Goal: Transaction & Acquisition: Book appointment/travel/reservation

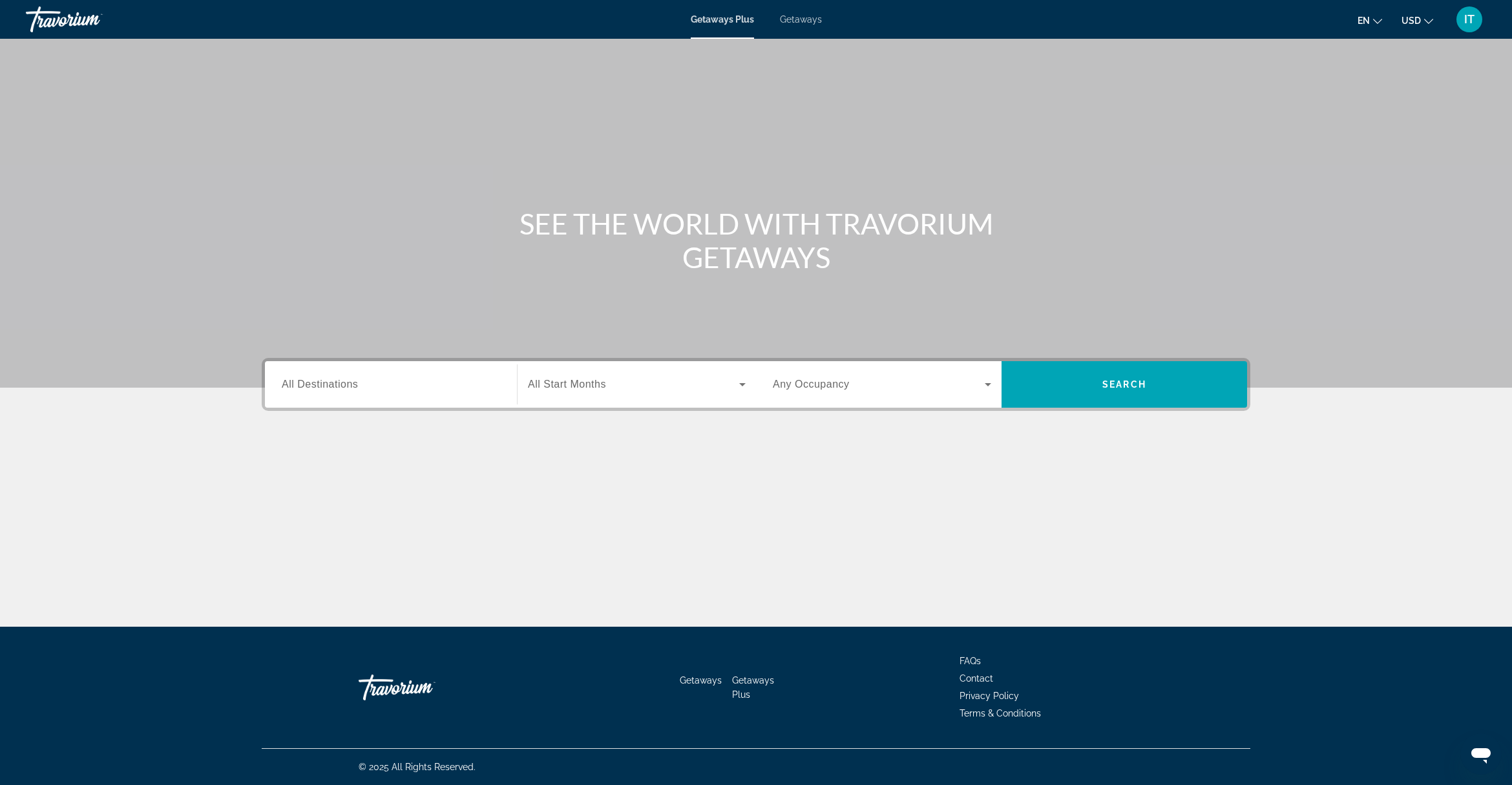
click at [798, 21] on span "Getaways" at bounding box center [801, 20] width 42 height 10
click at [495, 395] on div "Search widget" at bounding box center [391, 384] width 218 height 37
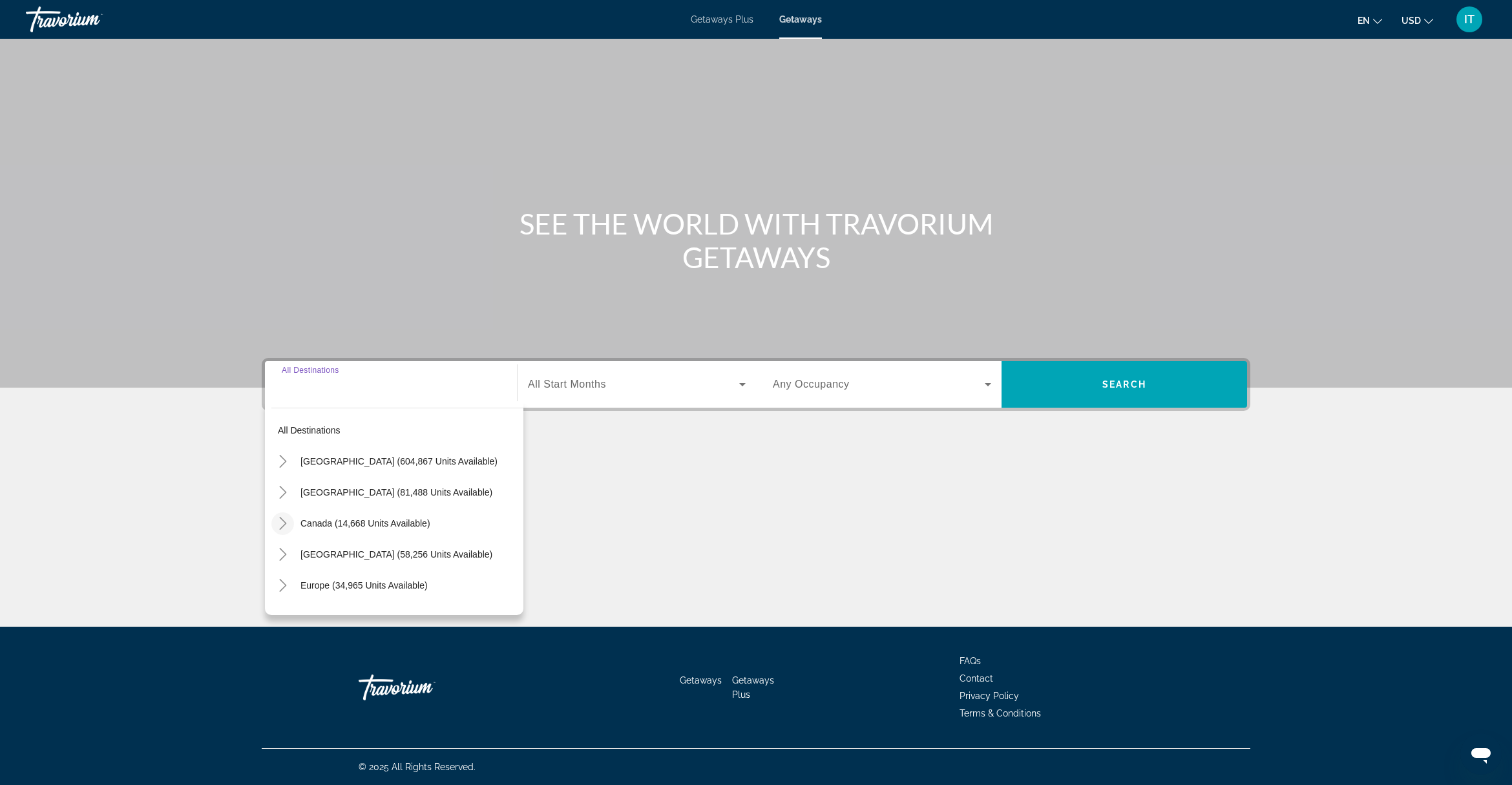
click at [281, 522] on icon "Toggle Canada (14,668 units available)" at bounding box center [282, 522] width 13 height 13
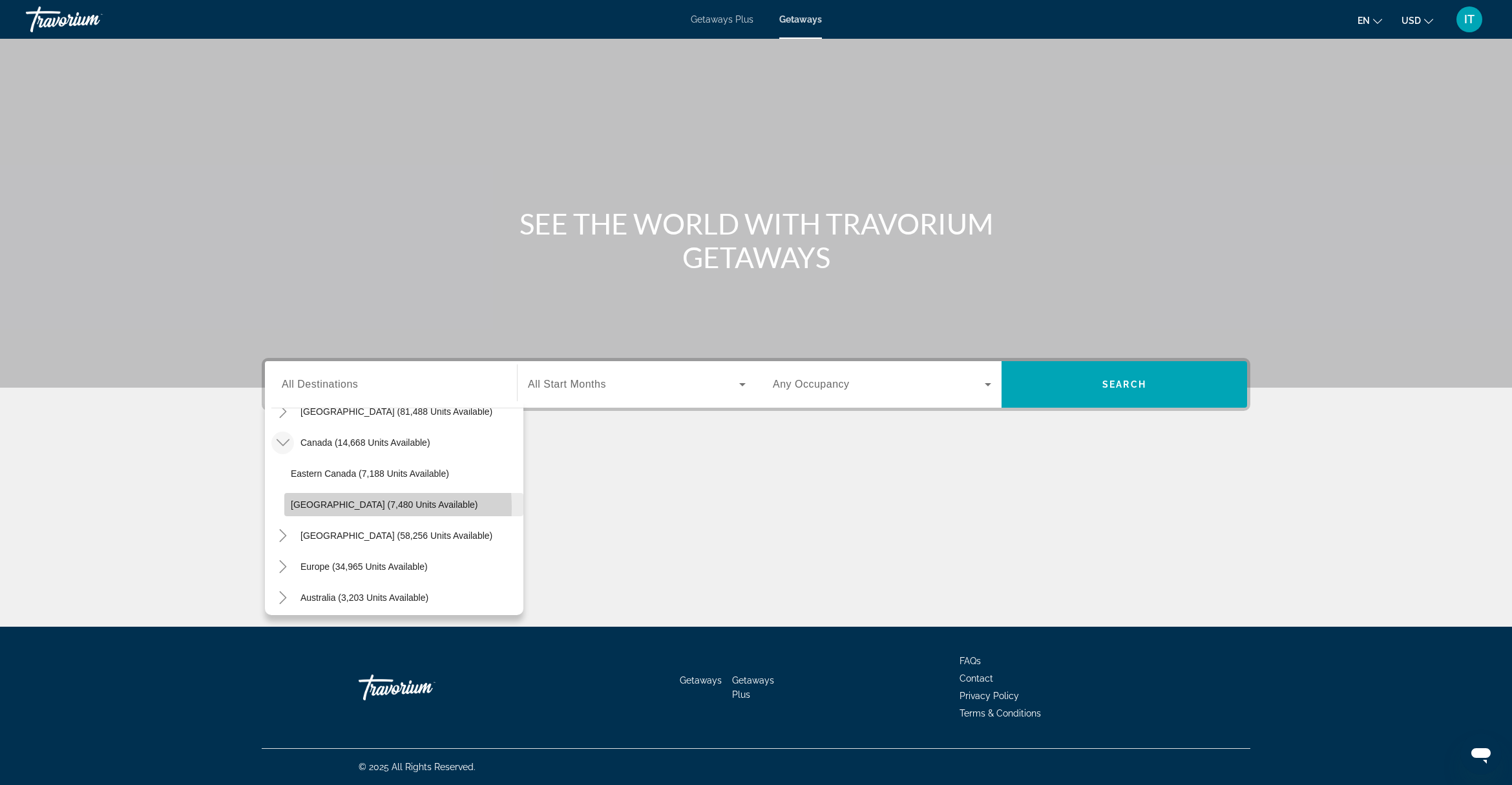
click at [334, 508] on span "Western Canada (7,480 units available)" at bounding box center [384, 505] width 187 height 10
type input "**********"
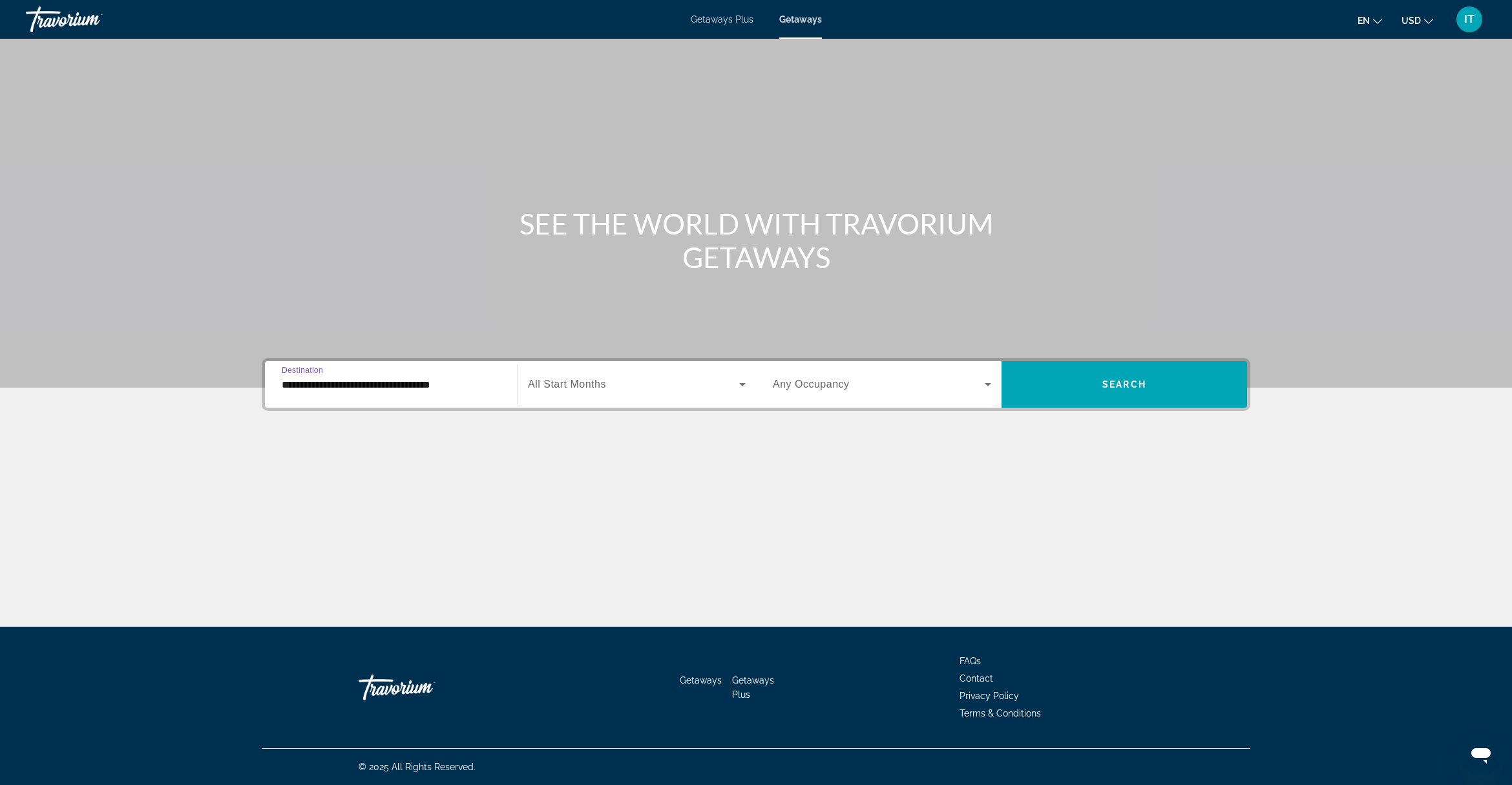
click at [587, 382] on span "All Start Months" at bounding box center [567, 384] width 78 height 11
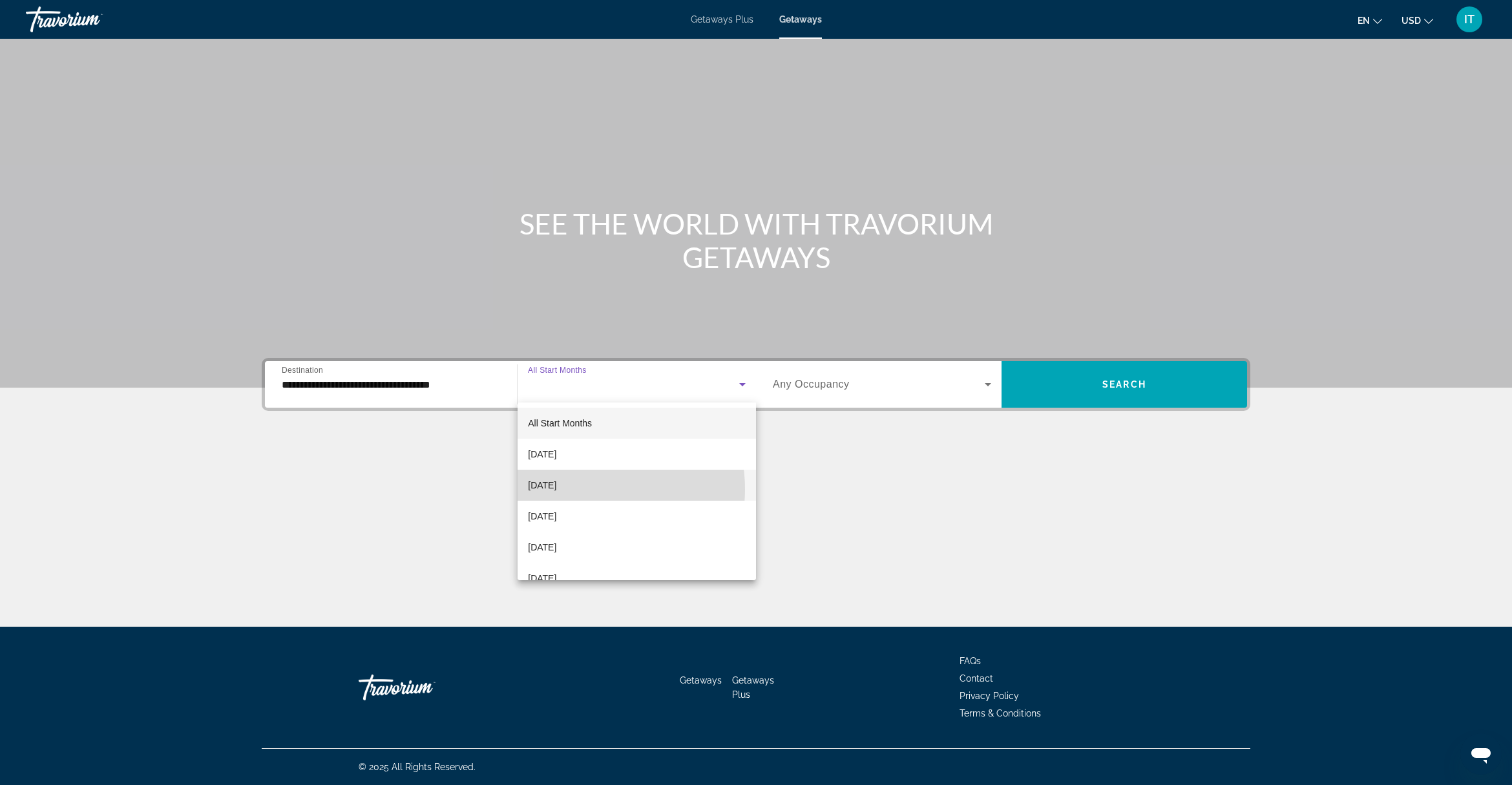
click at [557, 489] on span "[DATE]" at bounding box center [542, 485] width 28 height 15
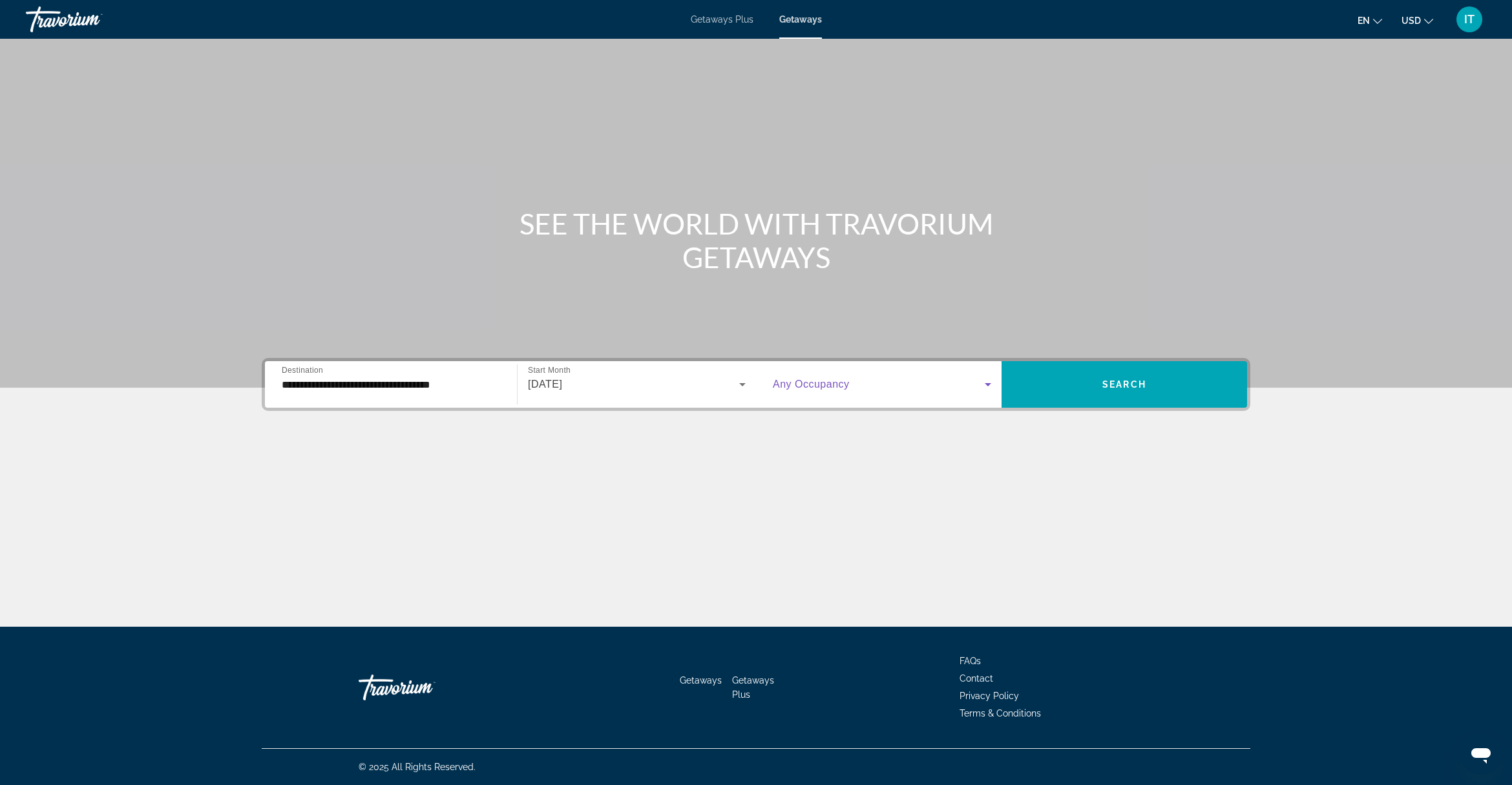
click at [850, 389] on span "Search widget" at bounding box center [878, 384] width 212 height 15
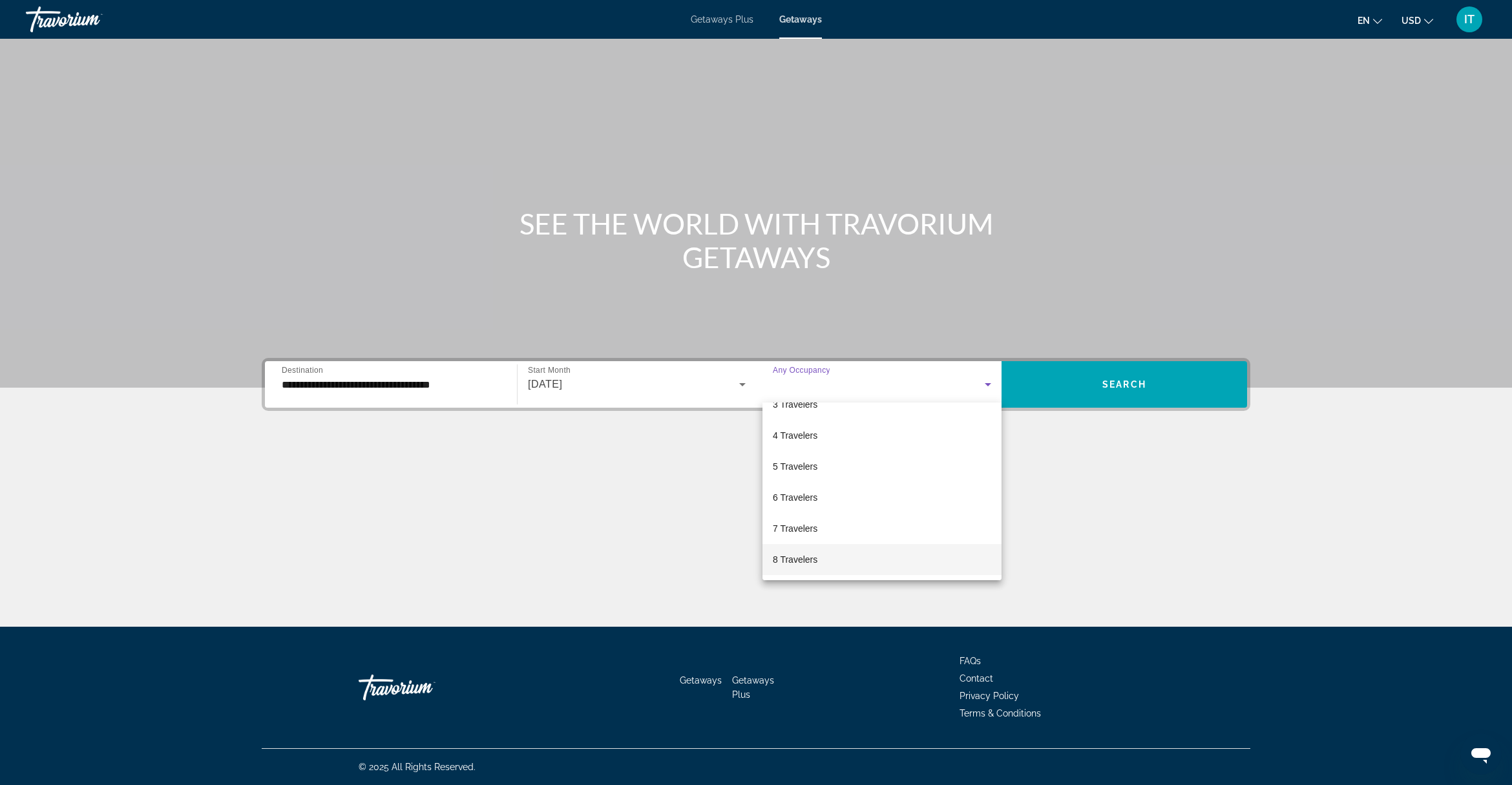
click at [824, 557] on mat-option "8 Travelers" at bounding box center [882, 559] width 239 height 31
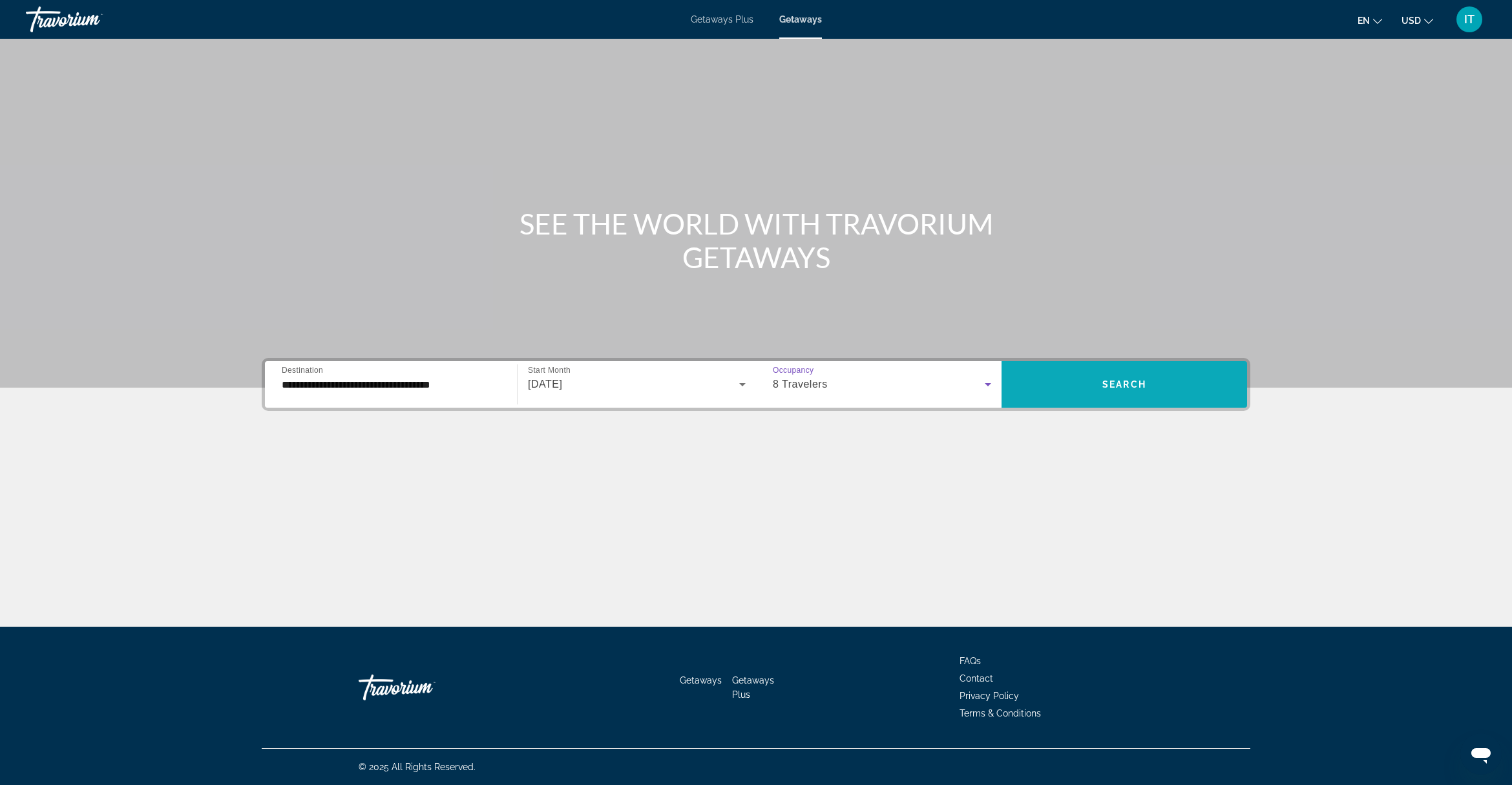
click at [1128, 384] on span "Search" at bounding box center [1125, 384] width 44 height 10
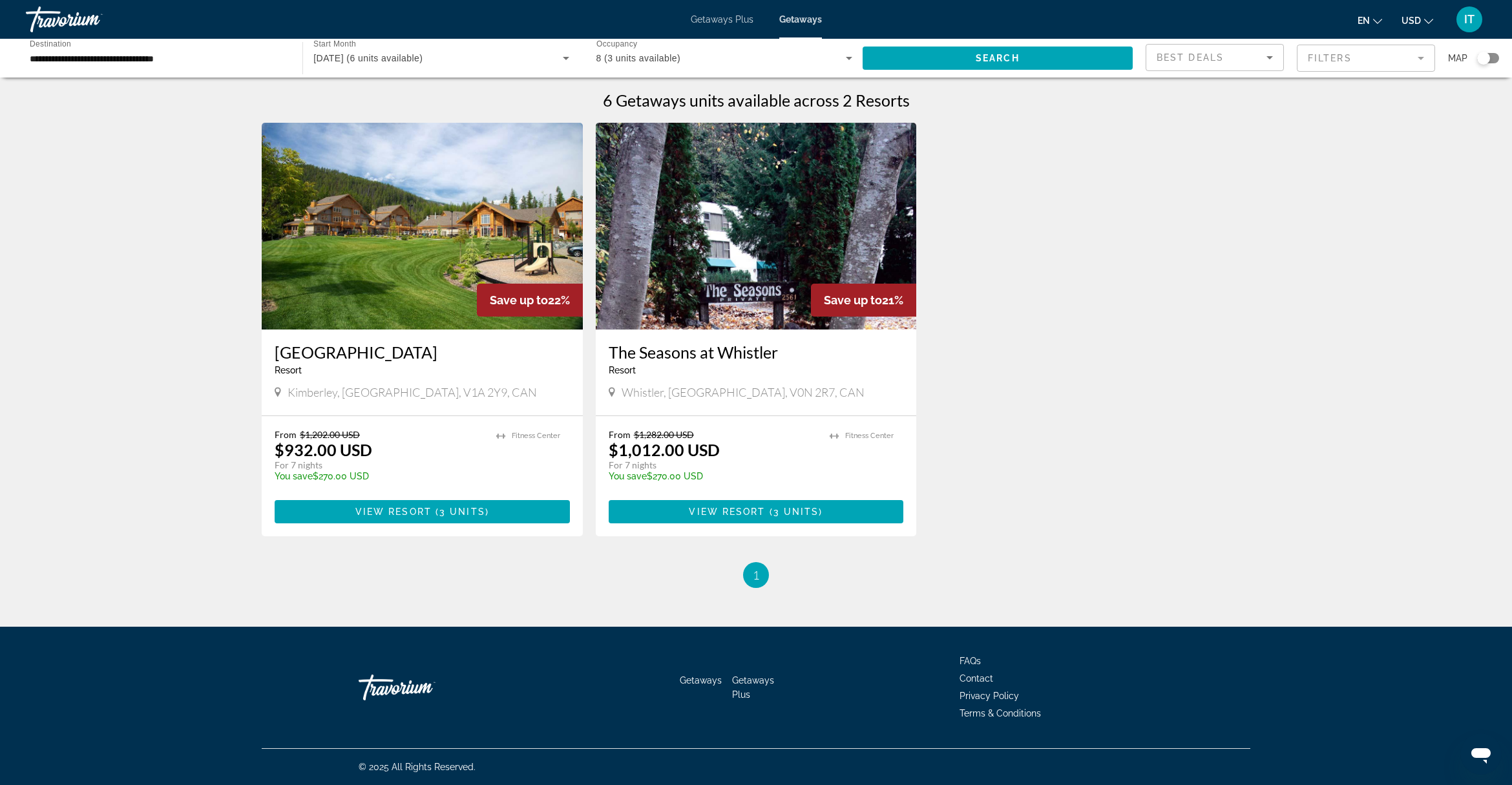
click at [72, 56] on input "**********" at bounding box center [158, 59] width 256 height 15
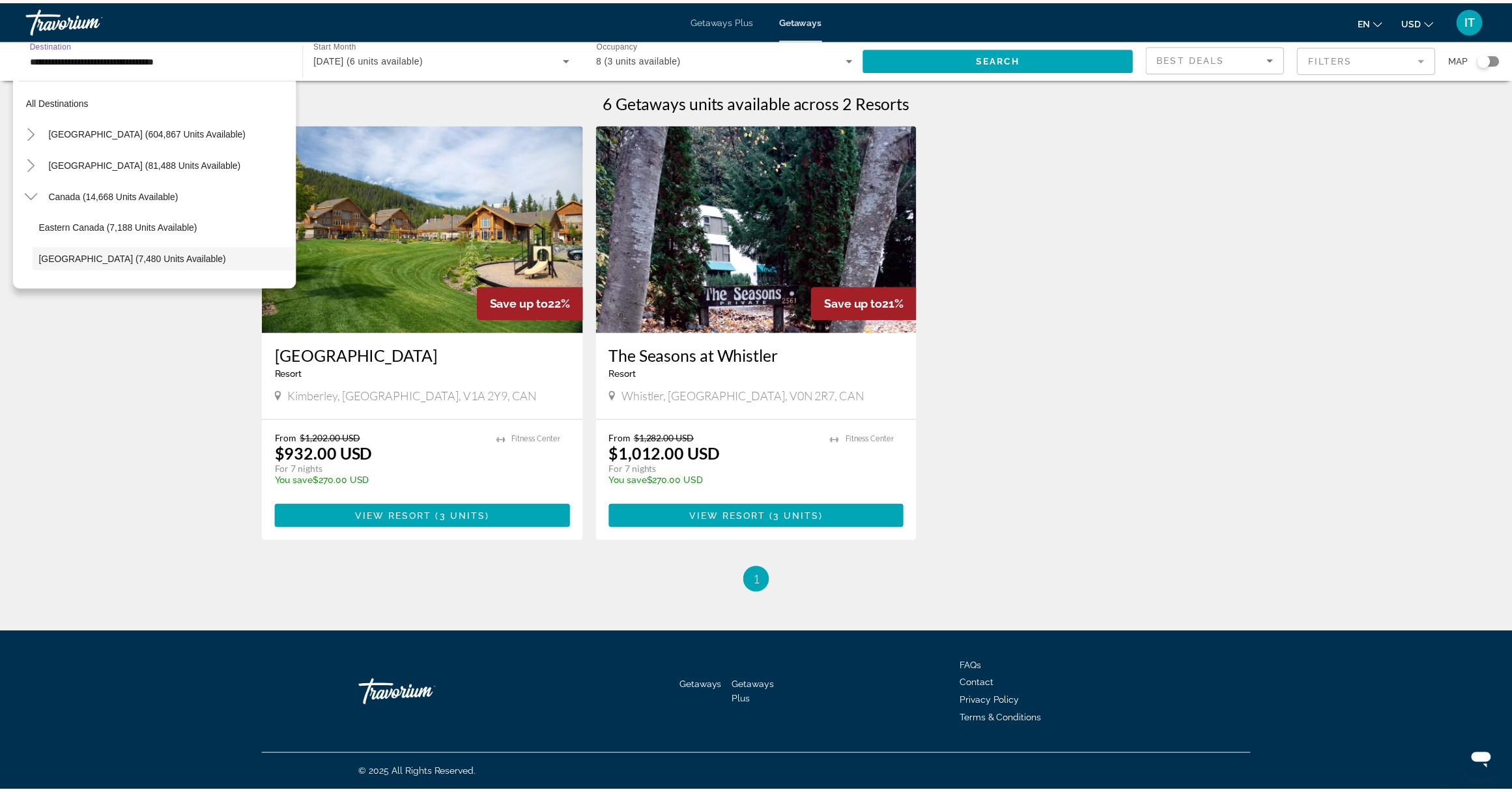
scroll to position [77, 0]
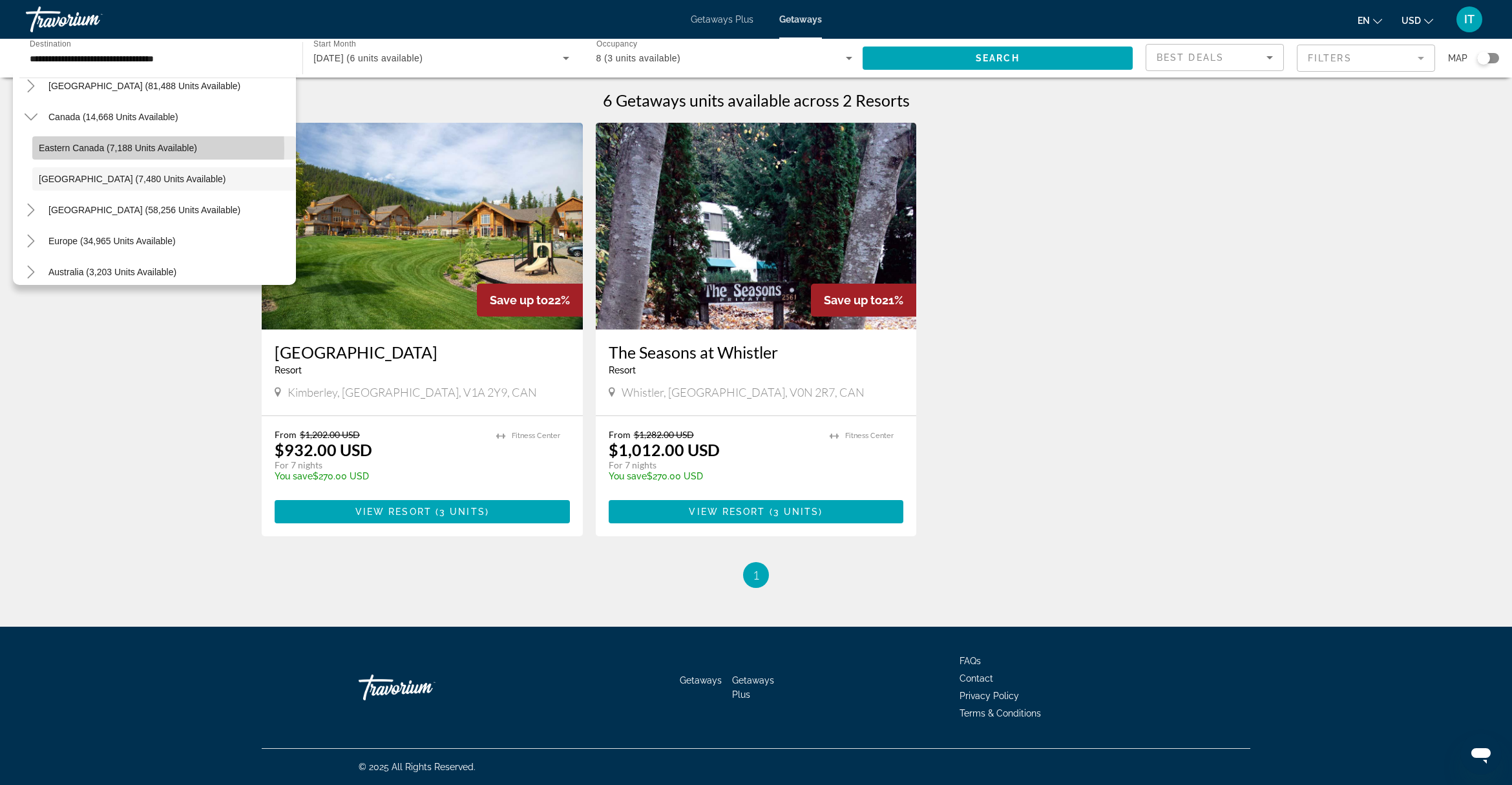
click at [54, 148] on span "Eastern Canada (7,188 units available)" at bounding box center [118, 147] width 159 height 10
type input "**********"
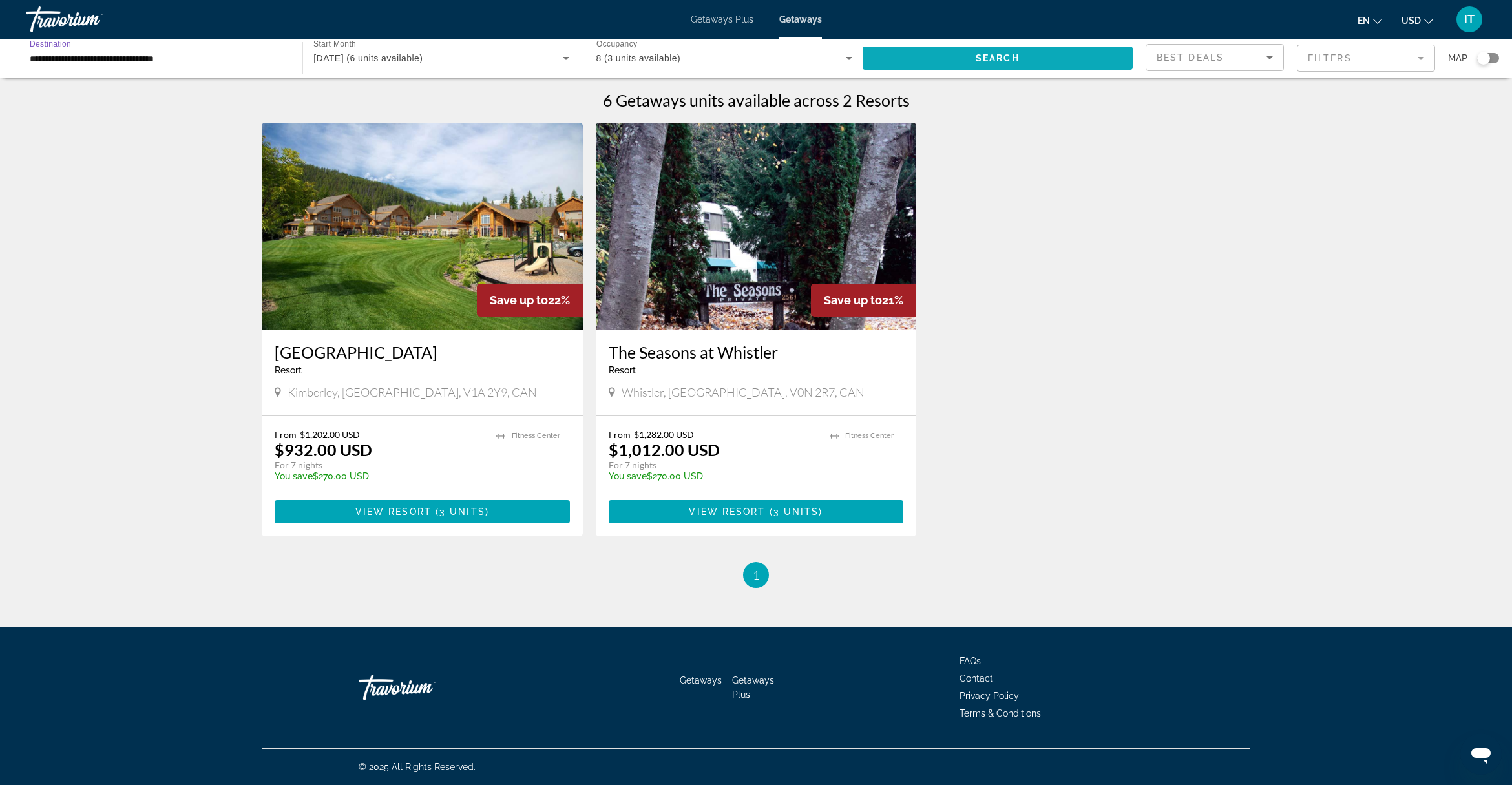
click at [970, 60] on span "Search widget" at bounding box center [998, 58] width 270 height 31
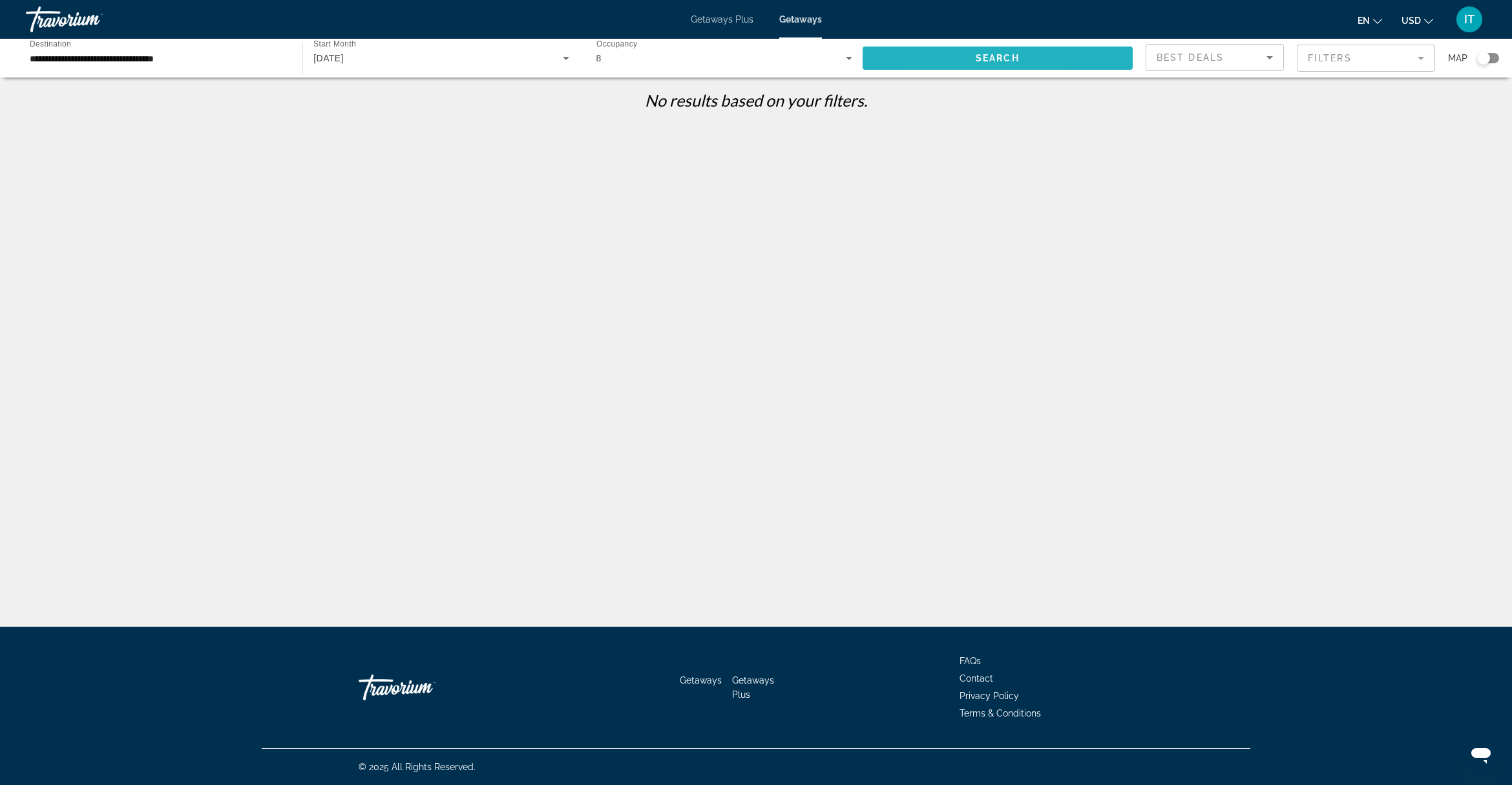
click at [936, 58] on span "Search widget" at bounding box center [998, 58] width 270 height 31
click at [844, 60] on icon "Search widget" at bounding box center [849, 58] width 15 height 15
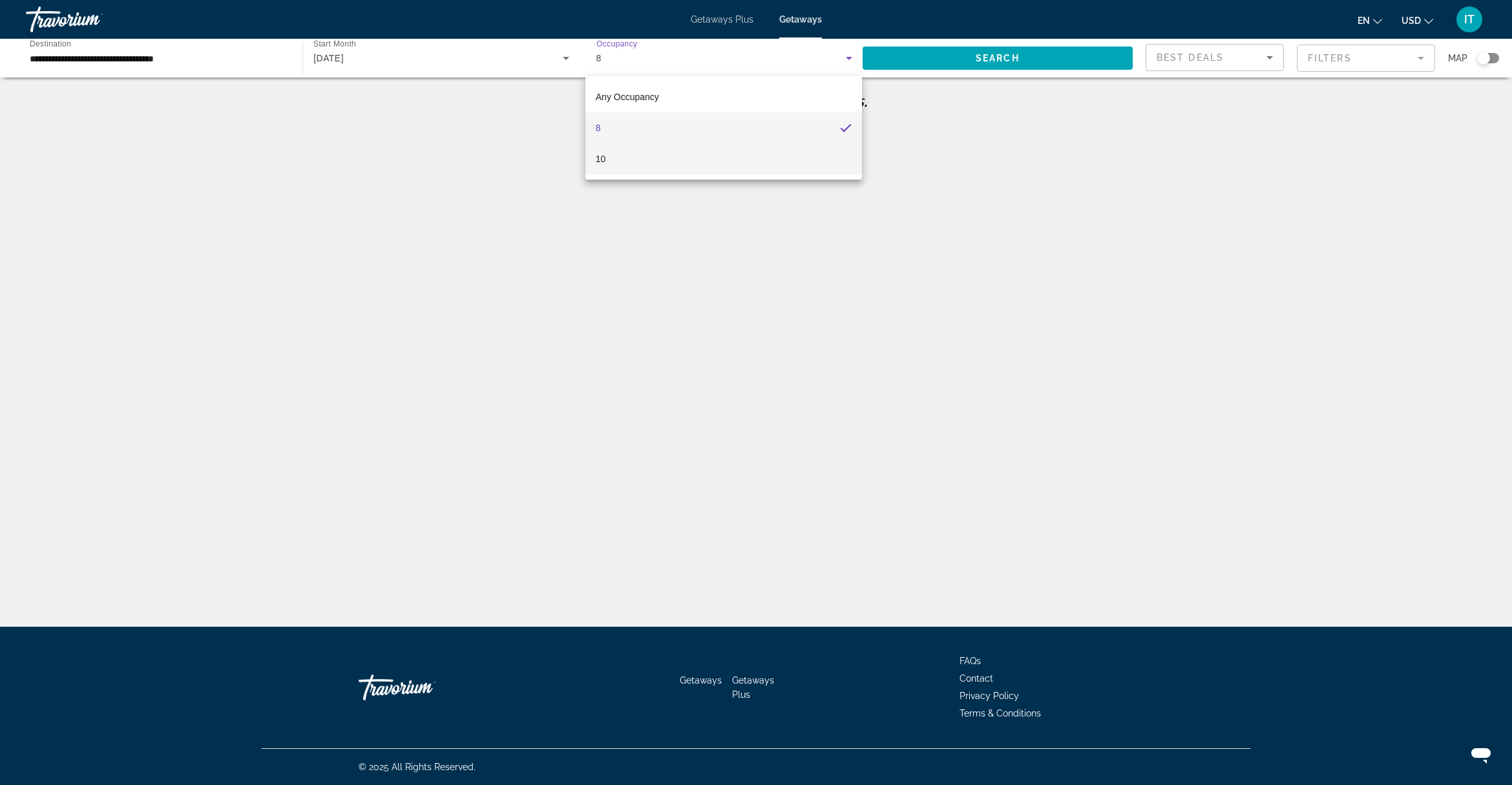
click at [630, 147] on mat-option "10" at bounding box center [724, 159] width 276 height 31
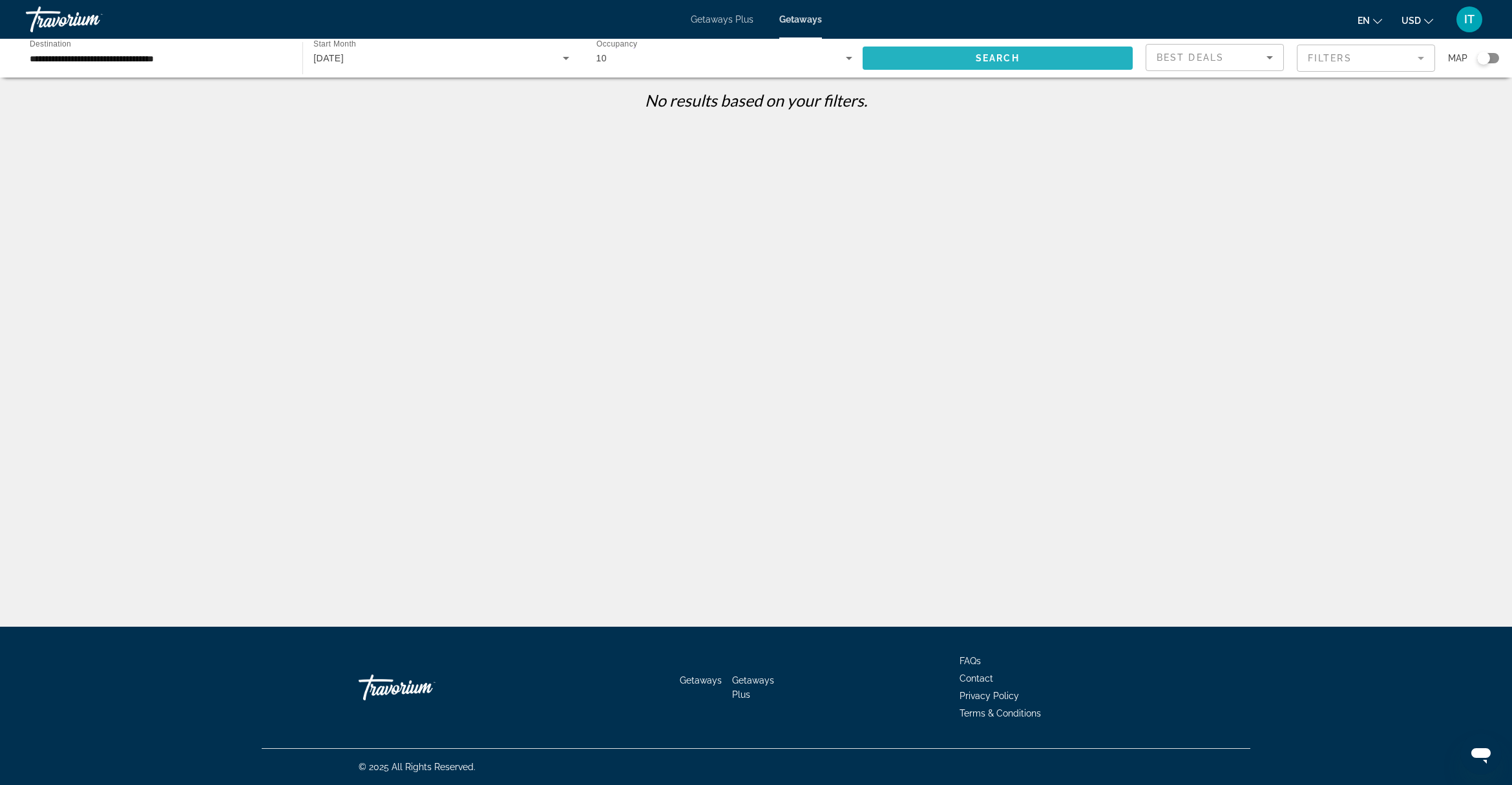
click at [912, 63] on span "Search widget" at bounding box center [998, 58] width 270 height 31
click at [676, 66] on div "10" at bounding box center [725, 58] width 256 height 36
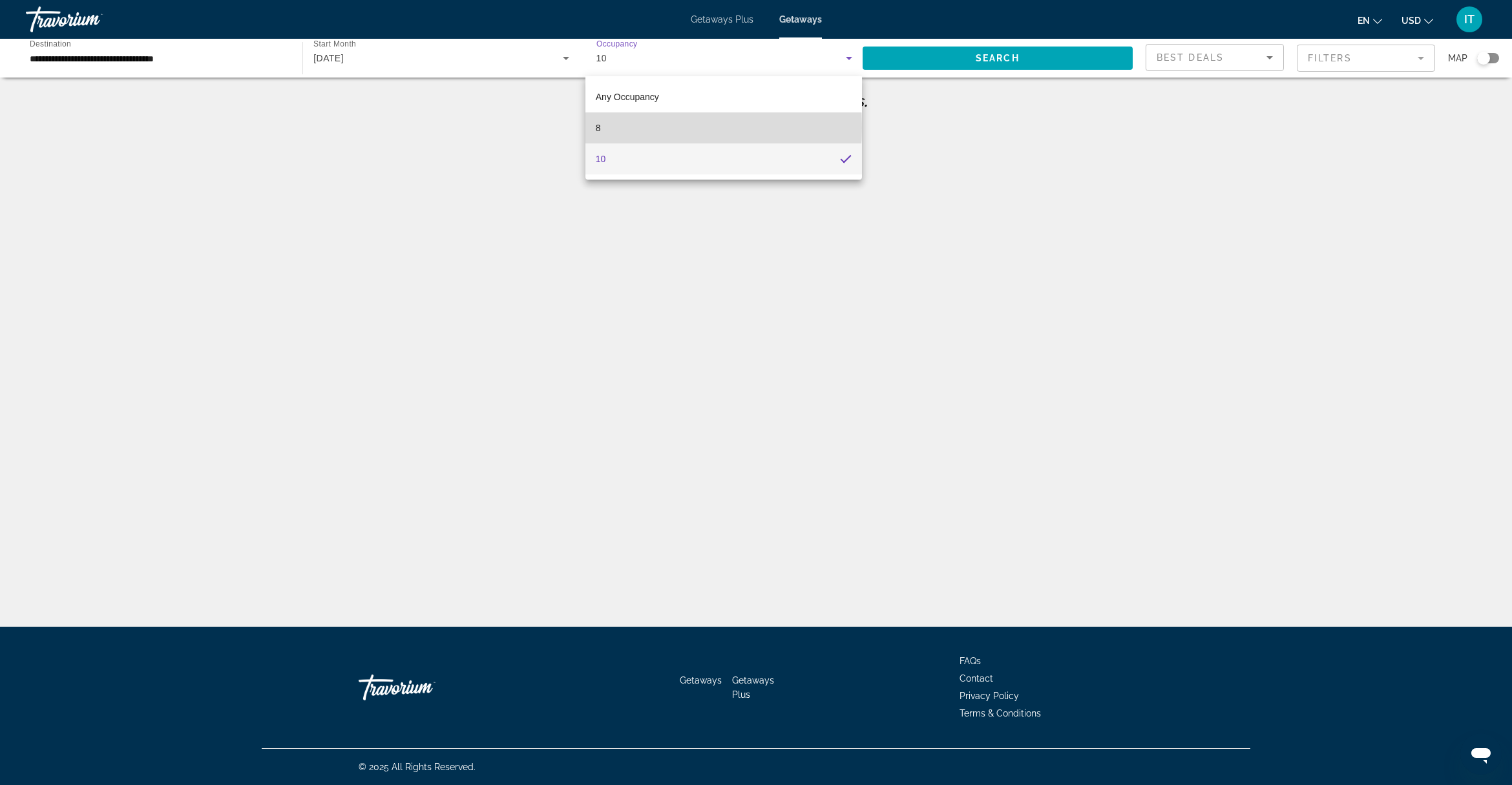
click at [618, 127] on mat-option "8" at bounding box center [724, 128] width 276 height 31
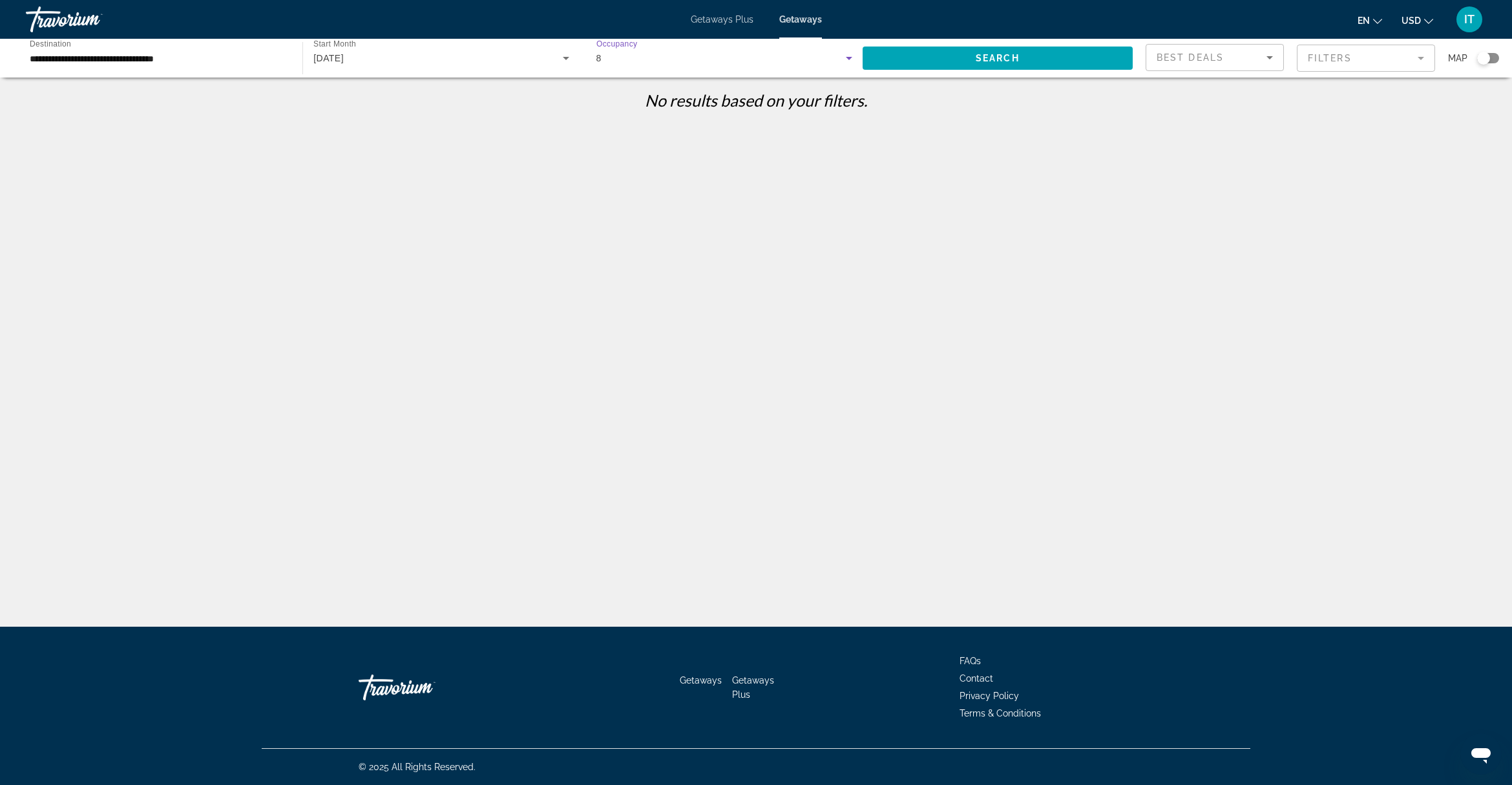
click at [626, 52] on div "8" at bounding box center [721, 58] width 250 height 15
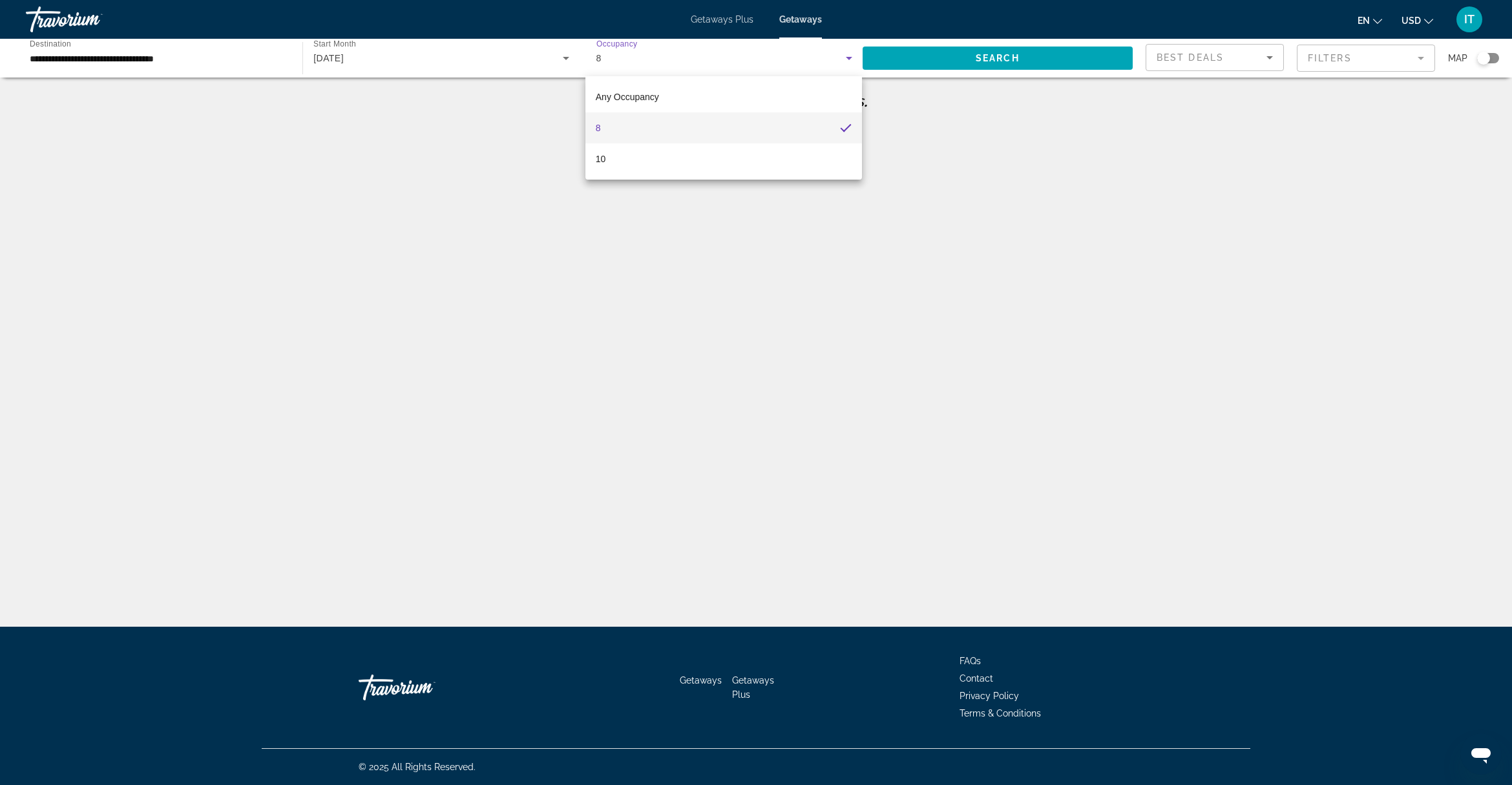
click at [117, 60] on div at bounding box center [756, 392] width 1512 height 785
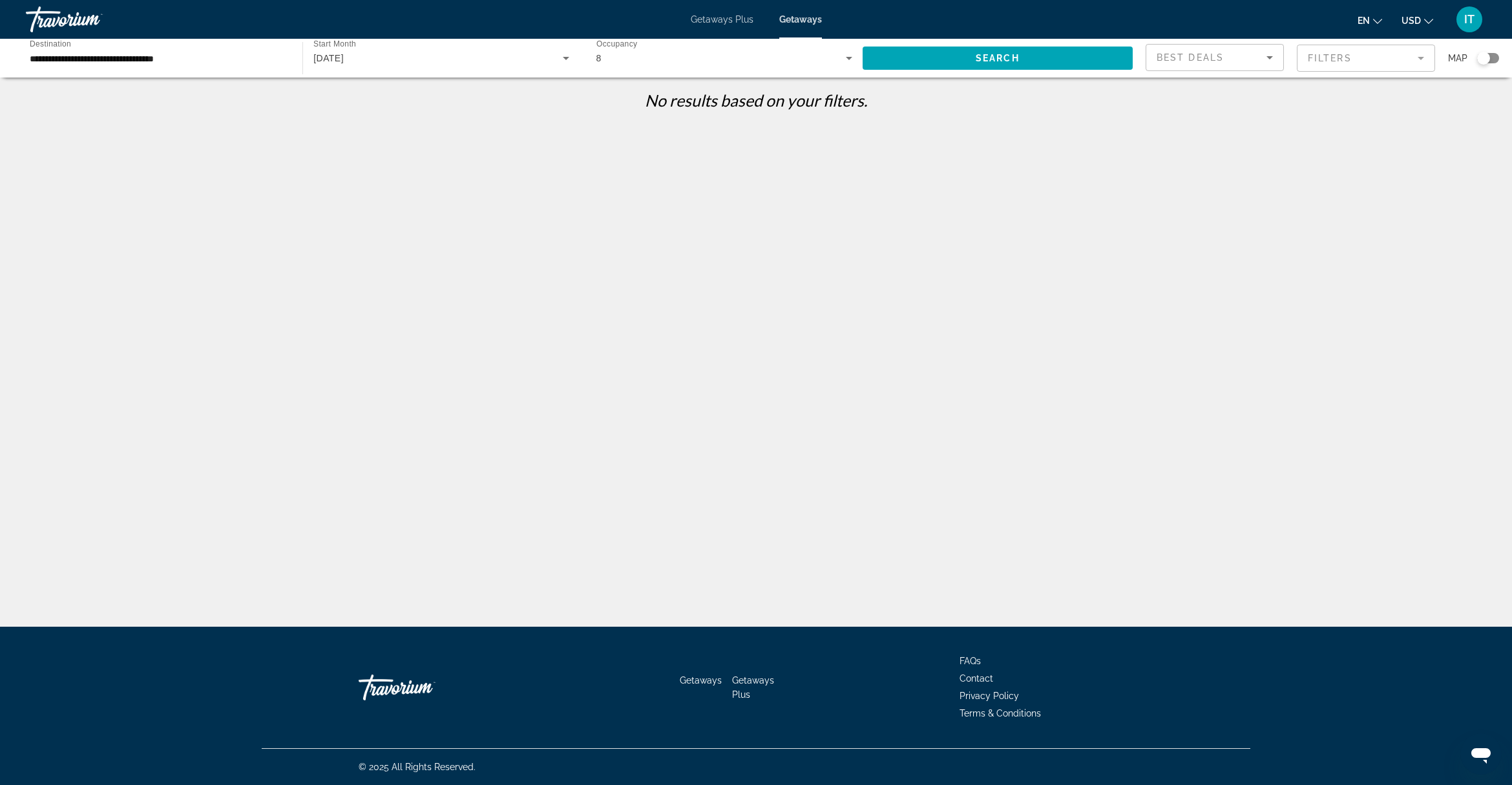
click at [316, 66] on div "Start Month All Start Months October 2025" at bounding box center [441, 58] width 276 height 36
drag, startPoint x: 316, startPoint y: 66, endPoint x: 576, endPoint y: 222, distance: 303.2
click at [538, 231] on div at bounding box center [756, 392] width 1512 height 785
click at [751, 59] on div "8" at bounding box center [721, 58] width 250 height 15
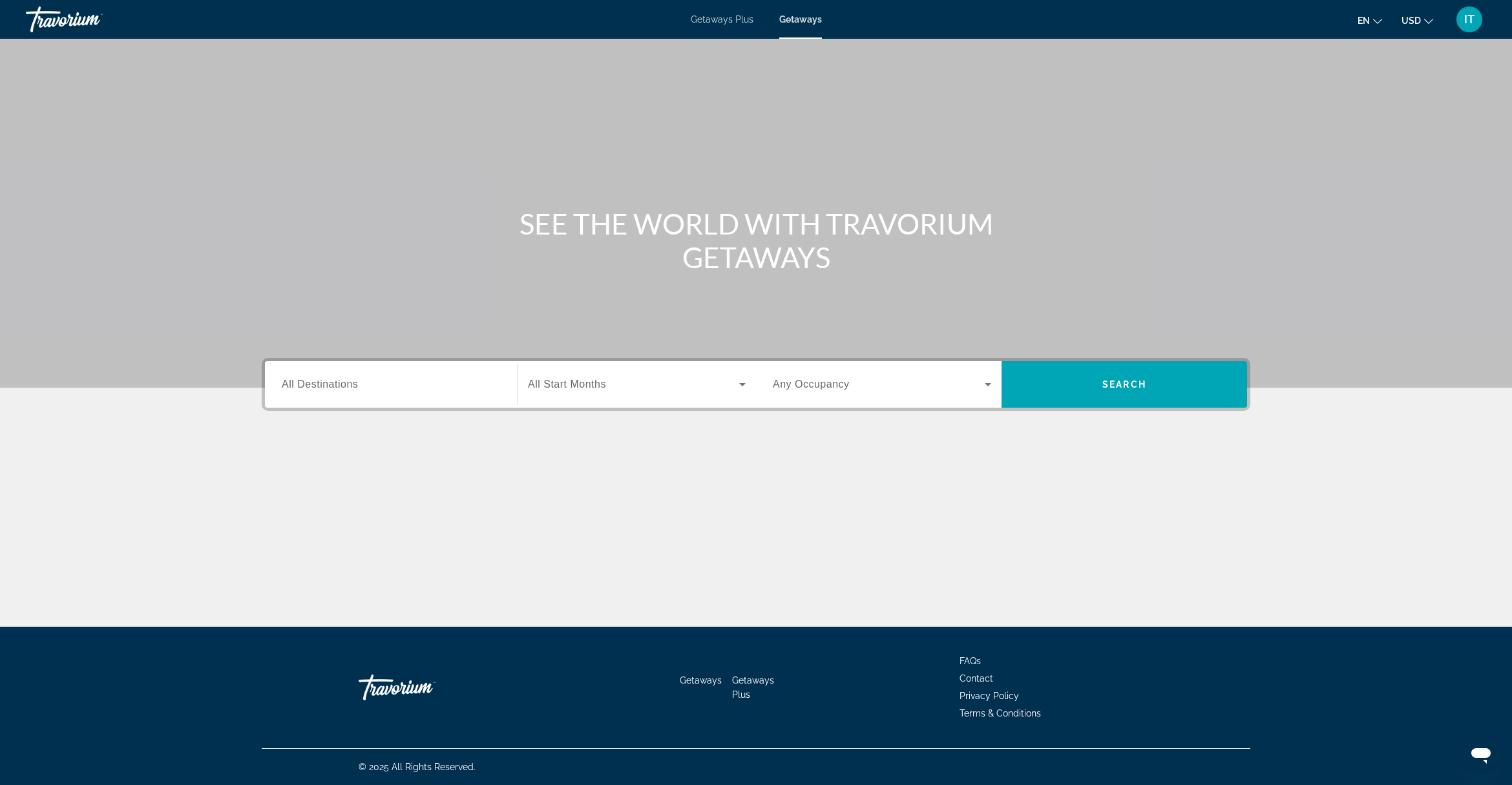
click at [447, 391] on input "Destination All Destinations" at bounding box center [391, 385] width 218 height 15
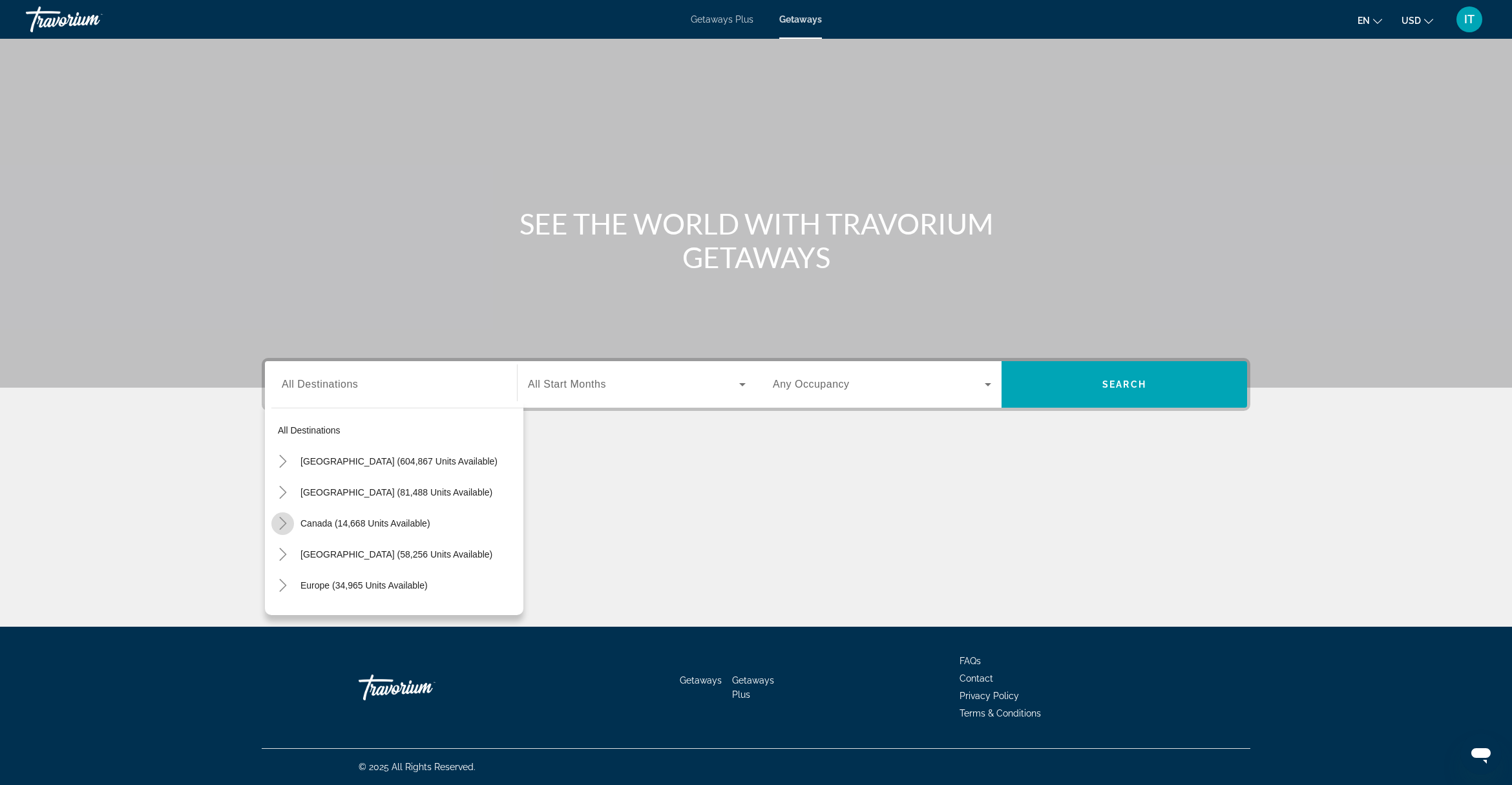
click at [281, 528] on icon "Toggle Canada (14,668 units available)" at bounding box center [282, 522] width 13 height 13
click at [344, 586] on span "Western Canada (7,480 units available)" at bounding box center [384, 586] width 187 height 10
type input "**********"
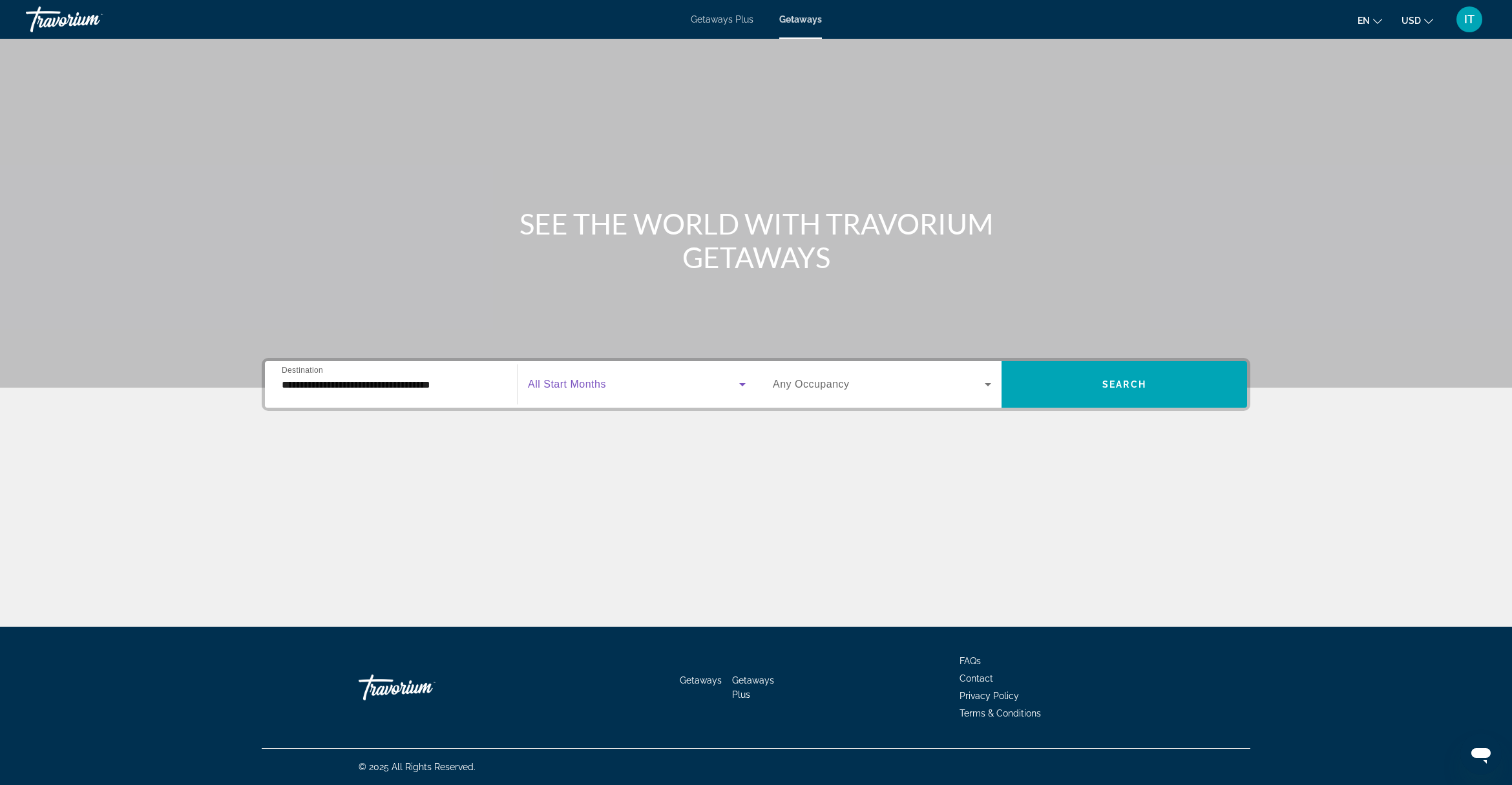
click at [621, 383] on span "Search widget" at bounding box center [634, 384] width 211 height 15
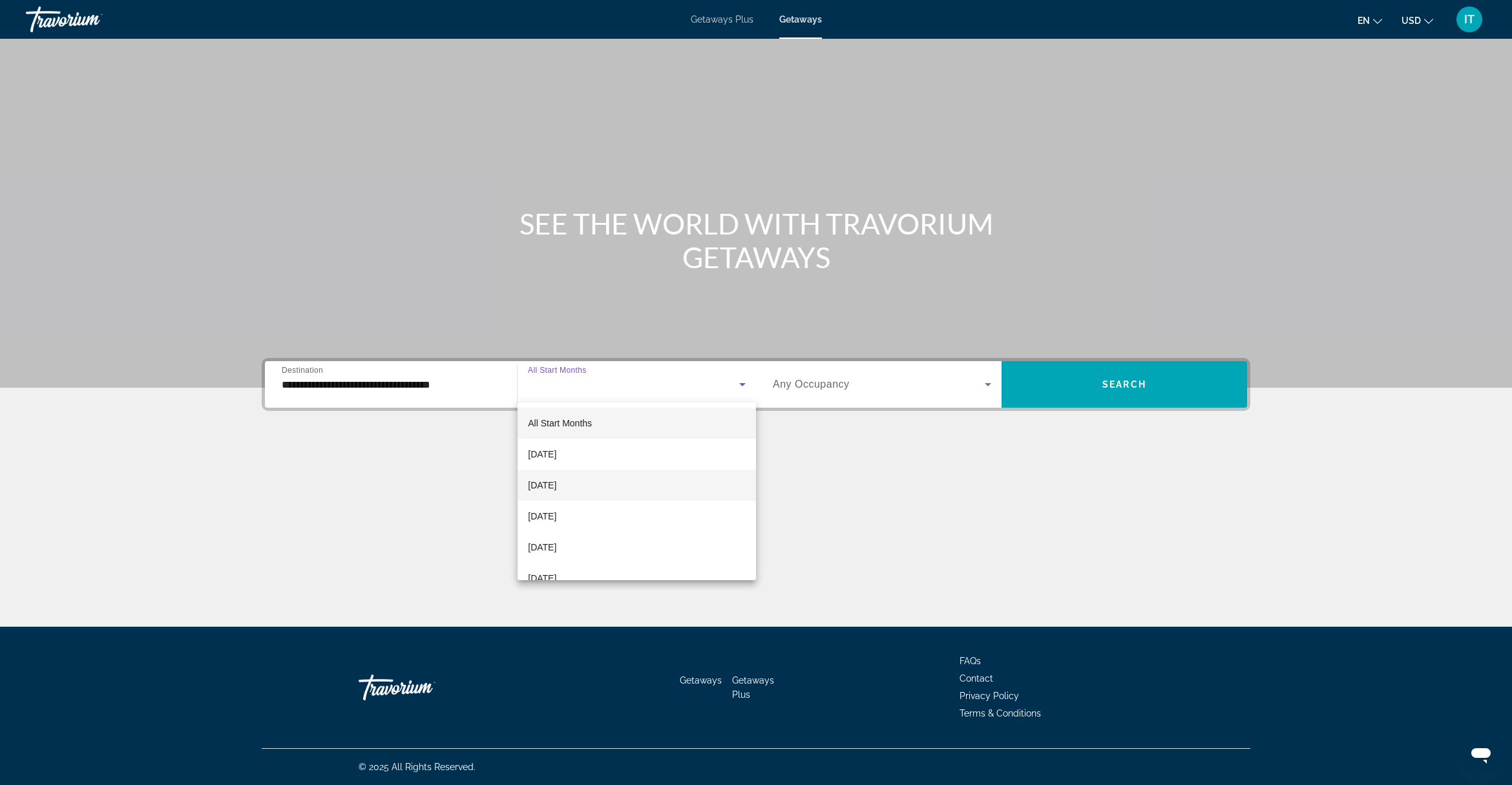
click at [595, 482] on mat-option "[DATE]" at bounding box center [637, 485] width 239 height 31
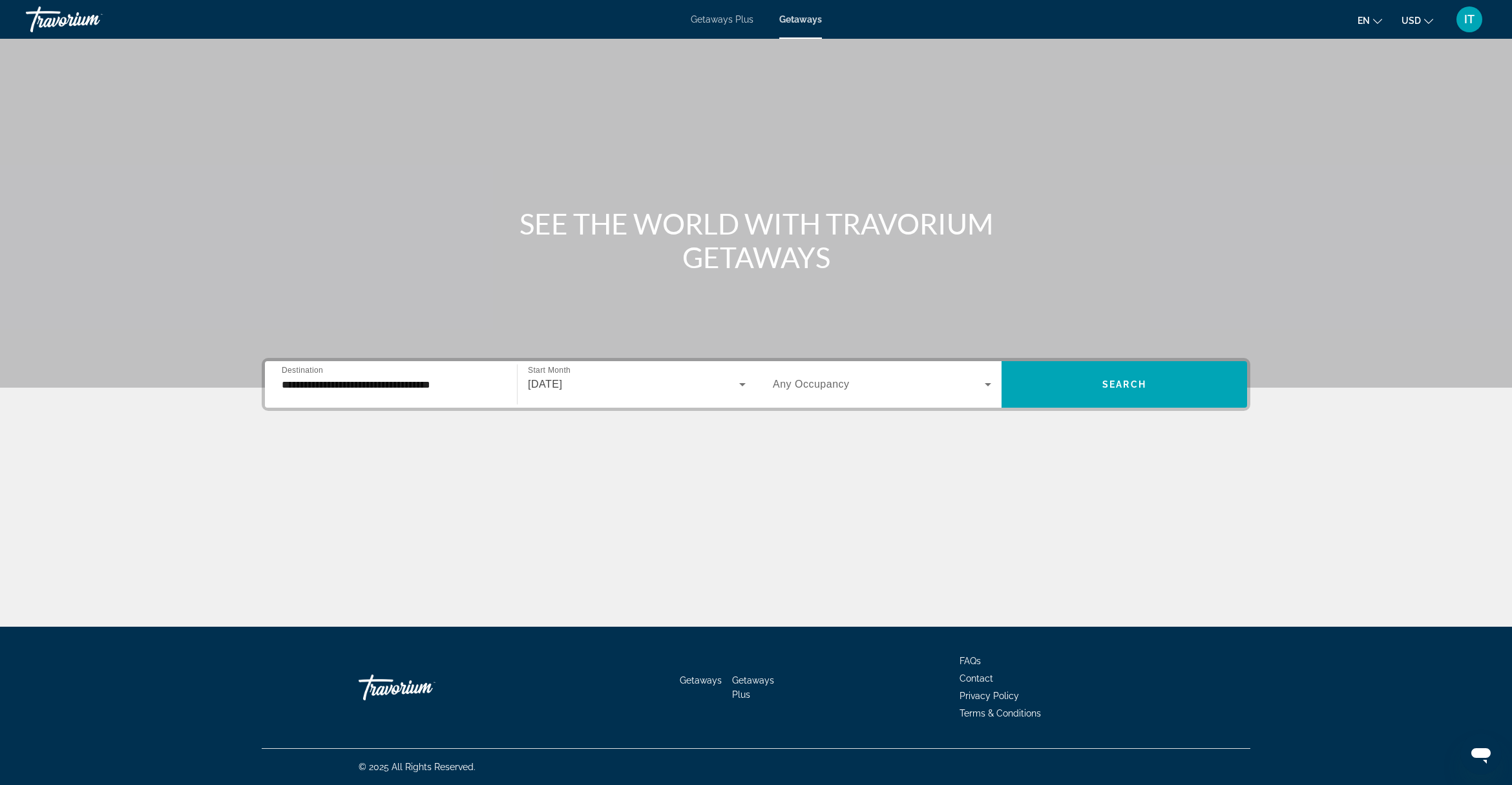
click at [805, 385] on span "Any Occupancy" at bounding box center [811, 384] width 77 height 11
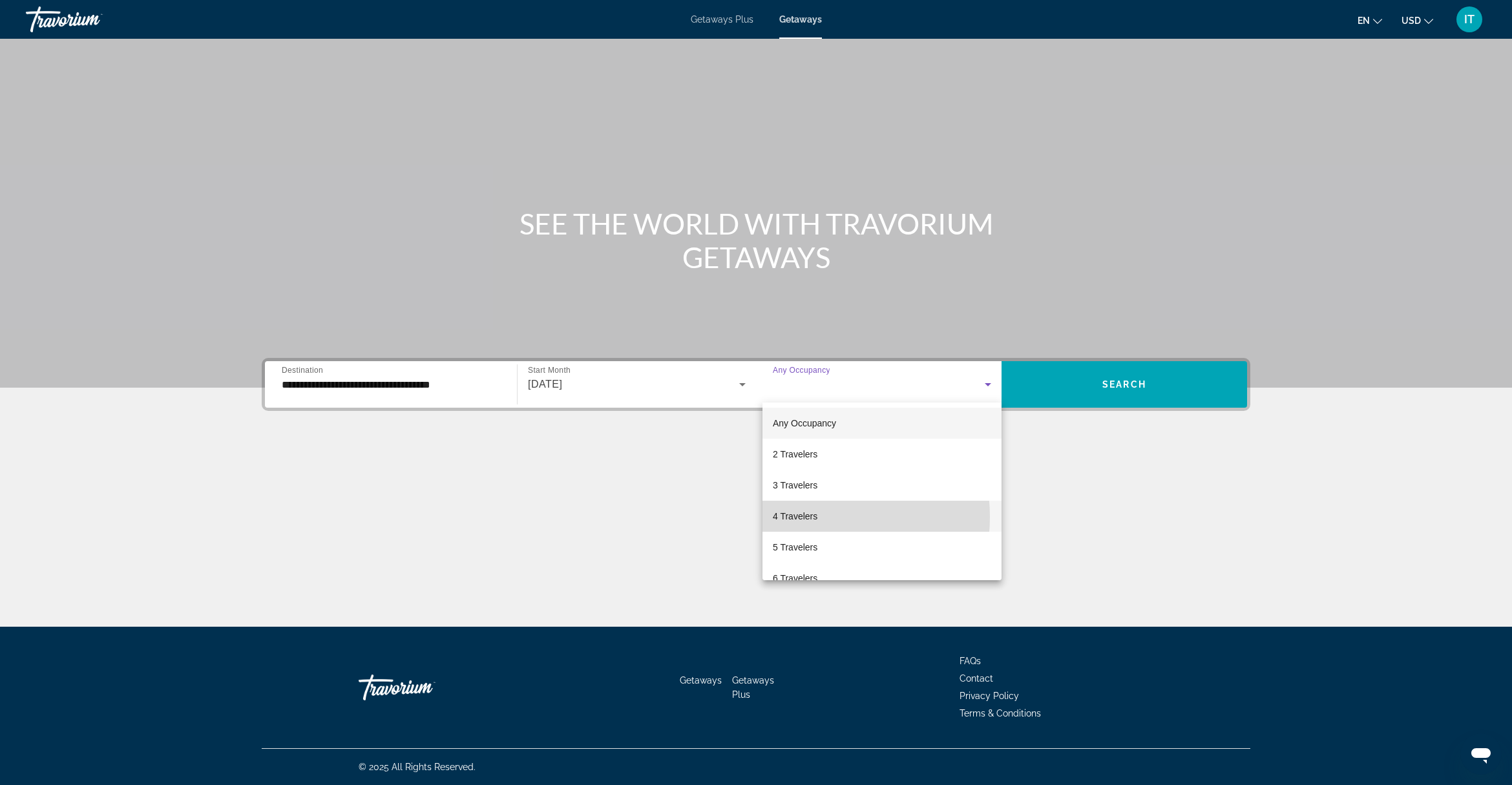
click at [802, 517] on span "4 Travelers" at bounding box center [795, 516] width 44 height 15
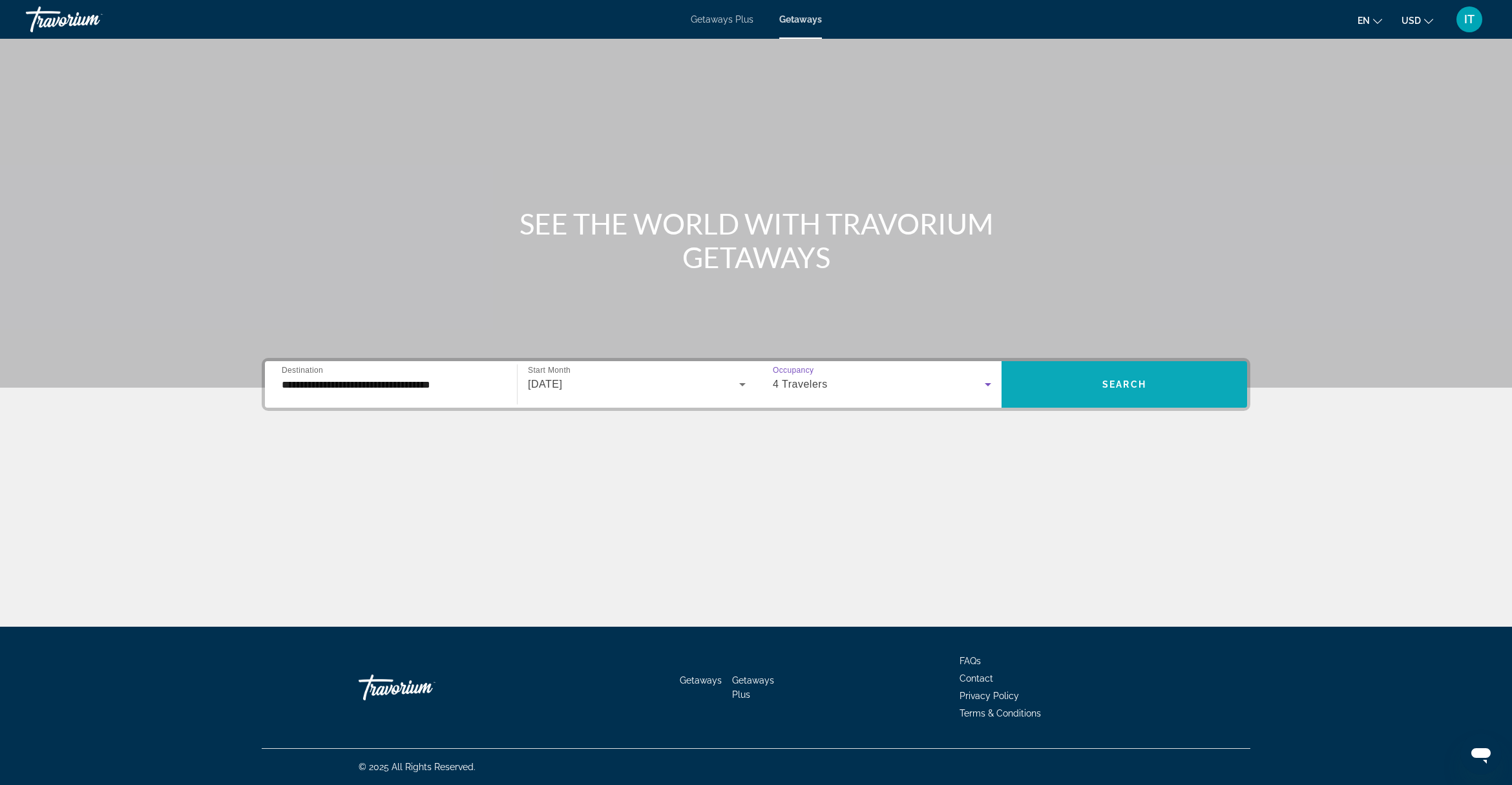
click at [1067, 377] on span "Search widget" at bounding box center [1125, 384] width 246 height 31
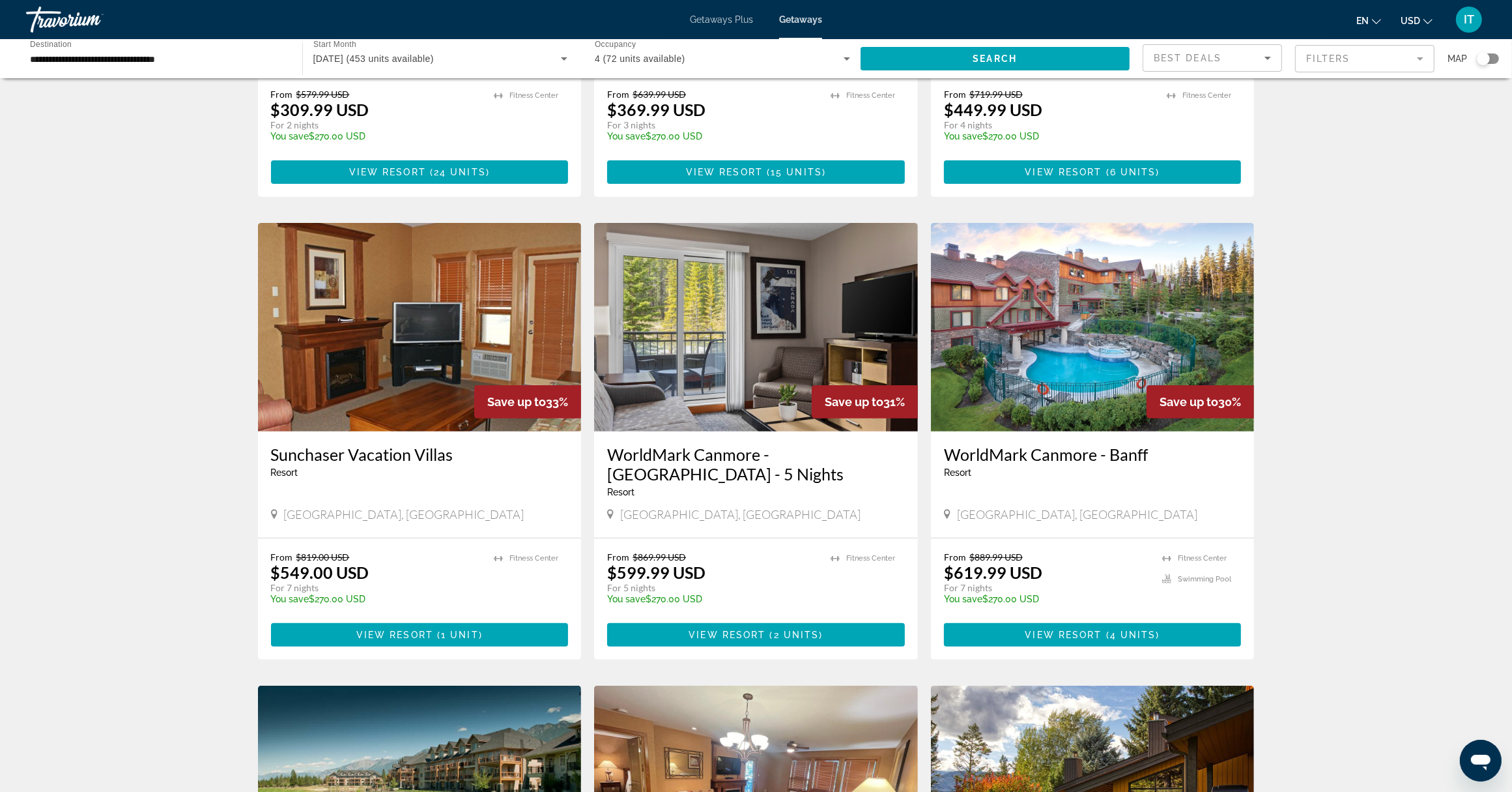
scroll to position [408, 0]
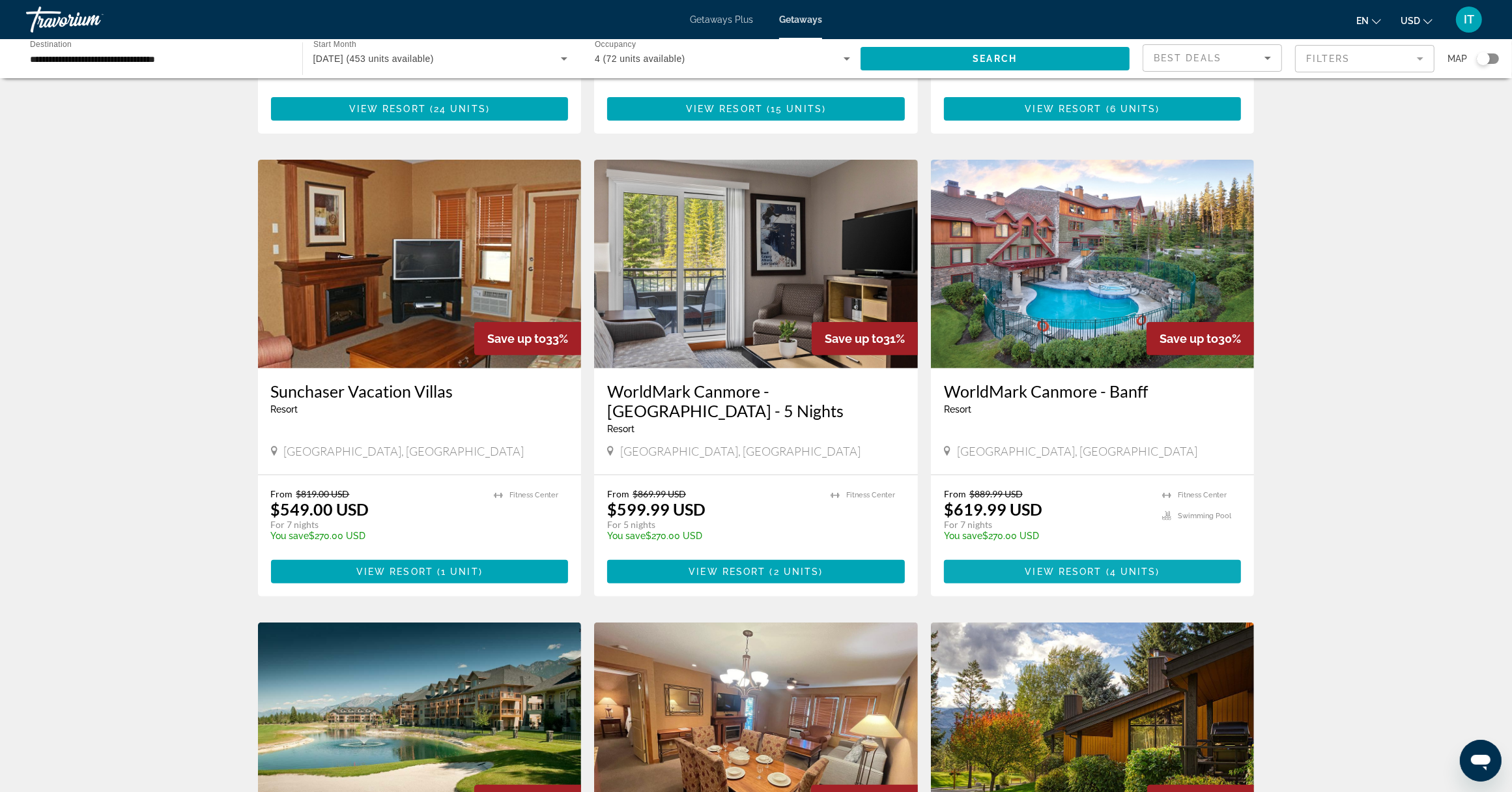
click at [1069, 558] on span "Main content" at bounding box center [1093, 571] width 297 height 31
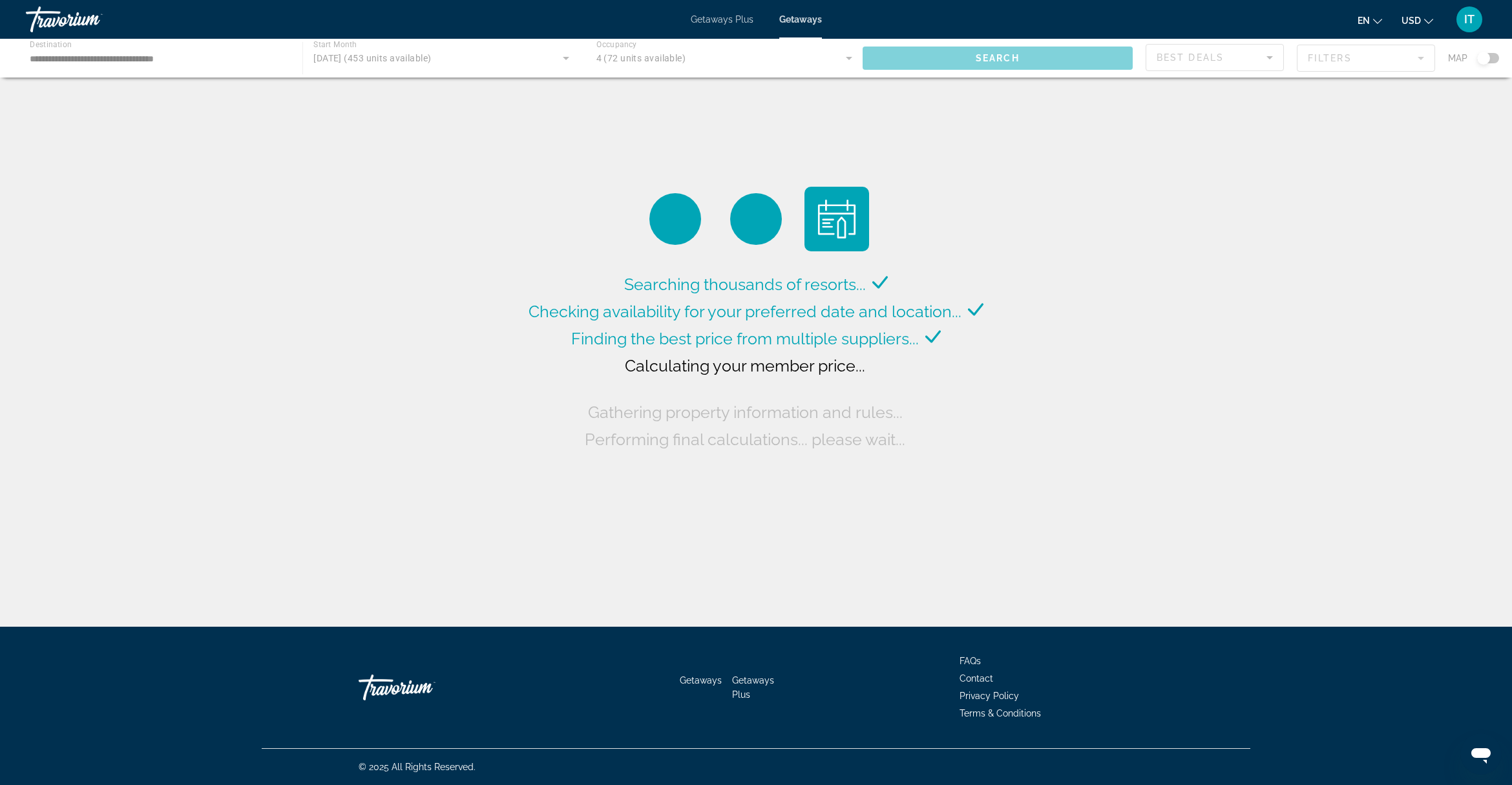
click at [560, 61] on div "Main content" at bounding box center [756, 57] width 1512 height 38
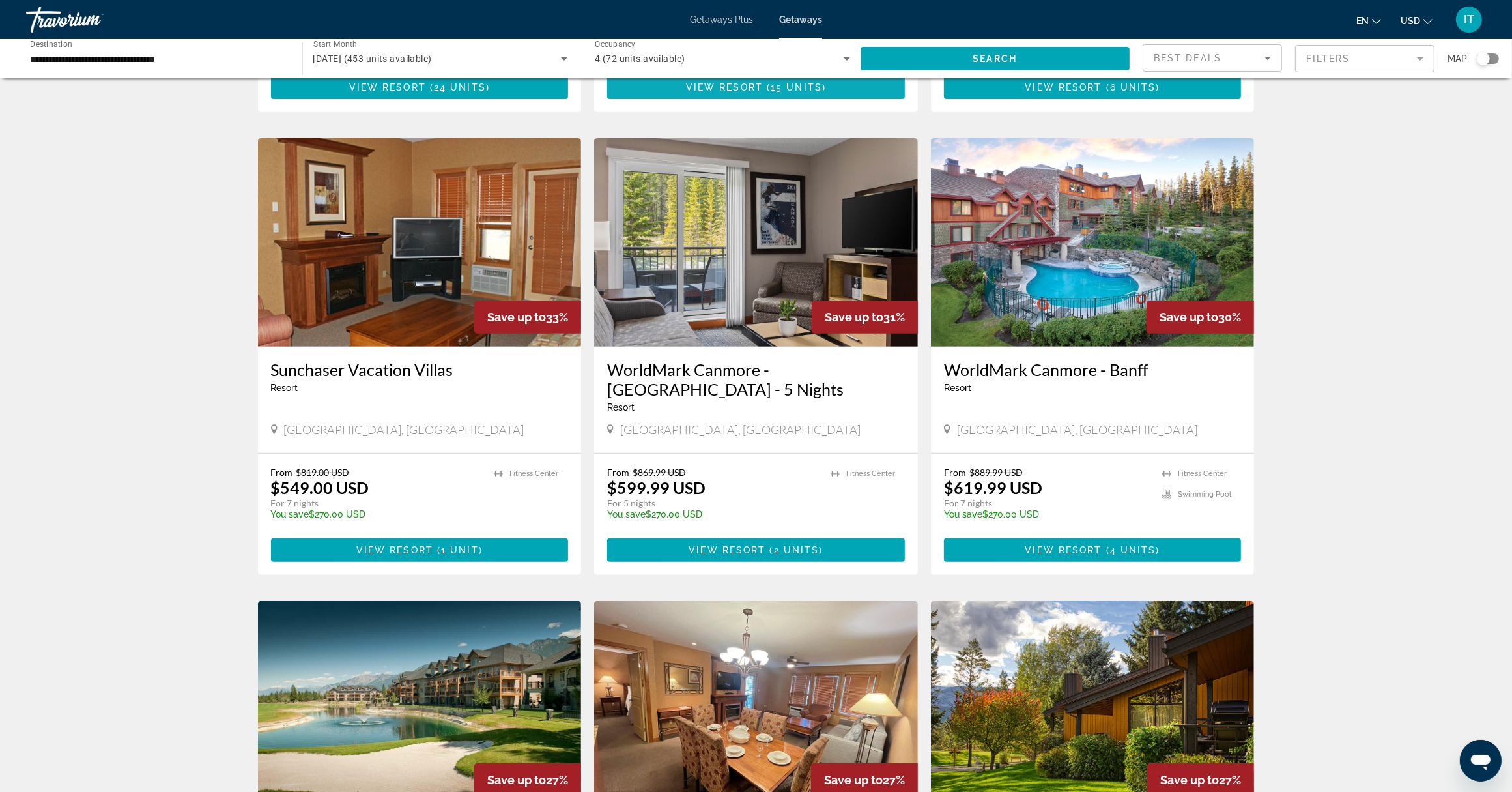
scroll to position [408, 0]
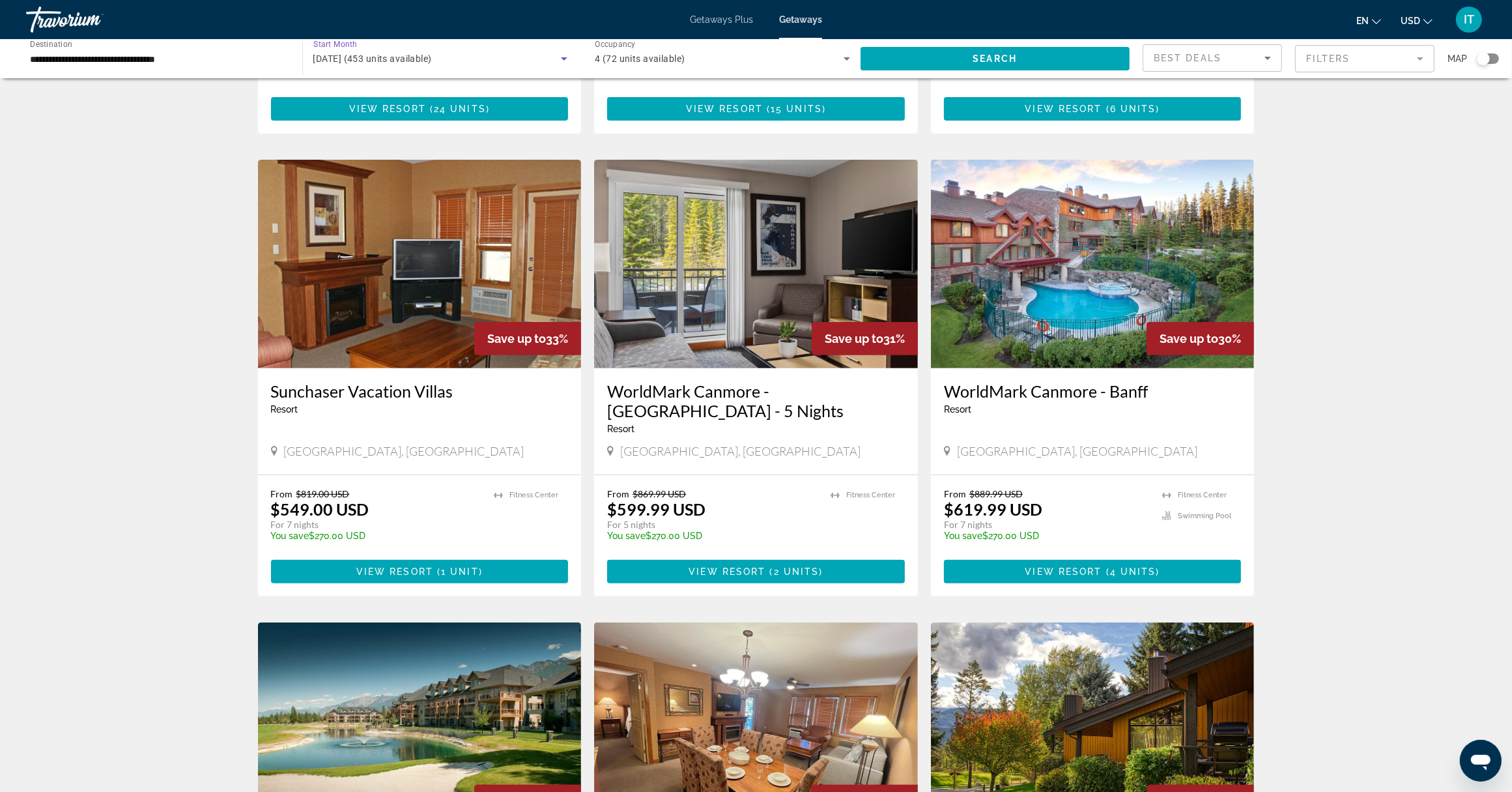
click at [562, 58] on icon "Search widget" at bounding box center [565, 59] width 7 height 3
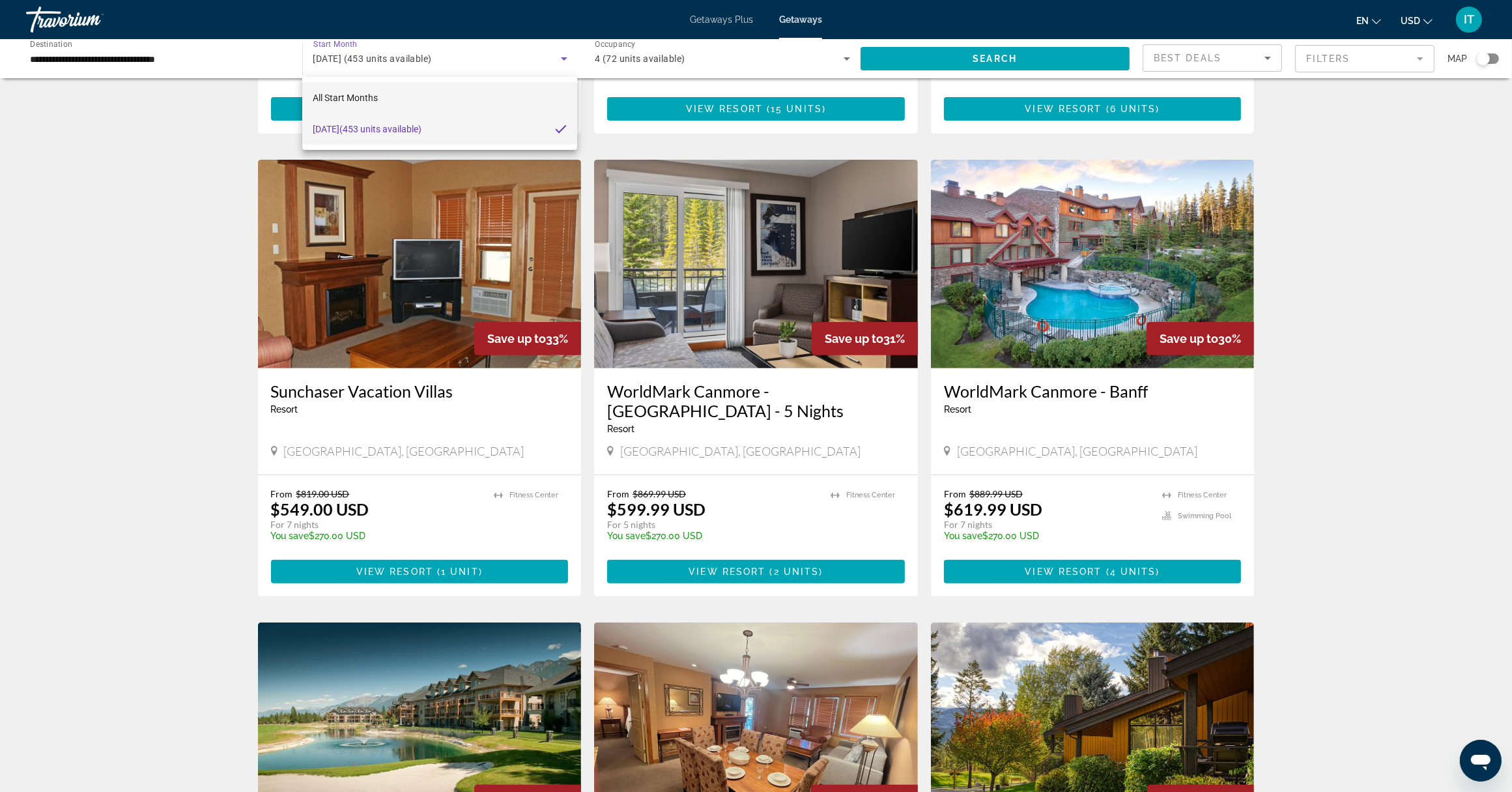
click at [548, 92] on mat-option "All Start Months" at bounding box center [440, 97] width 275 height 31
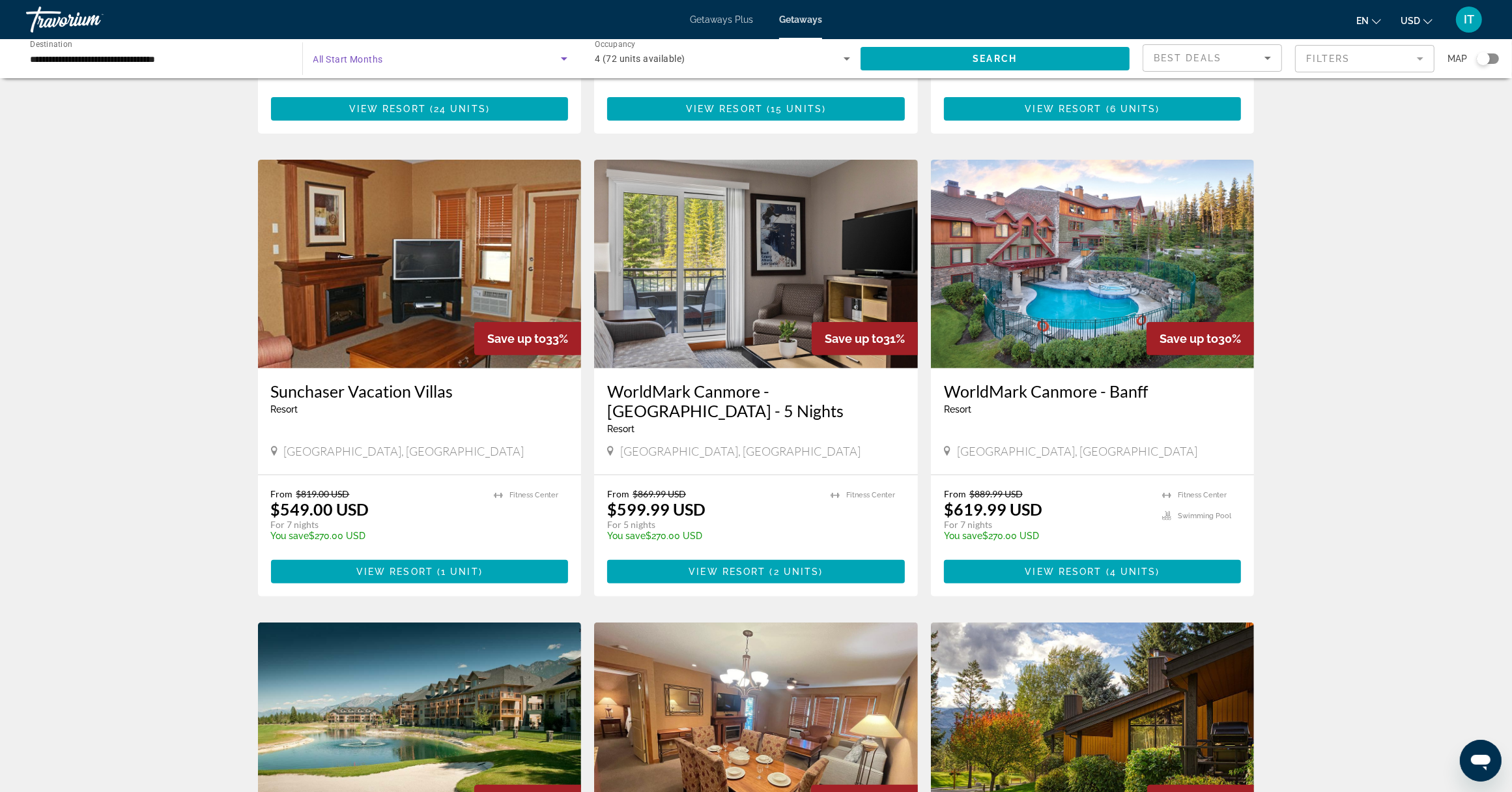
click at [562, 60] on icon "Search widget" at bounding box center [564, 58] width 15 height 15
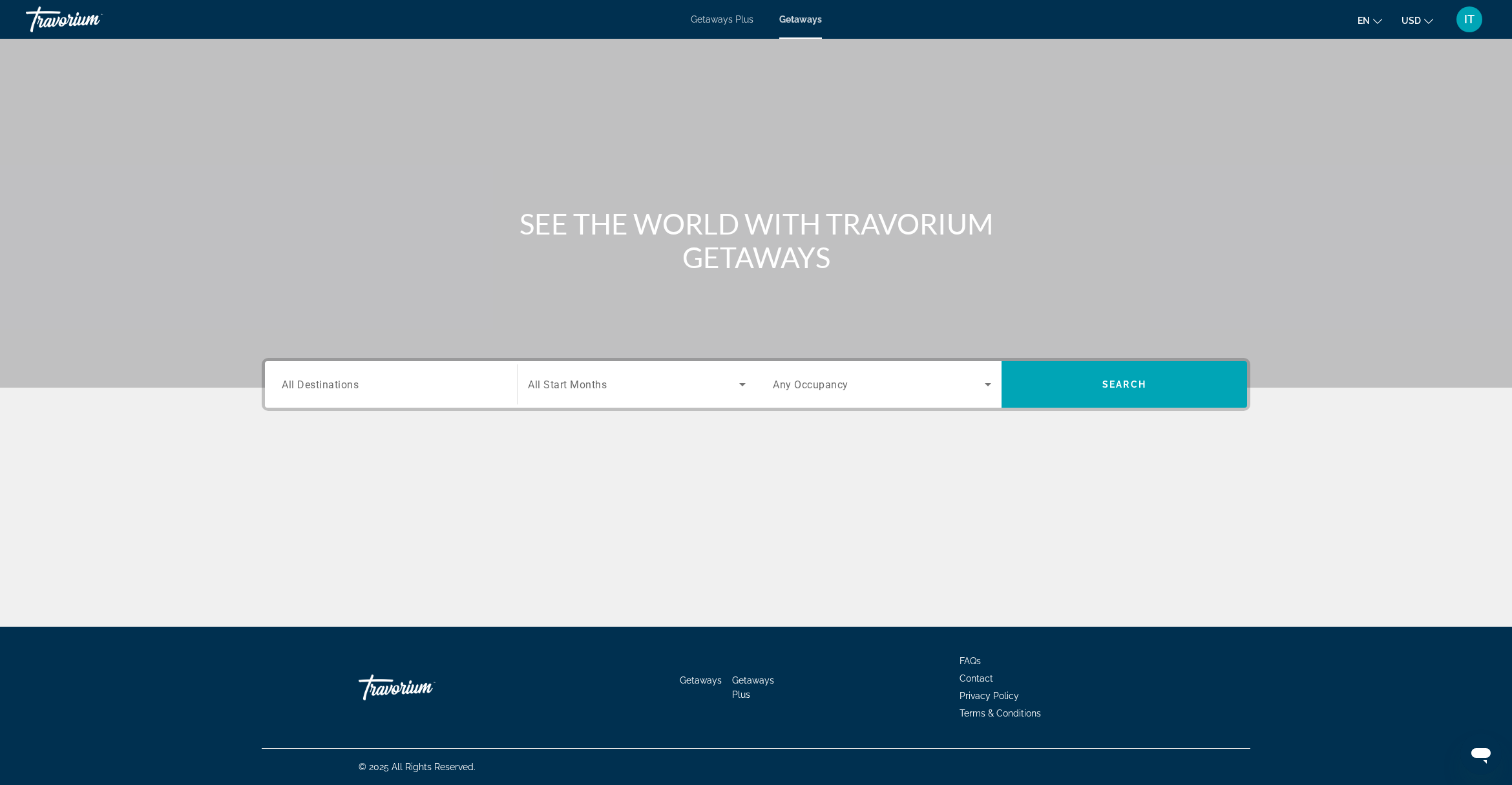
click at [423, 383] on input "Destination All Destinations" at bounding box center [391, 385] width 218 height 15
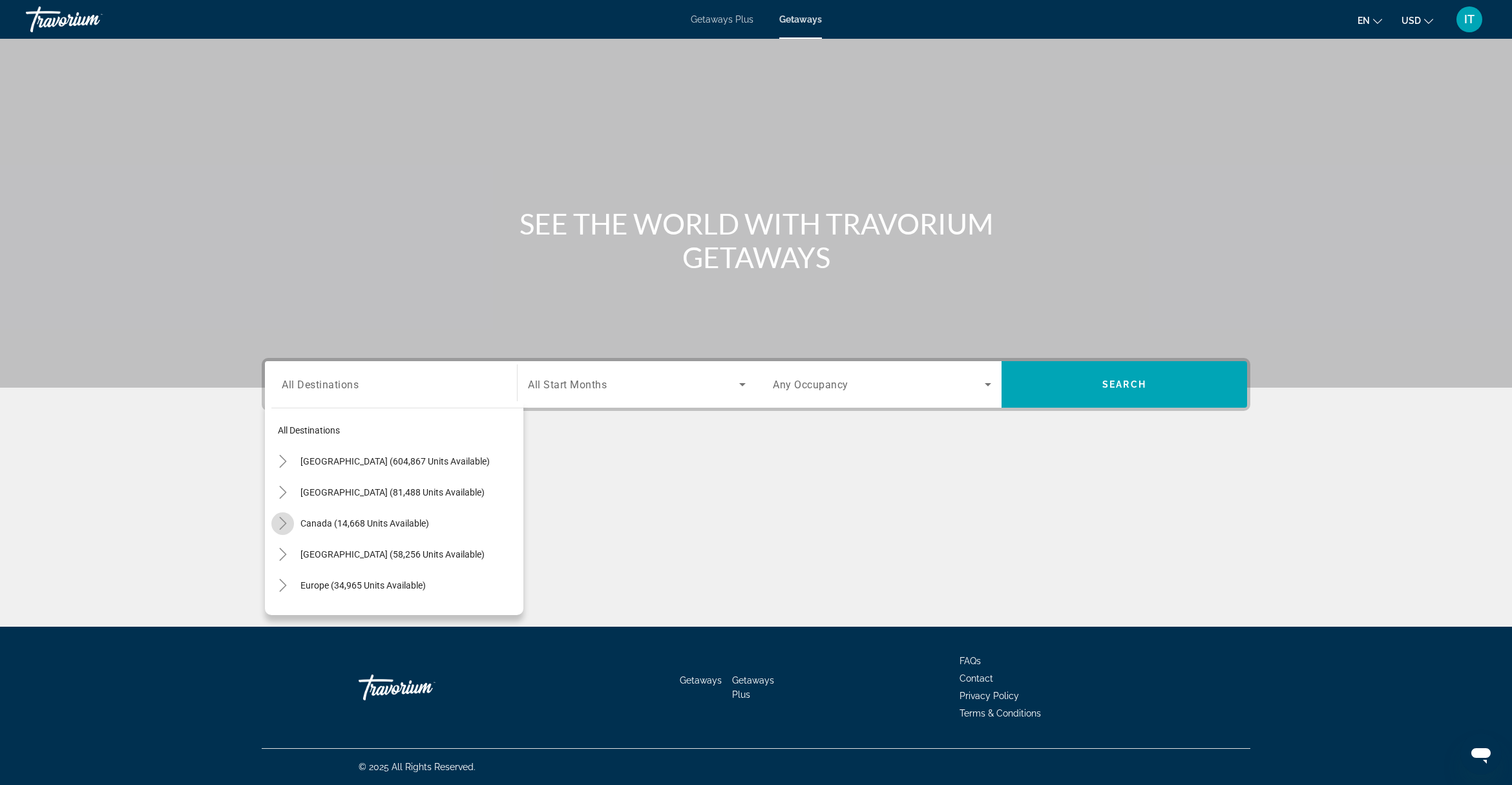
click at [278, 524] on icon "Toggle Canada (14,668 units available)" at bounding box center [282, 522] width 13 height 13
click at [304, 557] on span "Eastern Canada (7,188 units available)" at bounding box center [368, 554] width 156 height 10
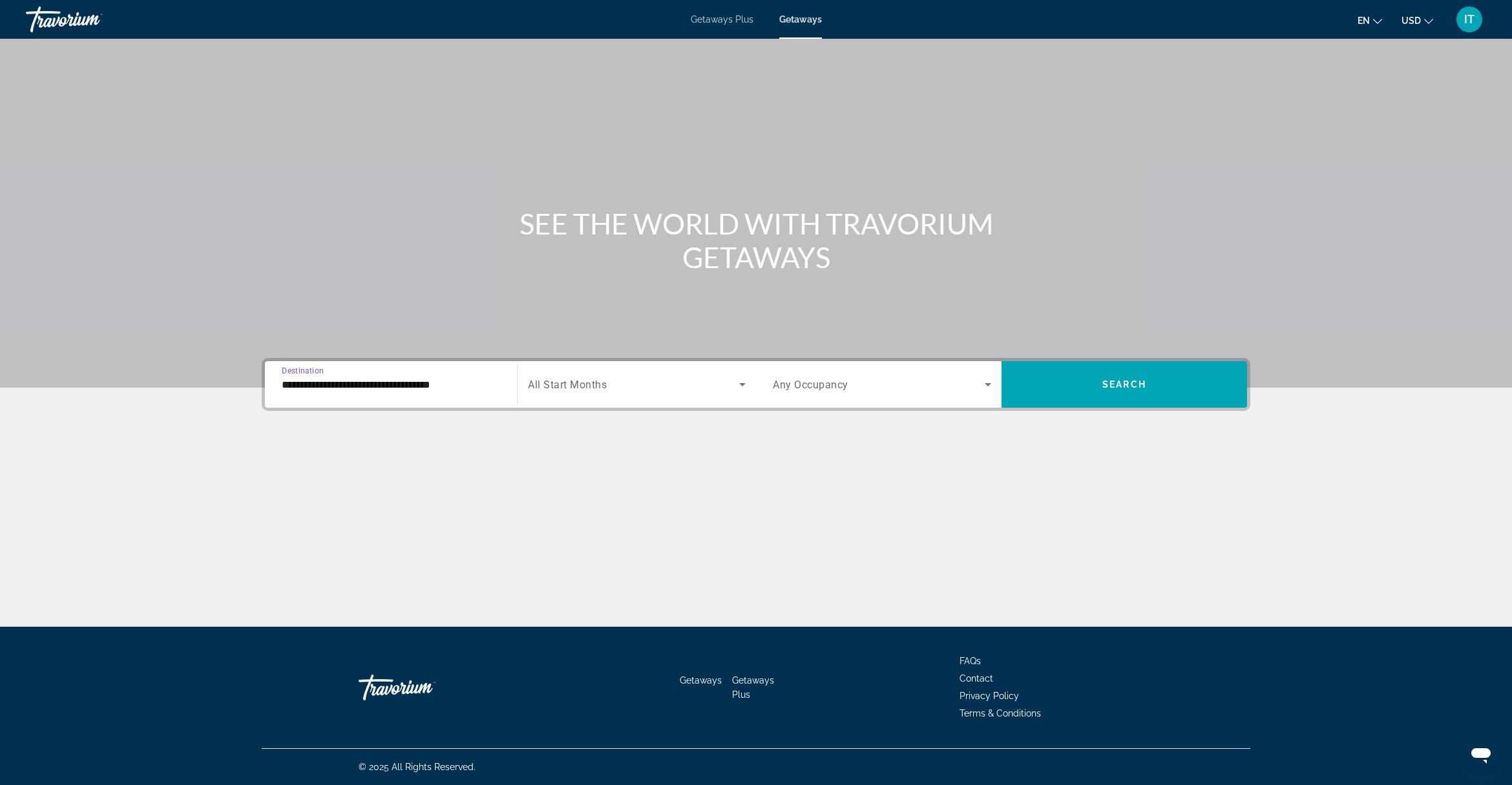
click at [303, 394] on div "**********" at bounding box center [391, 384] width 218 height 37
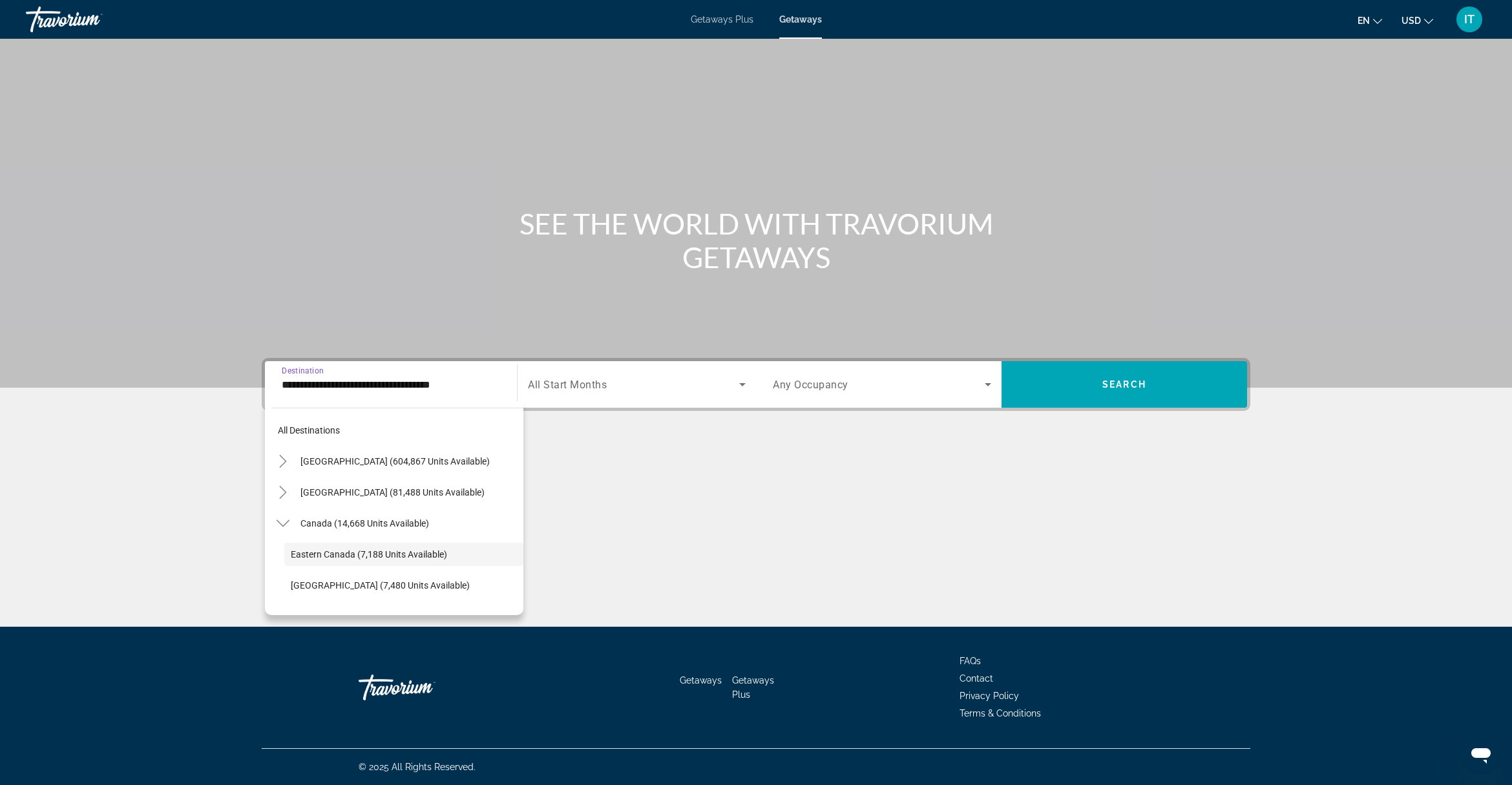
scroll to position [46, 0]
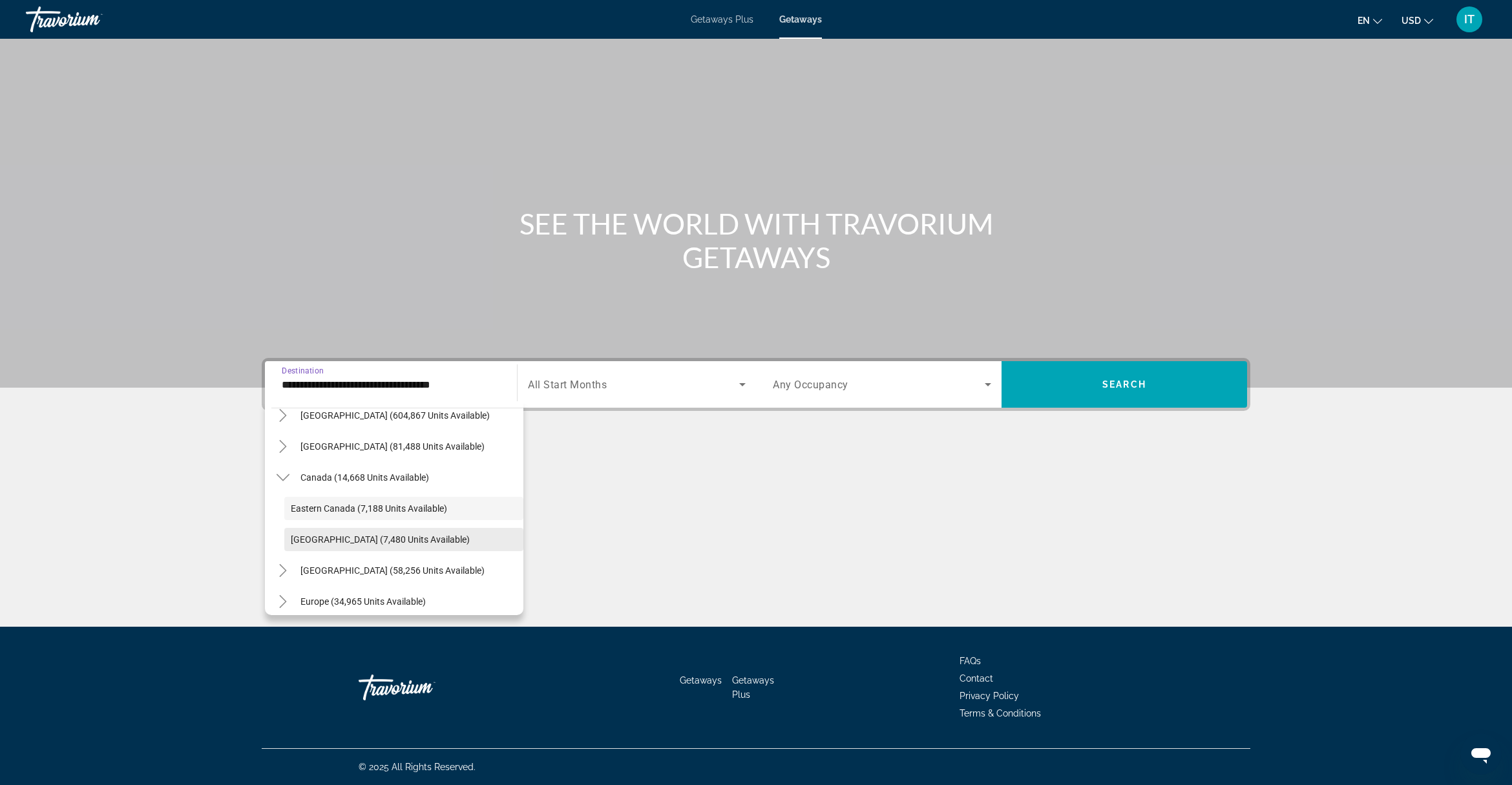
click at [301, 540] on span "Western Canada (7,480 units available)" at bounding box center [380, 540] width 179 height 10
type input "**********"
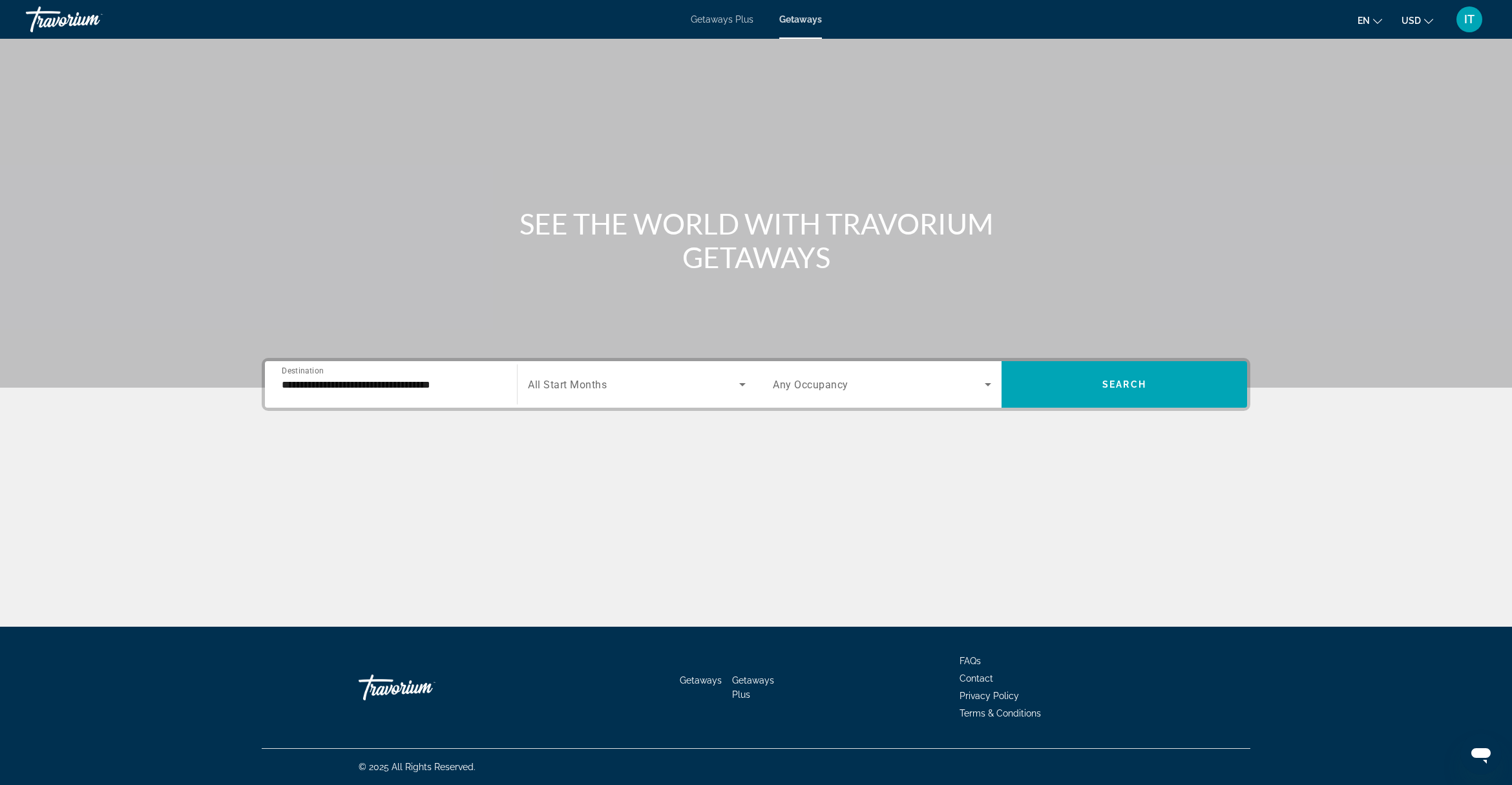
click at [599, 394] on div "Search widget" at bounding box center [636, 384] width 217 height 36
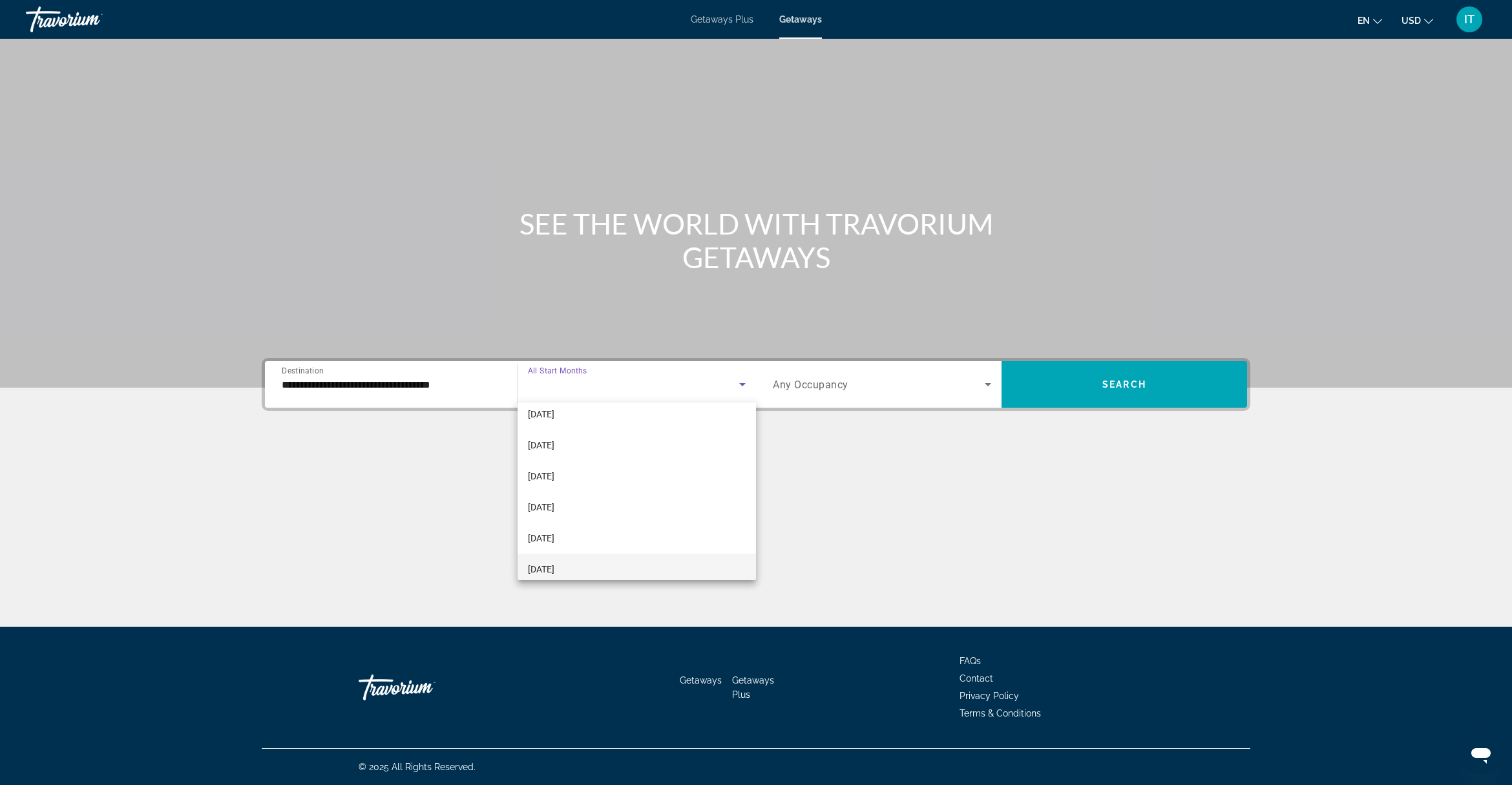
scroll to position [161, 0]
click at [554, 569] on span "[DATE]" at bounding box center [541, 572] width 26 height 15
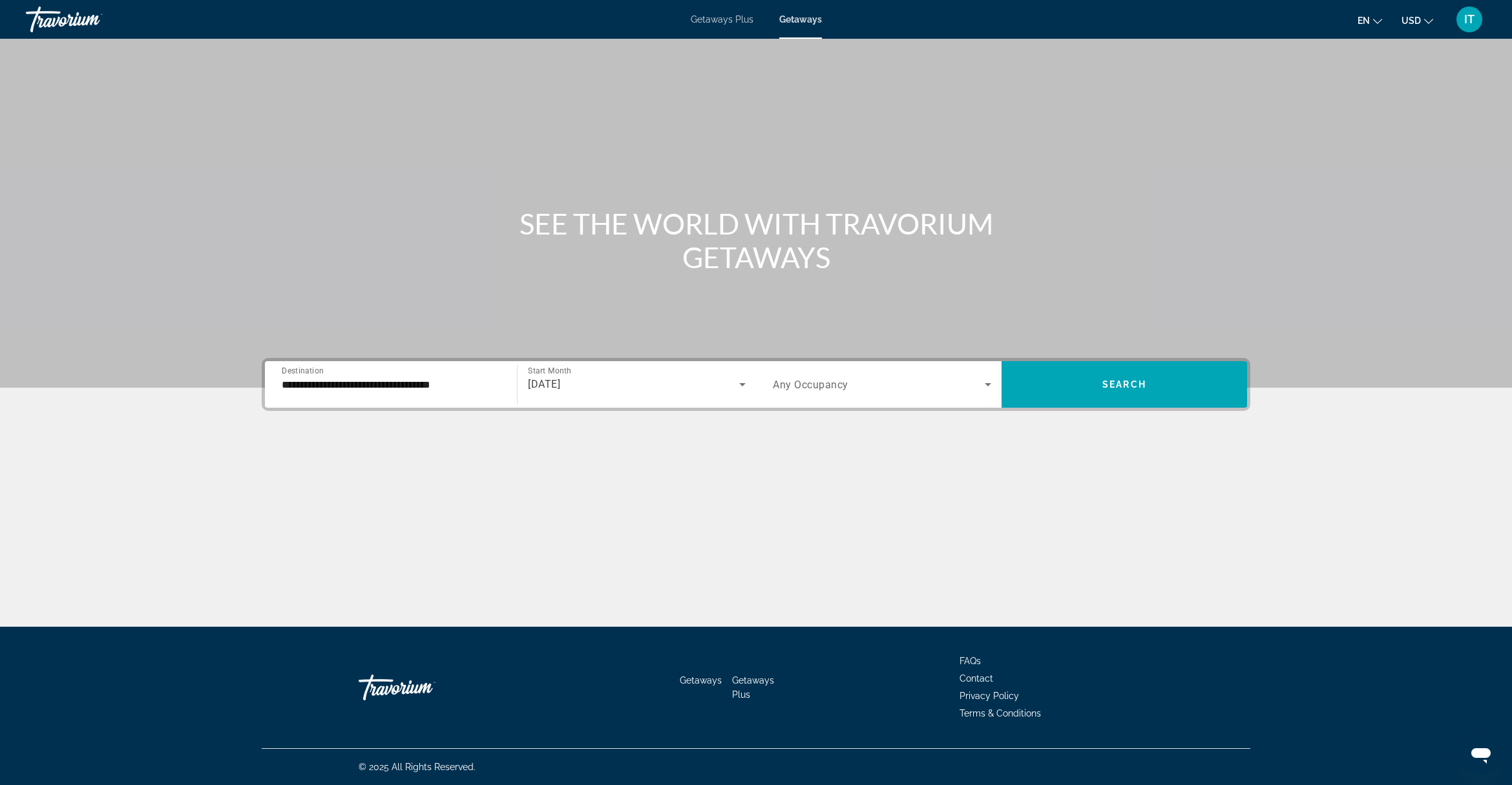
click at [835, 385] on span "Any Occupancy" at bounding box center [810, 384] width 76 height 12
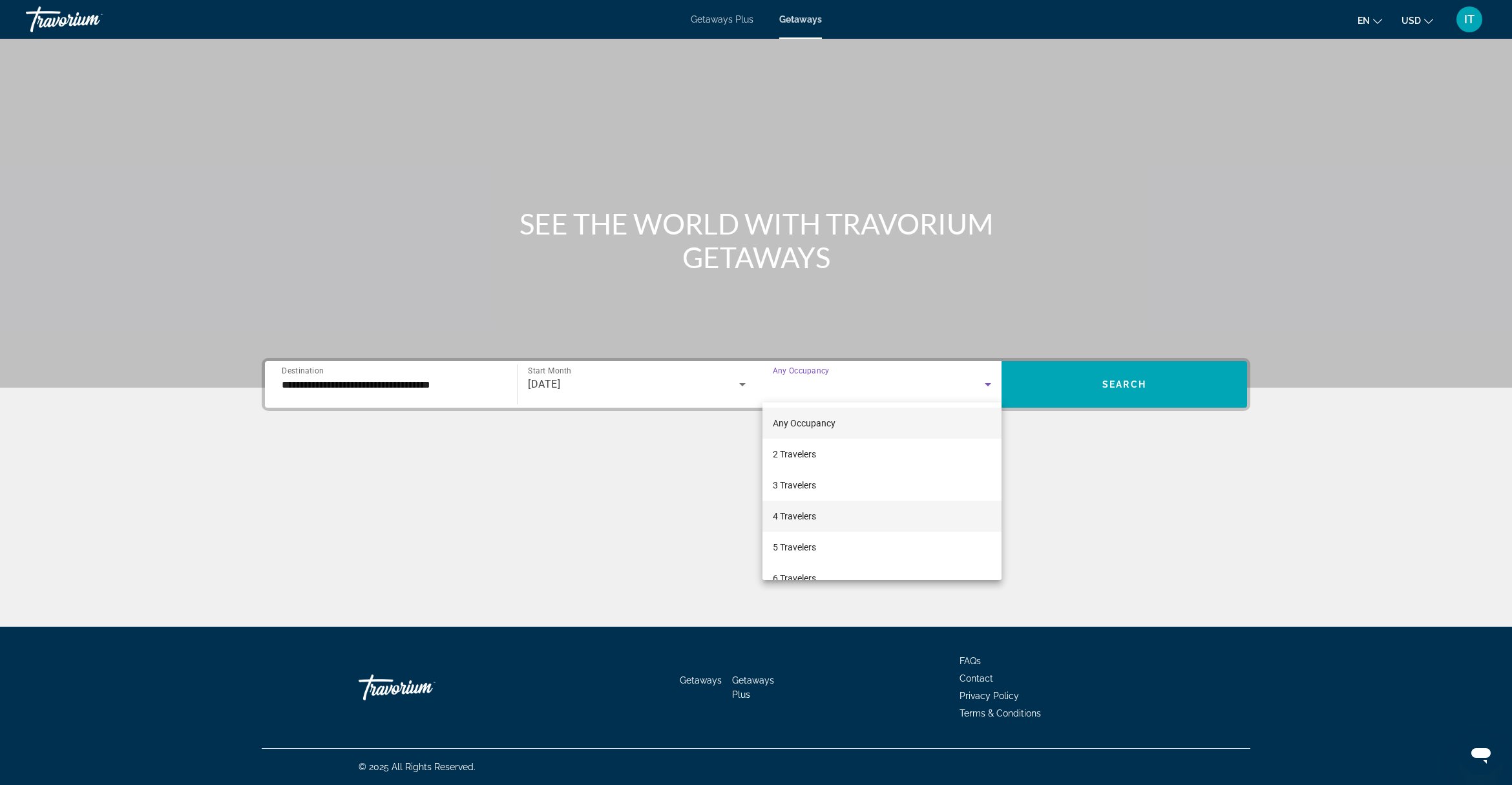
click at [818, 520] on mat-option "4 Travelers" at bounding box center [882, 516] width 239 height 31
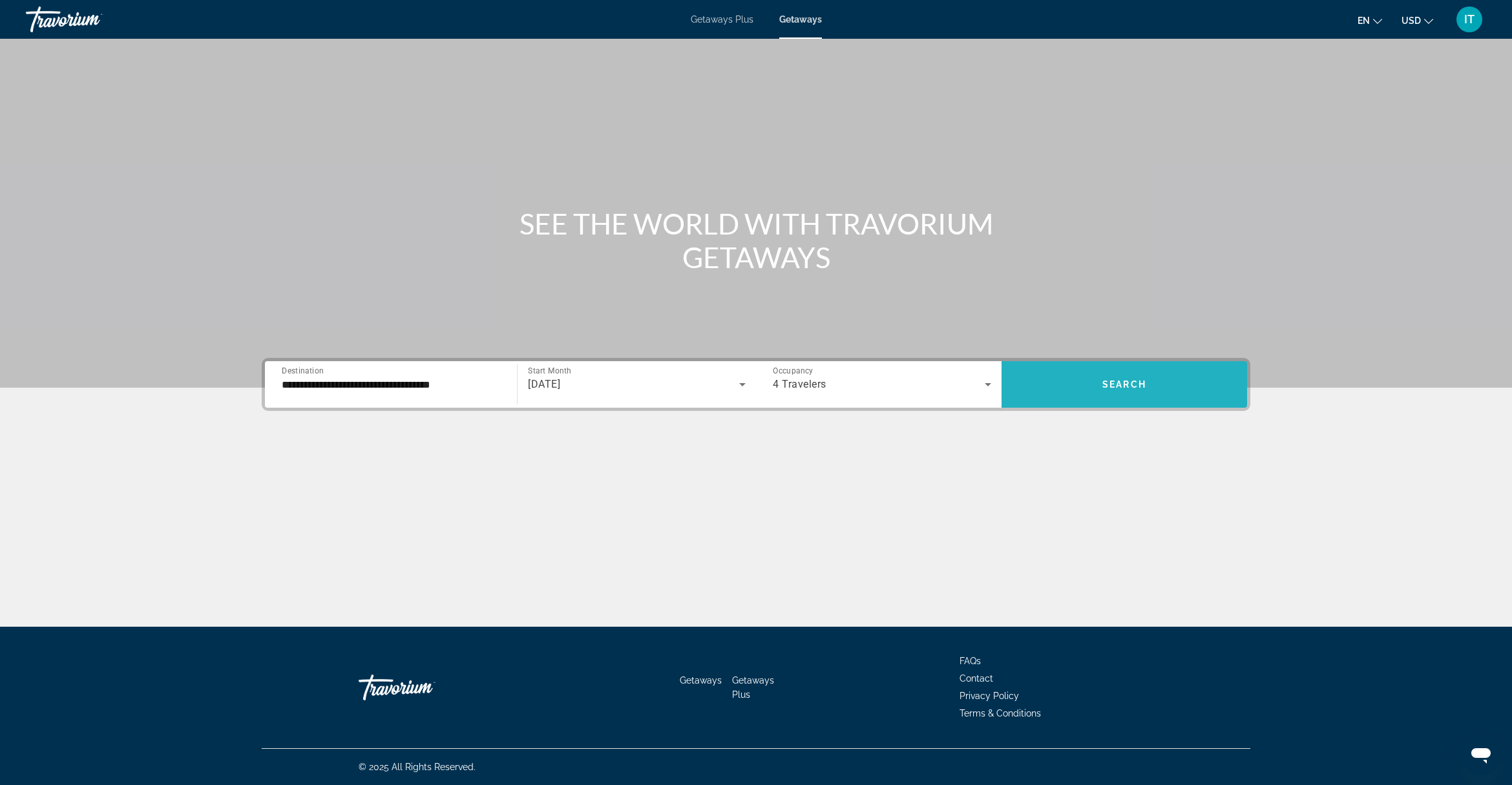
click at [1067, 386] on span "Search widget" at bounding box center [1125, 384] width 246 height 31
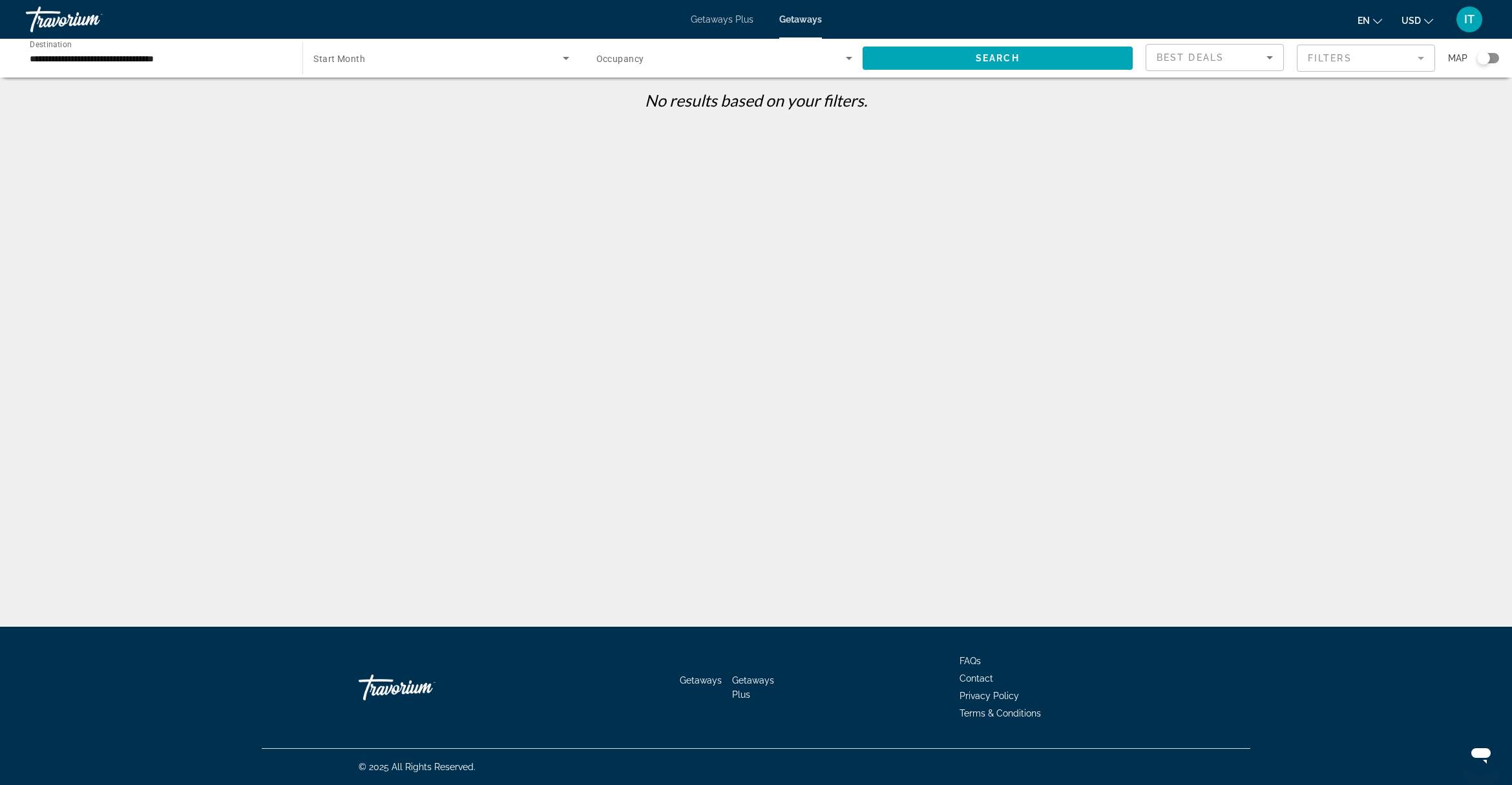
click at [487, 56] on span "Search widget" at bounding box center [438, 58] width 249 height 15
click at [439, 105] on mat-option "All Start Months" at bounding box center [441, 96] width 276 height 31
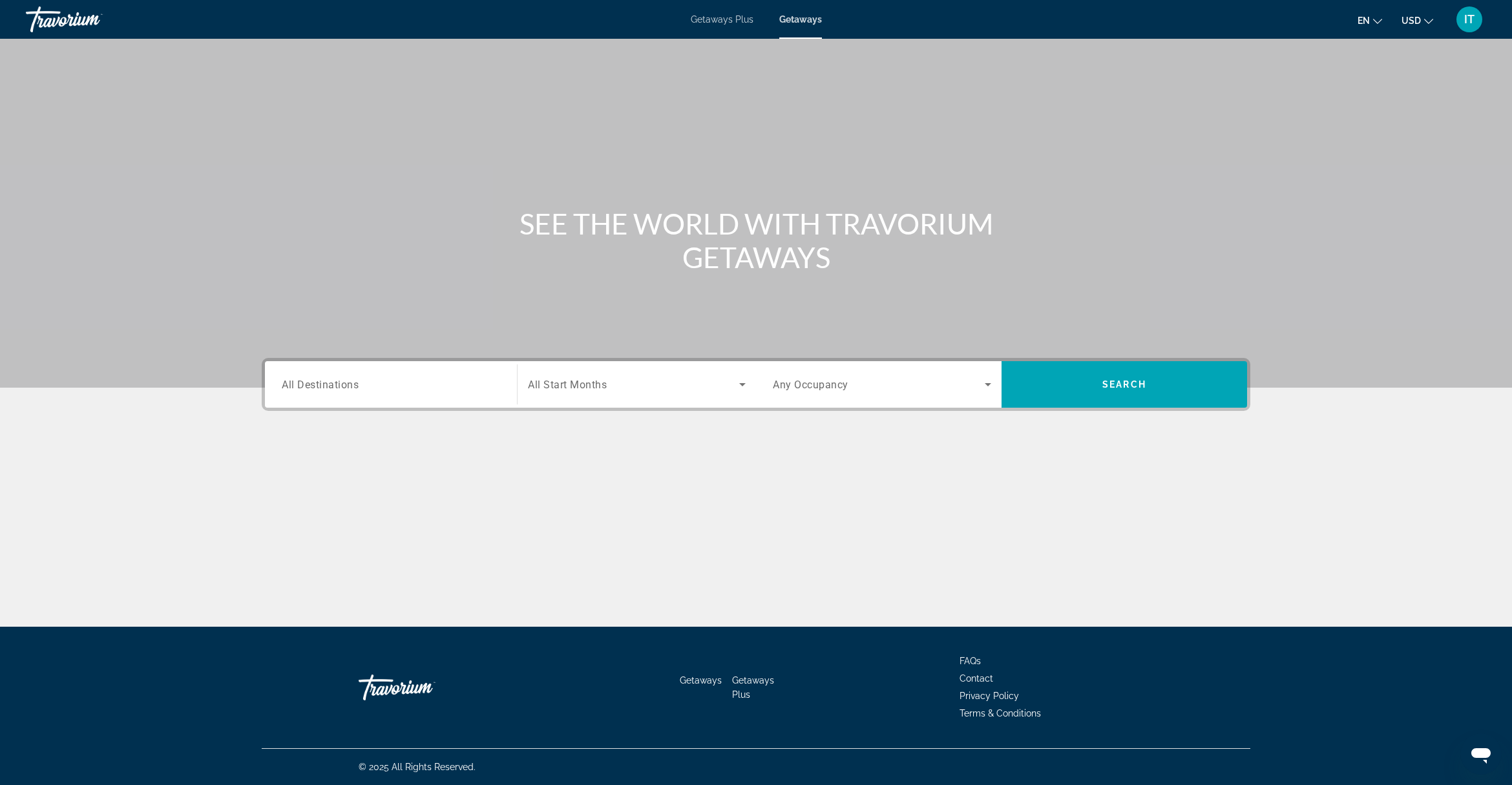
click at [318, 385] on span "All Destinations" at bounding box center [320, 384] width 77 height 12
click at [318, 385] on input "Destination All Destinations" at bounding box center [391, 385] width 218 height 15
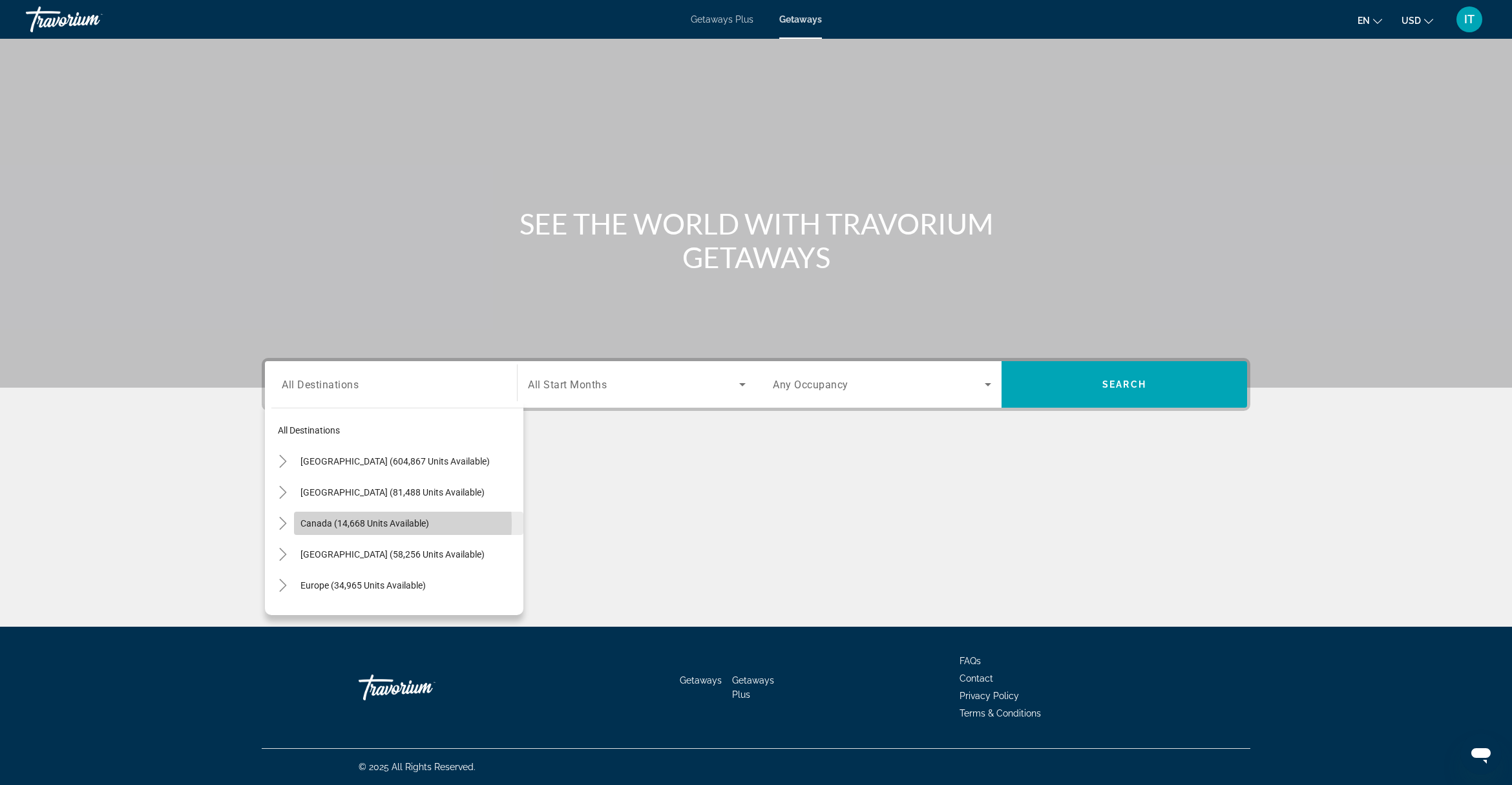
click at [341, 524] on span "Canada (14,668 units available)" at bounding box center [364, 523] width 129 height 10
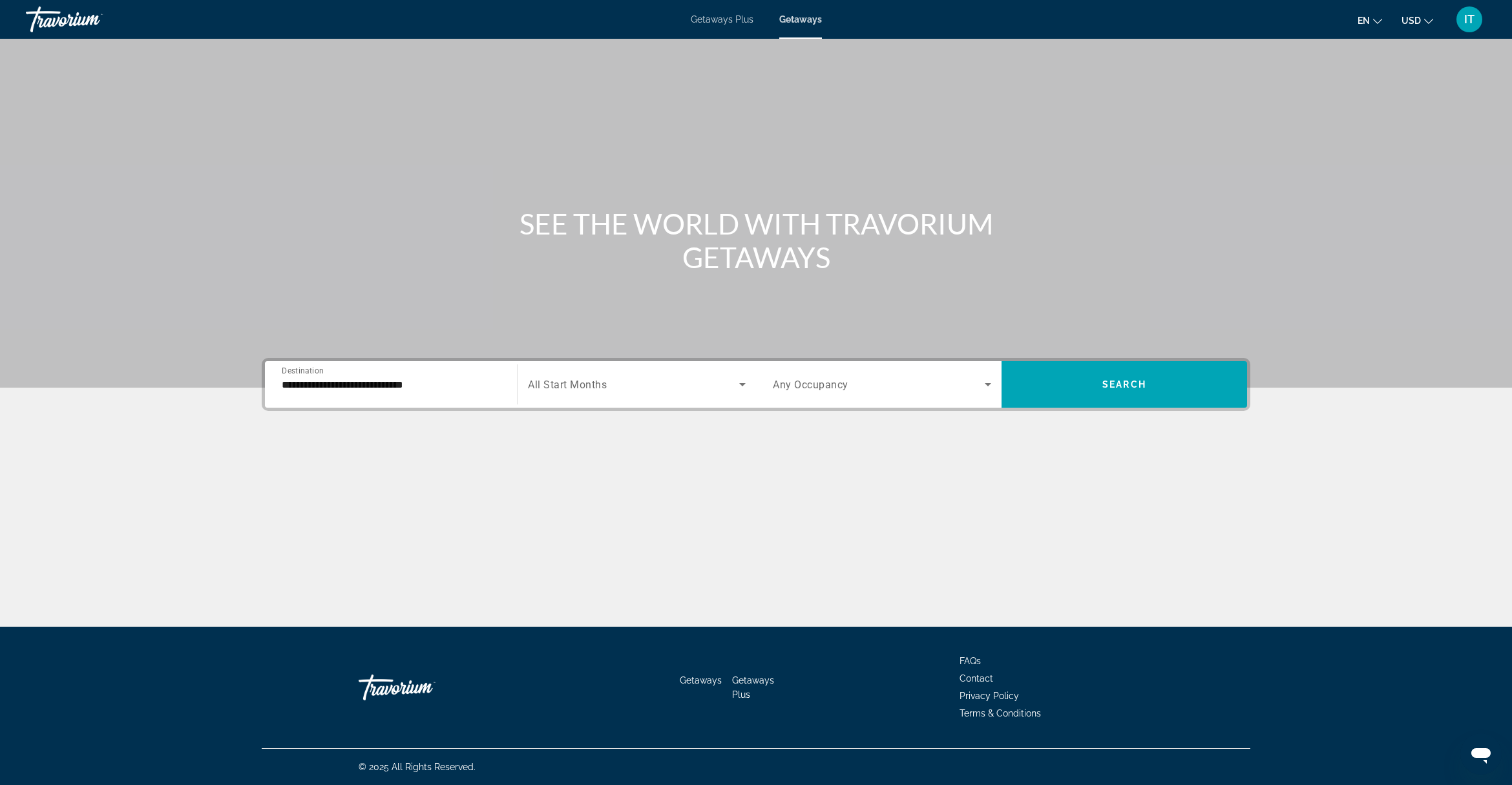
click at [594, 401] on div "Search widget" at bounding box center [636, 384] width 217 height 36
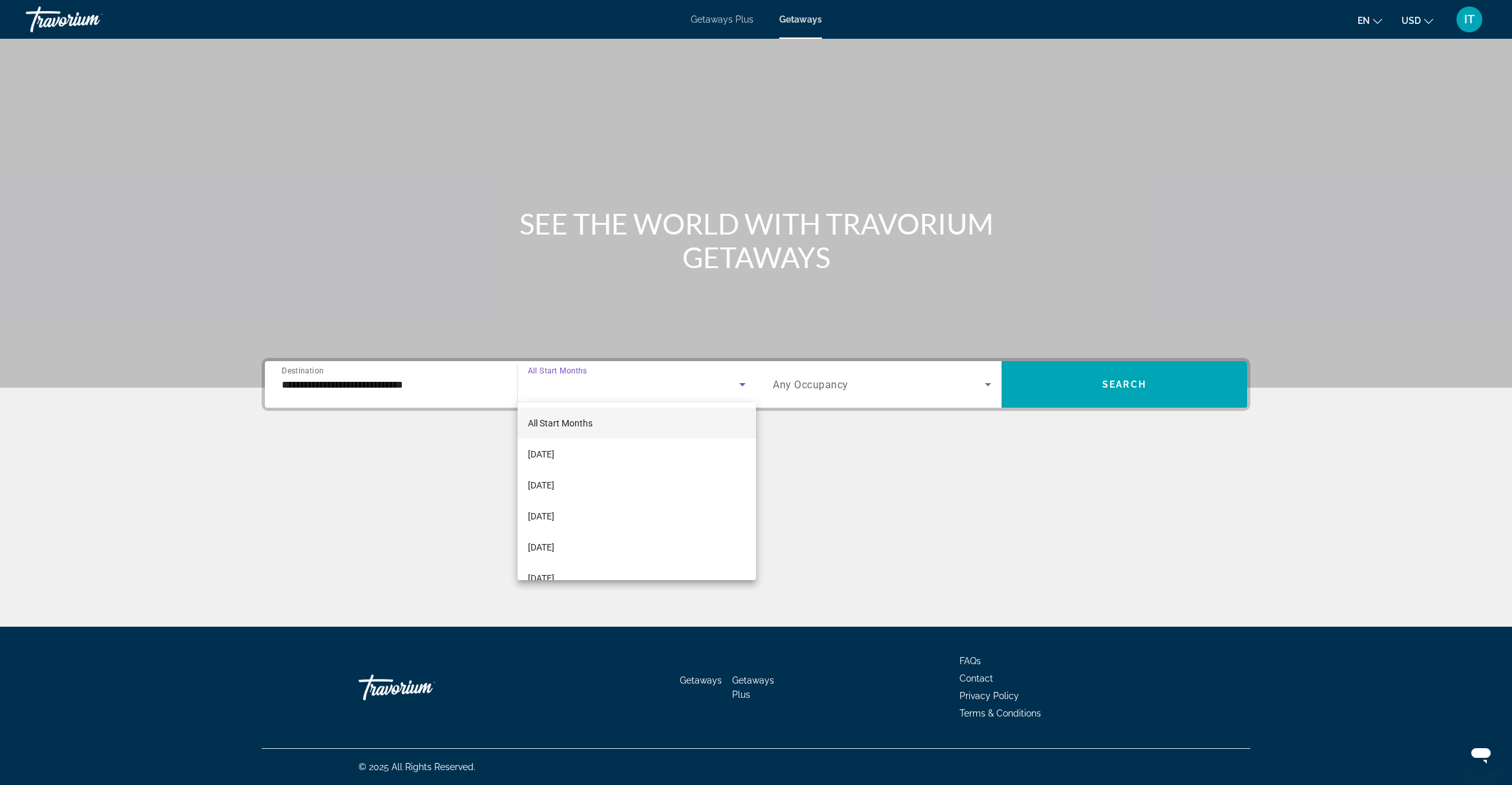
click at [335, 372] on div at bounding box center [756, 392] width 1512 height 785
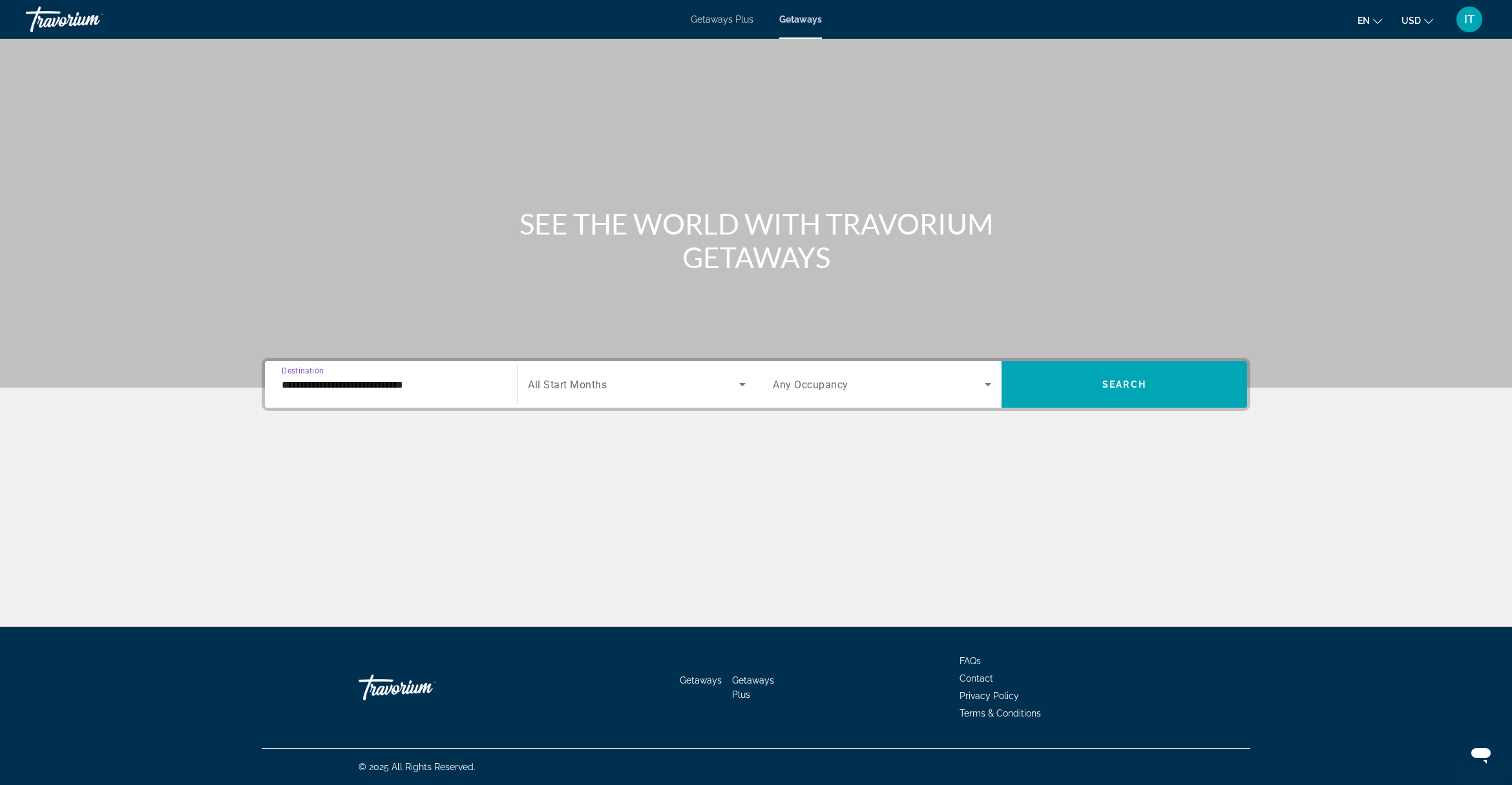
click at [328, 389] on input "**********" at bounding box center [391, 385] width 218 height 15
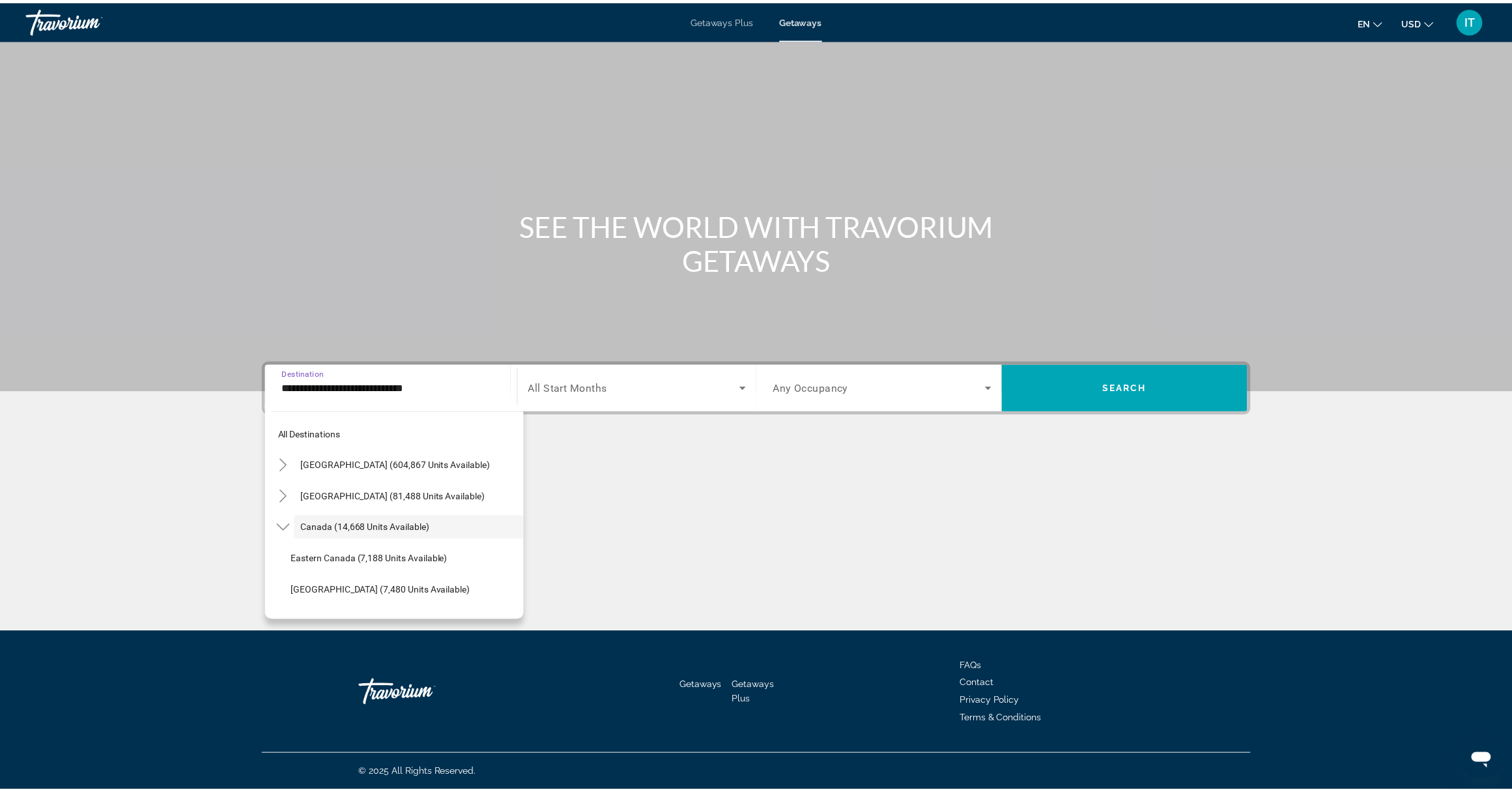
scroll to position [15, 0]
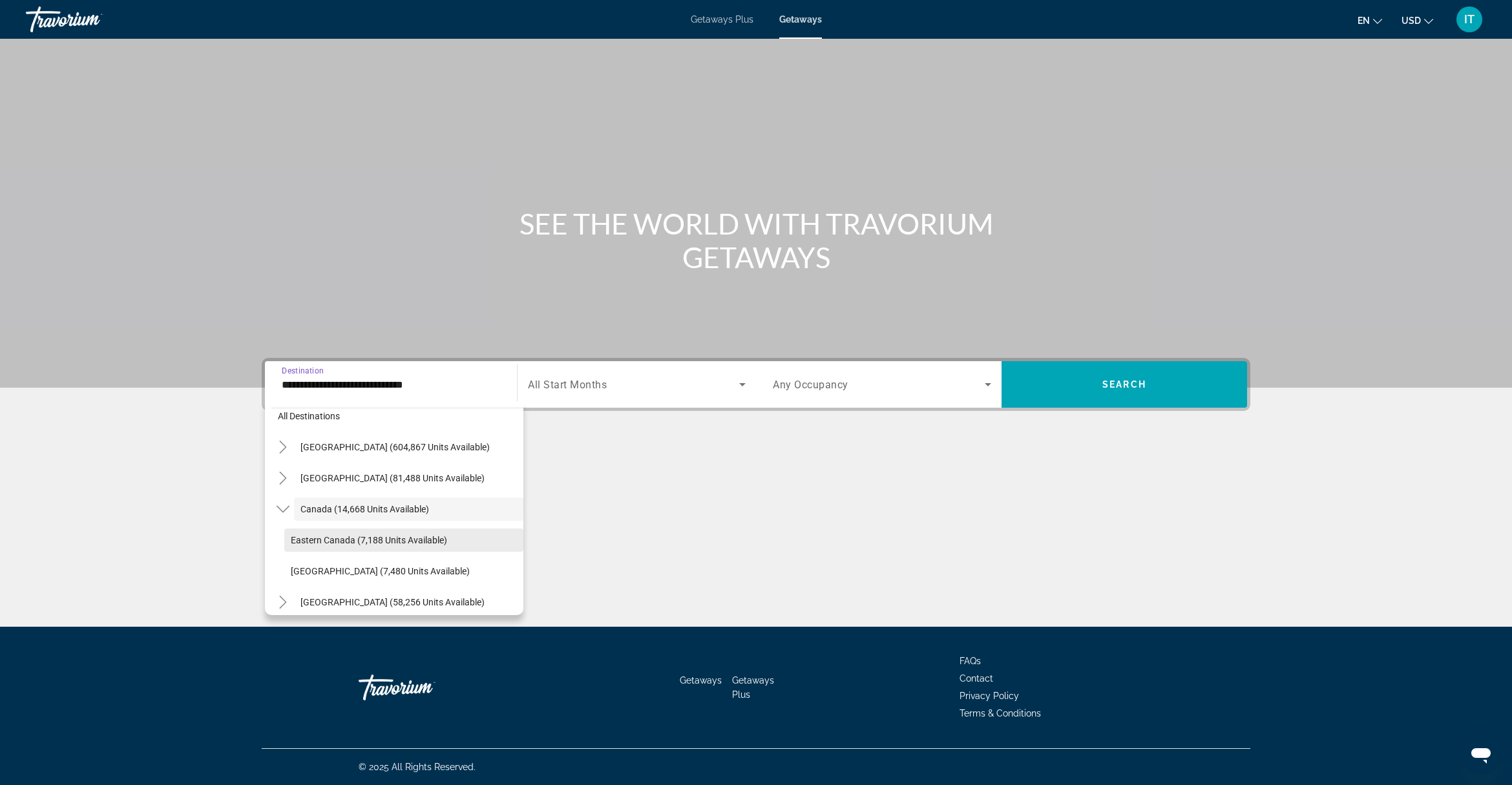
click at [298, 541] on span "Eastern Canada (7,188 units available)" at bounding box center [368, 540] width 156 height 10
type input "**********"
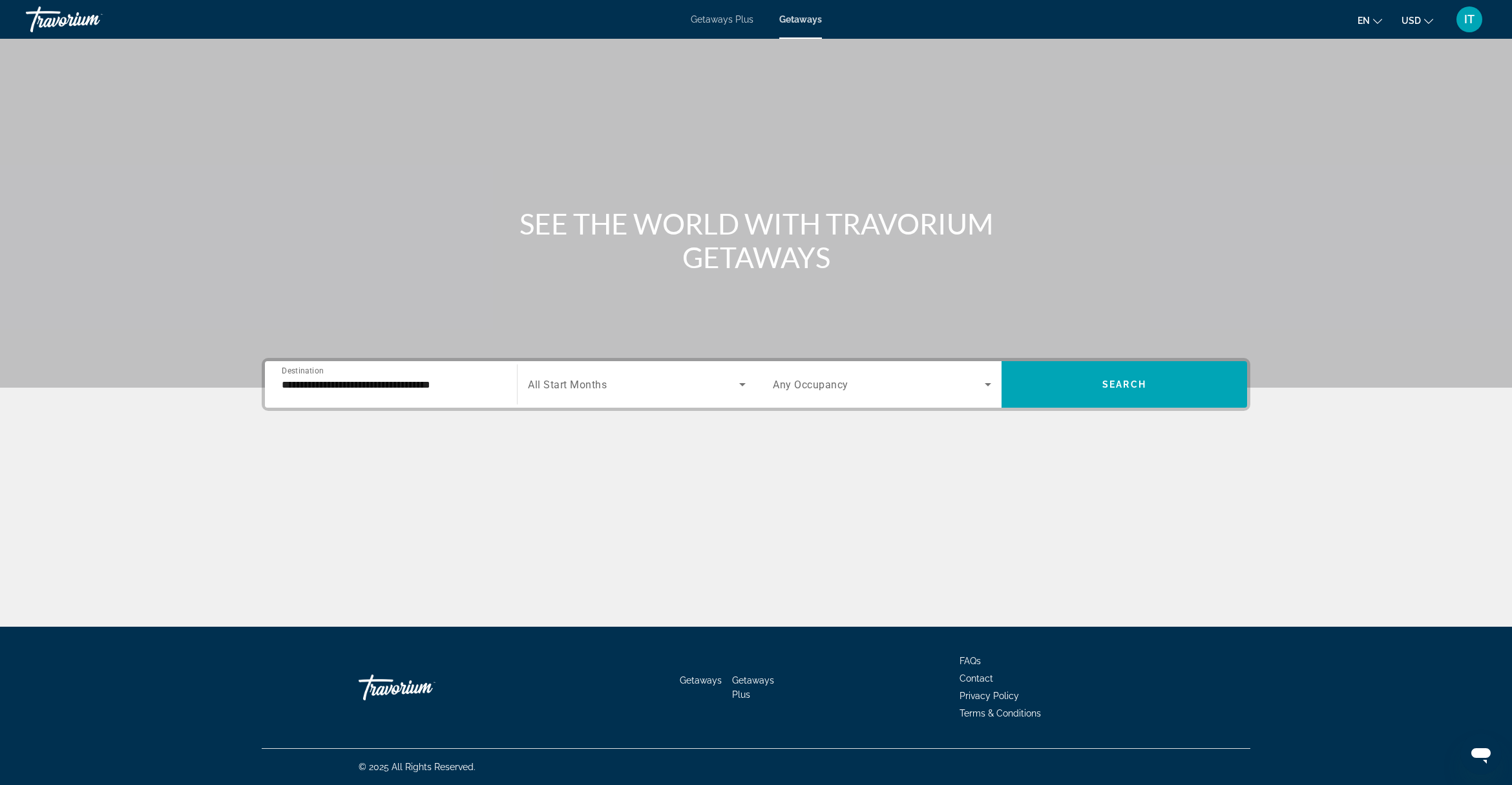
click at [601, 381] on span "All Start Months" at bounding box center [567, 384] width 78 height 12
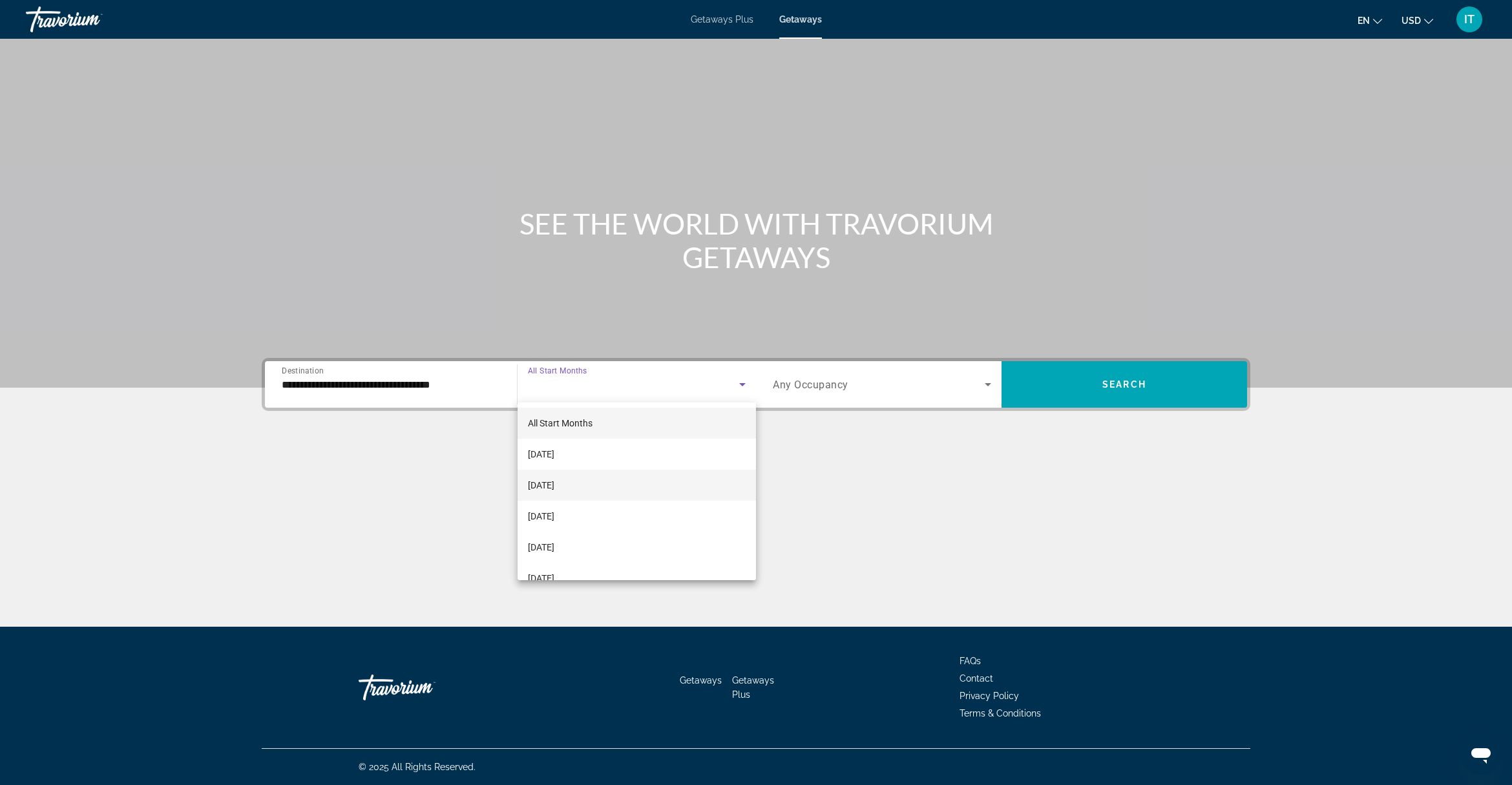
click at [589, 489] on mat-option "[DATE]" at bounding box center [637, 485] width 239 height 31
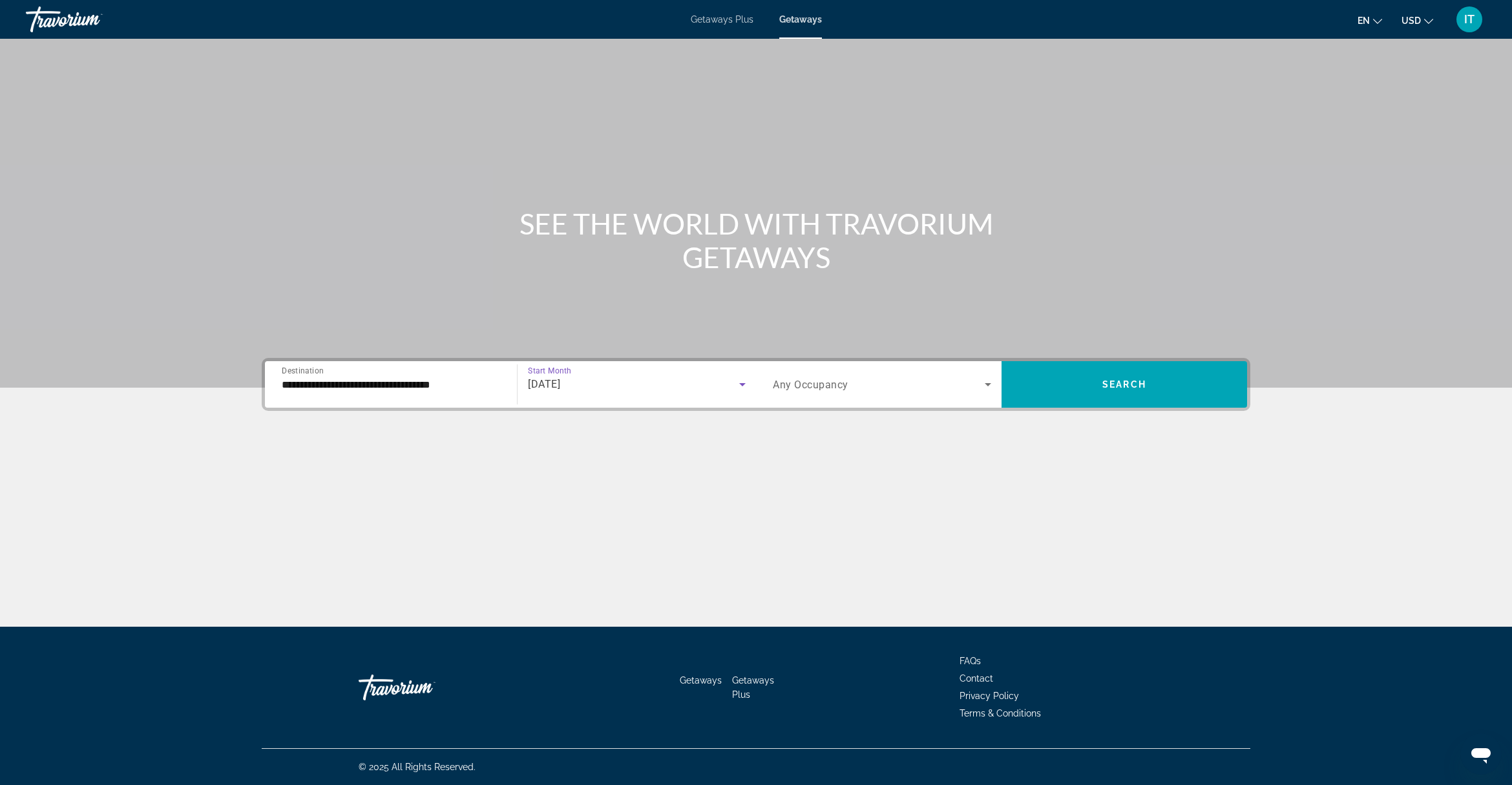
click at [883, 389] on span "Search widget" at bounding box center [878, 384] width 212 height 15
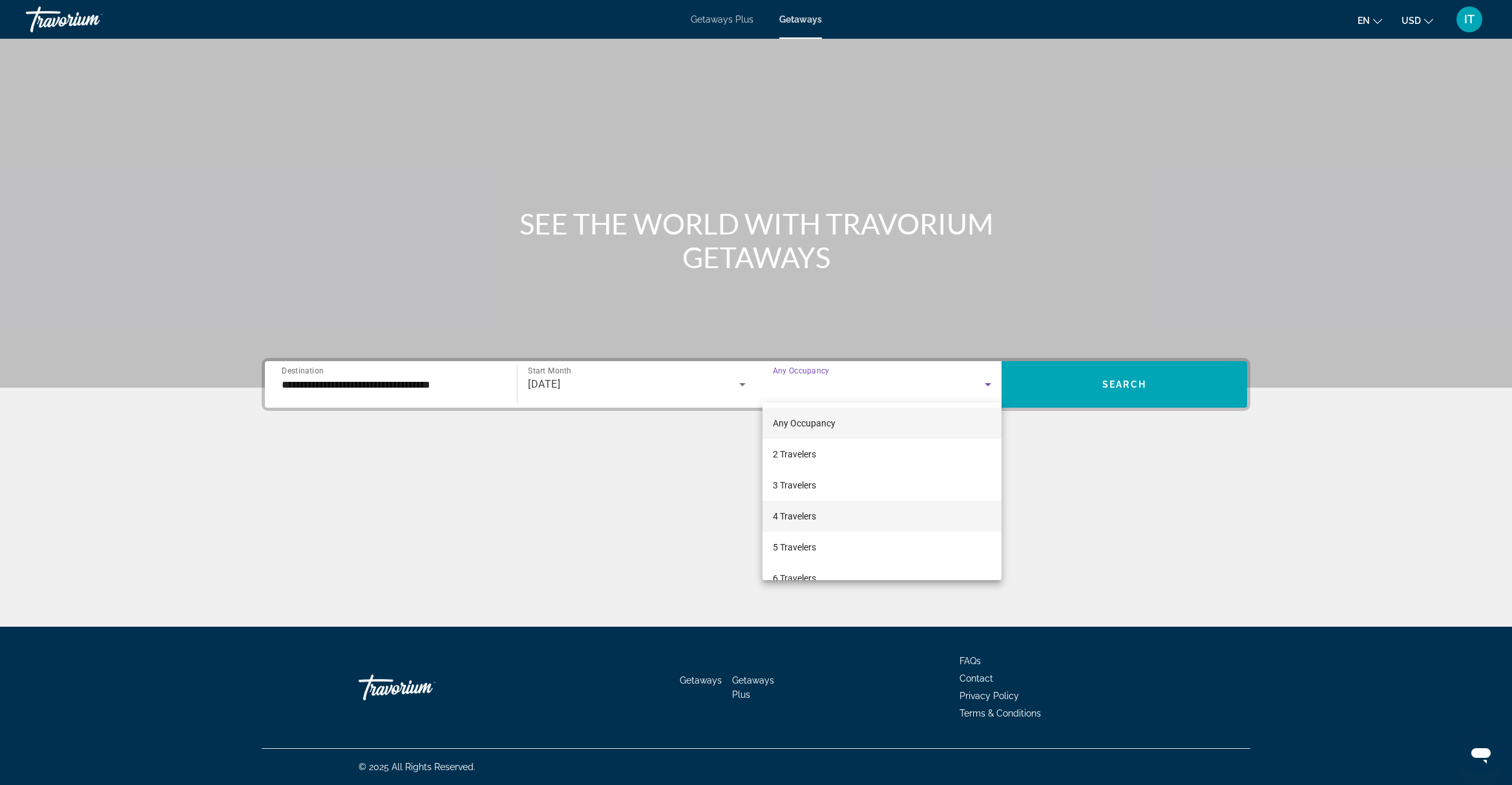
drag, startPoint x: 808, startPoint y: 517, endPoint x: 971, endPoint y: 491, distance: 165.1
click at [810, 514] on span "4 Travelers" at bounding box center [794, 516] width 43 height 15
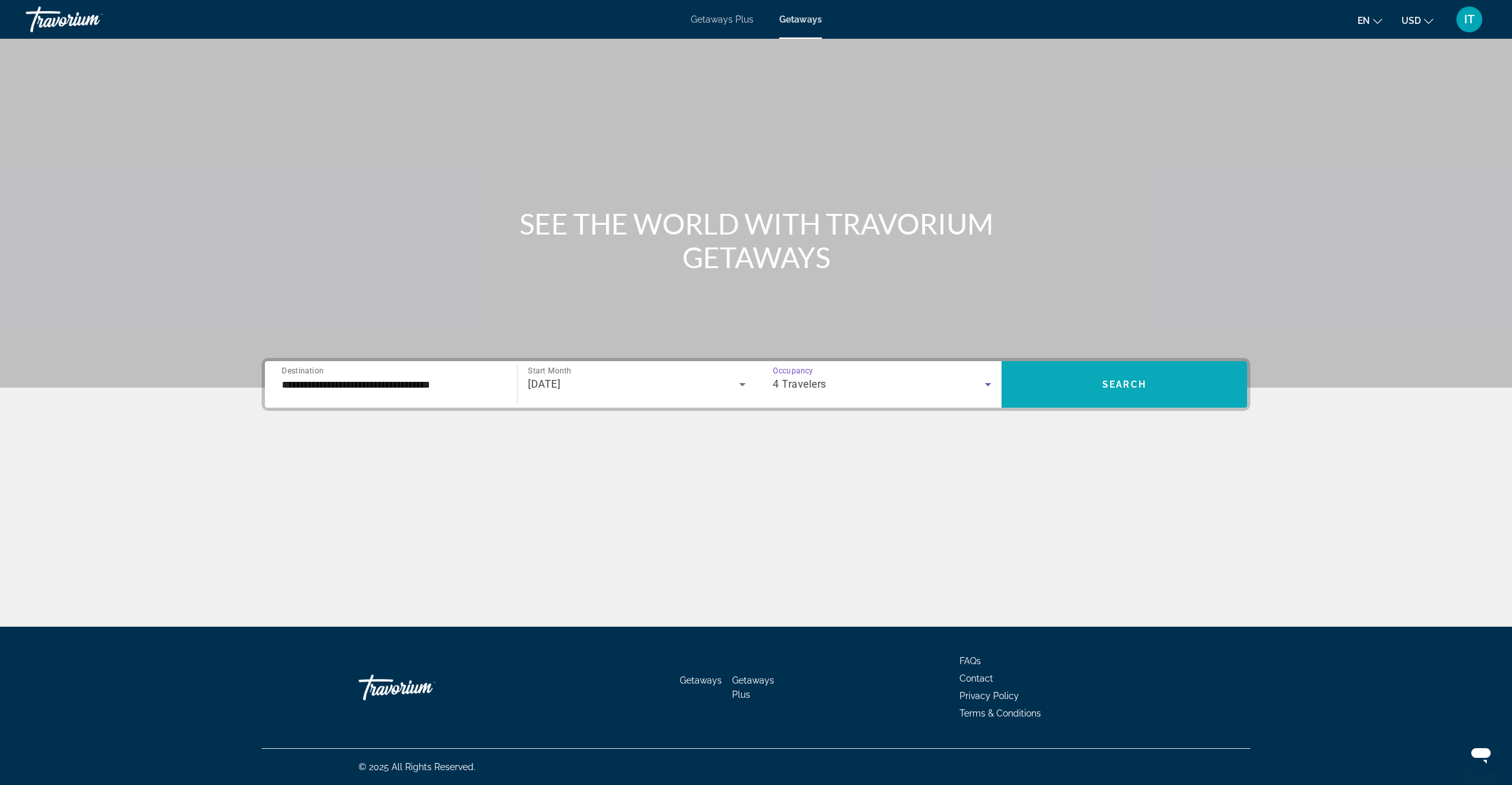
click at [1152, 395] on span "Search widget" at bounding box center [1125, 384] width 246 height 31
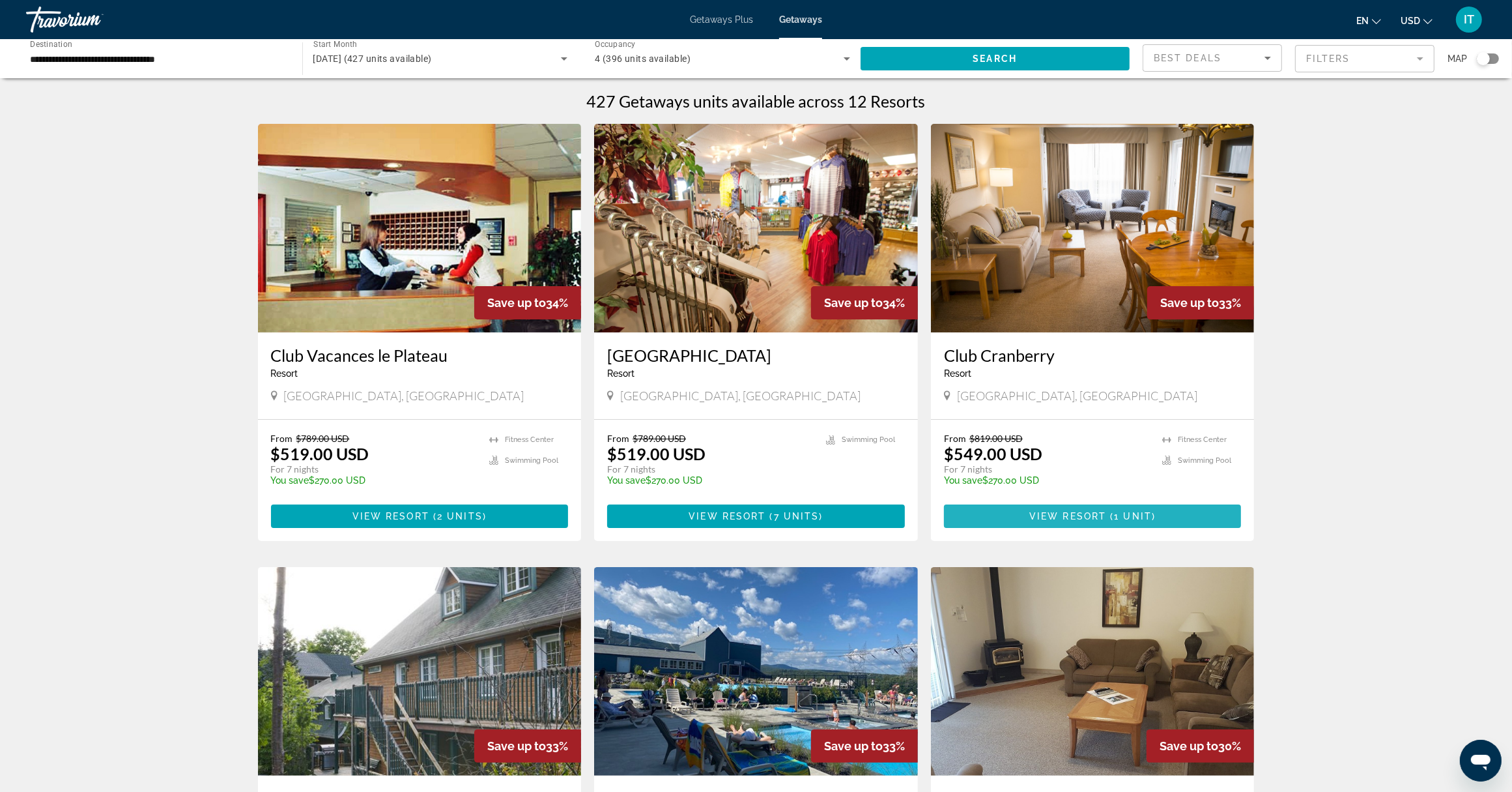
click at [1001, 515] on span "Main content" at bounding box center [1093, 516] width 297 height 31
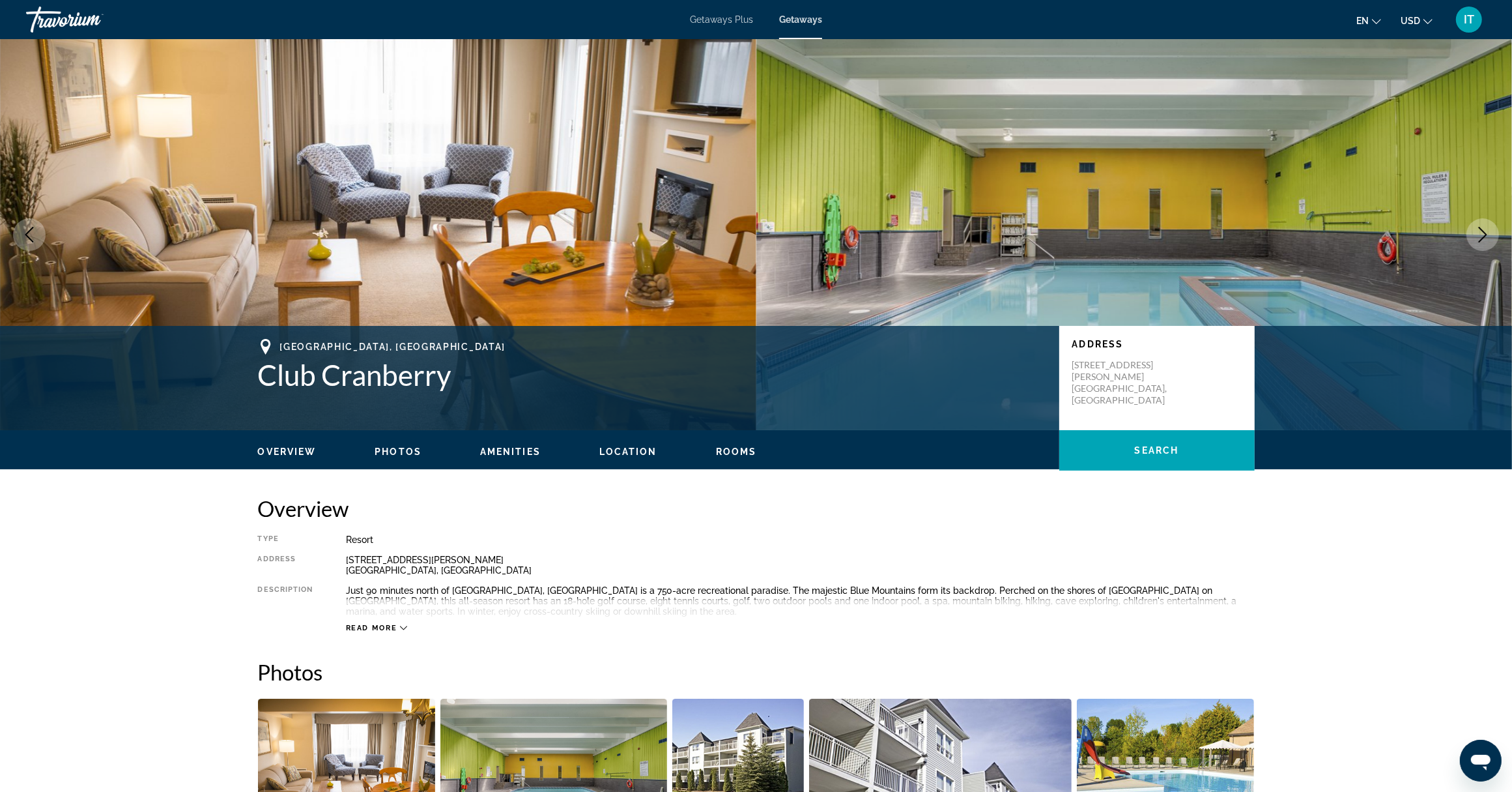
click at [359, 217] on img "Main content" at bounding box center [378, 234] width 756 height 391
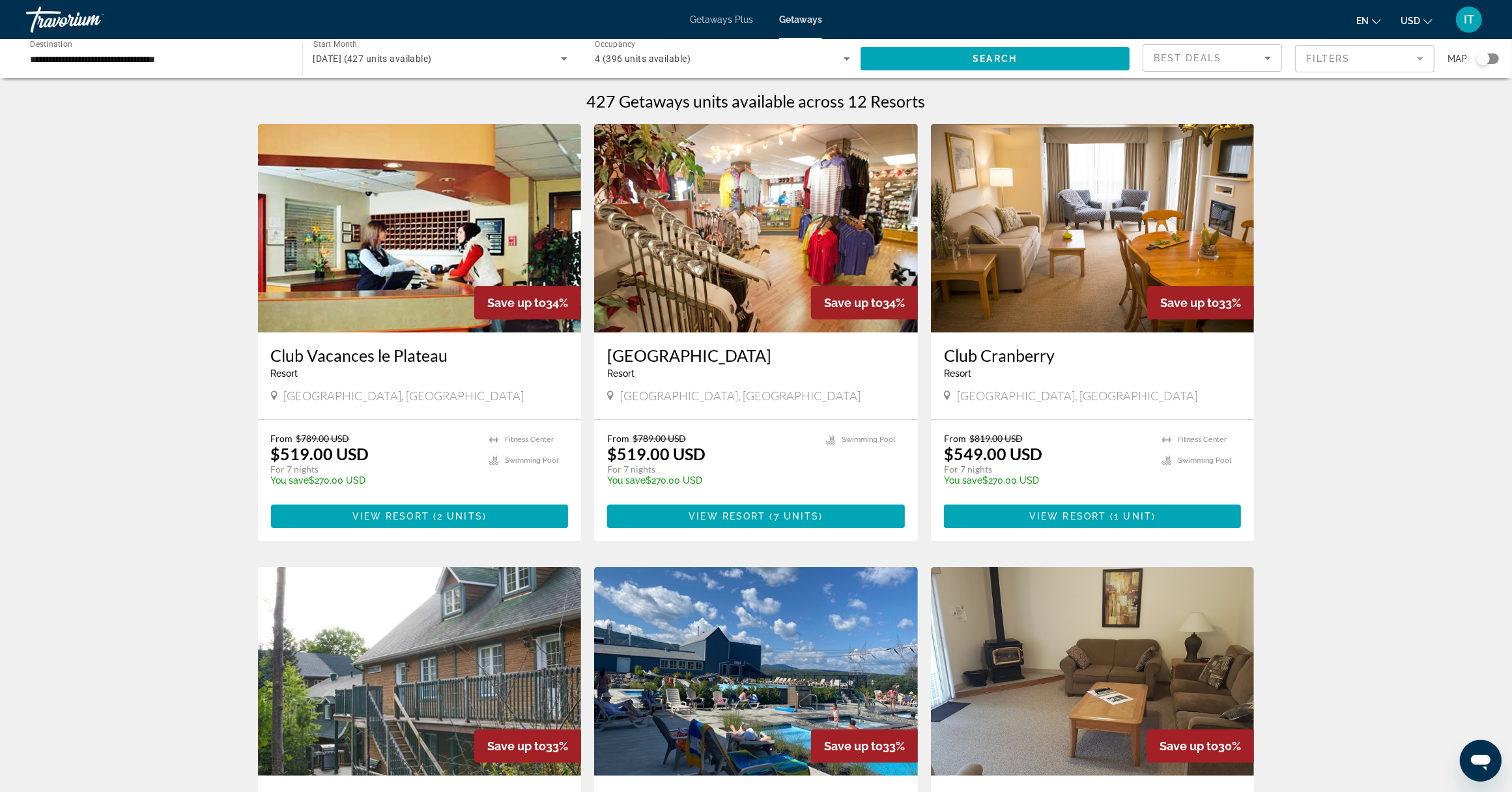
click at [1270, 59] on icon "Sort by" at bounding box center [1268, 58] width 15 height 15
click at [1268, 120] on mat-option "Lowest Price" at bounding box center [1211, 123] width 138 height 31
click at [1417, 57] on mat-form-field "Filters" at bounding box center [1365, 58] width 139 height 28
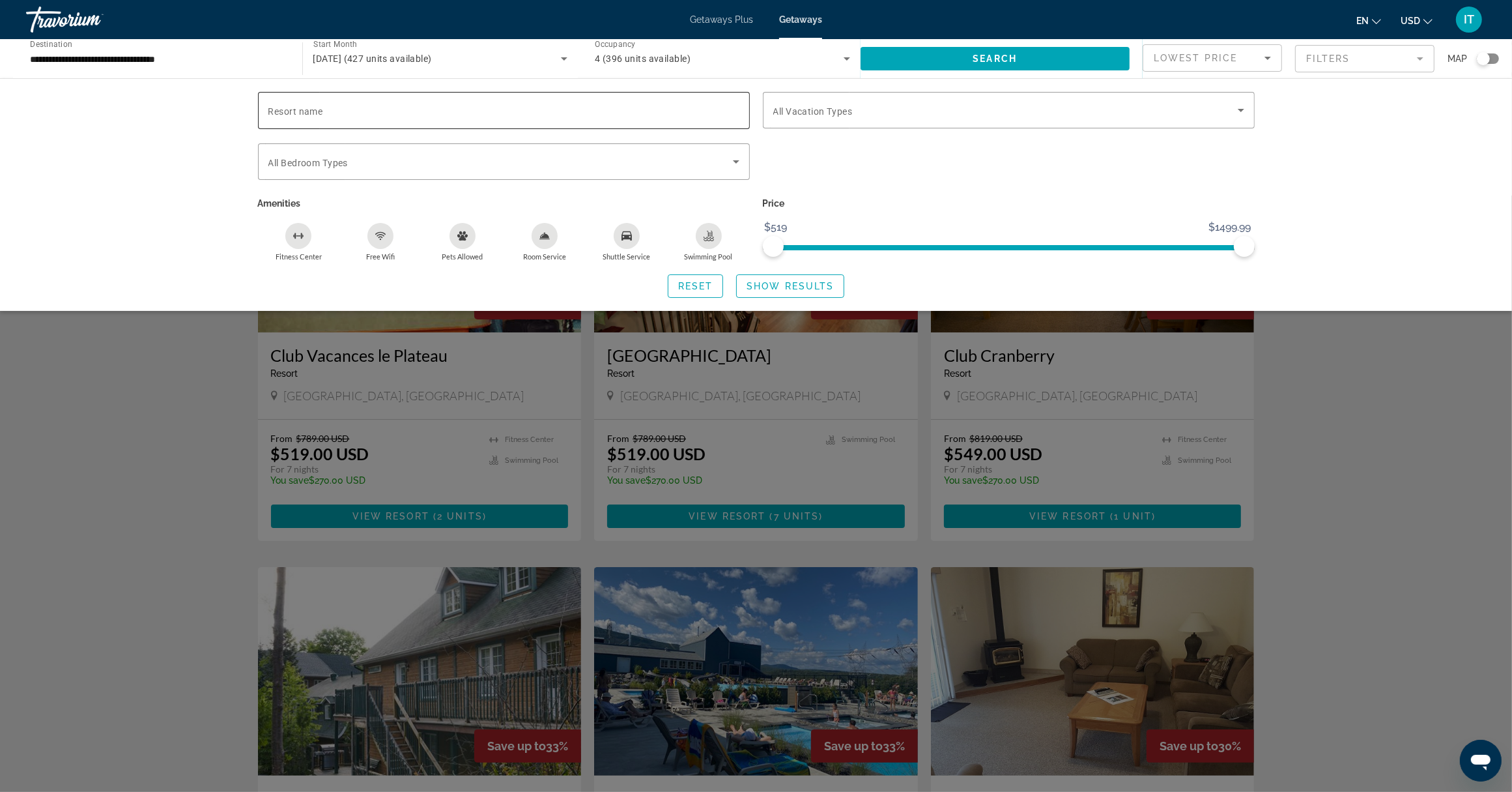
click at [432, 101] on div "Search widget" at bounding box center [504, 110] width 471 height 37
type input "*********"
click at [999, 203] on p "Price" at bounding box center [1008, 203] width 492 height 18
click at [920, 119] on div "Search widget" at bounding box center [1009, 110] width 471 height 36
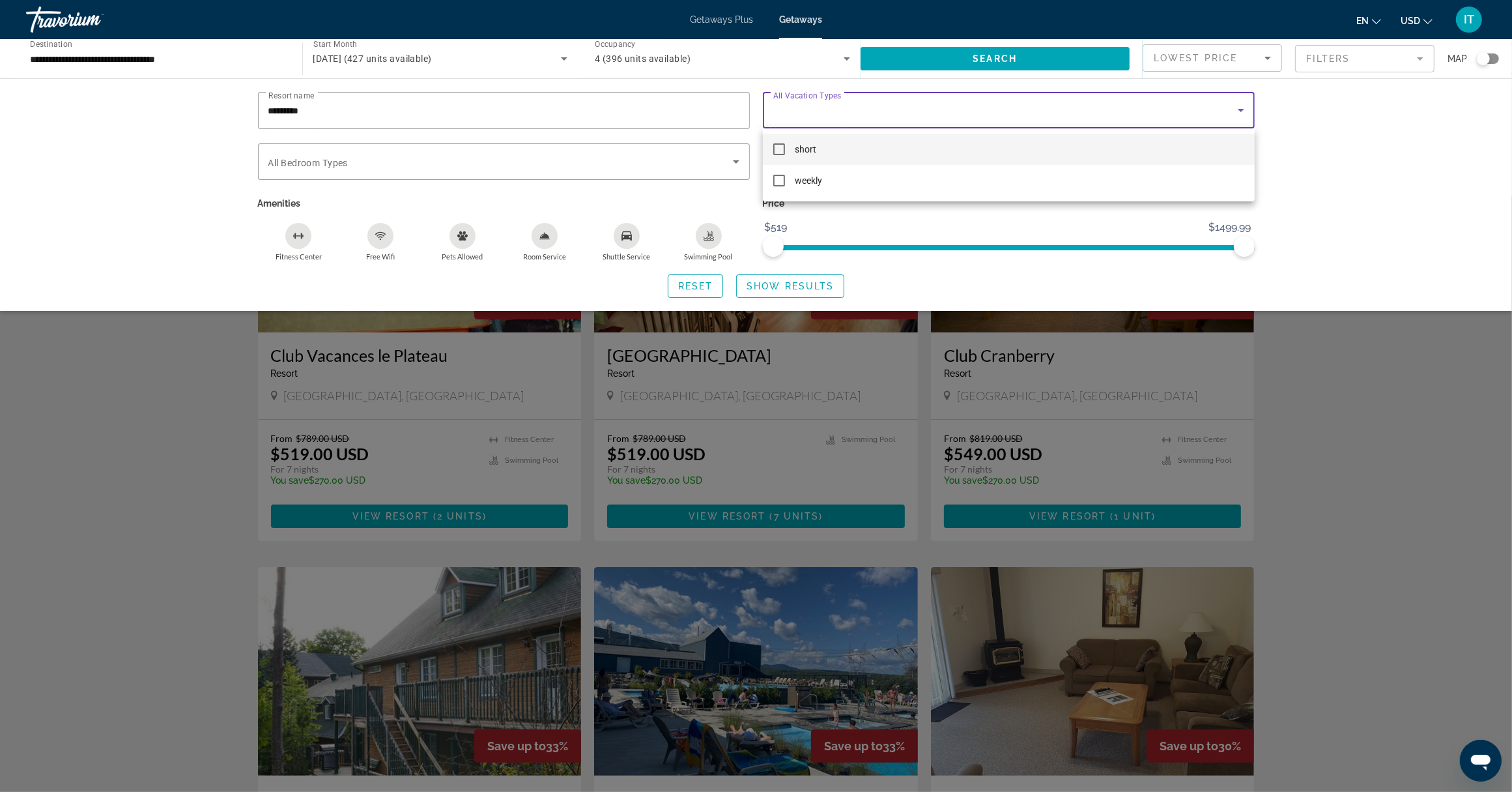
click at [776, 150] on mat-pseudo-checkbox at bounding box center [780, 150] width 12 height 12
click at [324, 164] on div at bounding box center [756, 396] width 1512 height 792
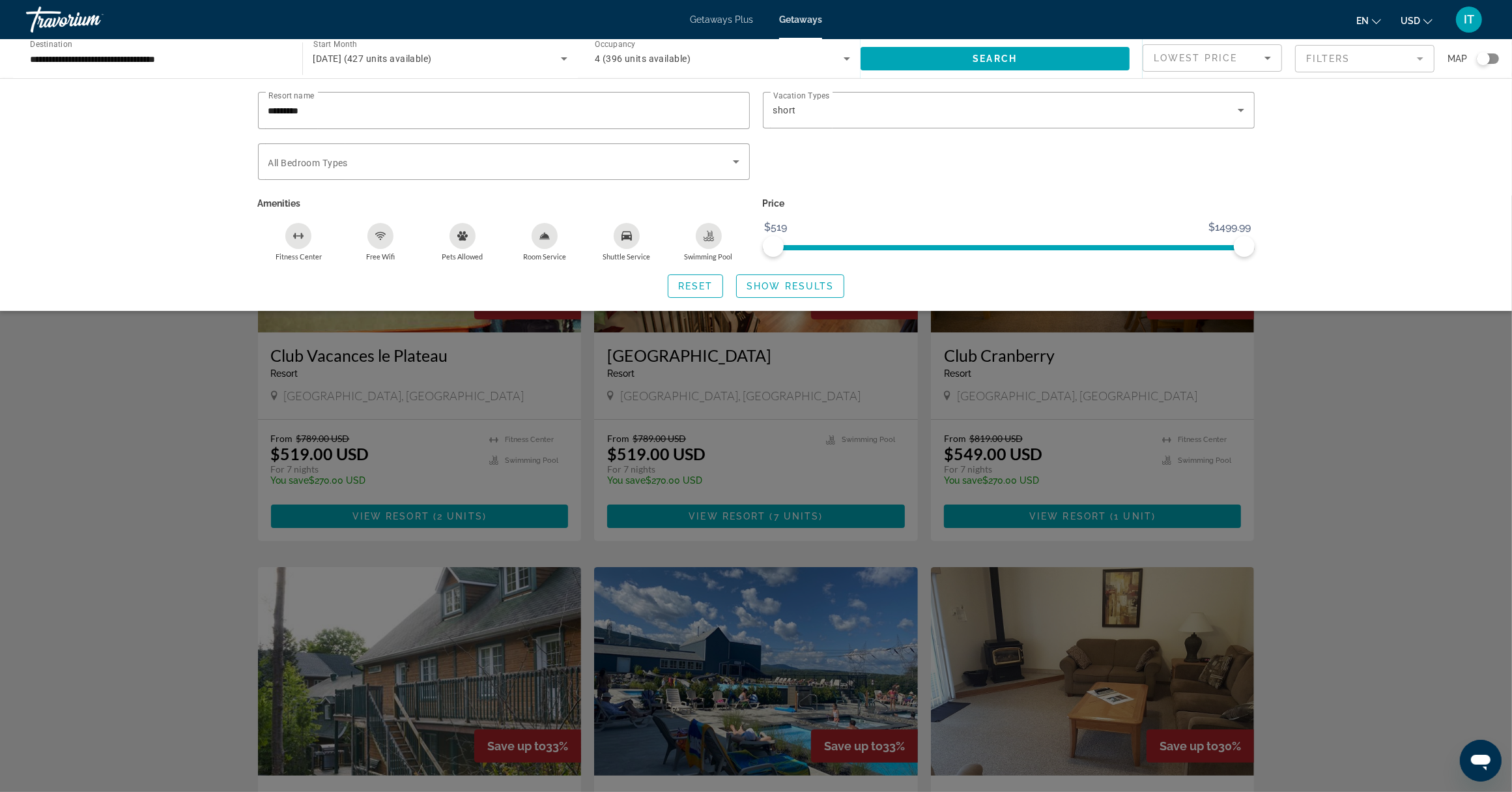
click at [184, 202] on div "Resort name ********* Vacation Types All Vacation Types short Bedroom Types All…" at bounding box center [756, 194] width 1512 height 233
click at [1050, 56] on span "Search widget" at bounding box center [995, 58] width 270 height 31
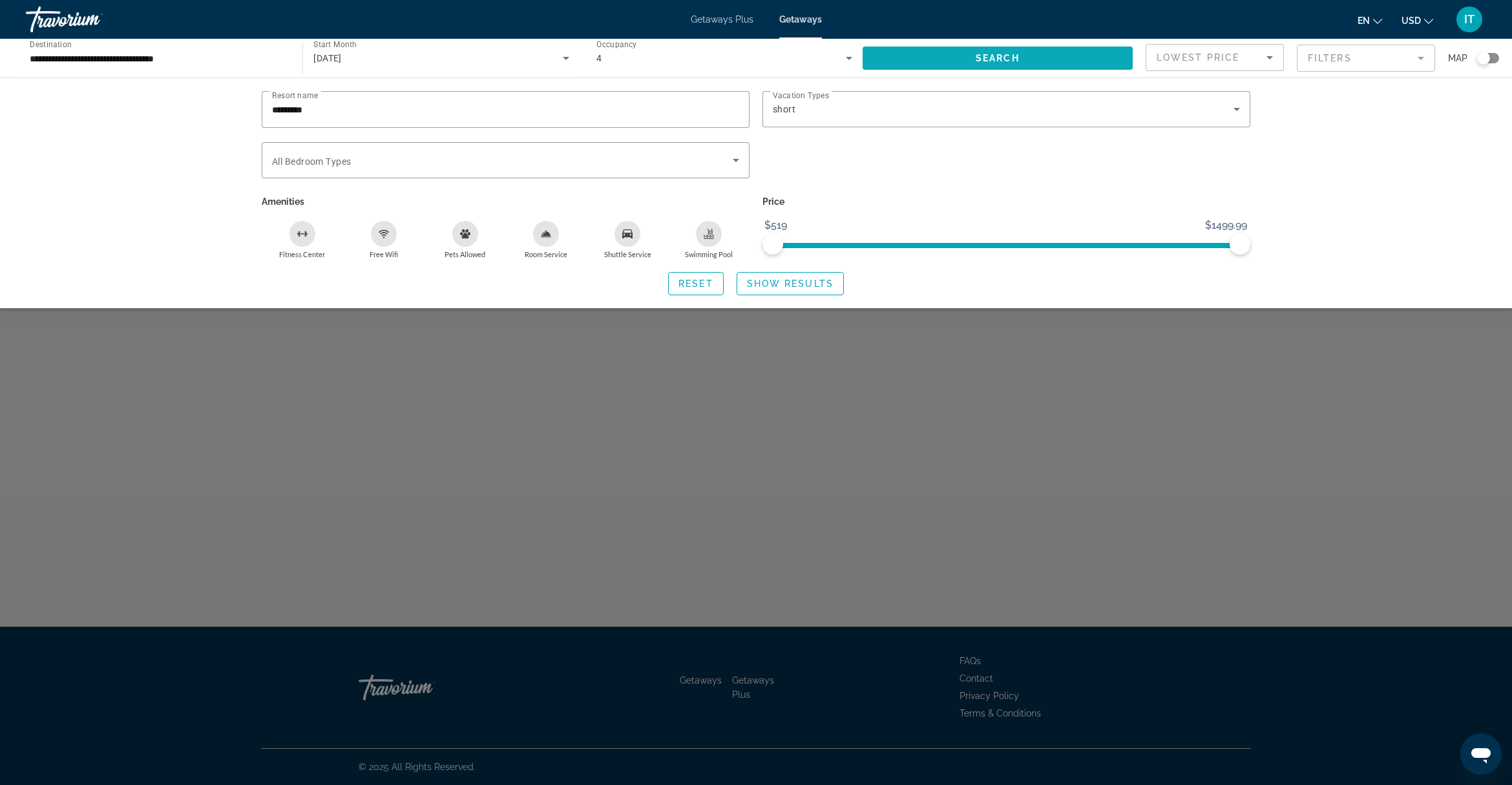
click at [1041, 55] on span "Search widget" at bounding box center [998, 58] width 270 height 31
click at [776, 281] on span "Show Results" at bounding box center [791, 284] width 87 height 10
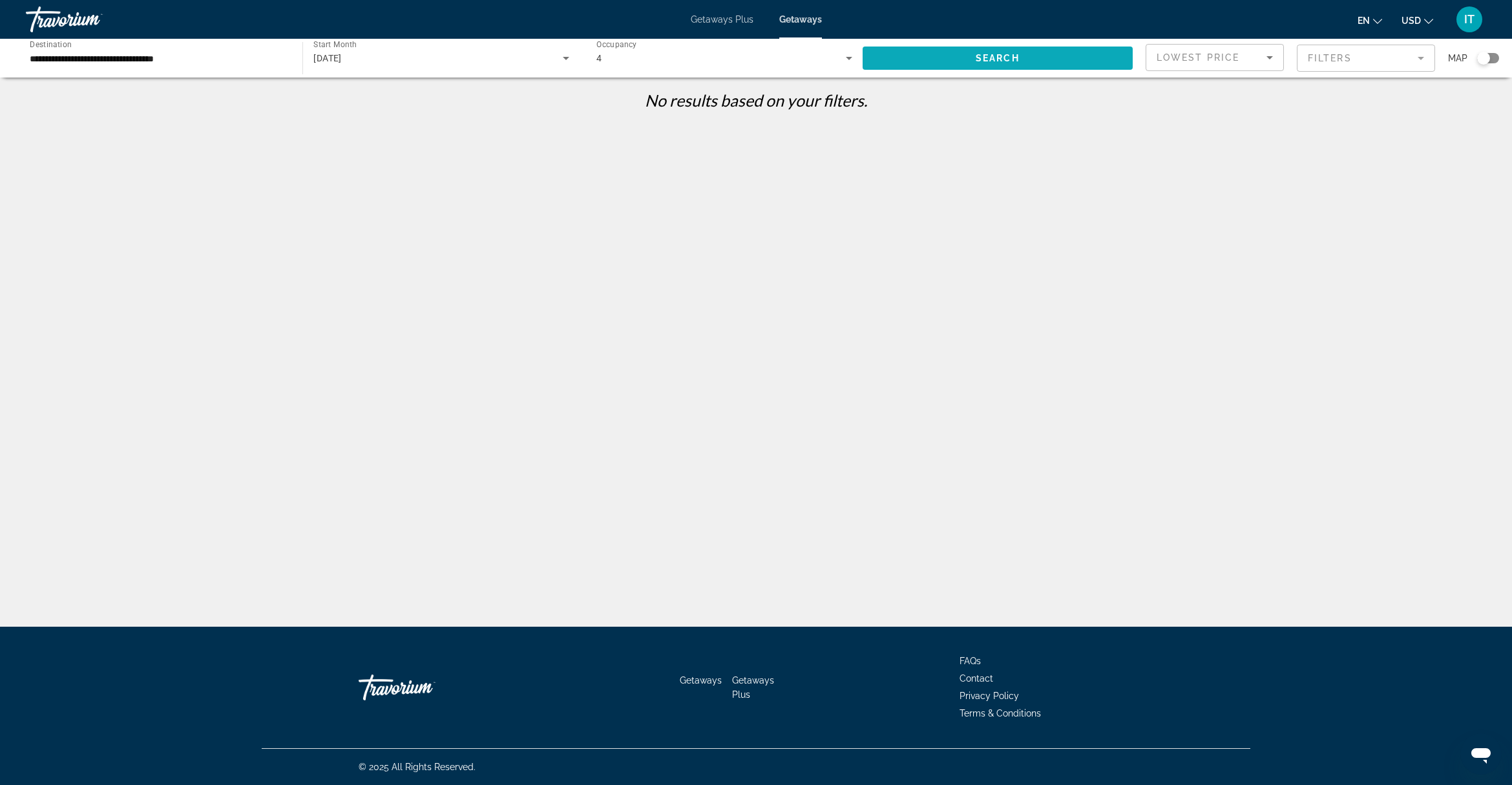
click at [957, 55] on span "Search widget" at bounding box center [998, 58] width 270 height 31
click at [1249, 55] on div "Lowest Price" at bounding box center [1212, 57] width 110 height 15
click at [1346, 57] on div at bounding box center [756, 392] width 1512 height 785
click at [1339, 61] on mat-form-field "Filters" at bounding box center [1366, 58] width 138 height 27
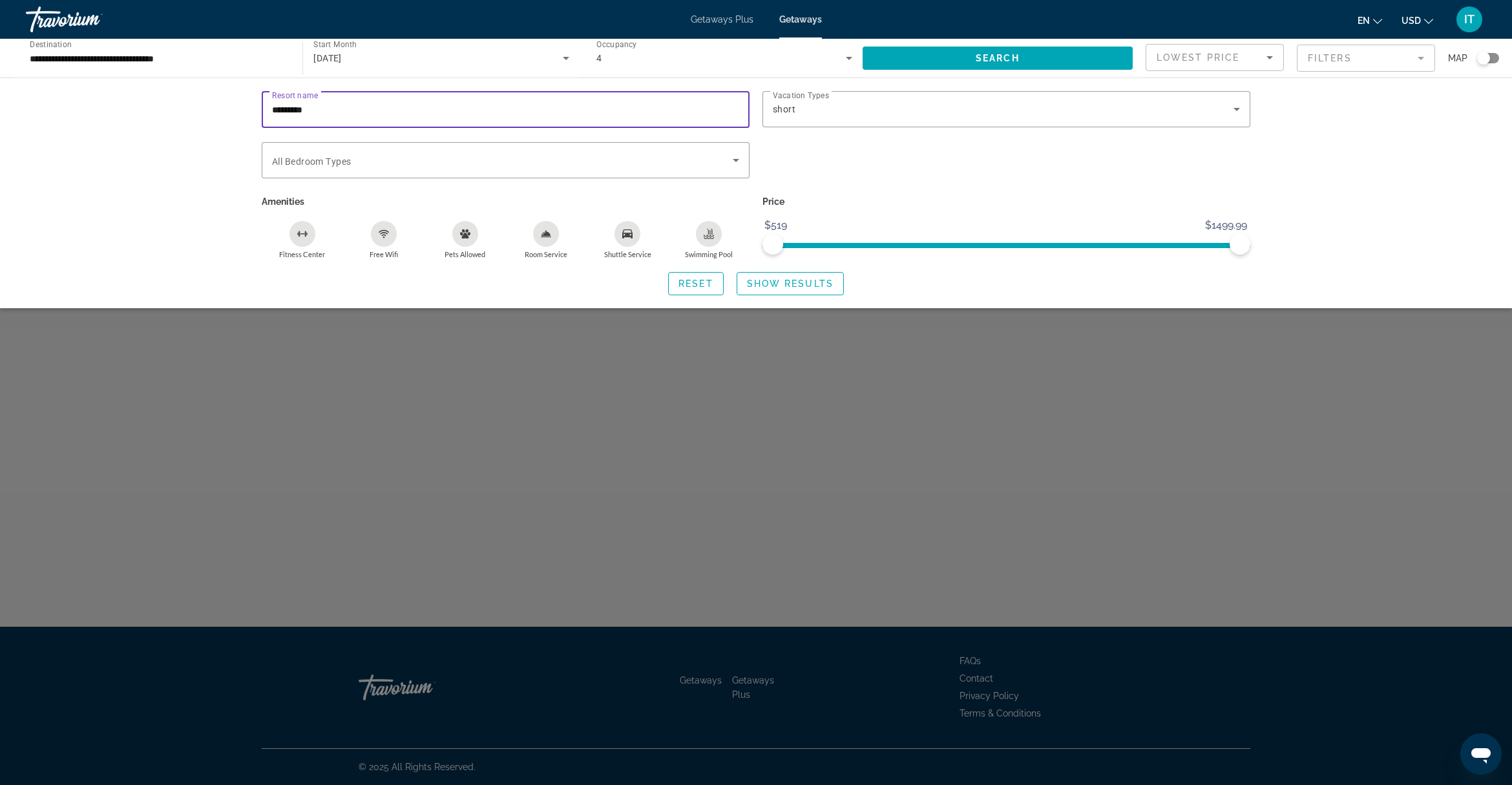
drag, startPoint x: 356, startPoint y: 101, endPoint x: 226, endPoint y: 111, distance: 130.4
click at [226, 111] on div "Resort name ********* Vacation Types All Vacation Types short Bedroom Types All…" at bounding box center [756, 193] width 1512 height 231
drag, startPoint x: 1005, startPoint y: 162, endPoint x: 784, endPoint y: 247, distance: 236.8
click at [1003, 162] on div "Search widget" at bounding box center [1006, 167] width 501 height 50
click at [802, 284] on span "Show Results" at bounding box center [791, 284] width 87 height 10
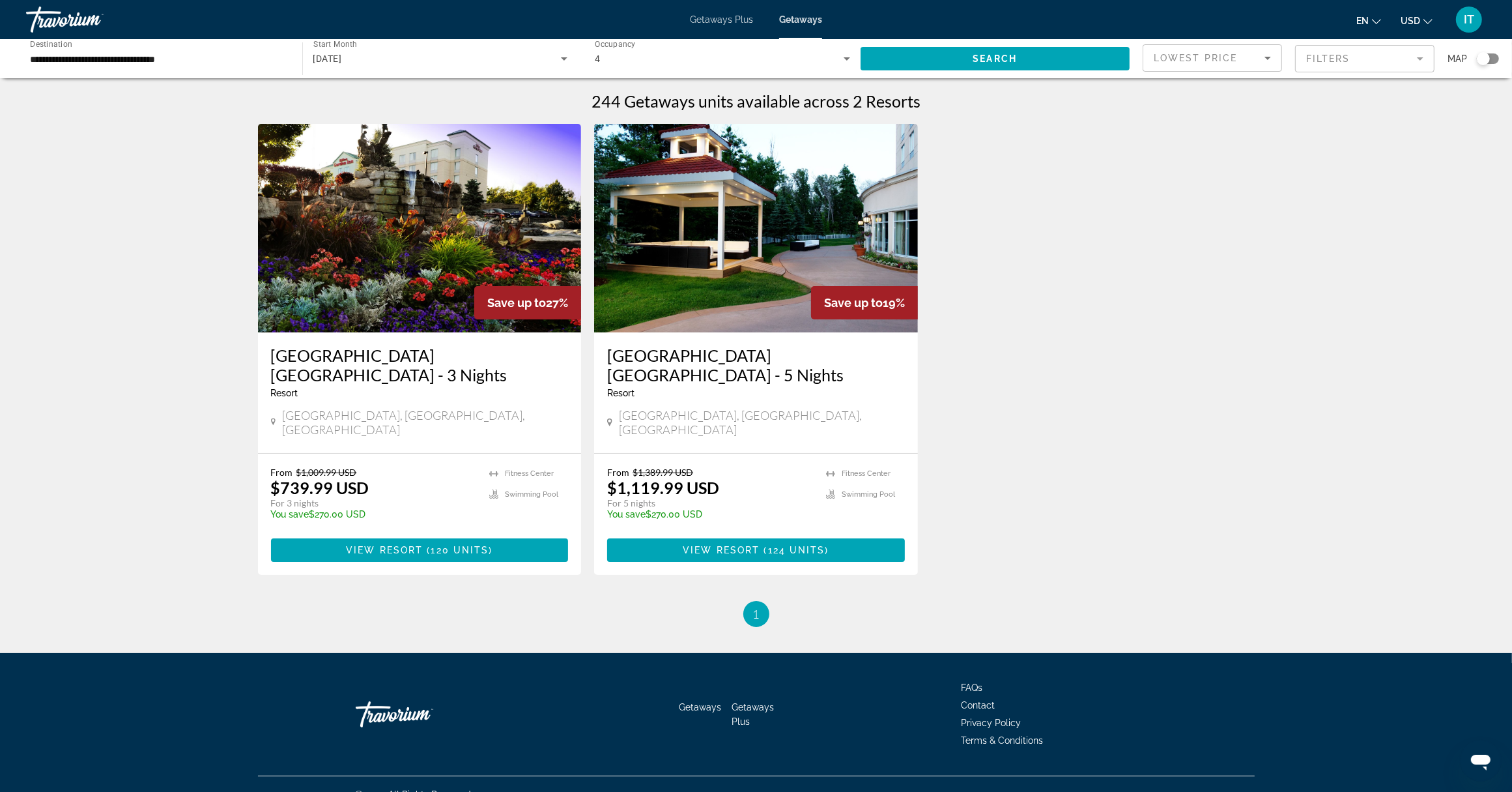
click at [457, 206] on img "Main content" at bounding box center [419, 228] width 324 height 209
click at [502, 534] on span "Main content" at bounding box center [419, 549] width 297 height 31
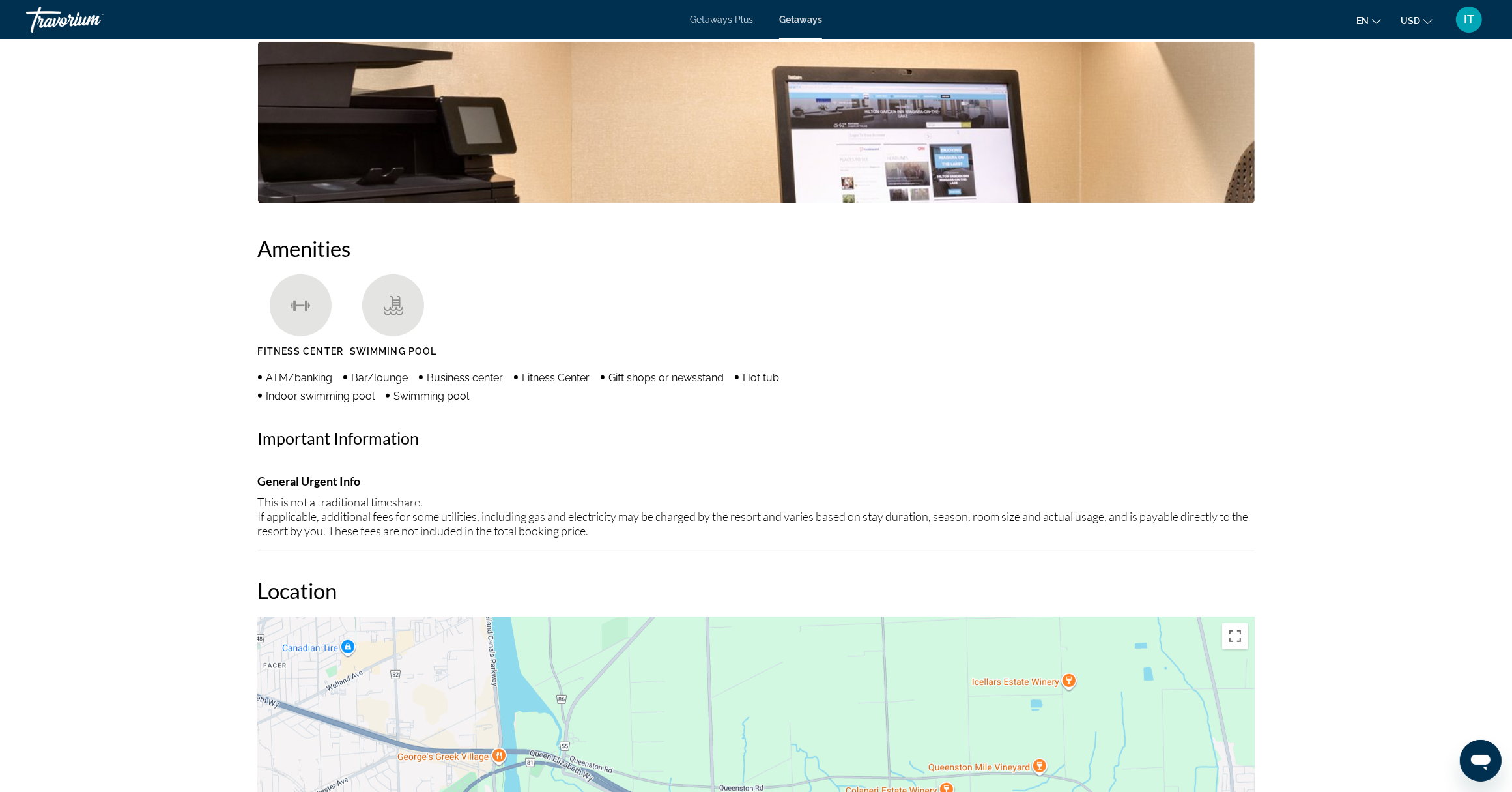
scroll to position [326, 0]
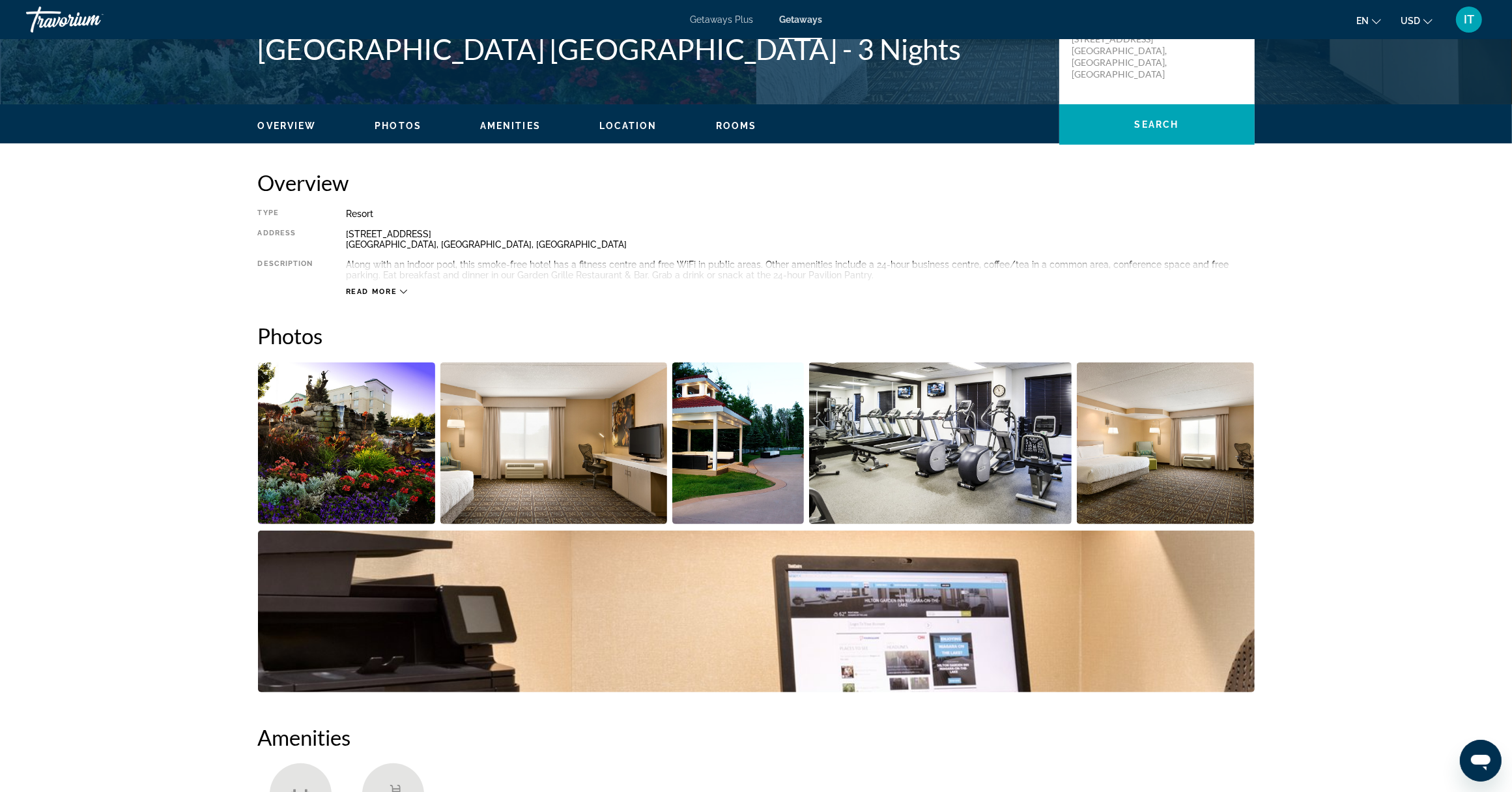
click at [398, 292] on div "Read more" at bounding box center [376, 292] width 62 height 9
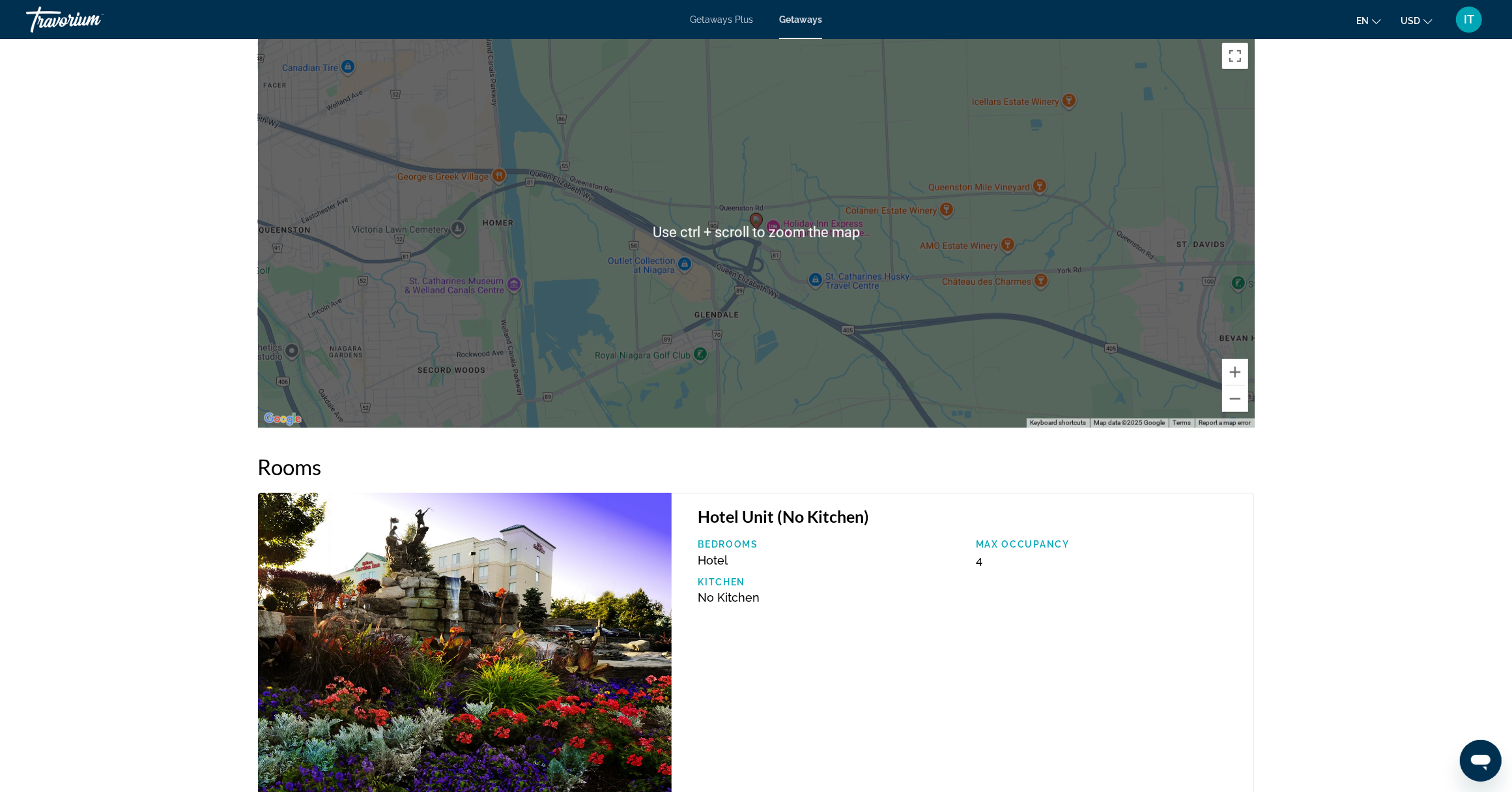
scroll to position [1222, 0]
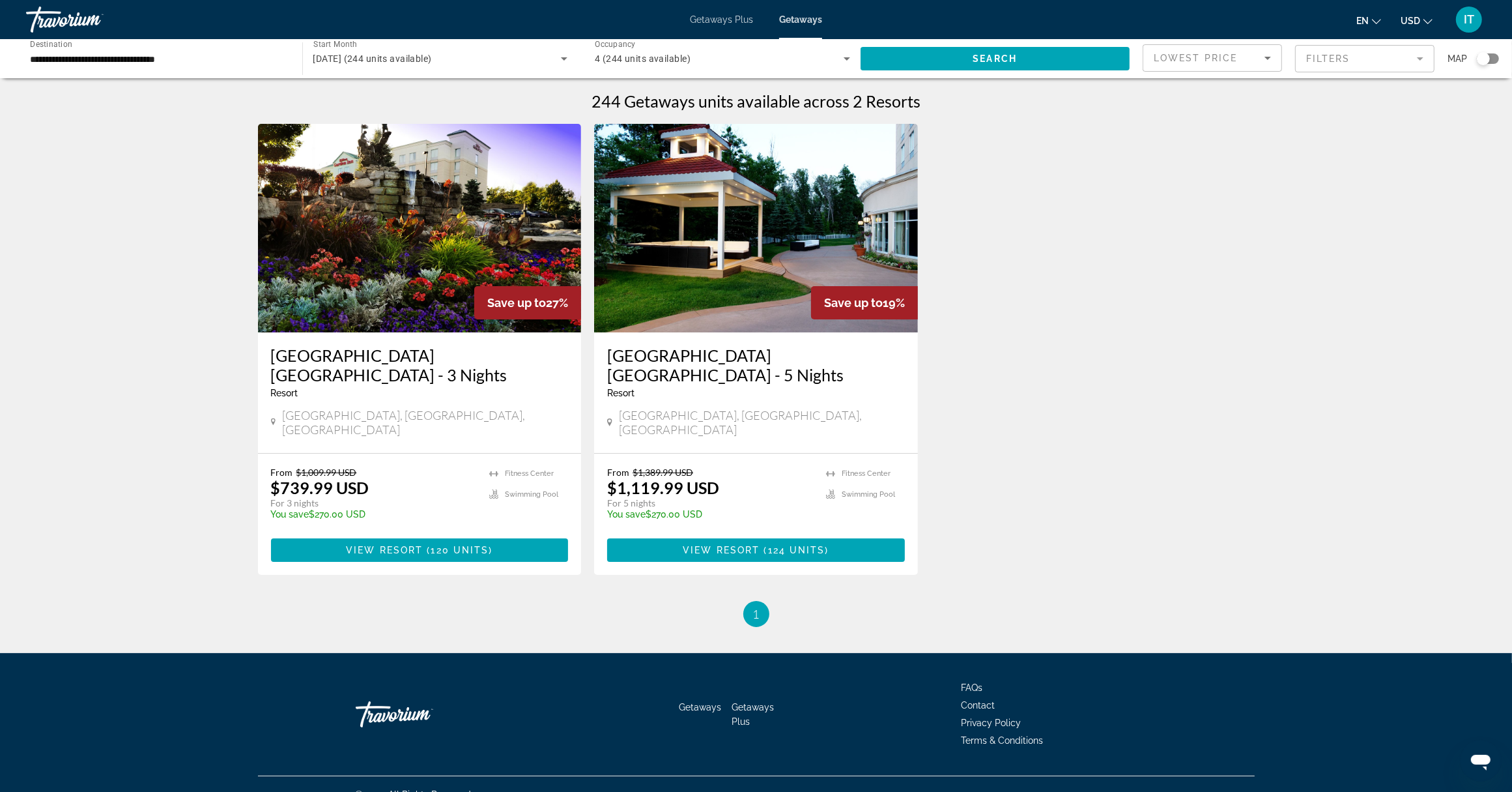
click at [704, 17] on span "Getaways Plus" at bounding box center [722, 20] width 64 height 10
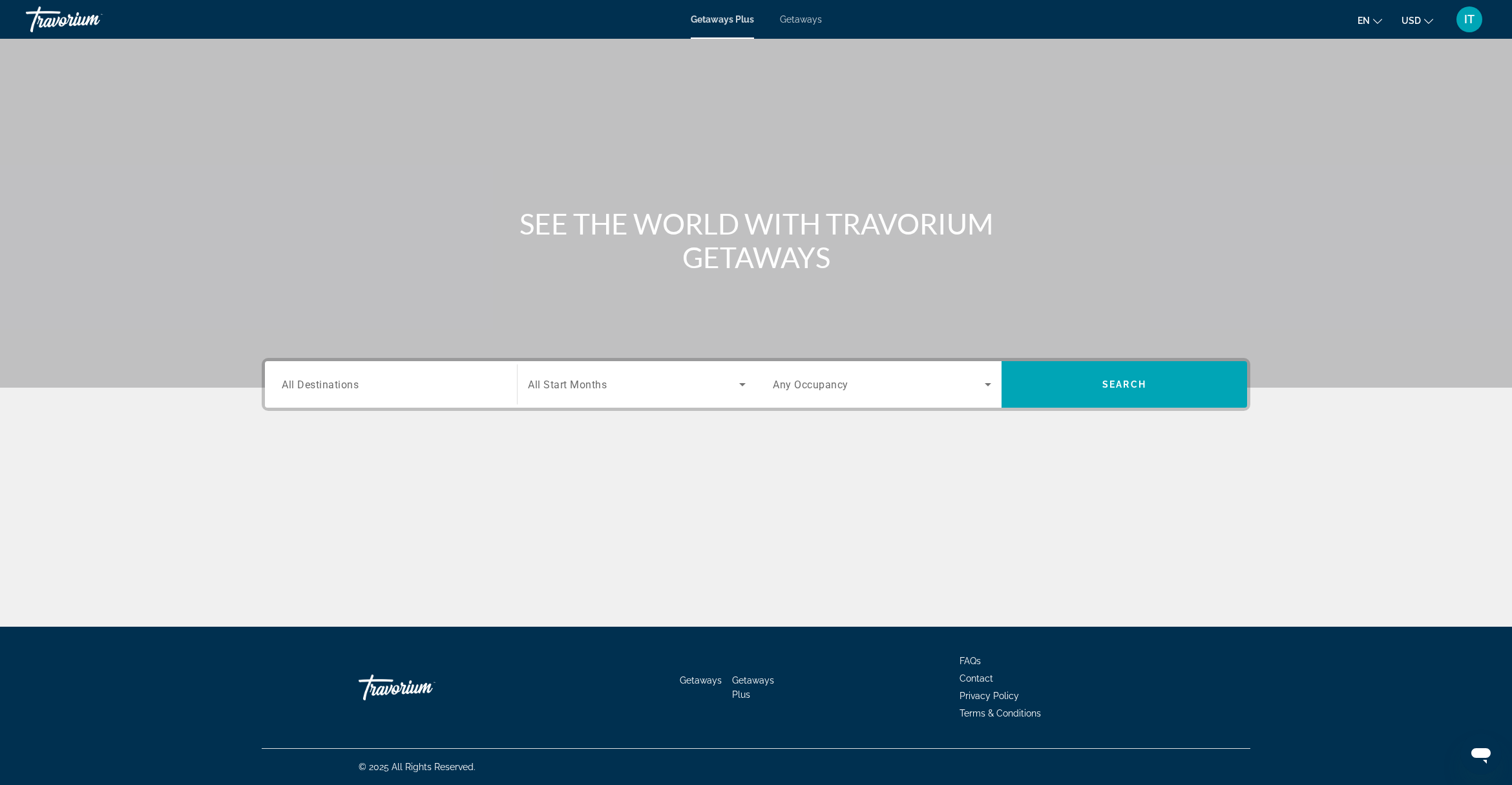
click at [322, 379] on span "All Destinations" at bounding box center [320, 384] width 77 height 12
click at [322, 379] on input "Destination All Destinations" at bounding box center [391, 385] width 218 height 15
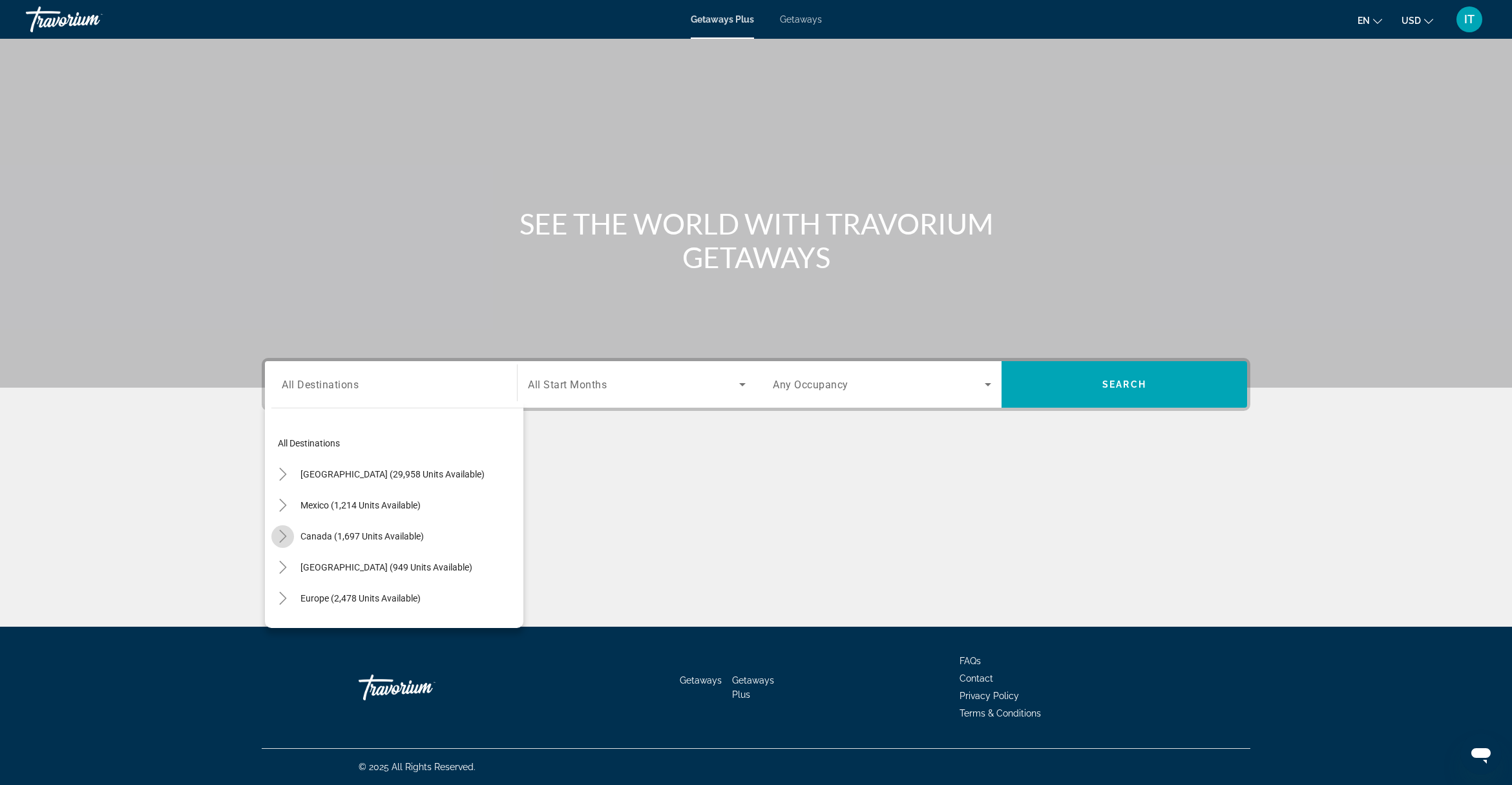
click at [283, 538] on icon "Toggle Canada (1,697 units available)" at bounding box center [282, 535] width 7 height 13
click at [309, 569] on span "Eastern Canada (1,100 units available)" at bounding box center [368, 567] width 156 height 10
type input "**********"
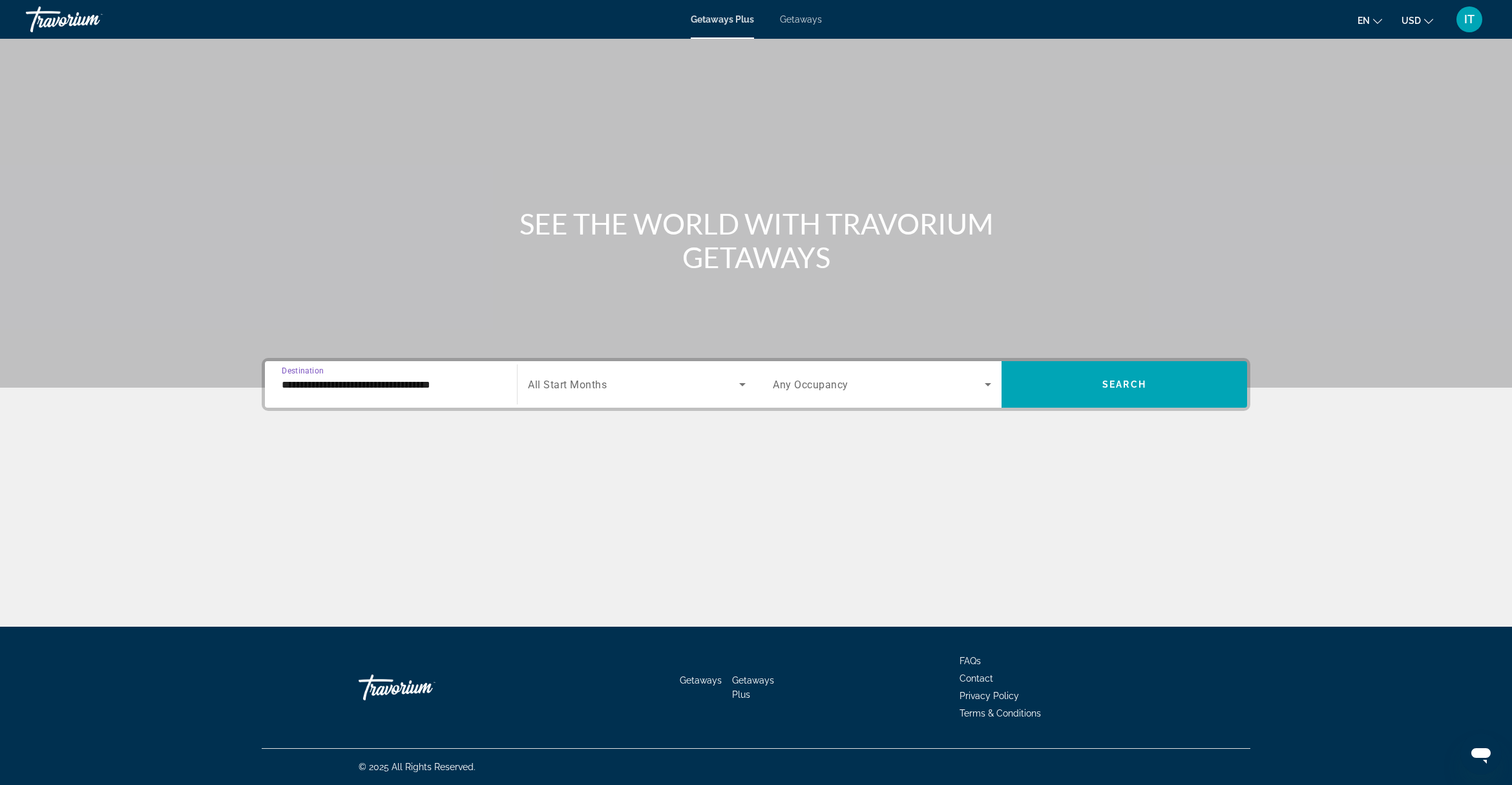
click at [578, 369] on div "Search widget" at bounding box center [636, 384] width 217 height 36
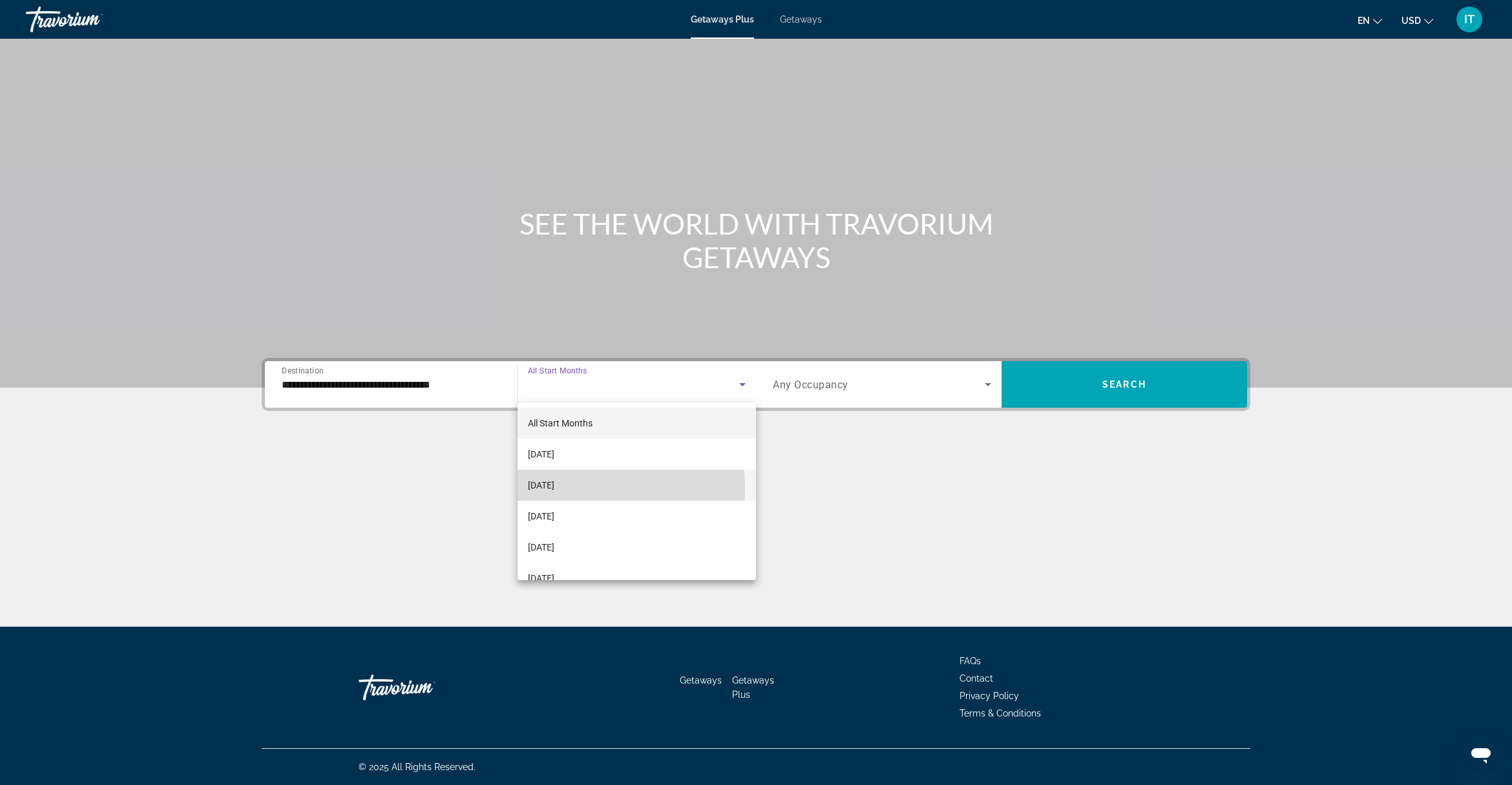
click at [554, 489] on span "[DATE]" at bounding box center [541, 485] width 26 height 15
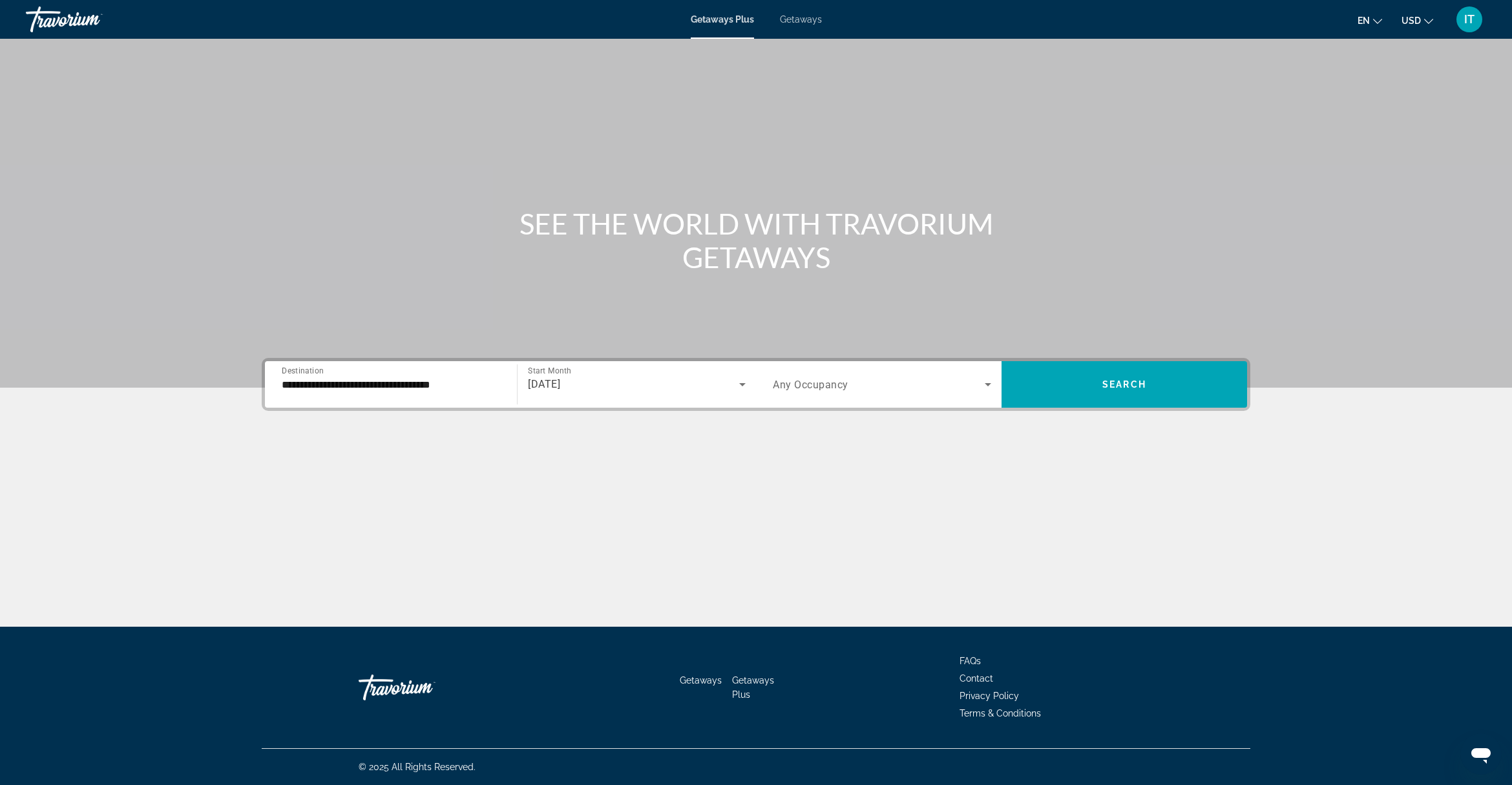
click at [811, 385] on span "Any Occupancy" at bounding box center [810, 384] width 76 height 12
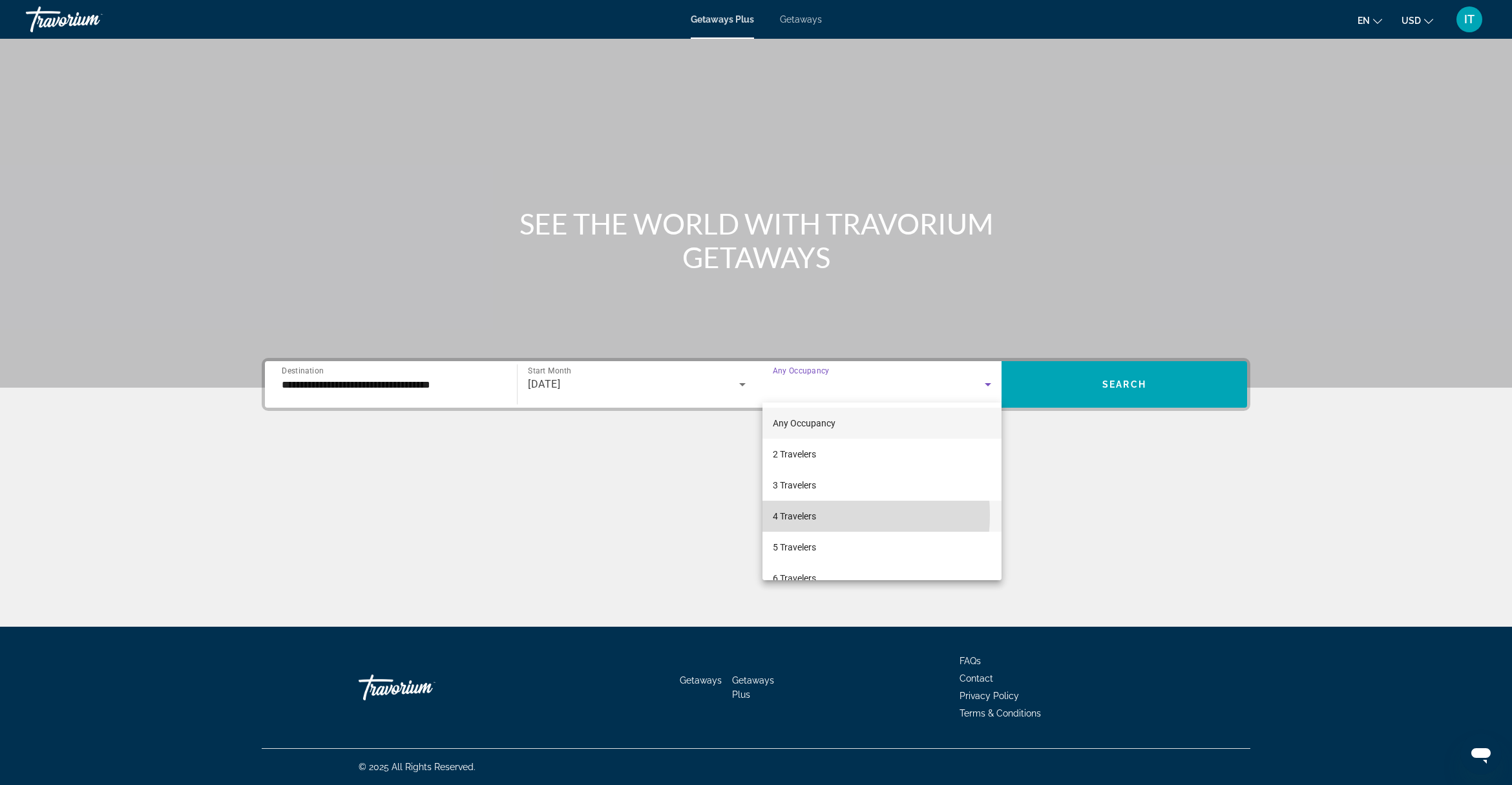
click at [808, 515] on span "4 Travelers" at bounding box center [794, 516] width 43 height 15
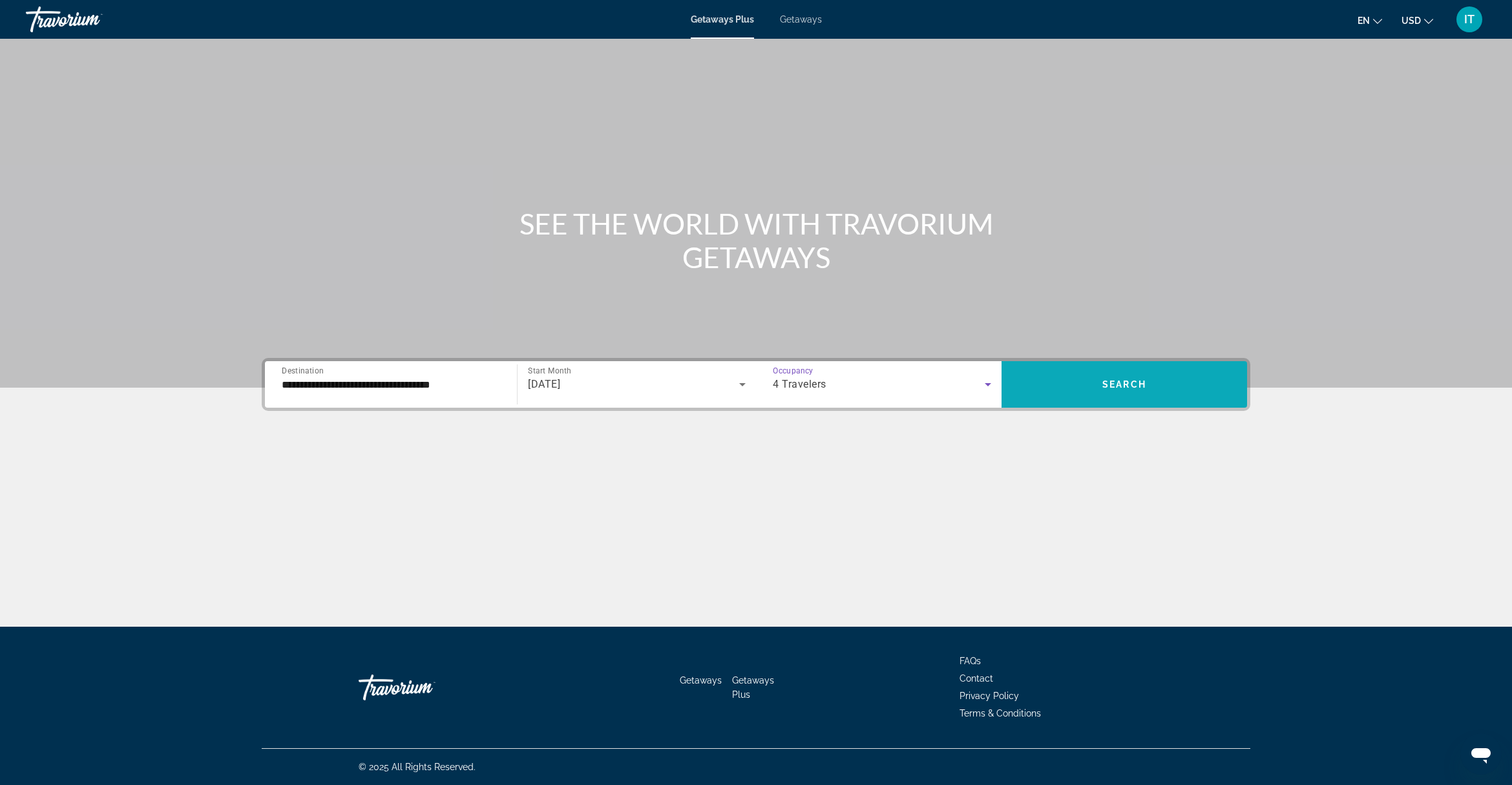
click at [1085, 383] on span "Search widget" at bounding box center [1125, 384] width 246 height 31
click at [377, 390] on input "Destination All Destinations" at bounding box center [391, 385] width 218 height 15
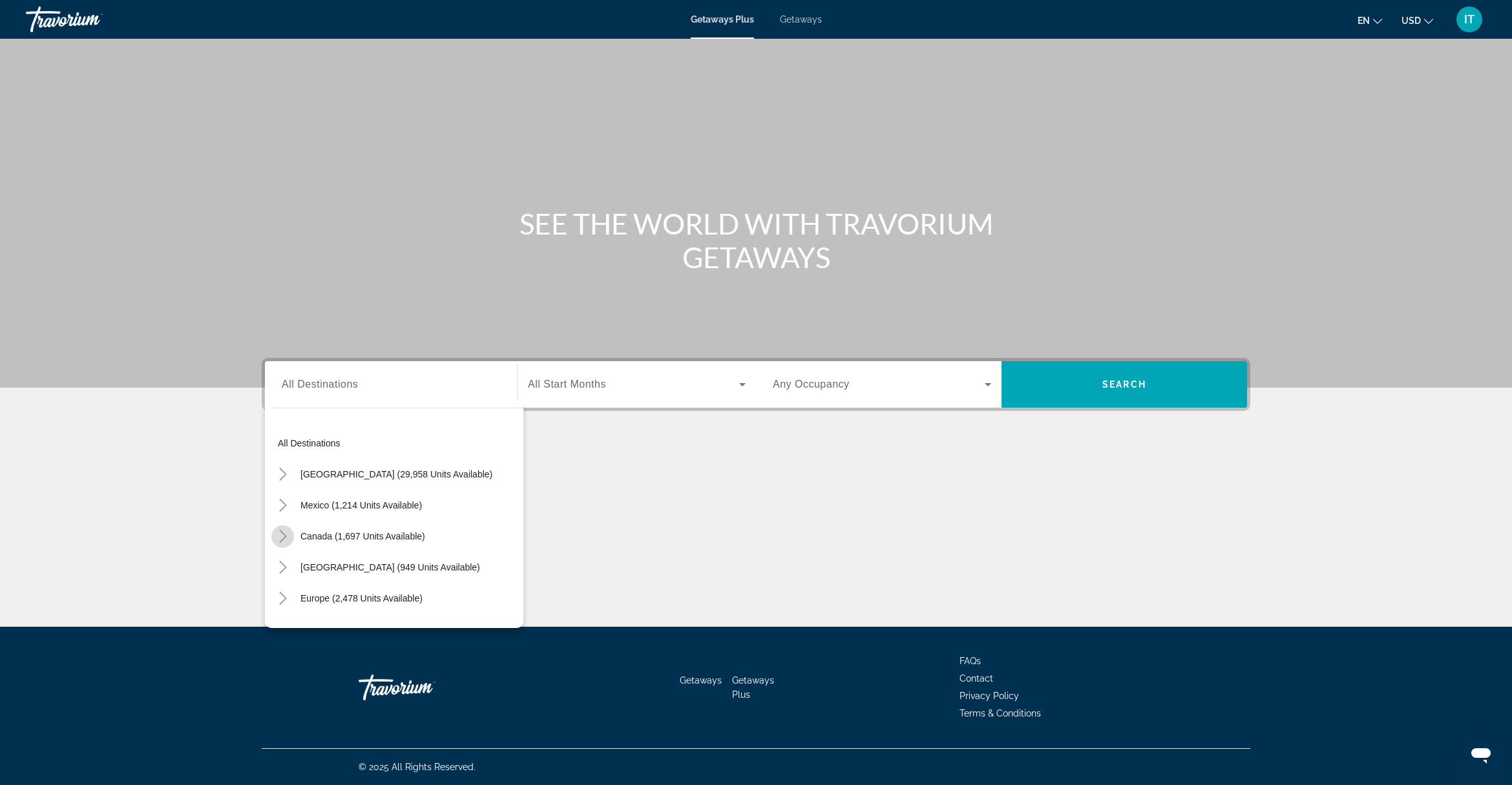
click at [287, 540] on icon "Toggle Canada (1,697 units available)" at bounding box center [282, 535] width 13 height 13
click at [296, 567] on span "Eastern Canada (1,100 units available)" at bounding box center [370, 567] width 159 height 10
type input "**********"
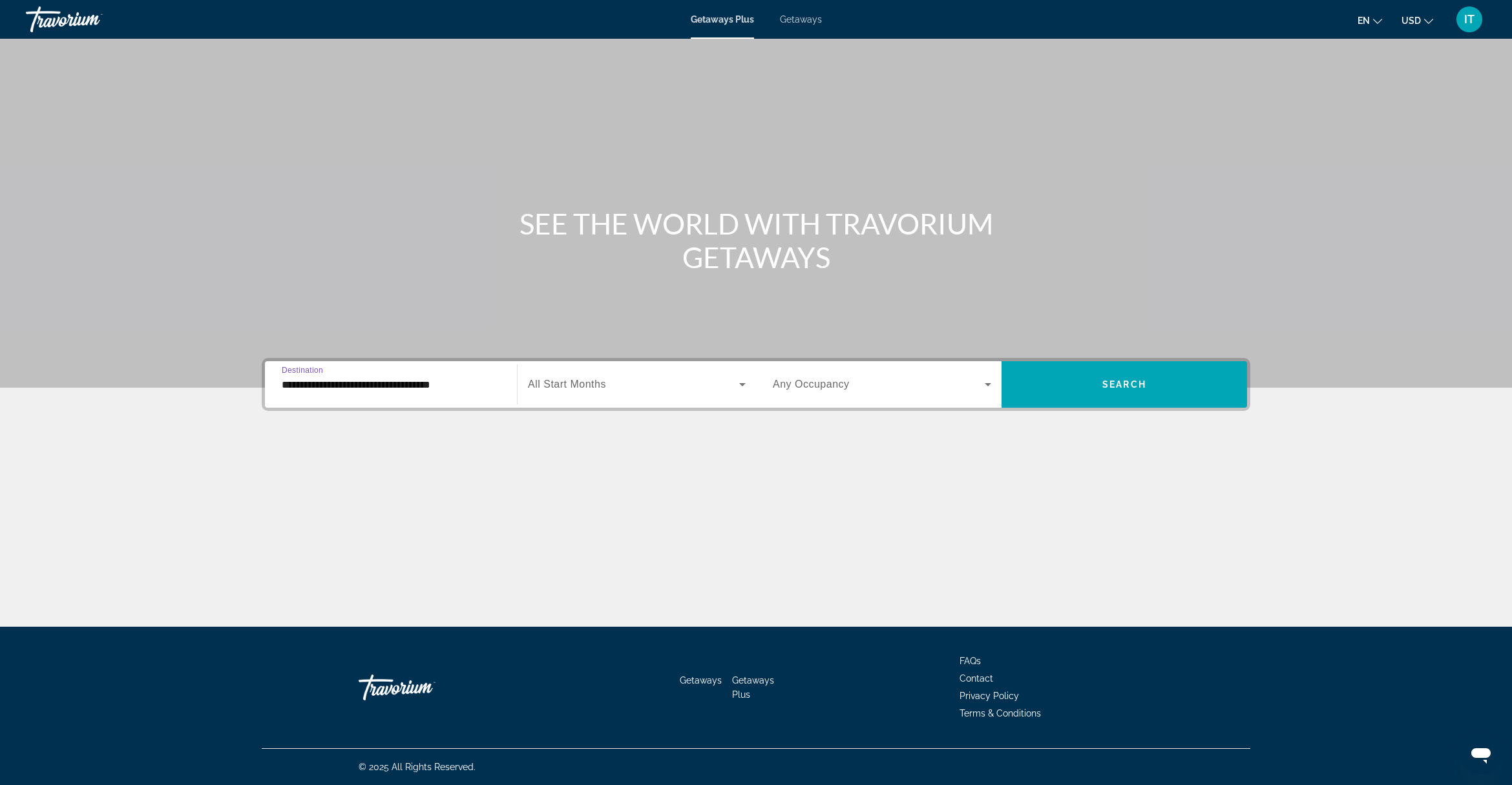
click at [618, 394] on div "Search widget" at bounding box center [636, 384] width 217 height 36
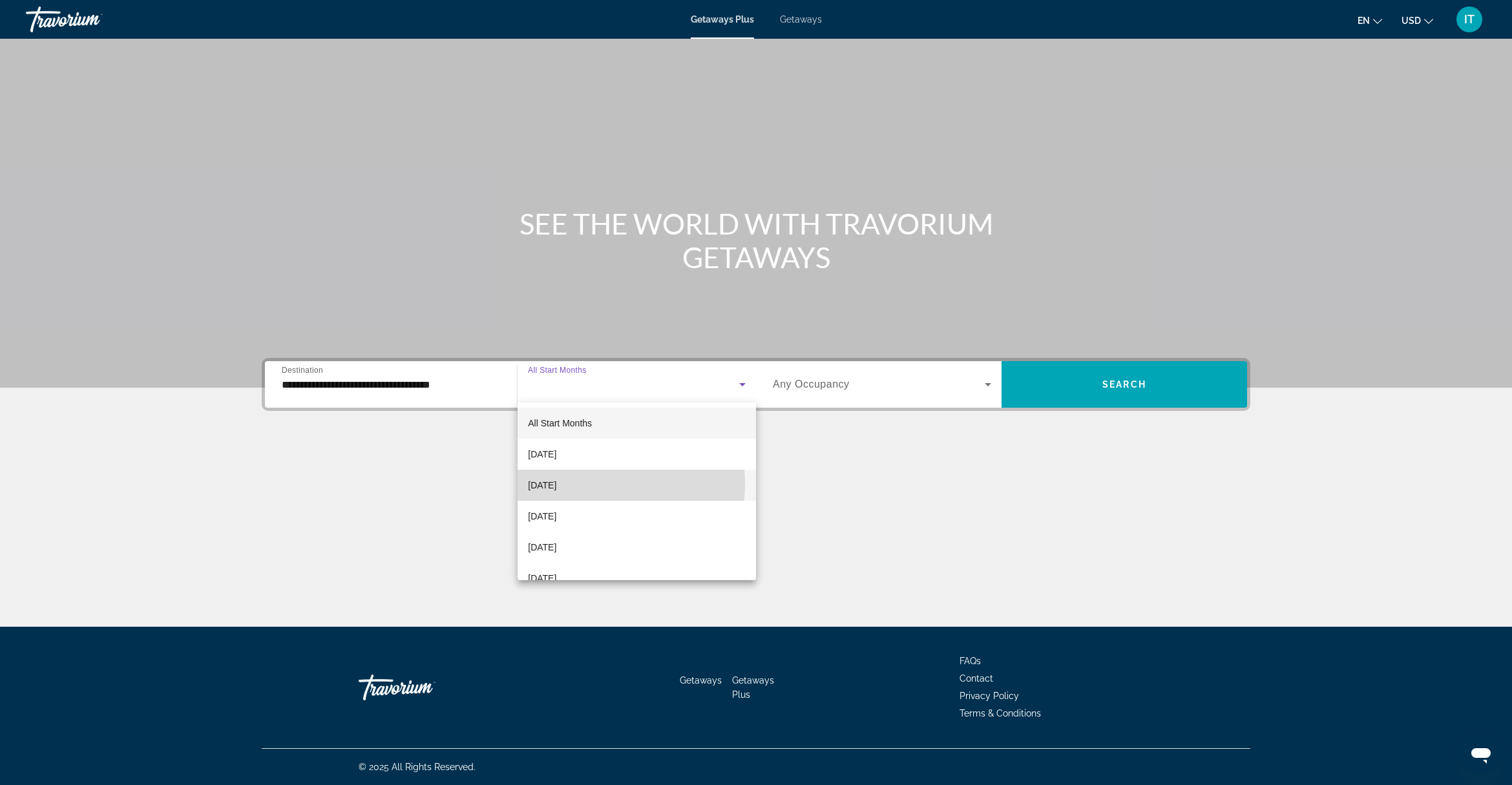
click at [594, 483] on mat-option "[DATE]" at bounding box center [637, 485] width 239 height 31
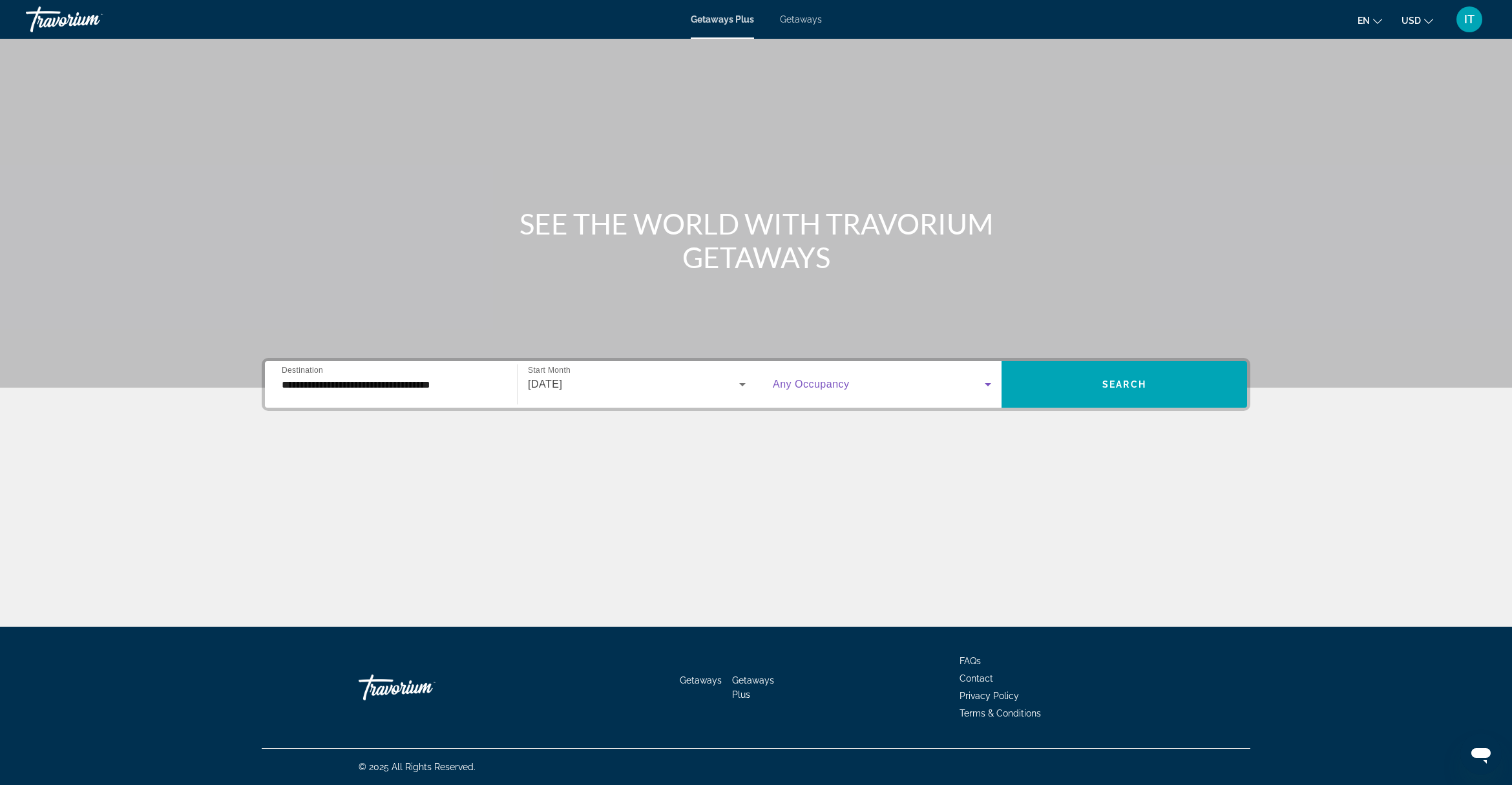
click at [989, 382] on icon "Search widget" at bounding box center [988, 384] width 15 height 15
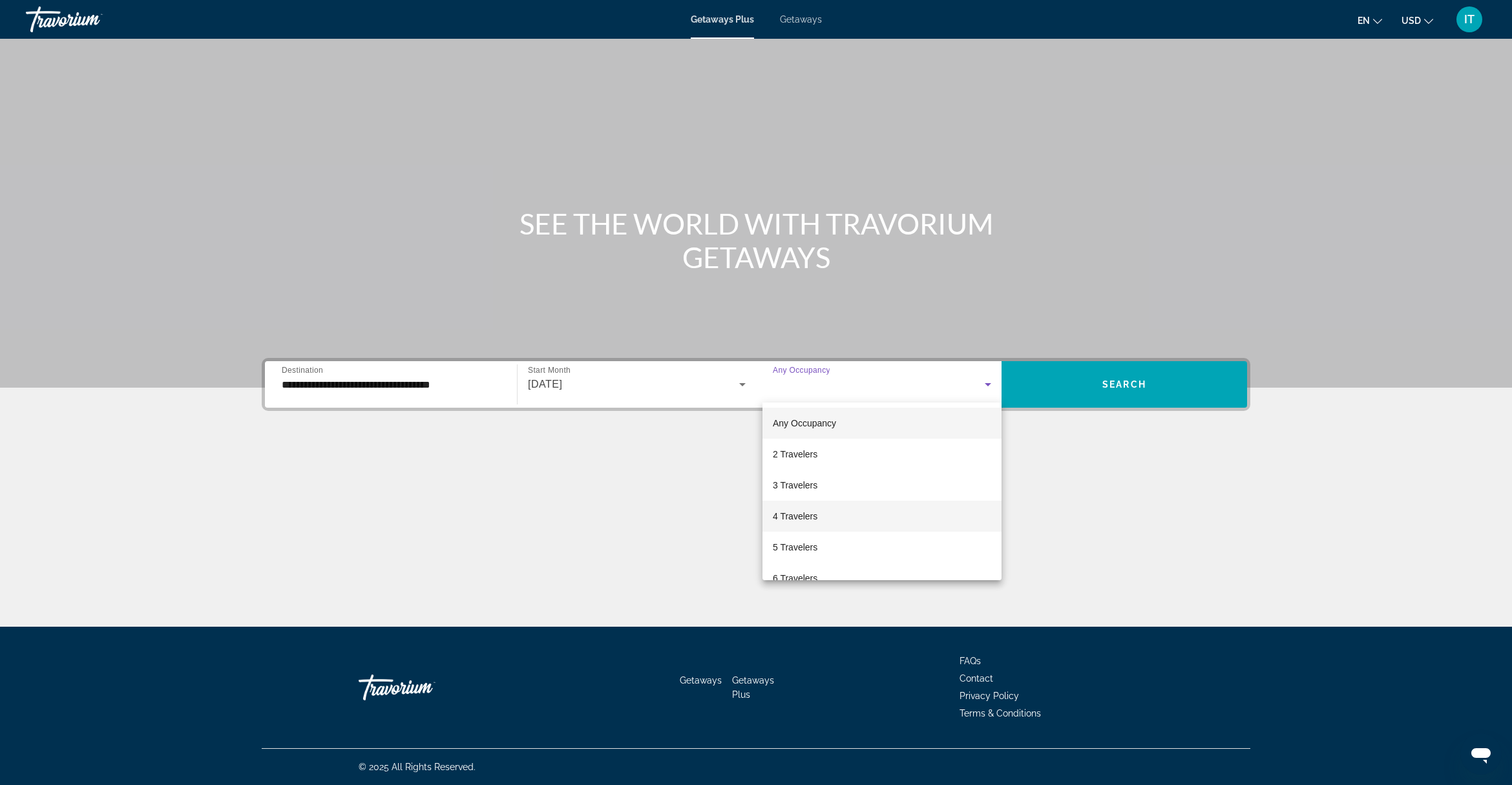
click at [901, 514] on mat-option "4 Travelers" at bounding box center [882, 516] width 239 height 31
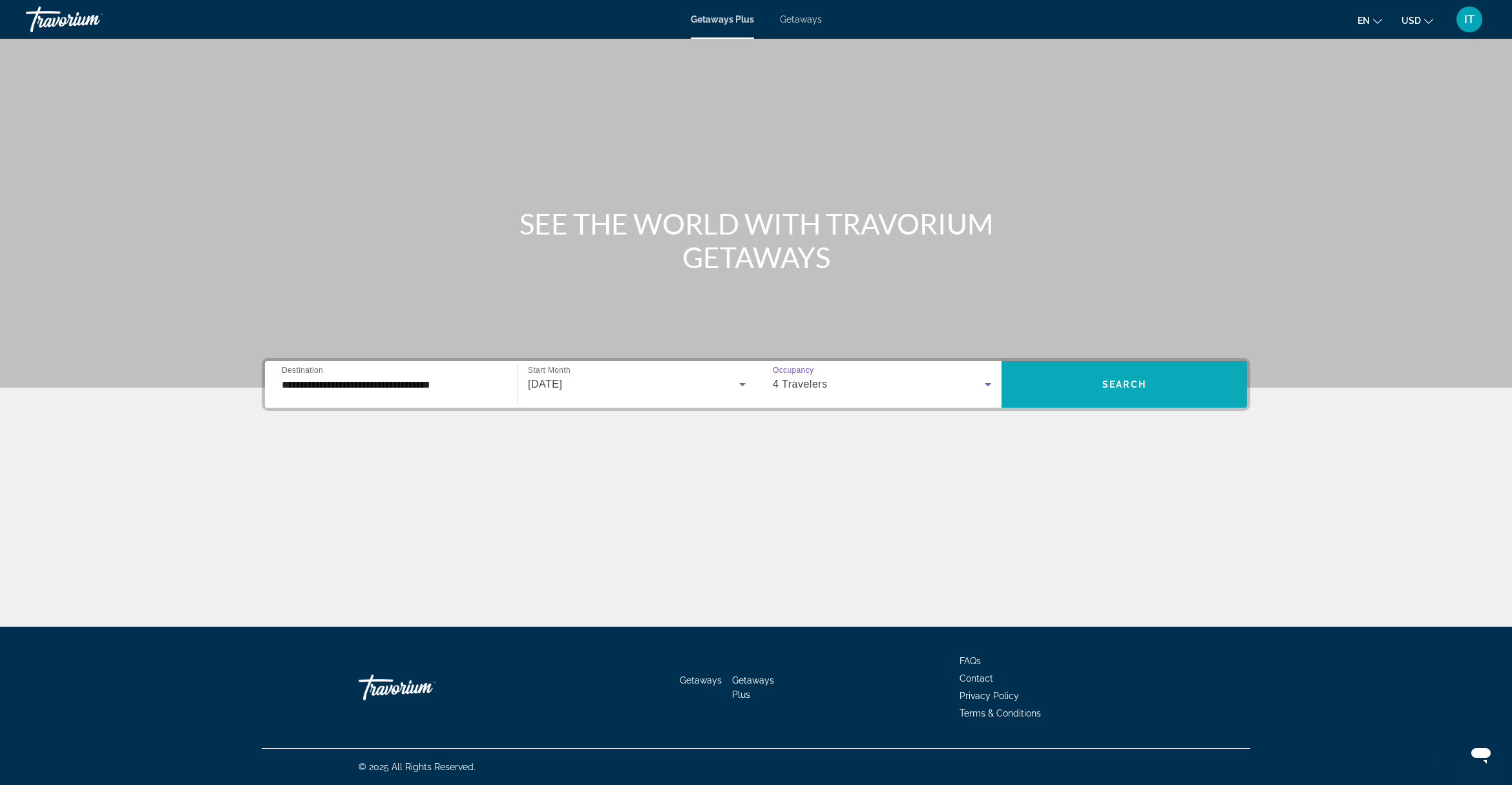
click at [1068, 389] on span "Search widget" at bounding box center [1125, 384] width 246 height 31
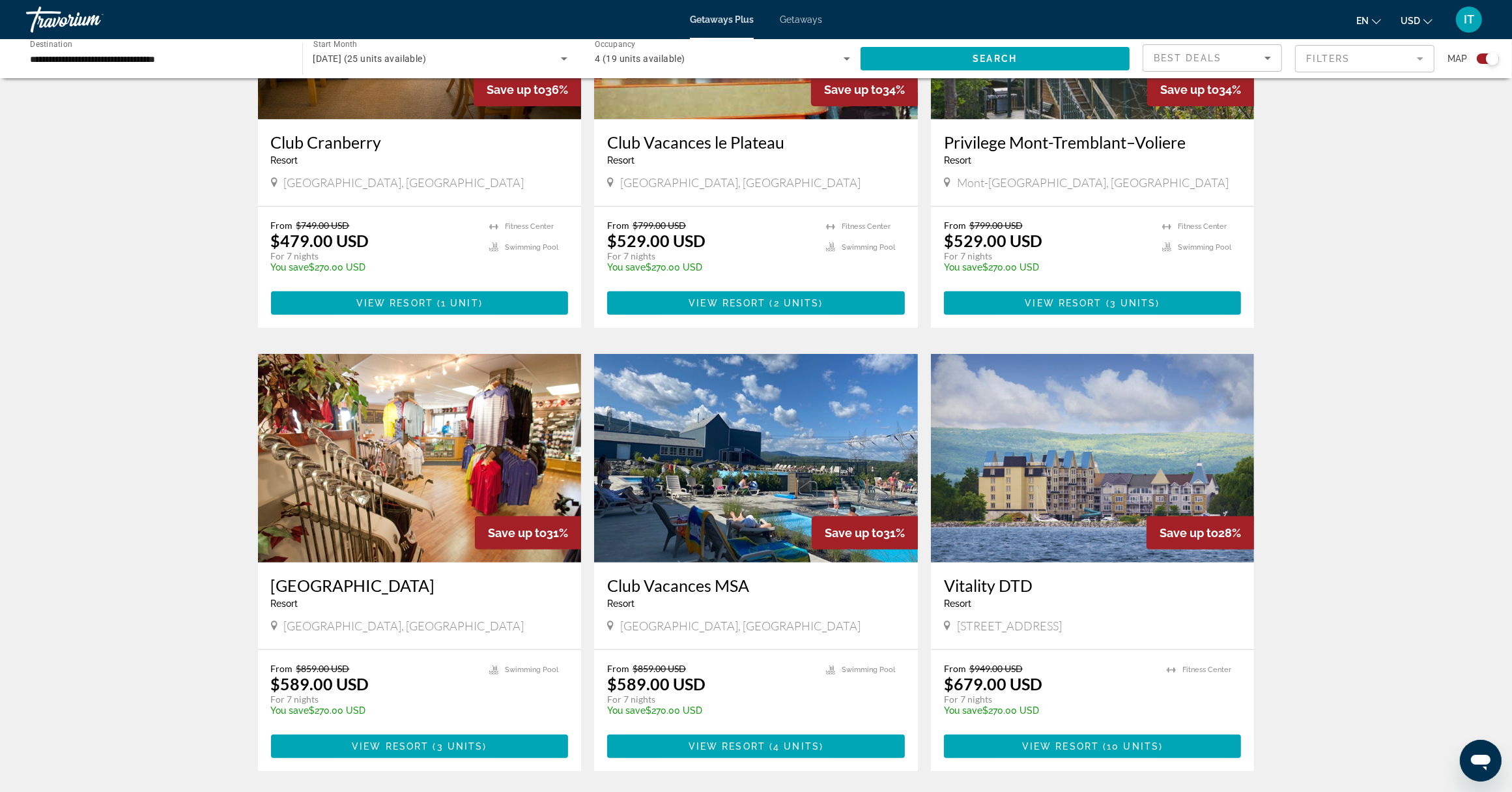
scroll to position [626, 0]
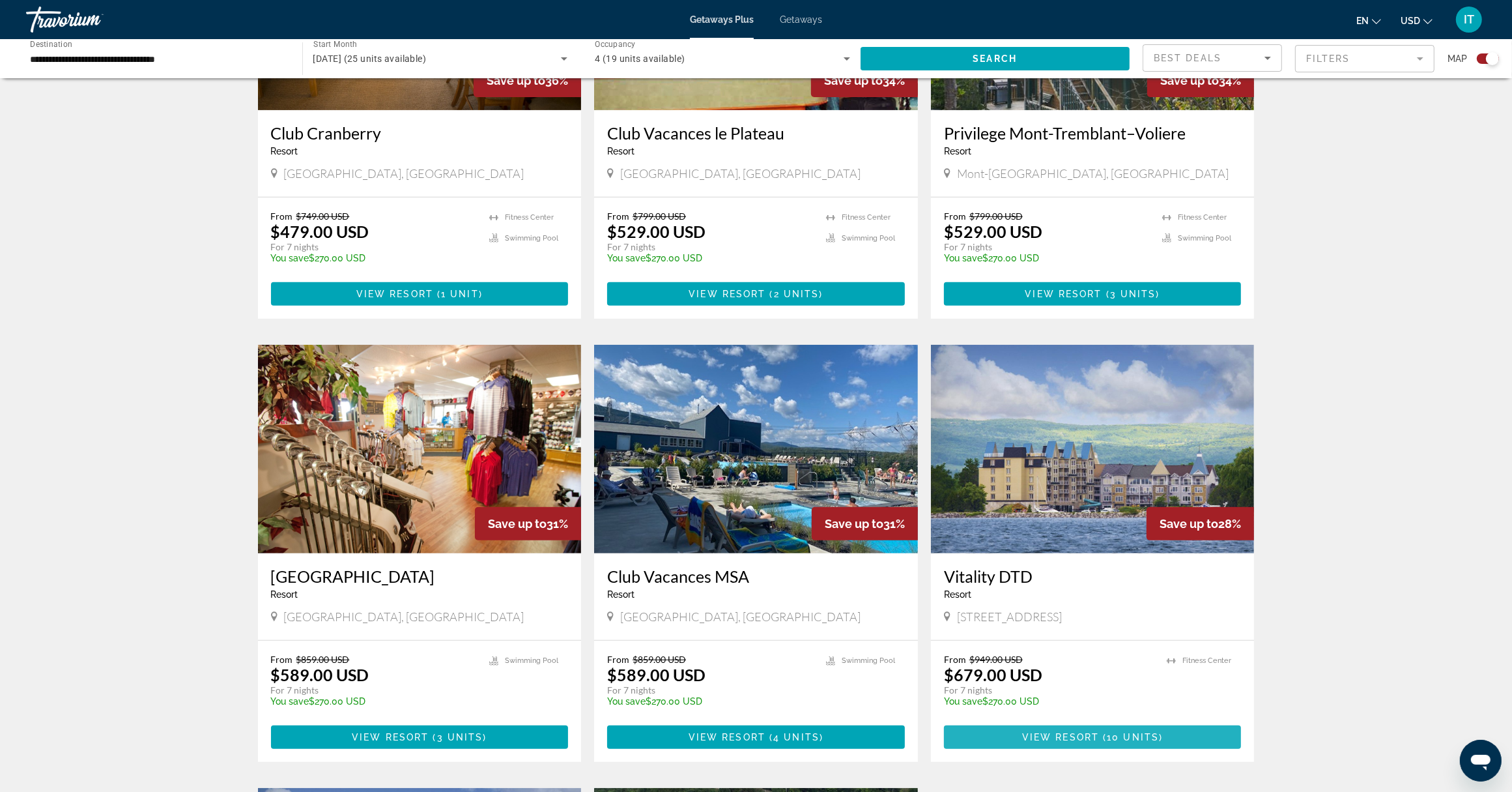
click at [1090, 736] on span "View Resort" at bounding box center [1060, 737] width 77 height 10
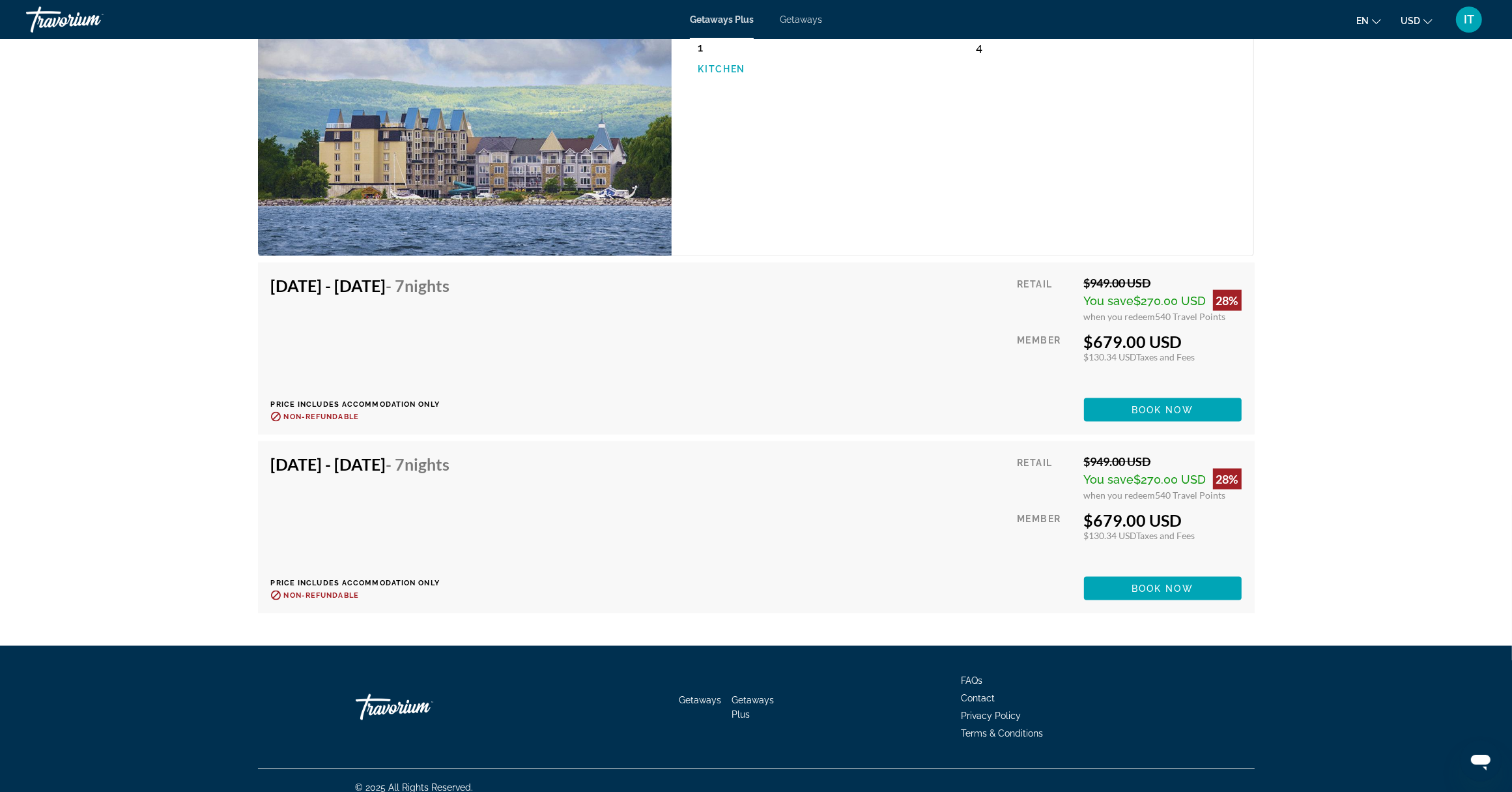
scroll to position [2168, 0]
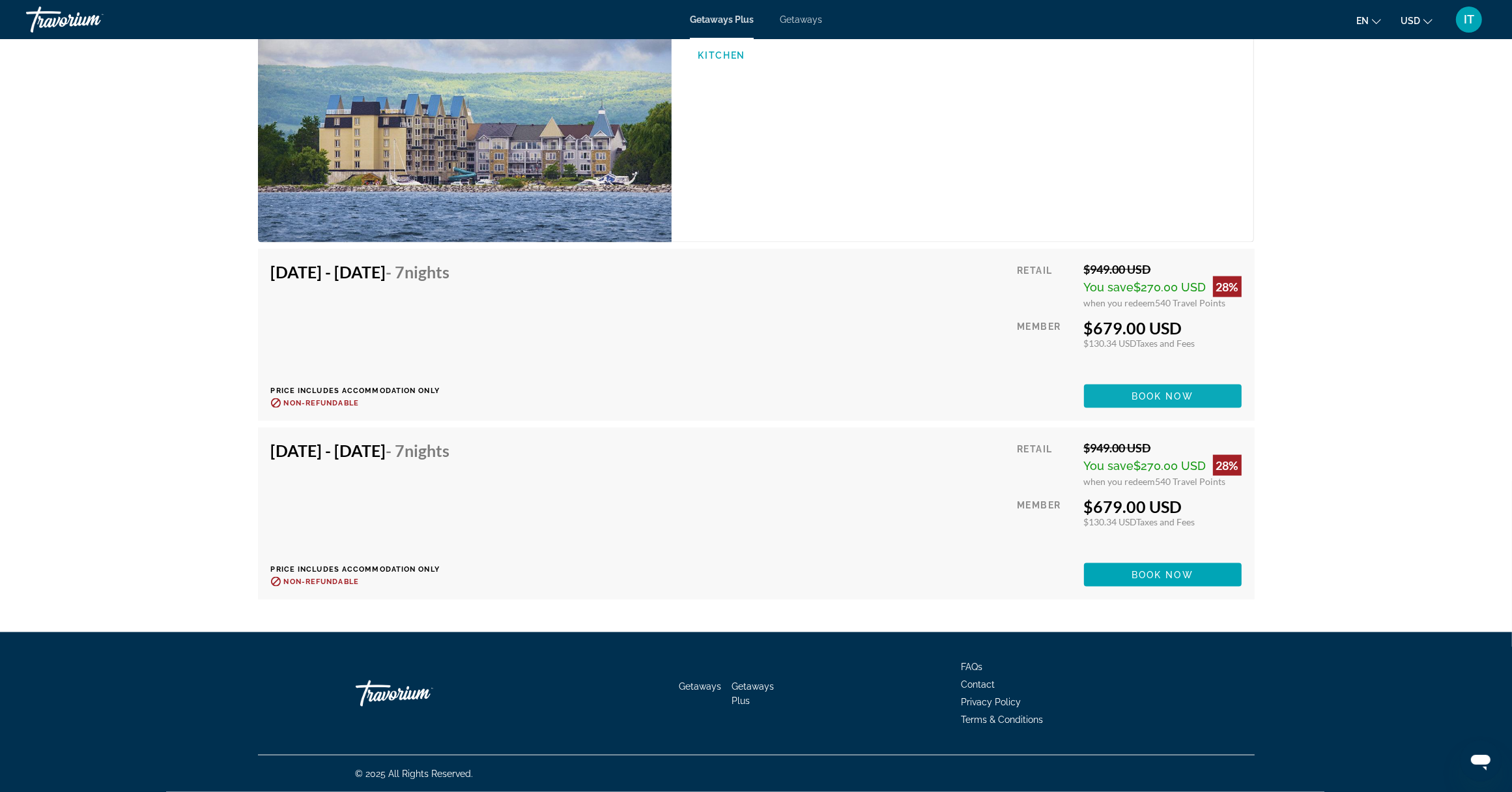
click at [1154, 398] on span "Book now" at bounding box center [1162, 396] width 62 height 10
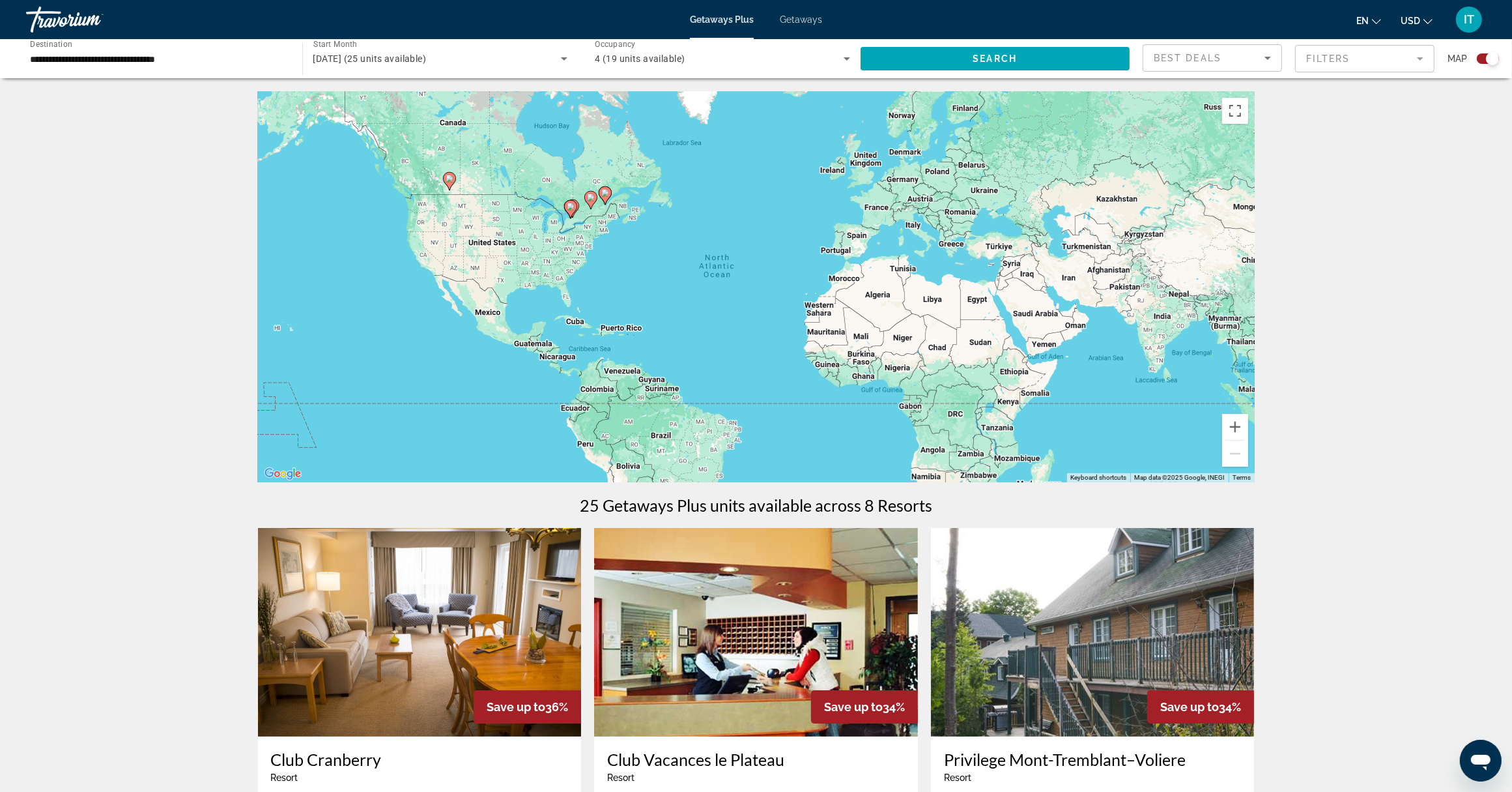
click at [350, 683] on img "Main content" at bounding box center [419, 632] width 324 height 209
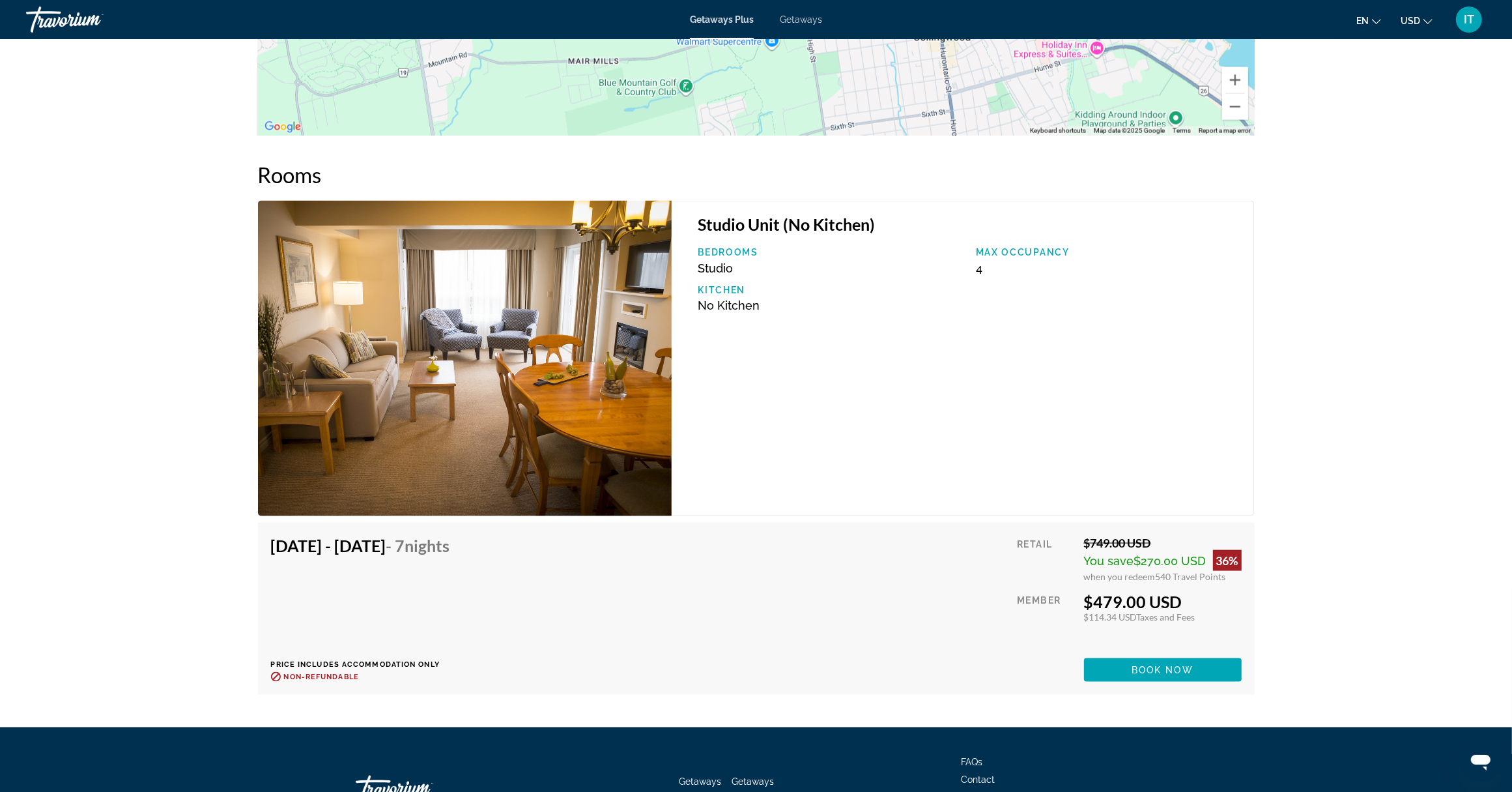
scroll to position [2319, 0]
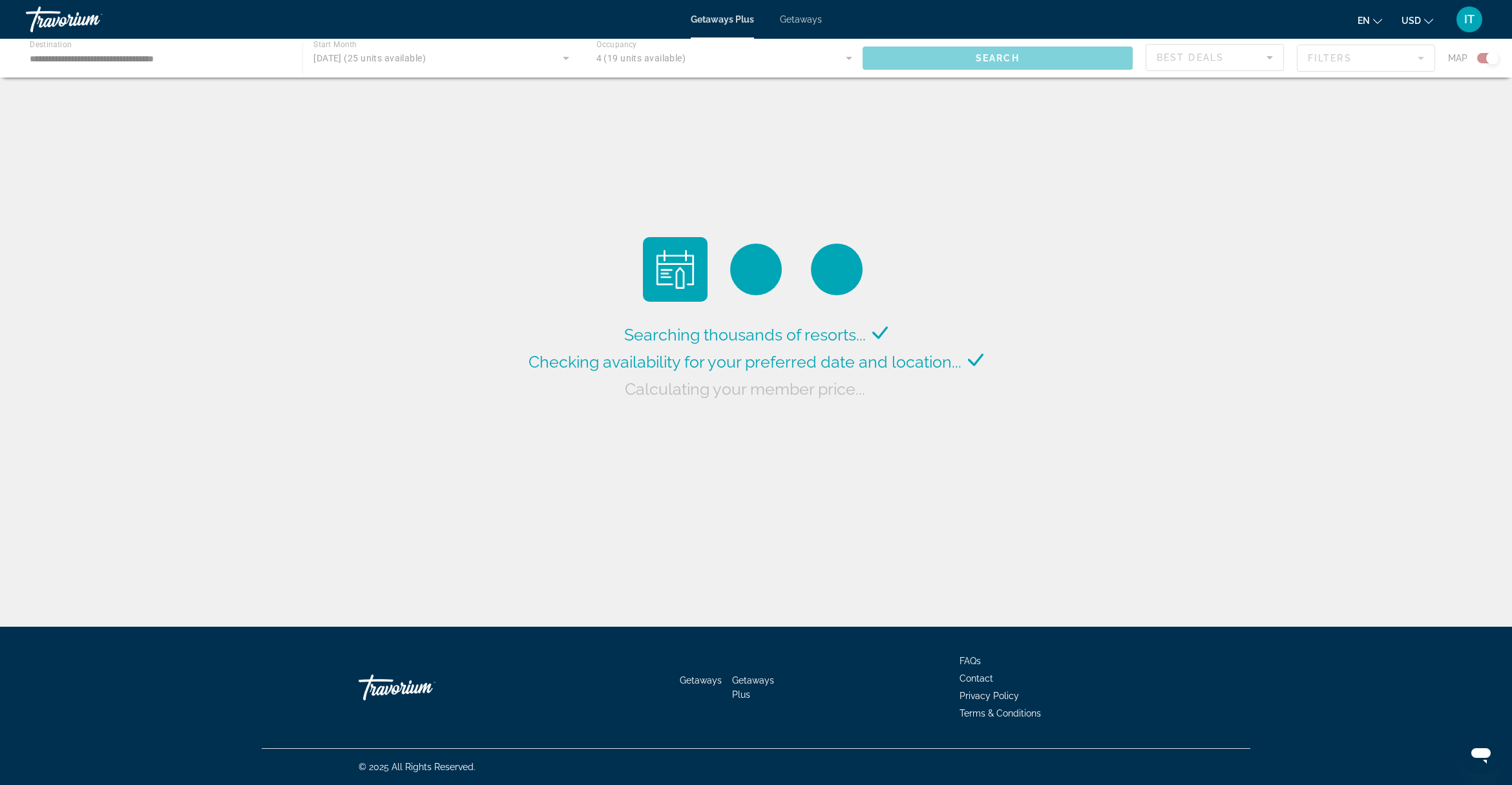
click at [152, 60] on div "Main content" at bounding box center [756, 57] width 1512 height 38
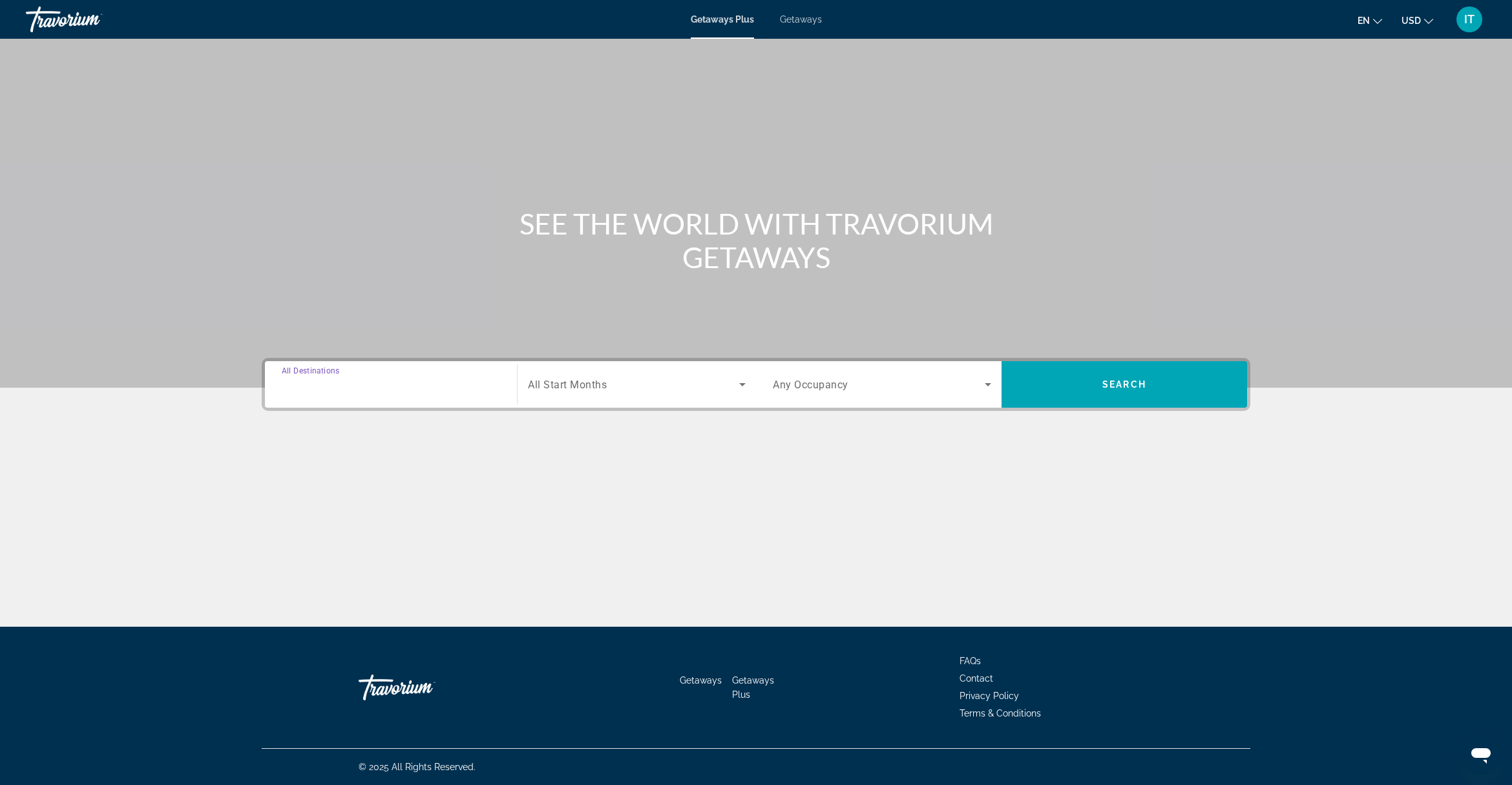
click at [410, 391] on input "Destination All Destinations" at bounding box center [391, 385] width 218 height 15
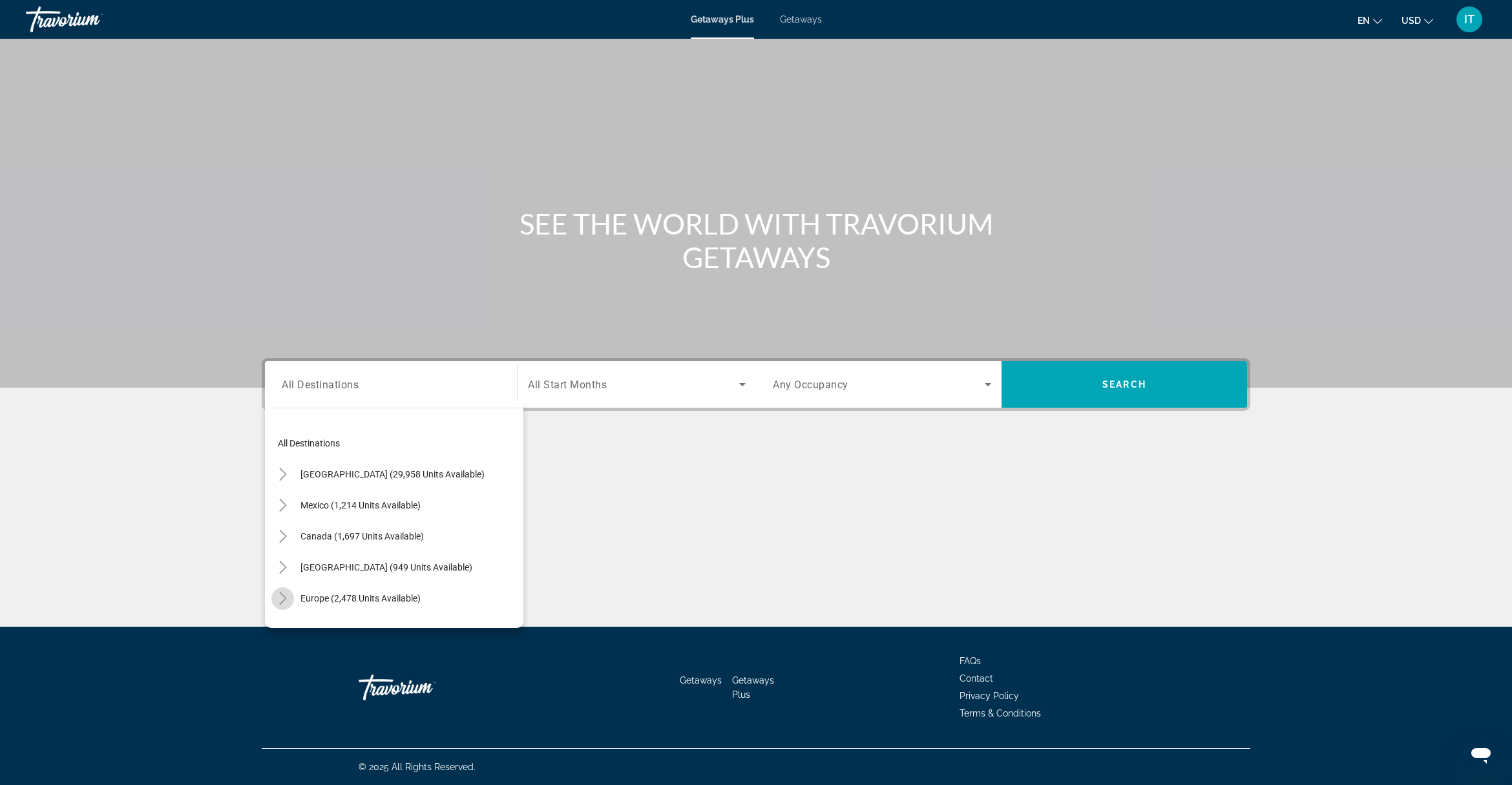
click at [280, 602] on icon "Toggle Europe (2,478 units available)" at bounding box center [282, 597] width 13 height 13
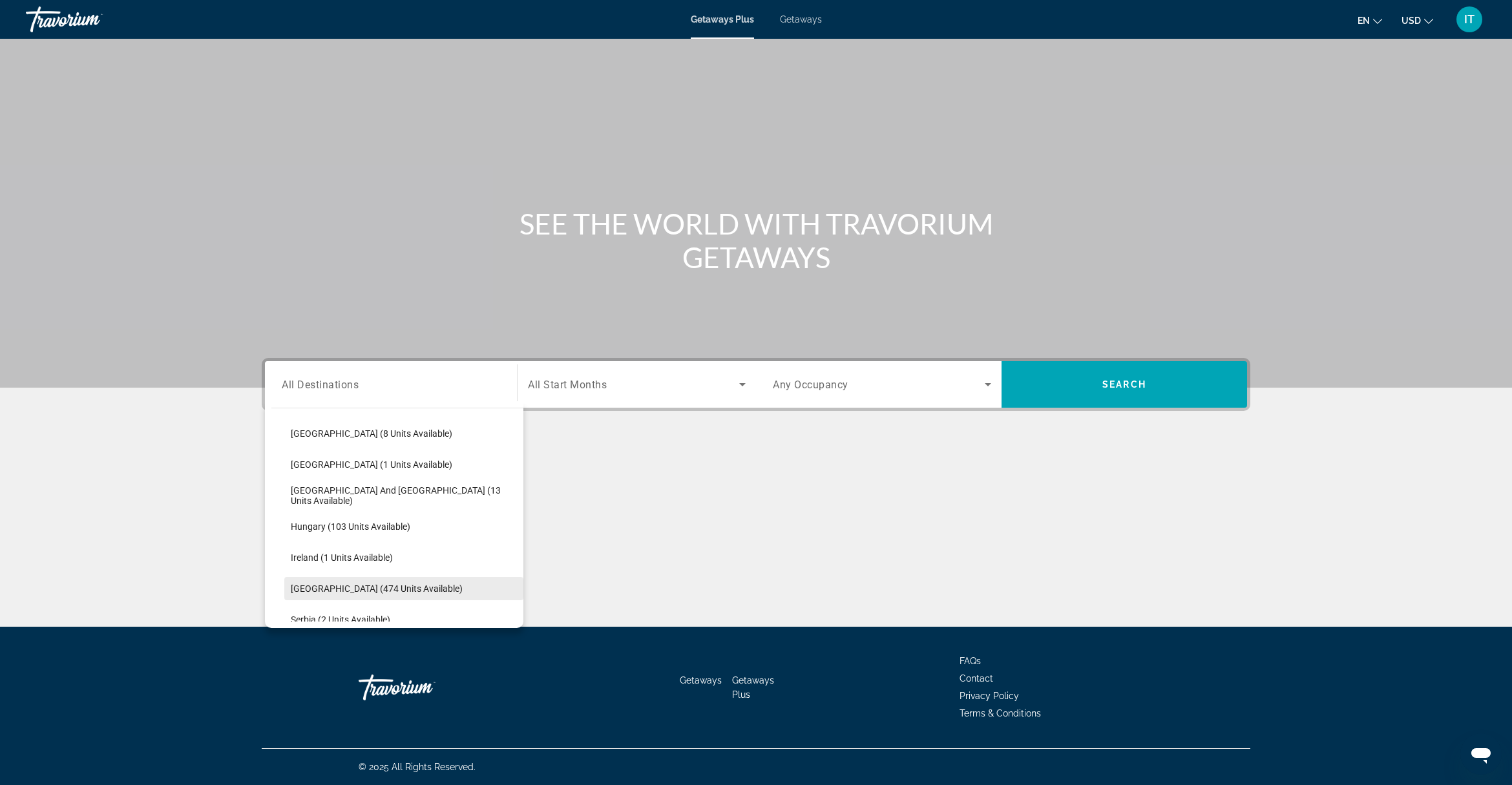
scroll to position [323, 0]
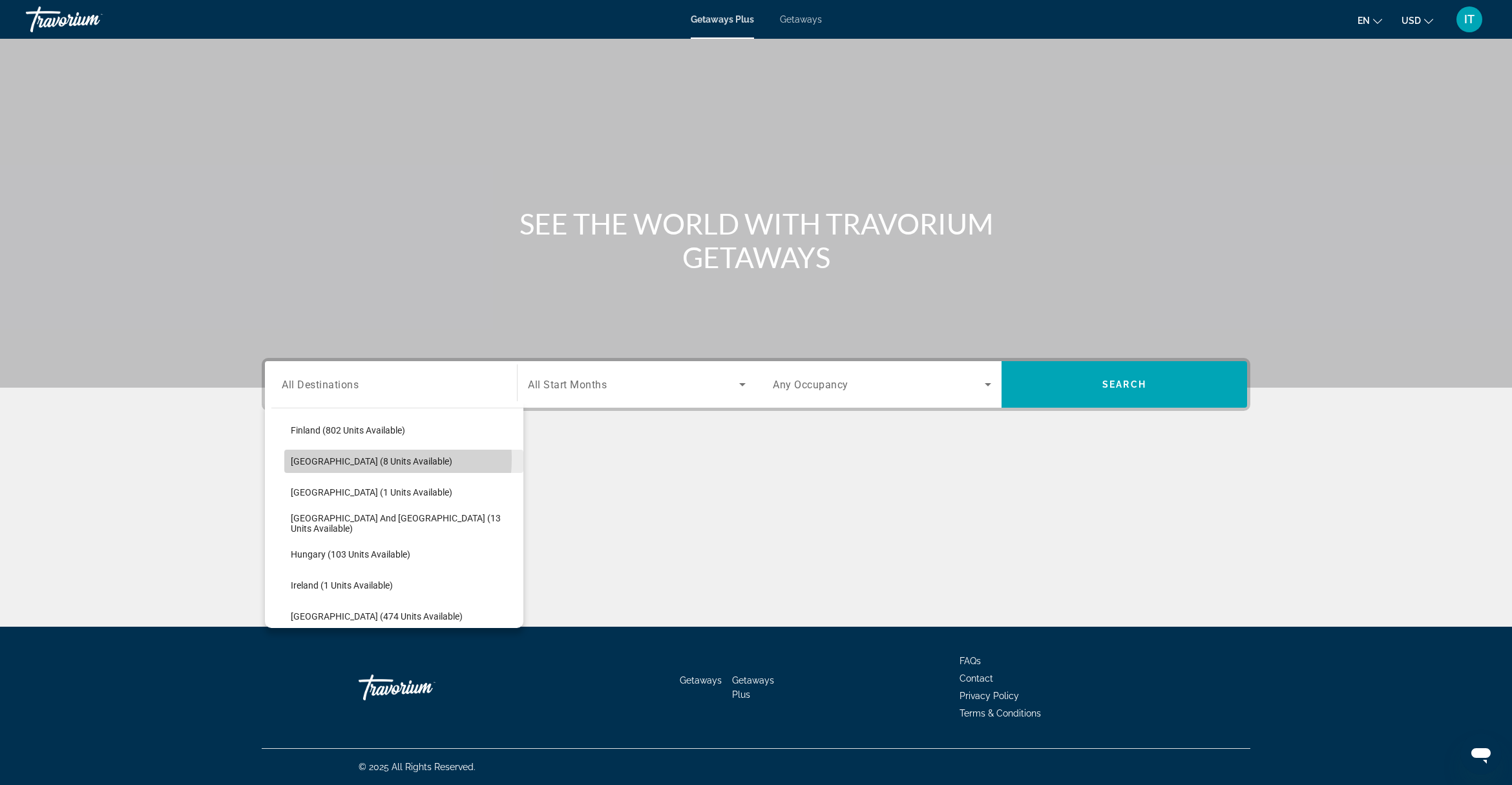
click at [349, 459] on span "[GEOGRAPHIC_DATA] (8 units available)" at bounding box center [371, 461] width 161 height 10
type input "**********"
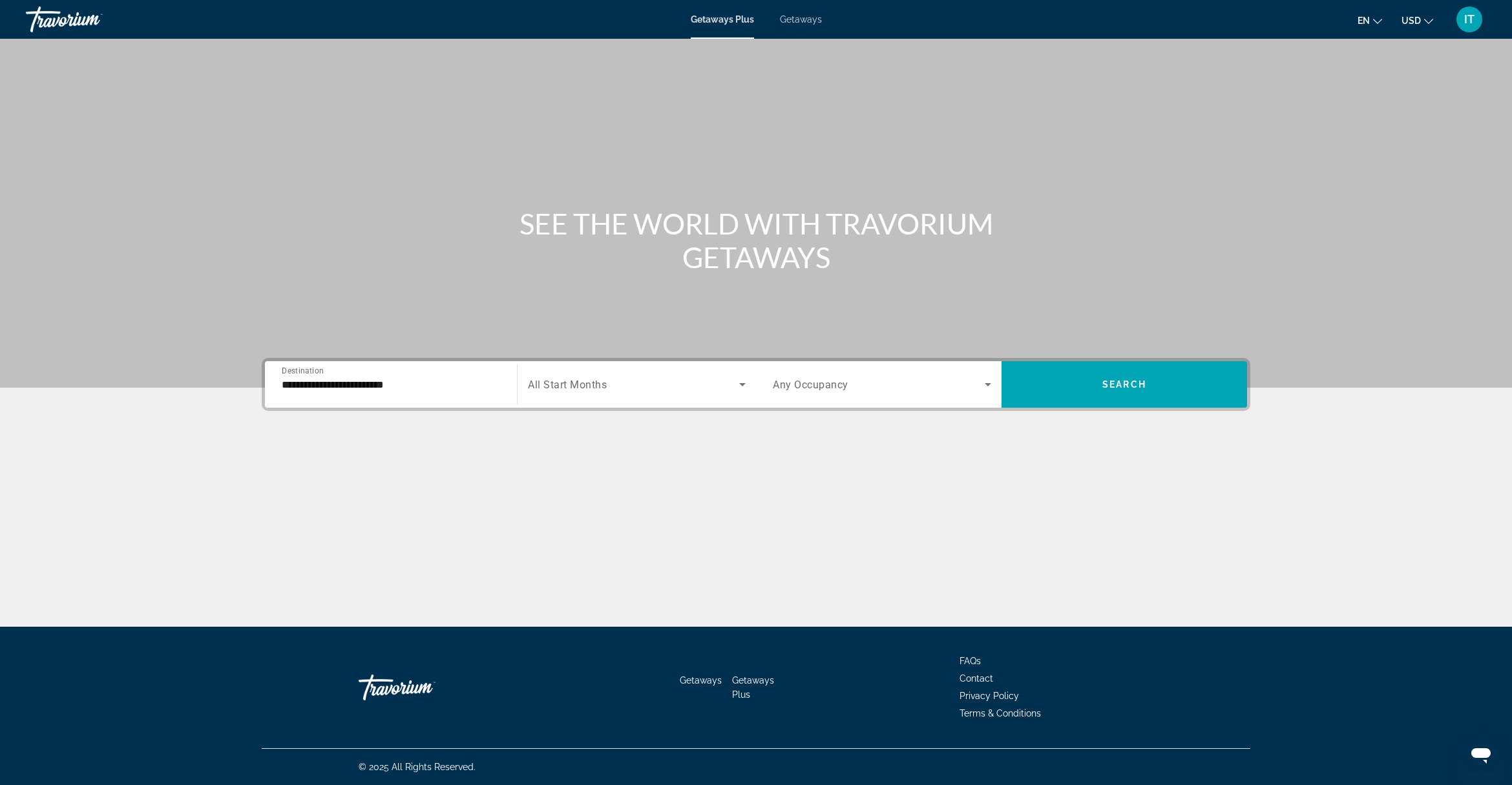
click at [587, 383] on span "All Start Months" at bounding box center [567, 384] width 78 height 12
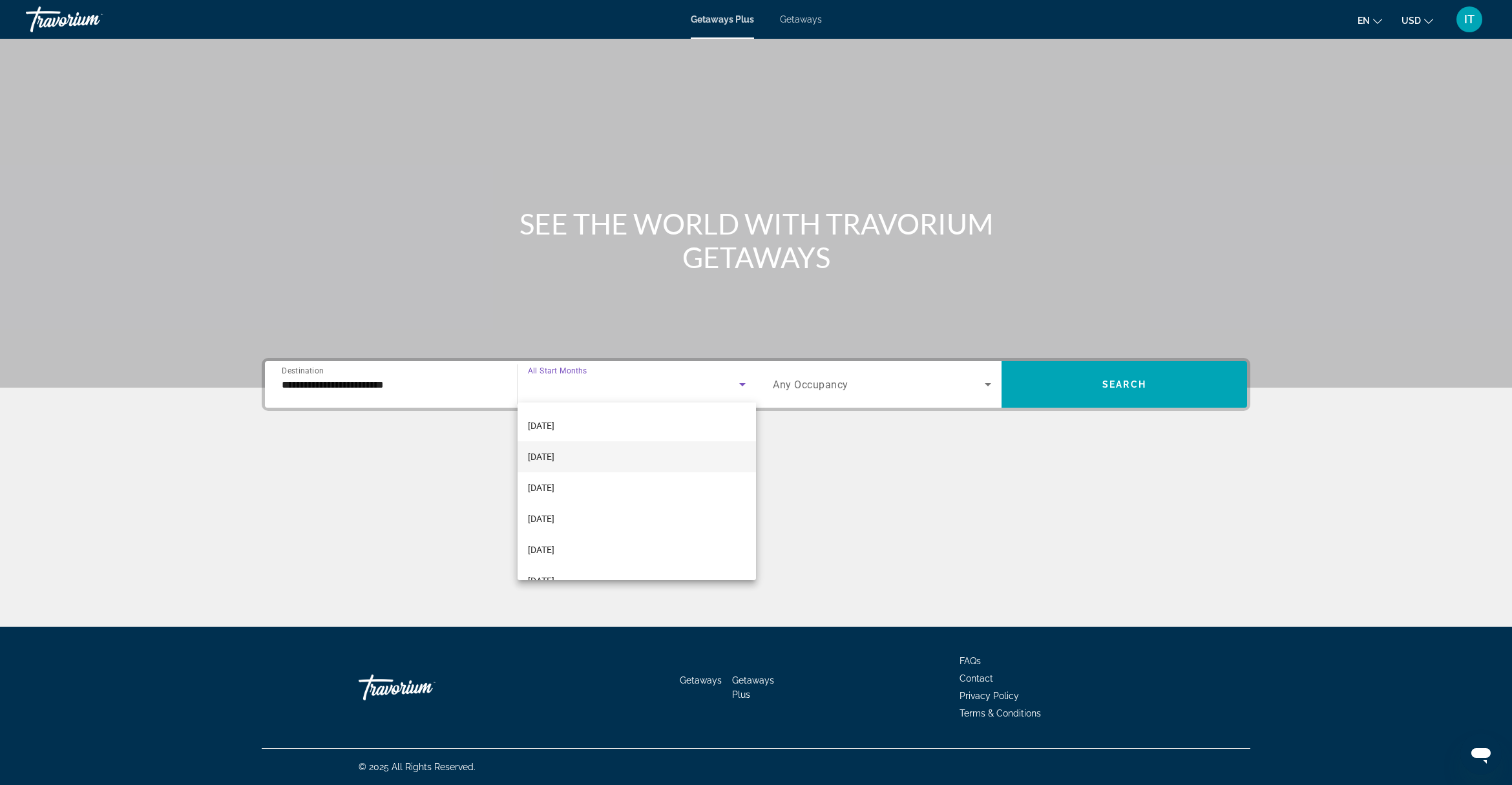
scroll to position [266, 0]
click at [554, 462] on span "[DATE]" at bounding box center [541, 467] width 26 height 15
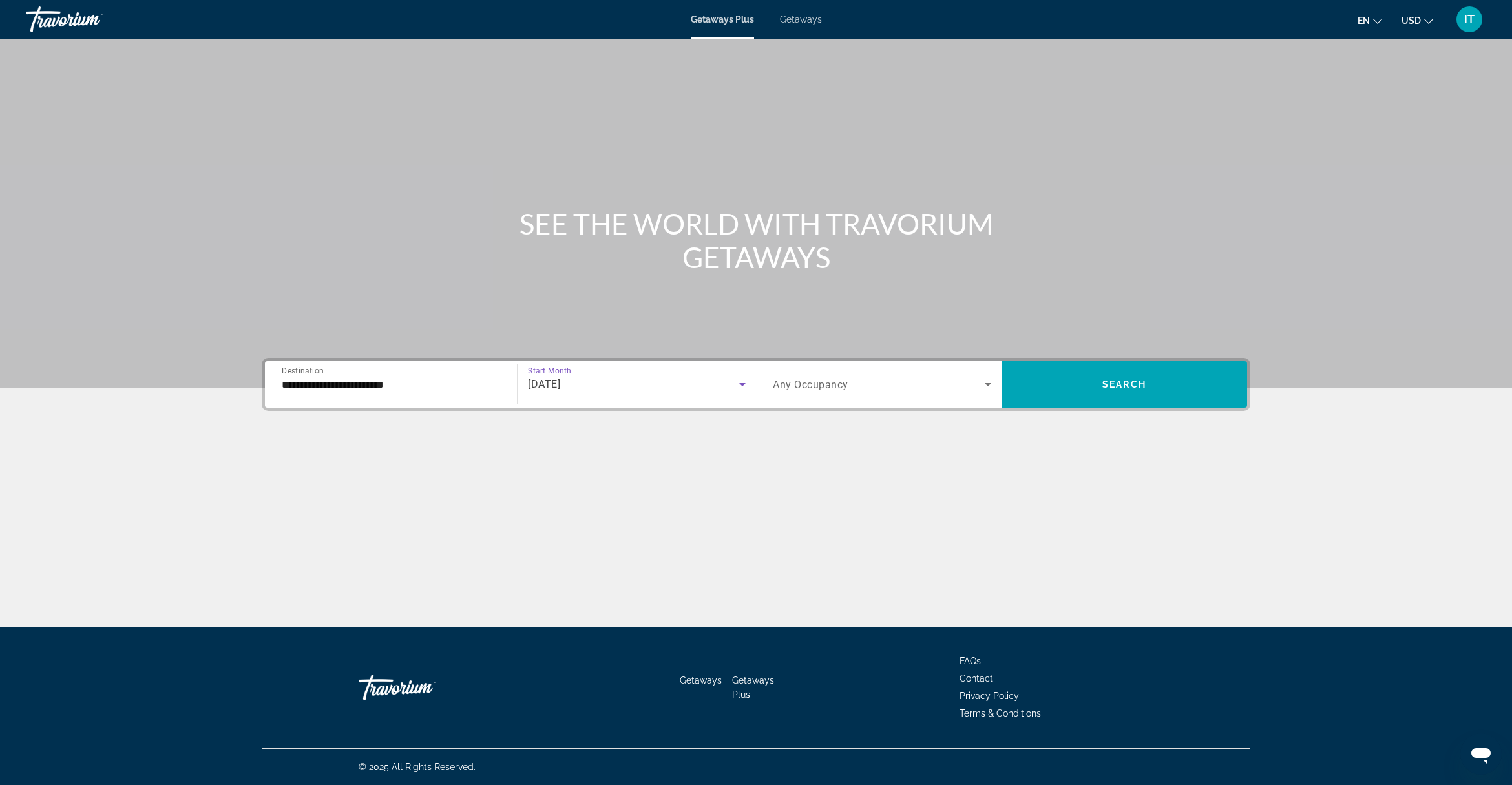
click at [836, 385] on span "Any Occupancy" at bounding box center [810, 384] width 76 height 12
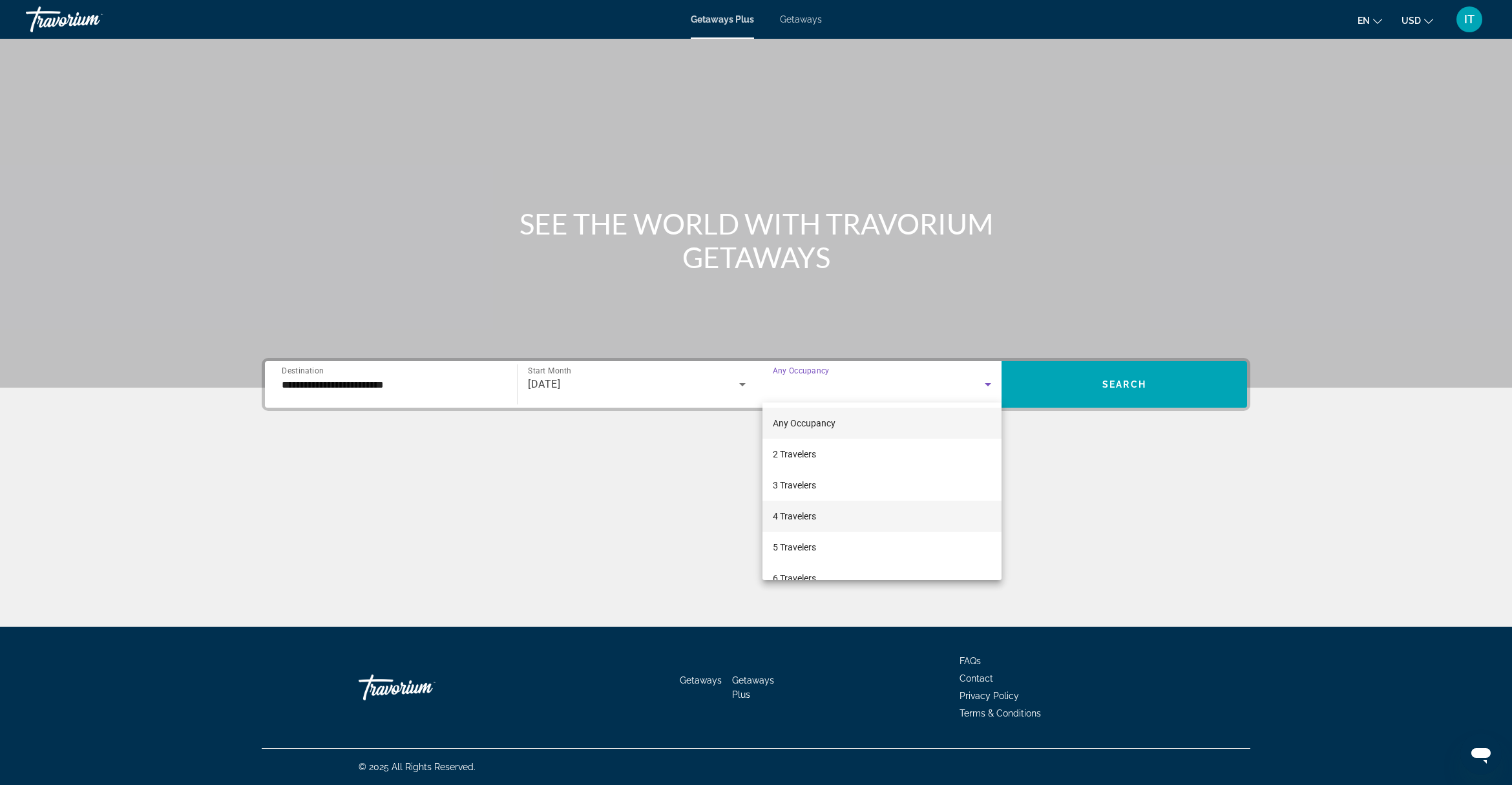
click at [832, 511] on mat-option "4 Travelers" at bounding box center [882, 516] width 239 height 31
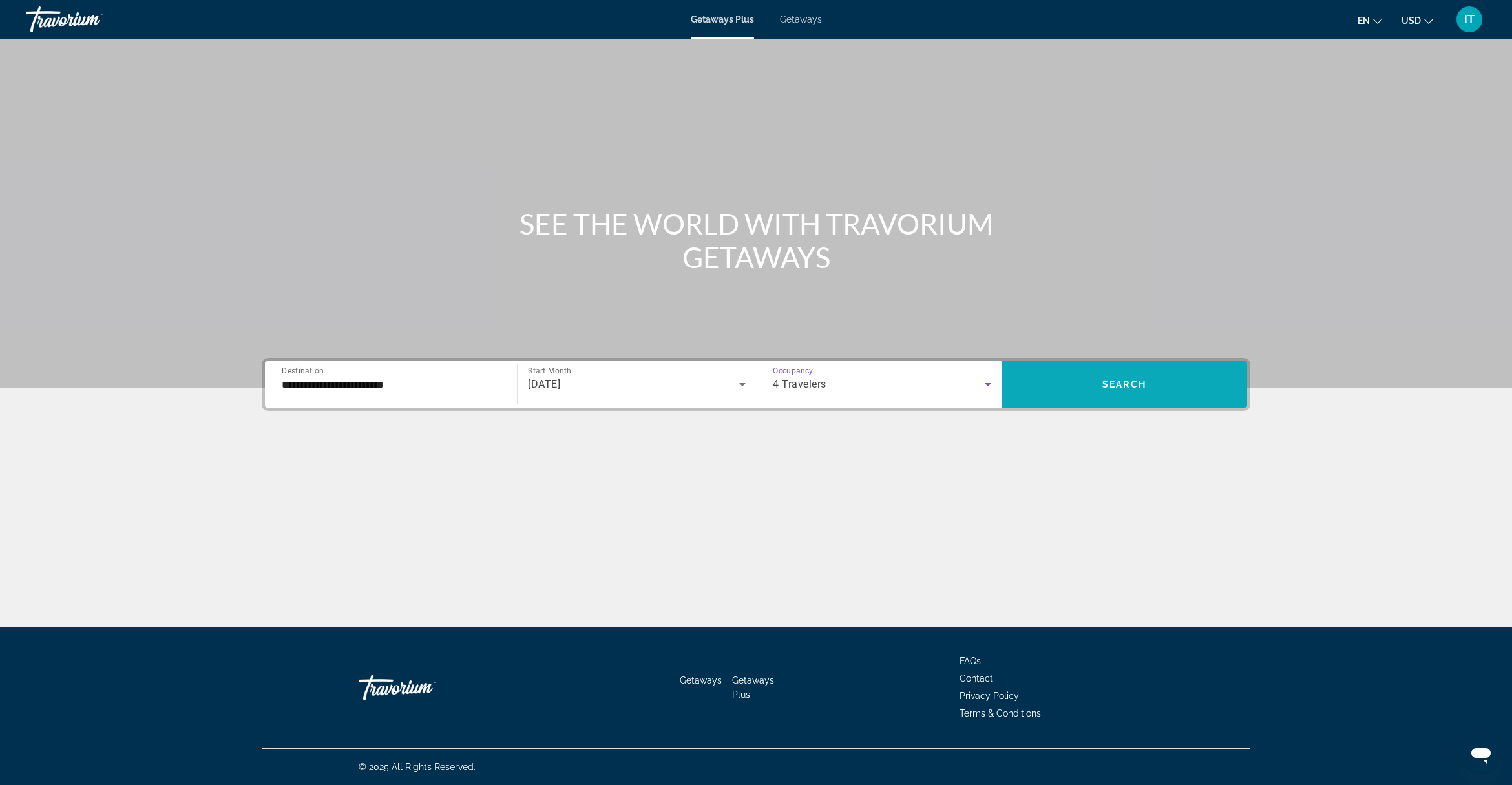
click at [1122, 391] on span "Search widget" at bounding box center [1125, 384] width 246 height 31
click at [368, 396] on div "Search widget" at bounding box center [391, 384] width 218 height 37
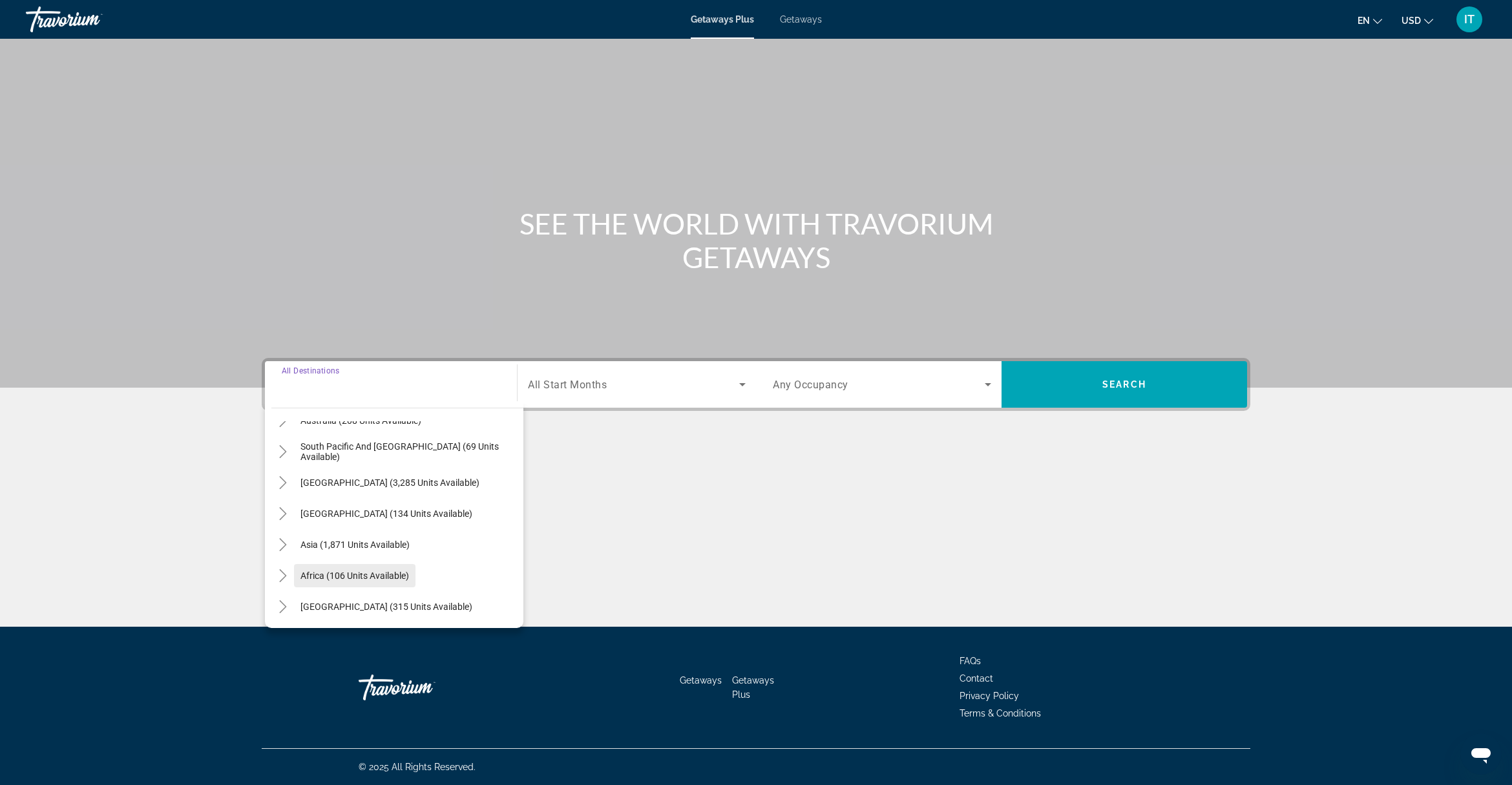
scroll to position [128, 0]
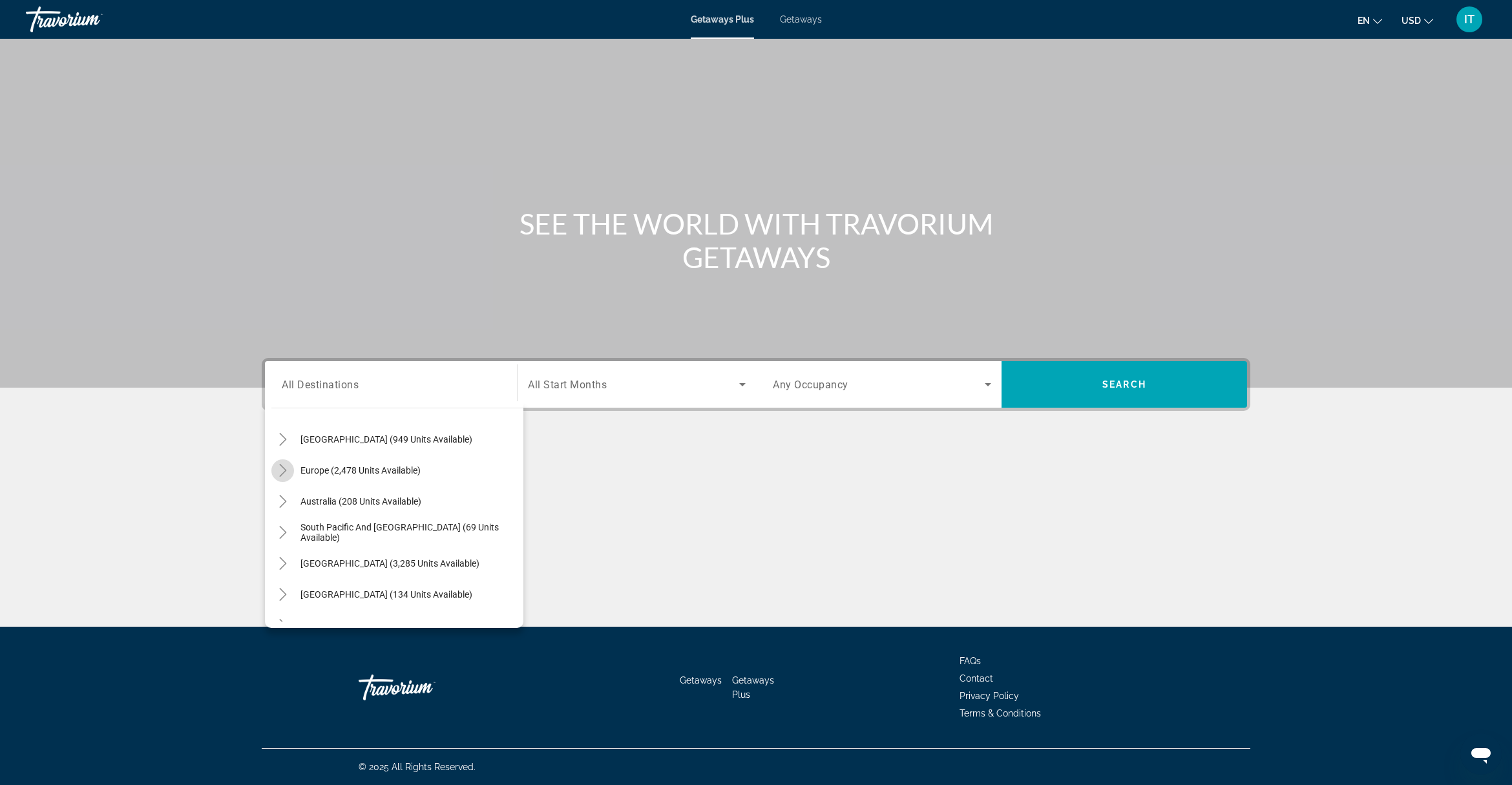
click at [285, 469] on icon "Toggle Europe (2,478 units available)" at bounding box center [282, 470] width 7 height 13
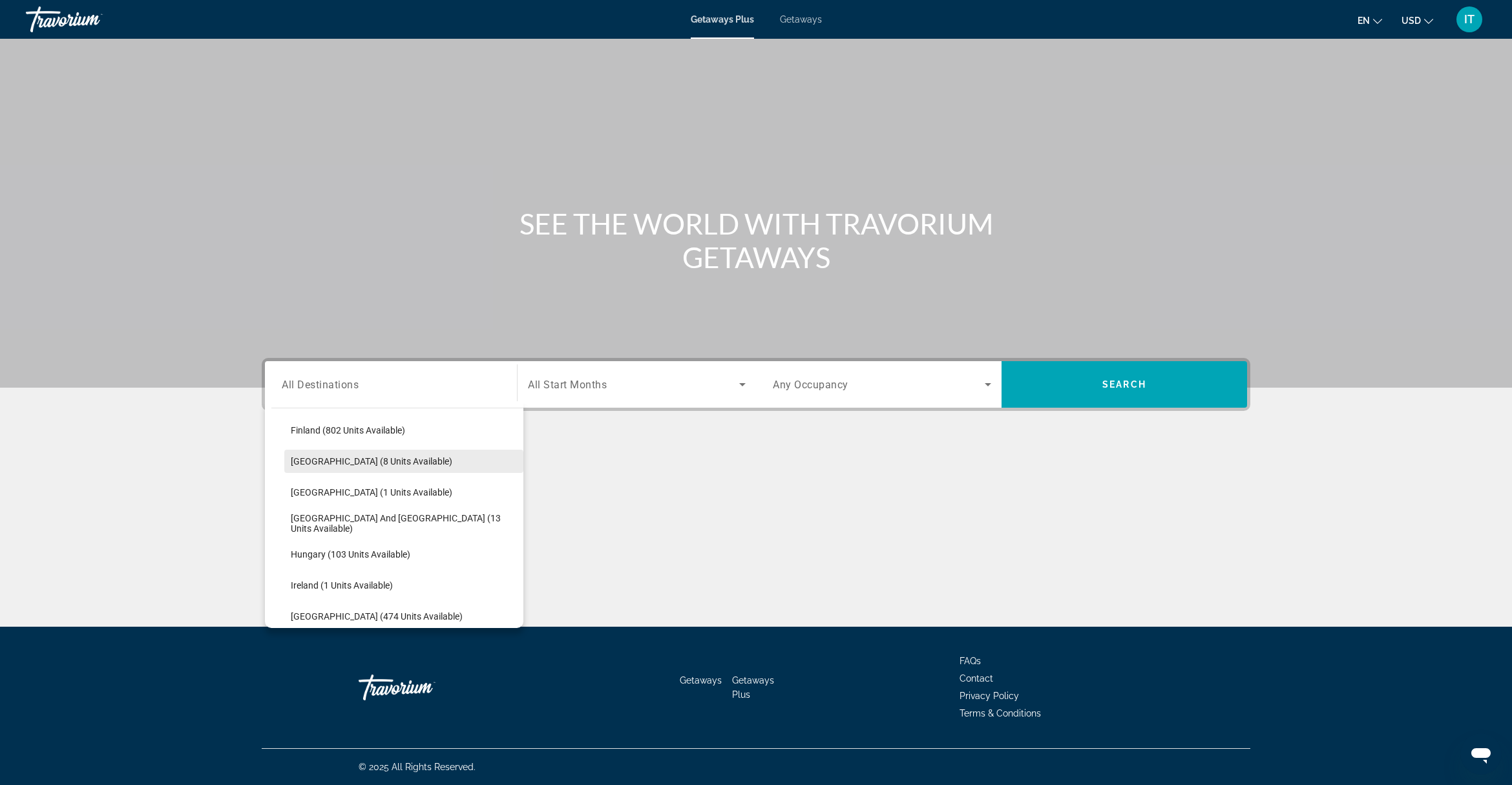
click at [343, 460] on span "[GEOGRAPHIC_DATA] (8 units available)" at bounding box center [371, 461] width 161 height 10
type input "**********"
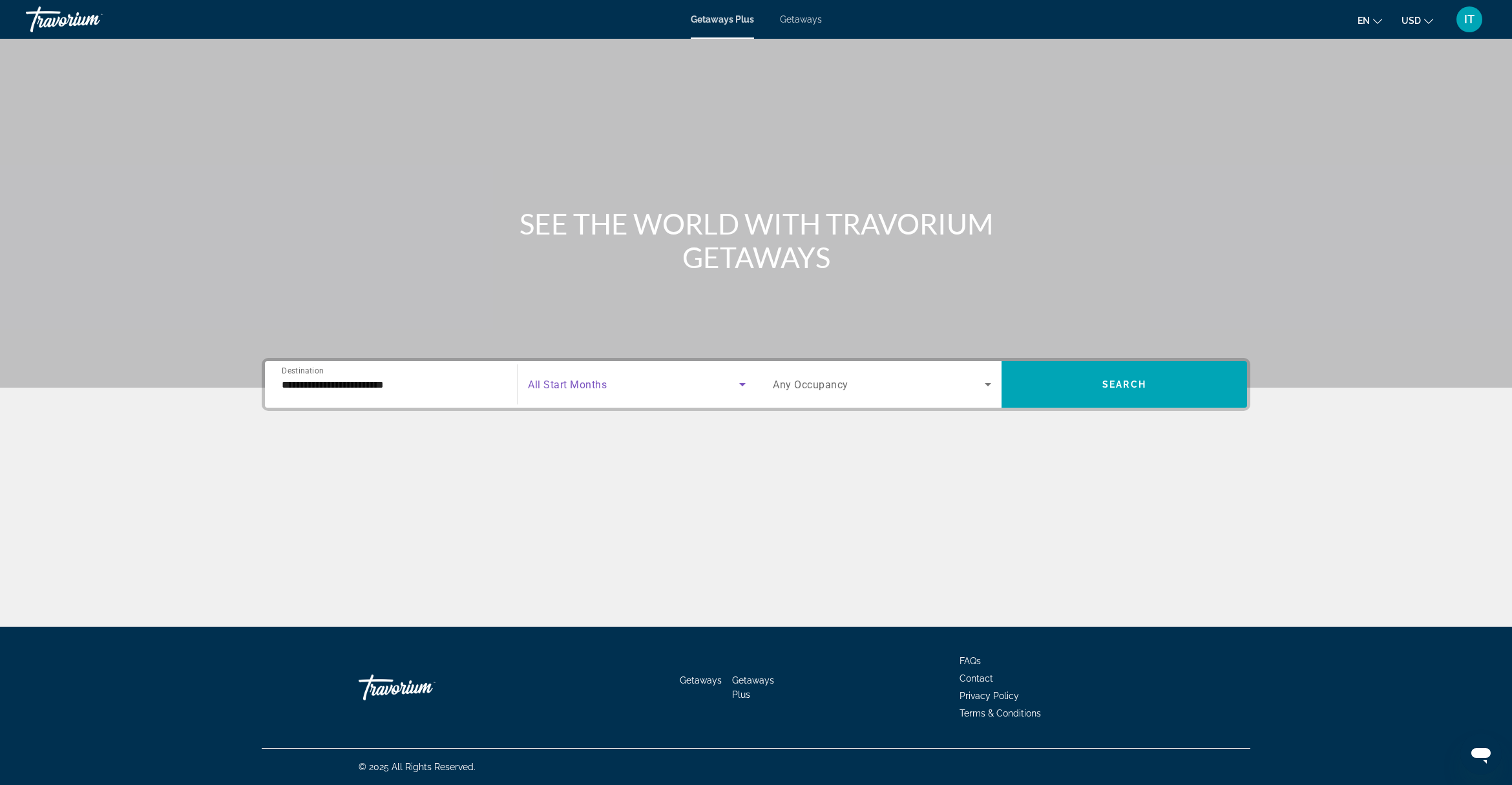
click at [738, 384] on icon "Search widget" at bounding box center [743, 384] width 15 height 15
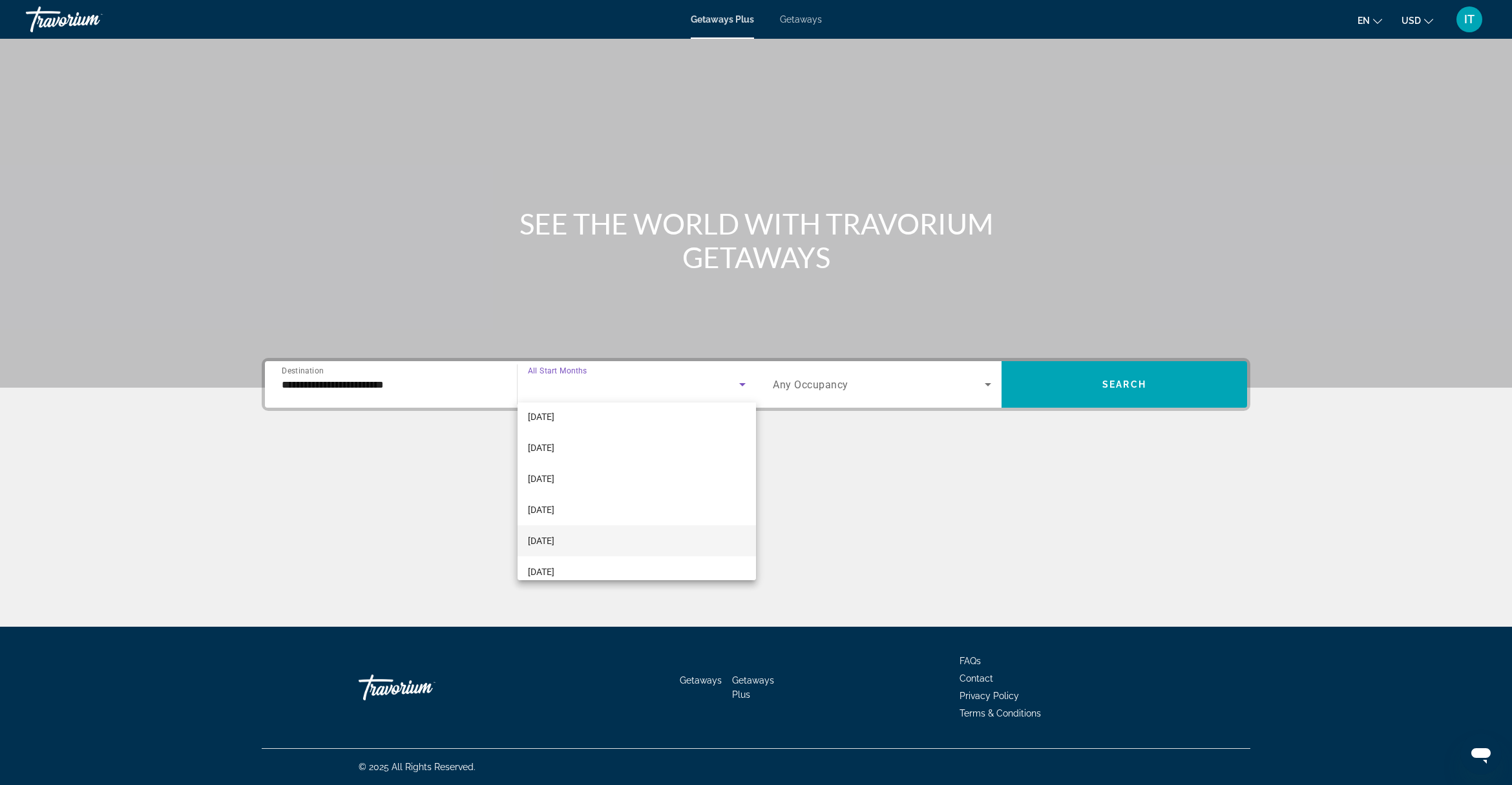
scroll to position [242, 0]
click at [587, 456] on mat-option "[DATE]" at bounding box center [637, 459] width 239 height 31
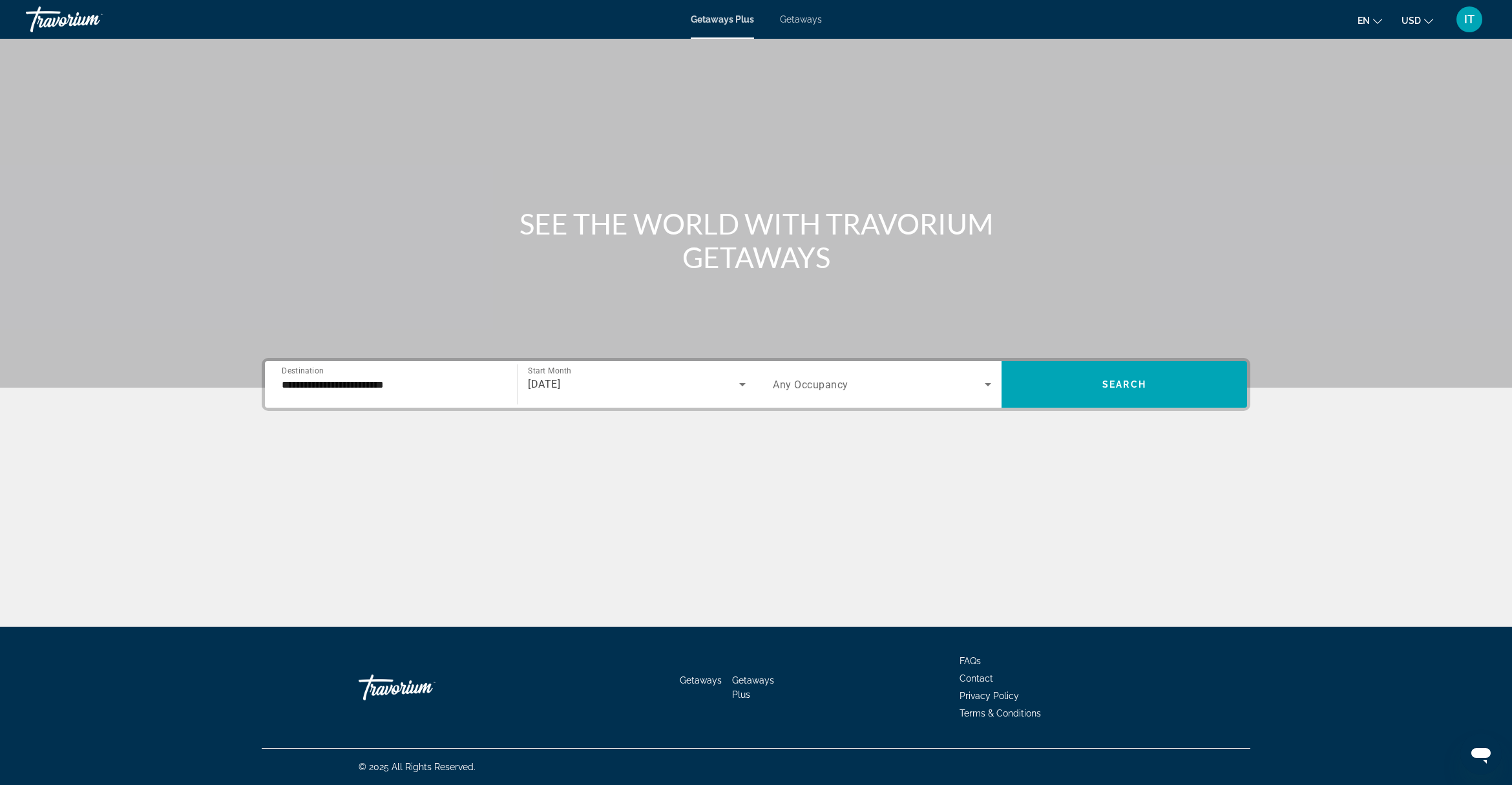
click at [821, 380] on span "Any Occupancy" at bounding box center [810, 384] width 76 height 12
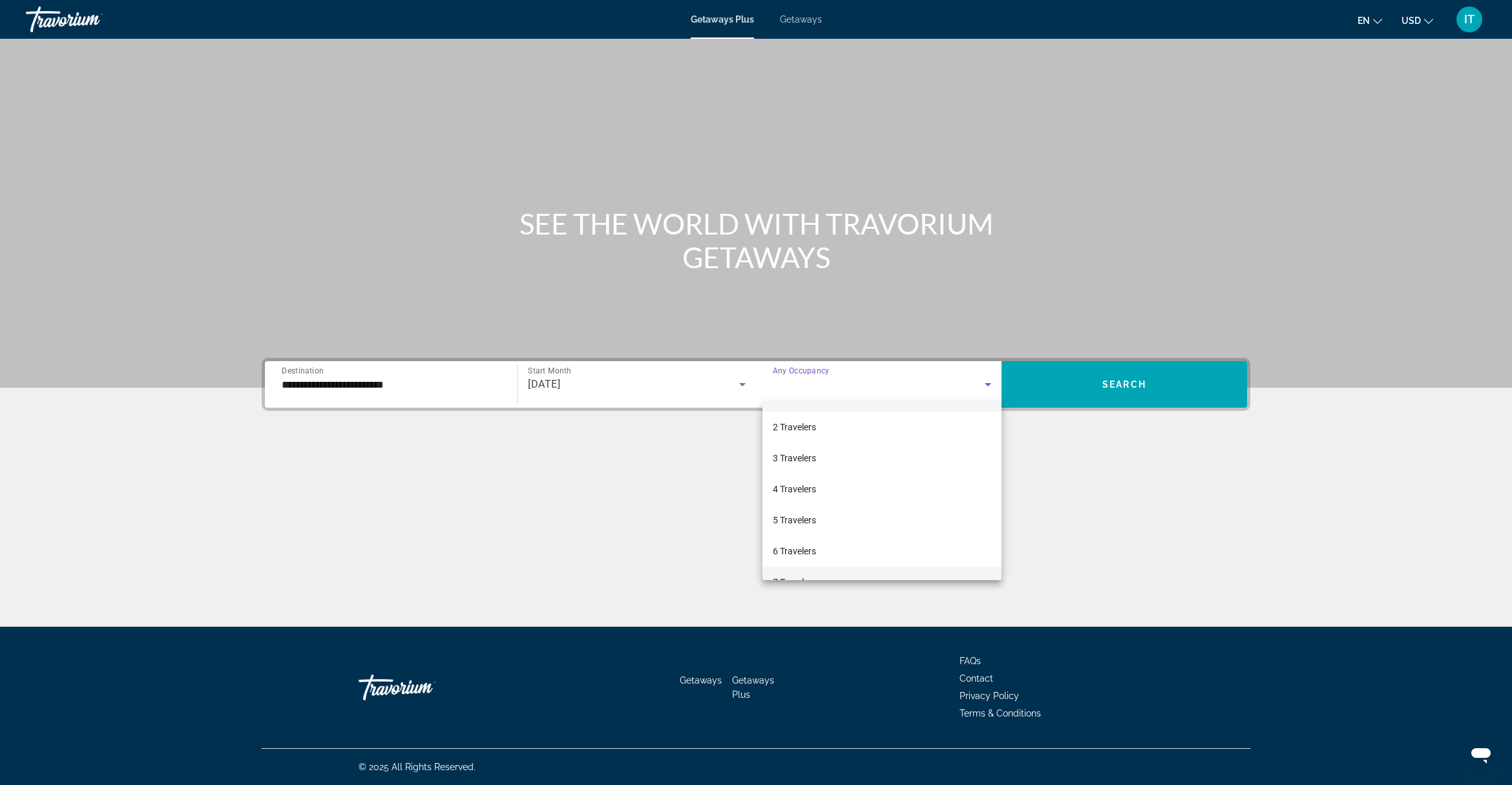
scroll to position [0, 0]
click at [826, 512] on mat-option "4 Travelers" at bounding box center [882, 516] width 239 height 31
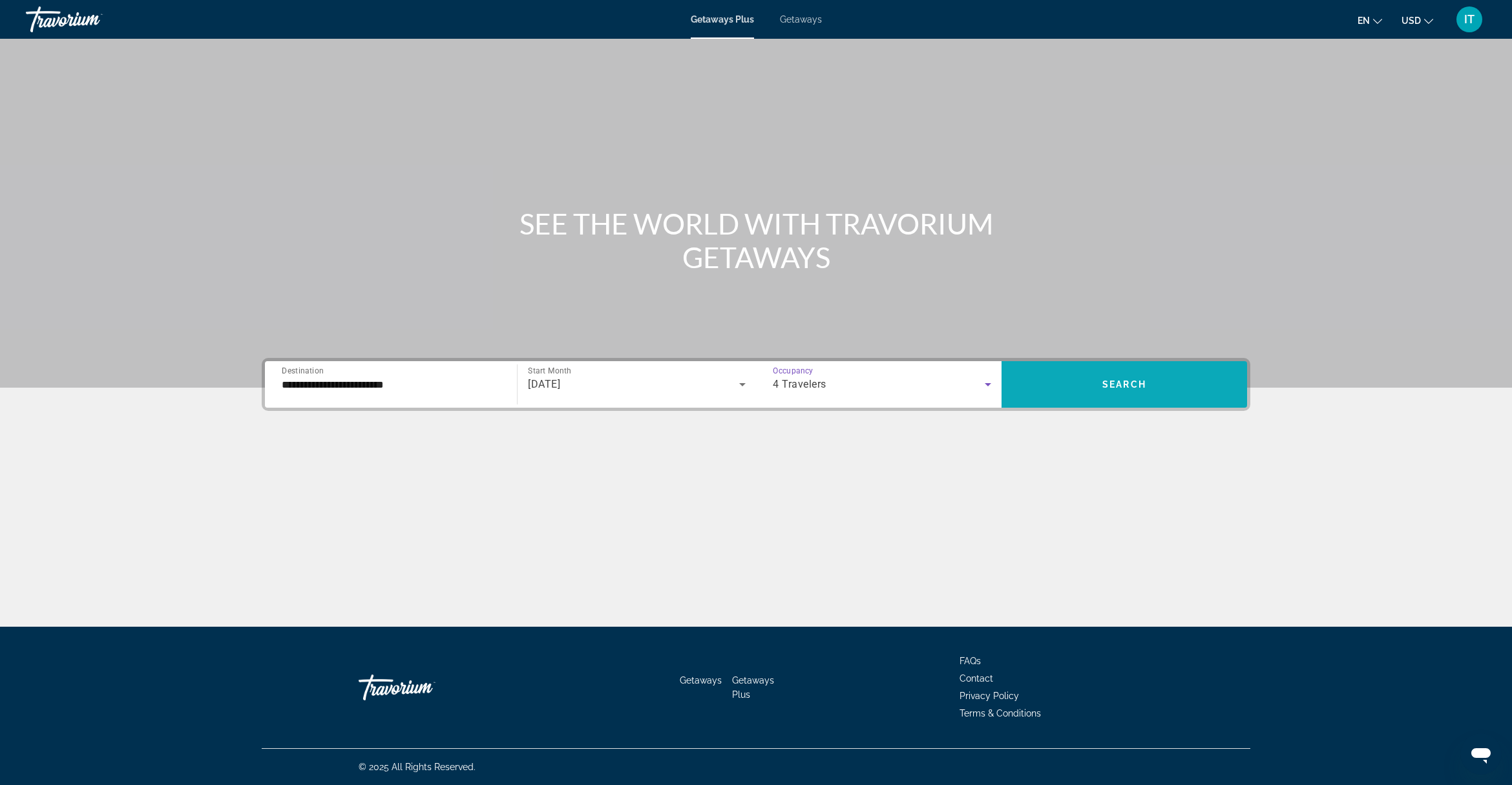
click at [1046, 372] on span "Search widget" at bounding box center [1125, 384] width 246 height 31
click at [802, 18] on span "Getaways" at bounding box center [801, 20] width 42 height 10
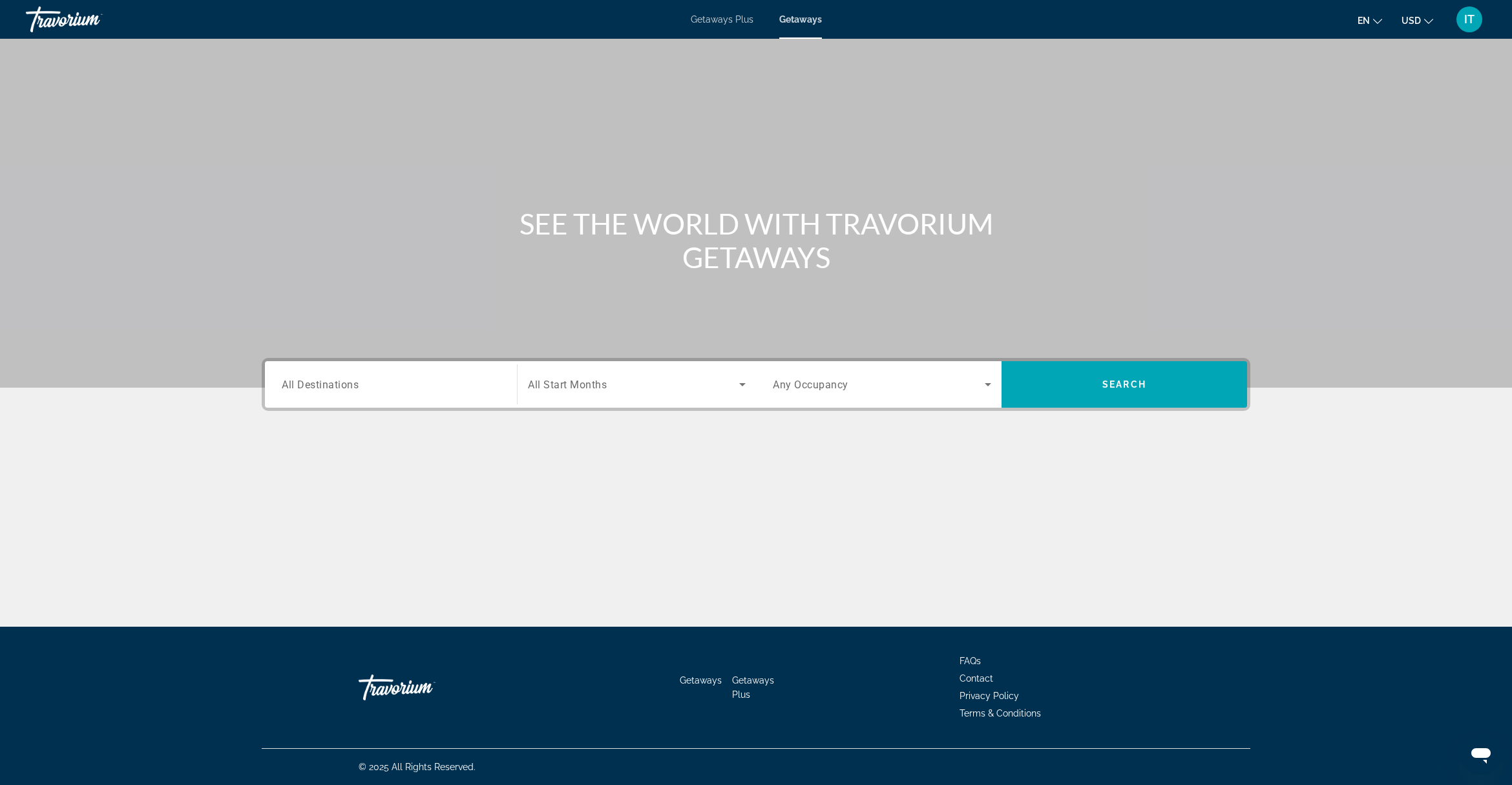
click at [385, 393] on div "Search widget" at bounding box center [391, 384] width 218 height 37
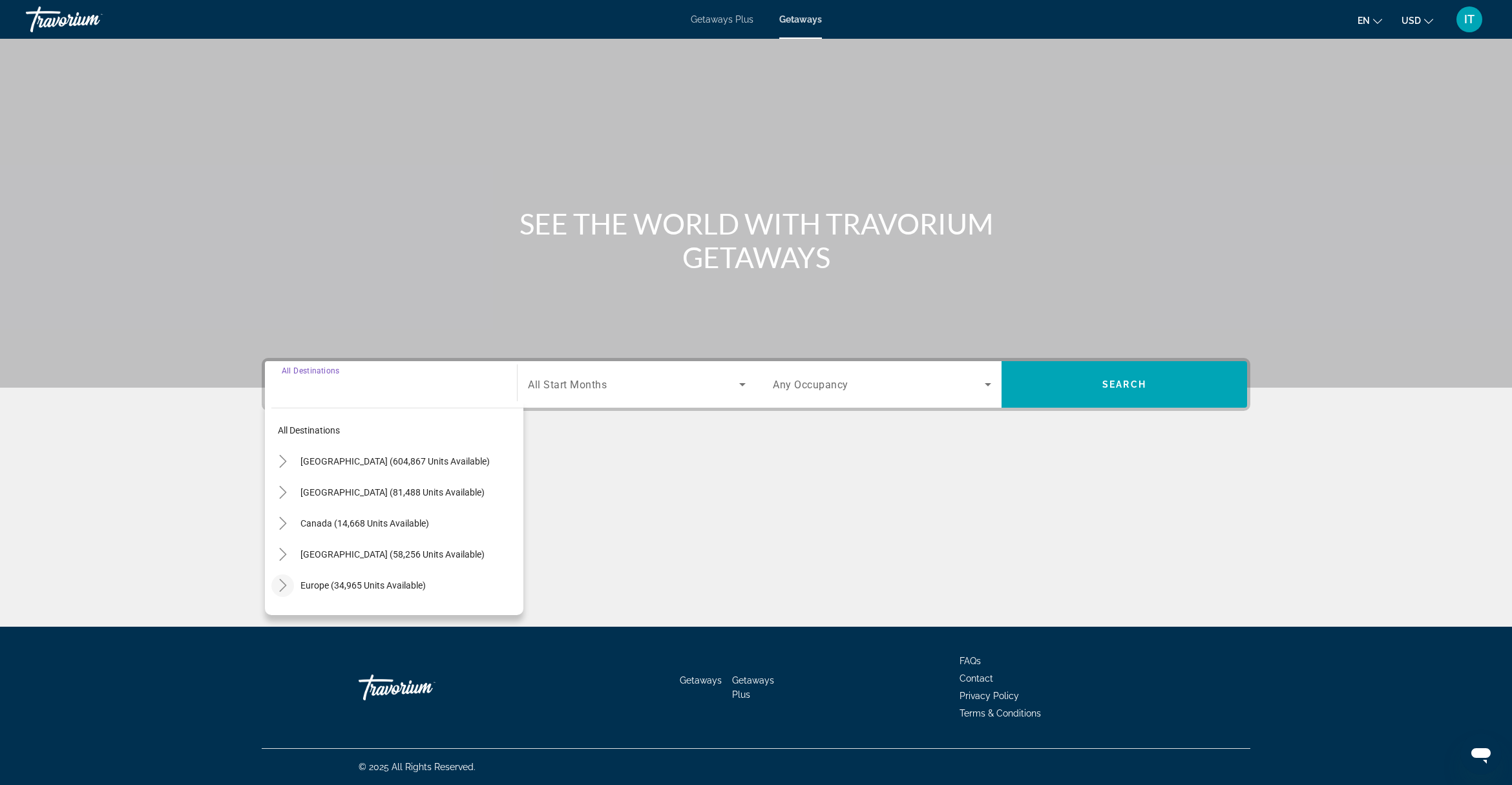
click at [279, 586] on icon "Toggle Europe (34,965 units available)" at bounding box center [282, 585] width 13 height 13
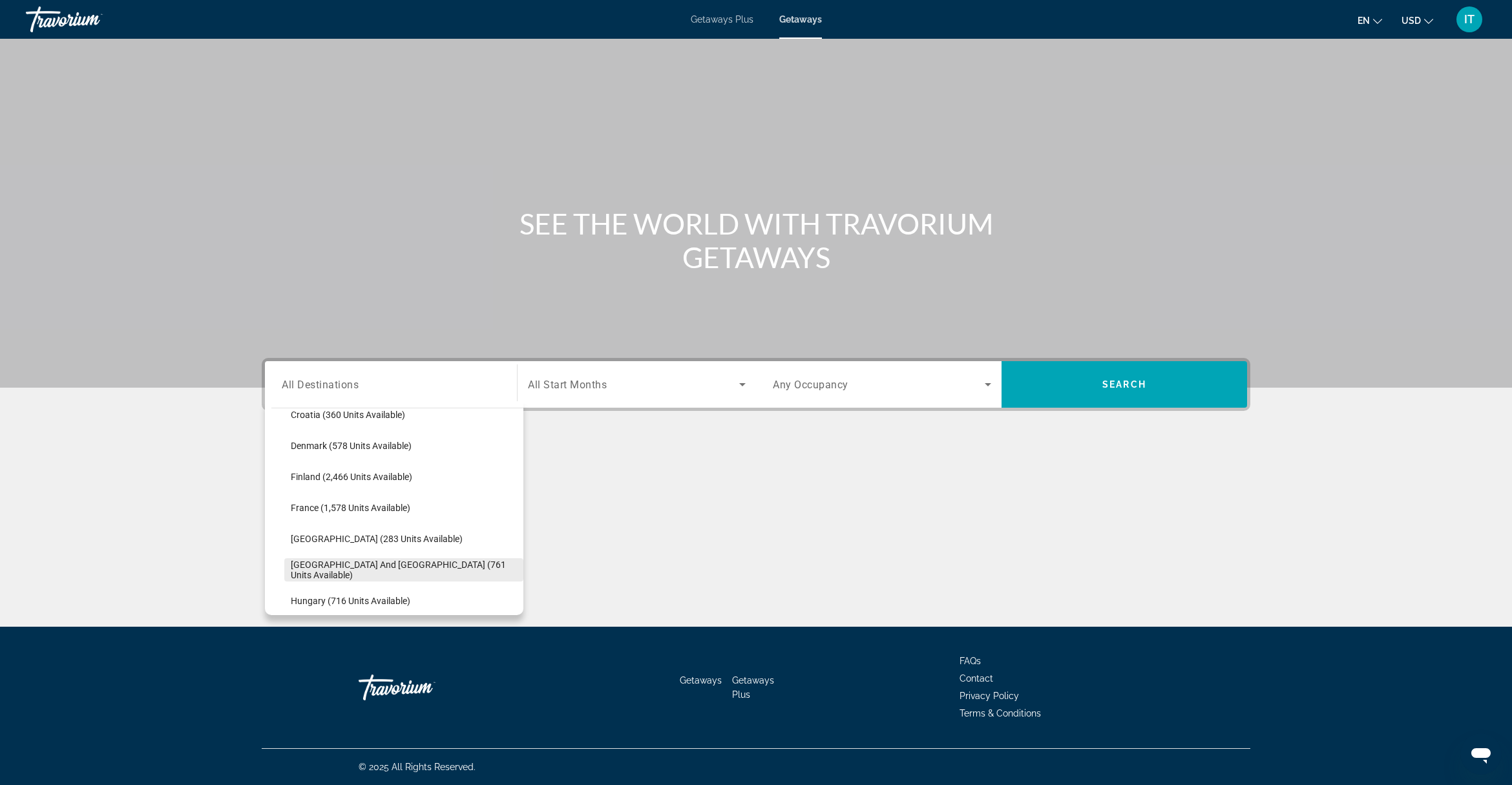
scroll to position [323, 0]
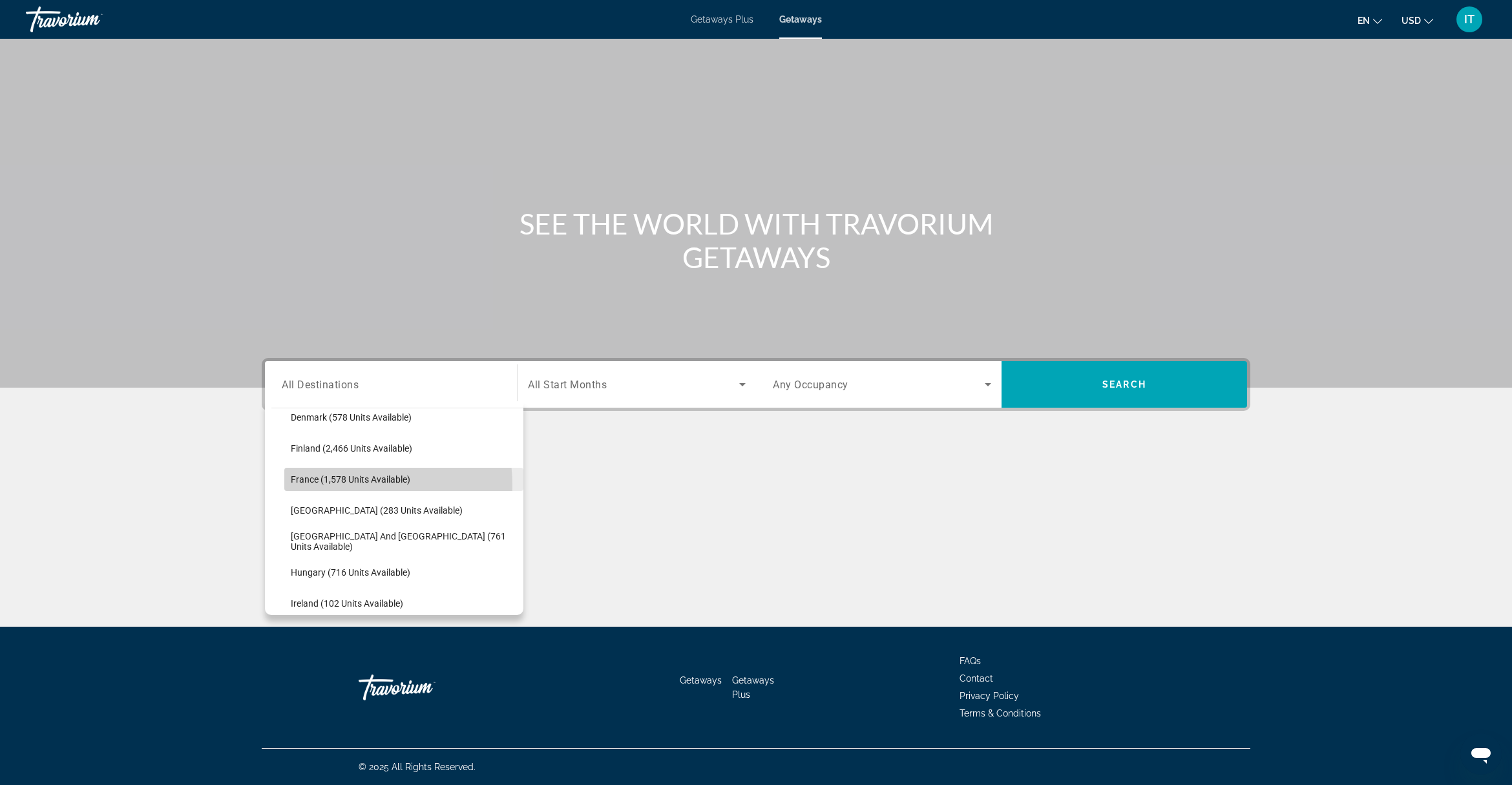
click at [328, 486] on span "Search widget" at bounding box center [403, 479] width 239 height 31
type input "**********"
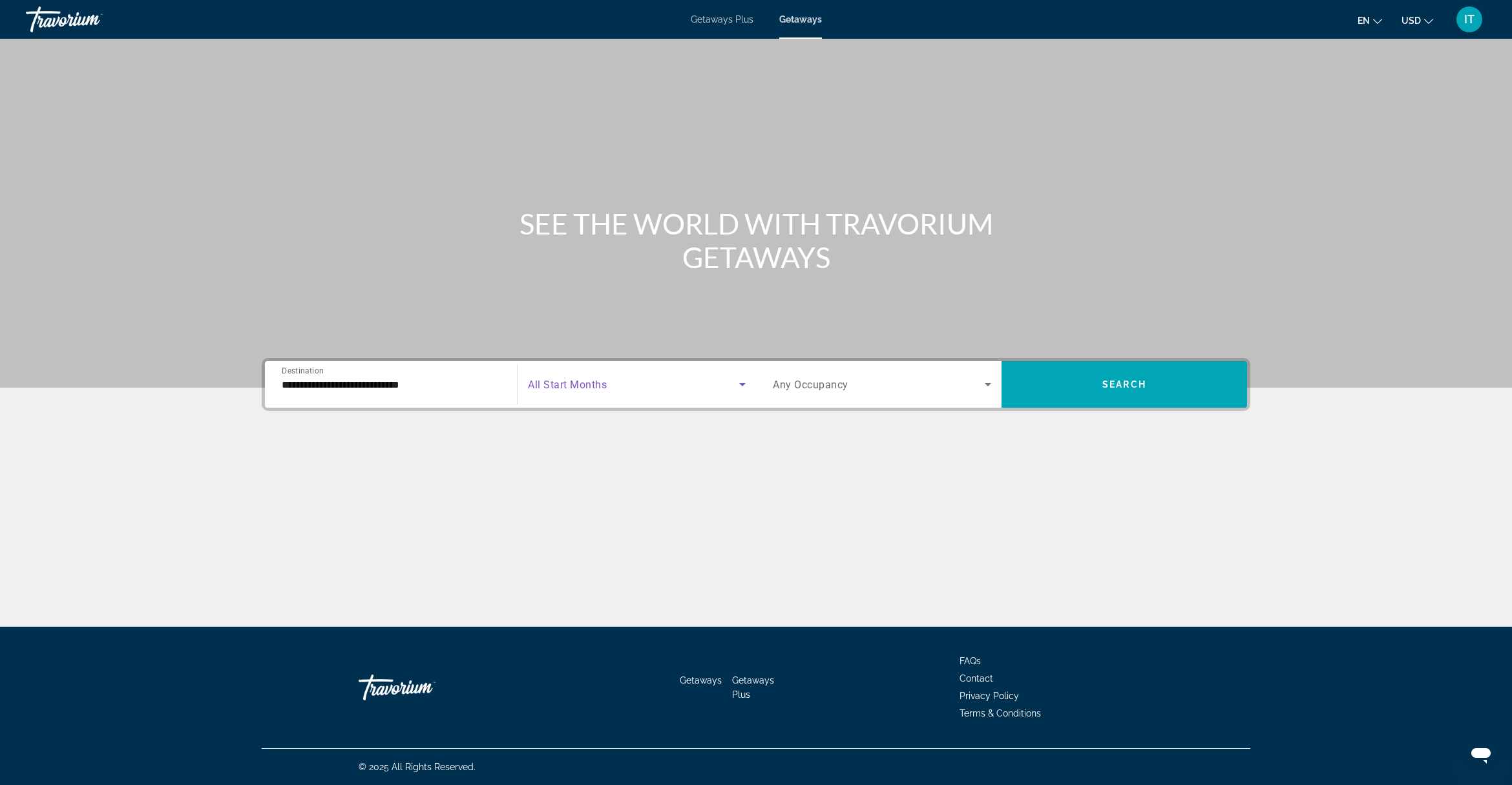
click at [612, 388] on span "Search widget" at bounding box center [634, 384] width 211 height 15
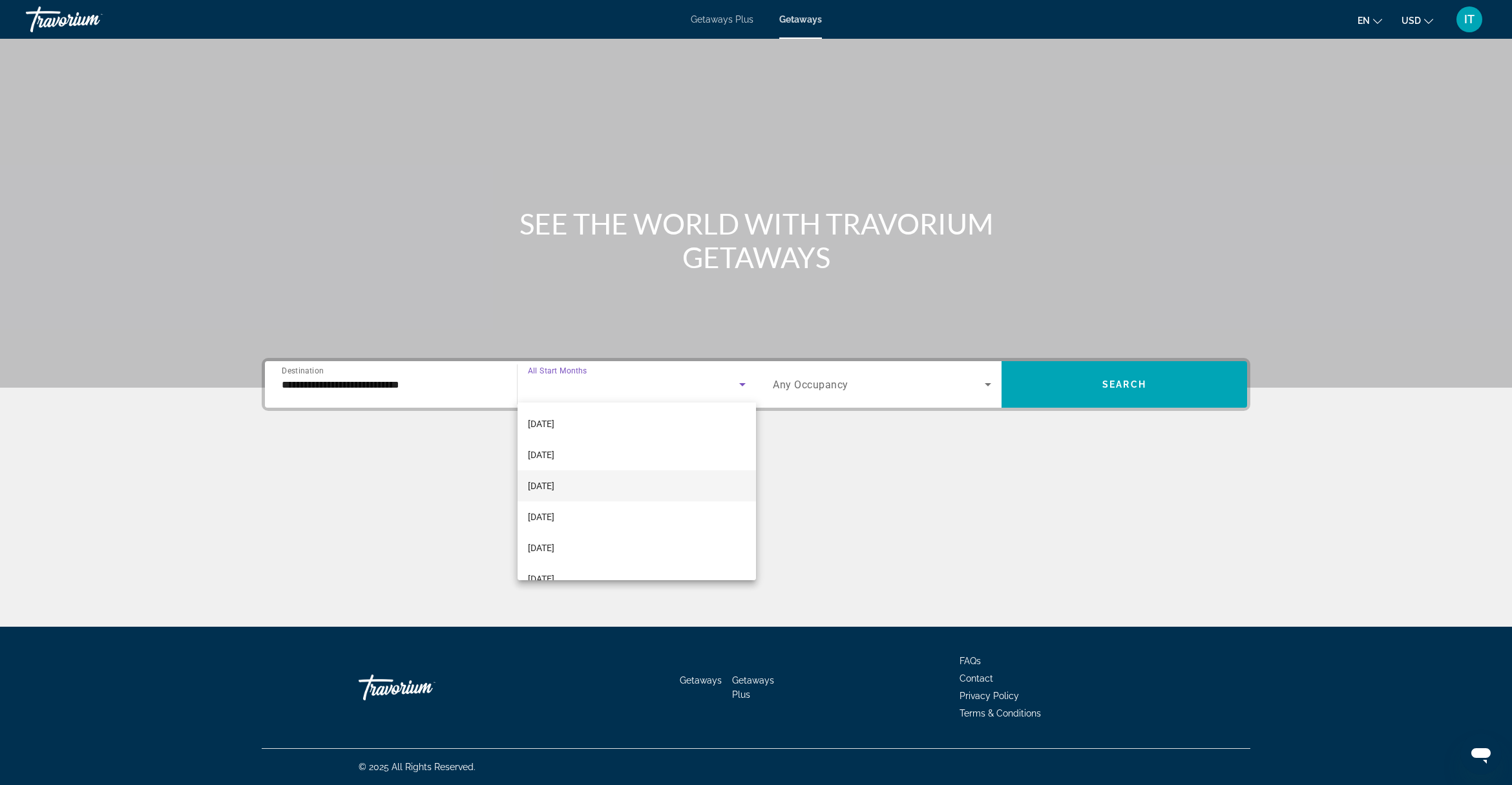
scroll to position [161, 0]
click at [582, 567] on mat-option "[DATE]" at bounding box center [637, 572] width 239 height 31
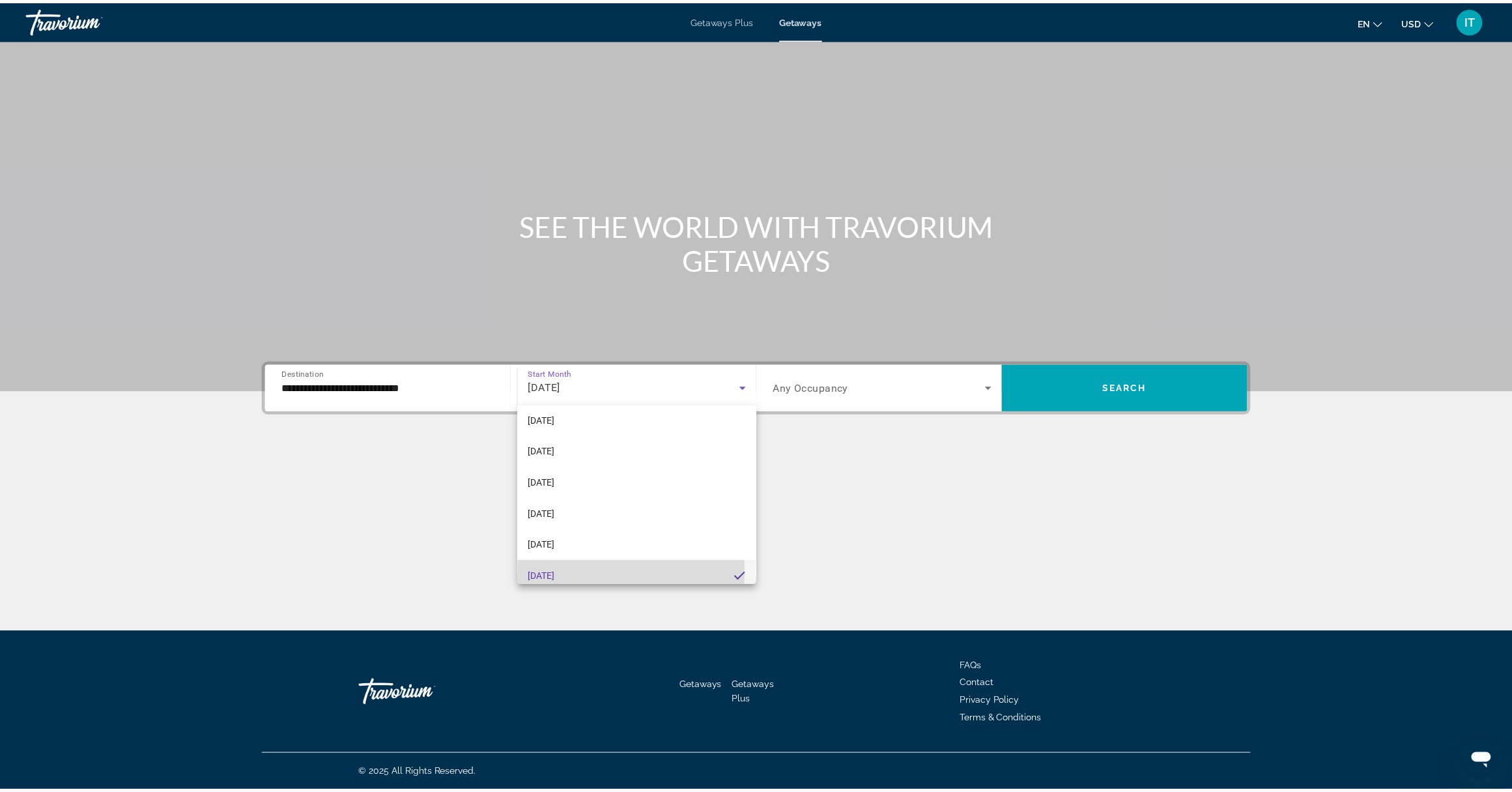
scroll to position [0, 0]
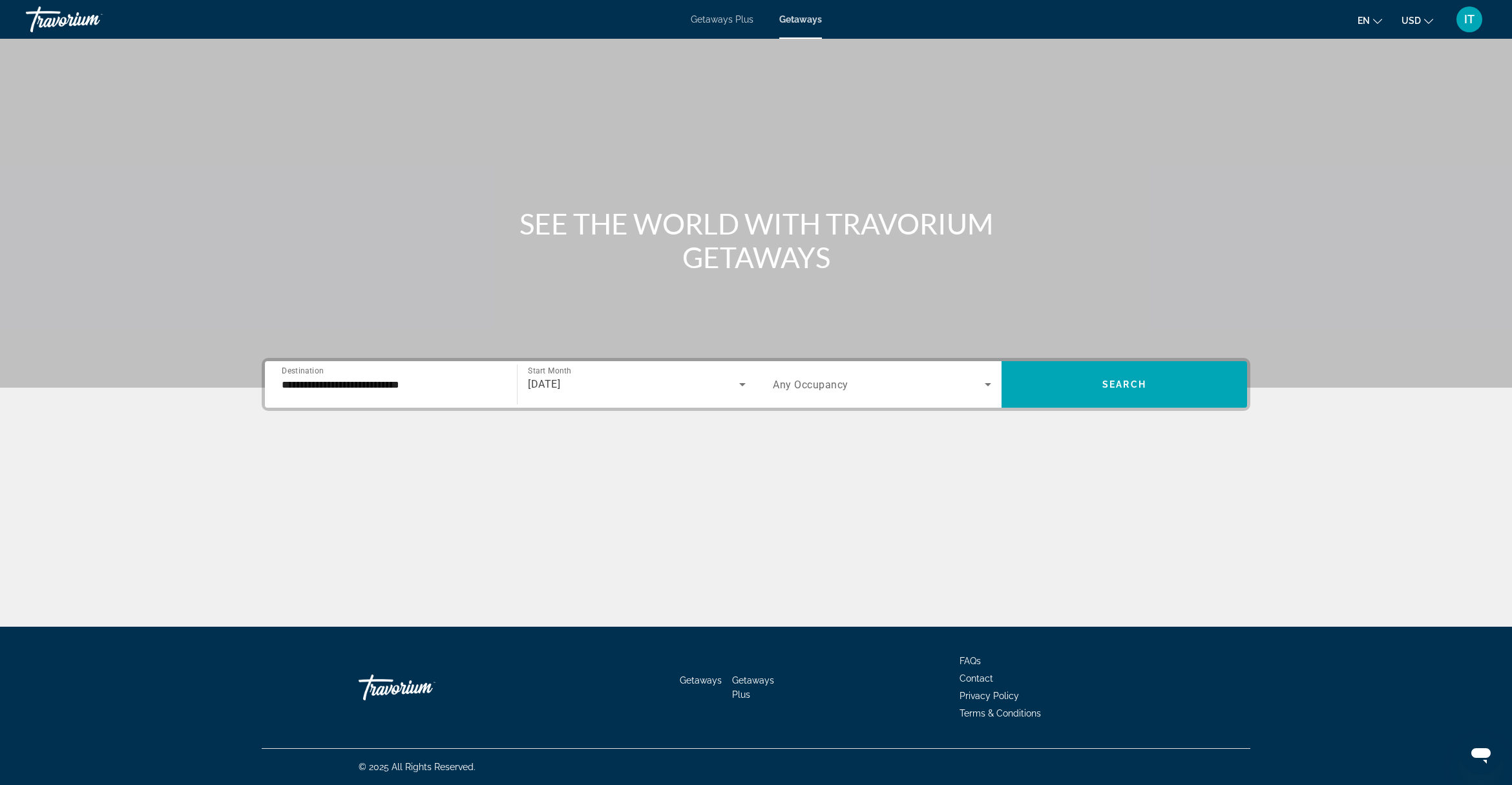
click at [818, 388] on span "Any Occupancy" at bounding box center [810, 384] width 76 height 12
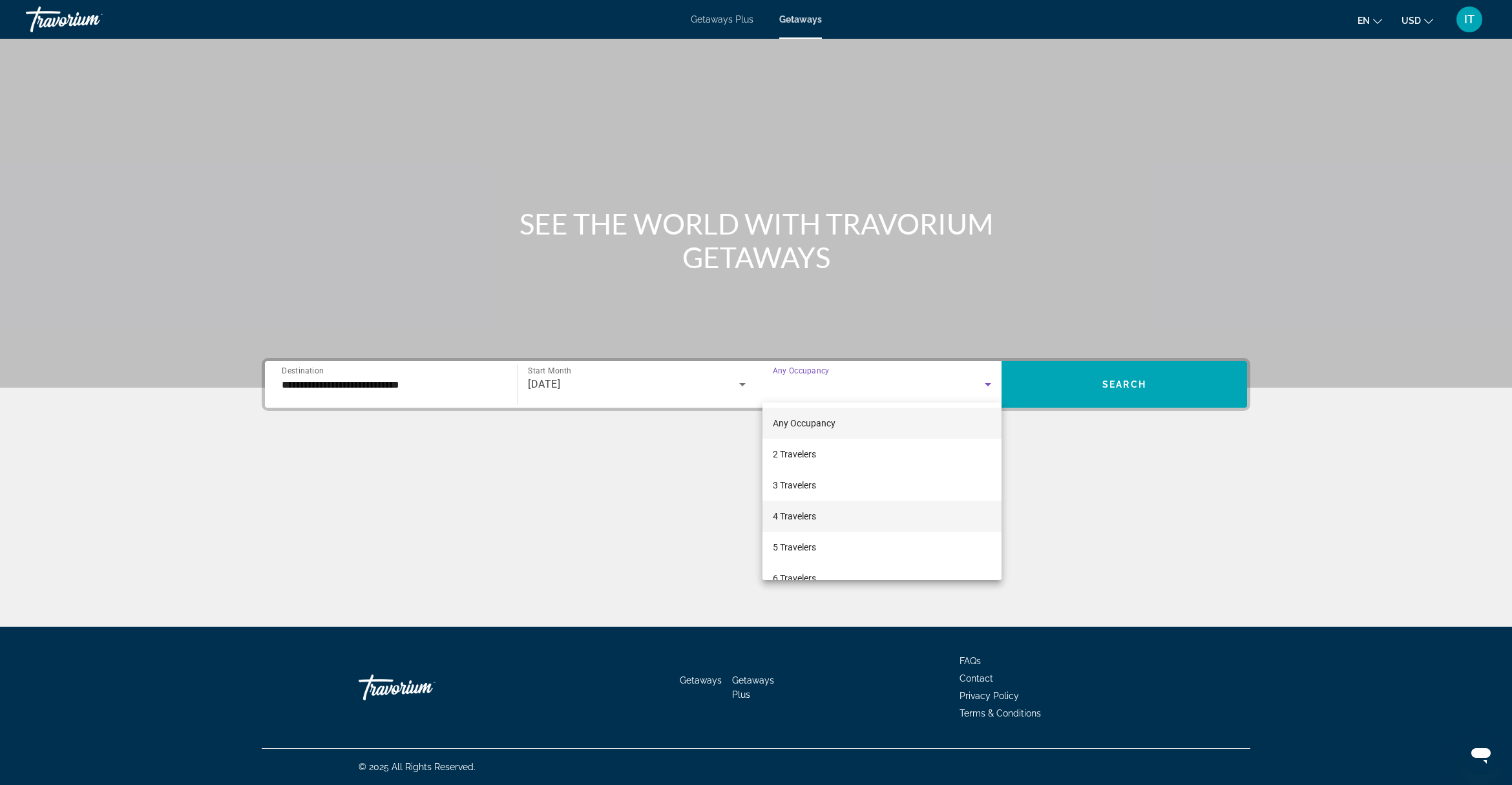
click at [802, 514] on span "4 Travelers" at bounding box center [794, 516] width 43 height 15
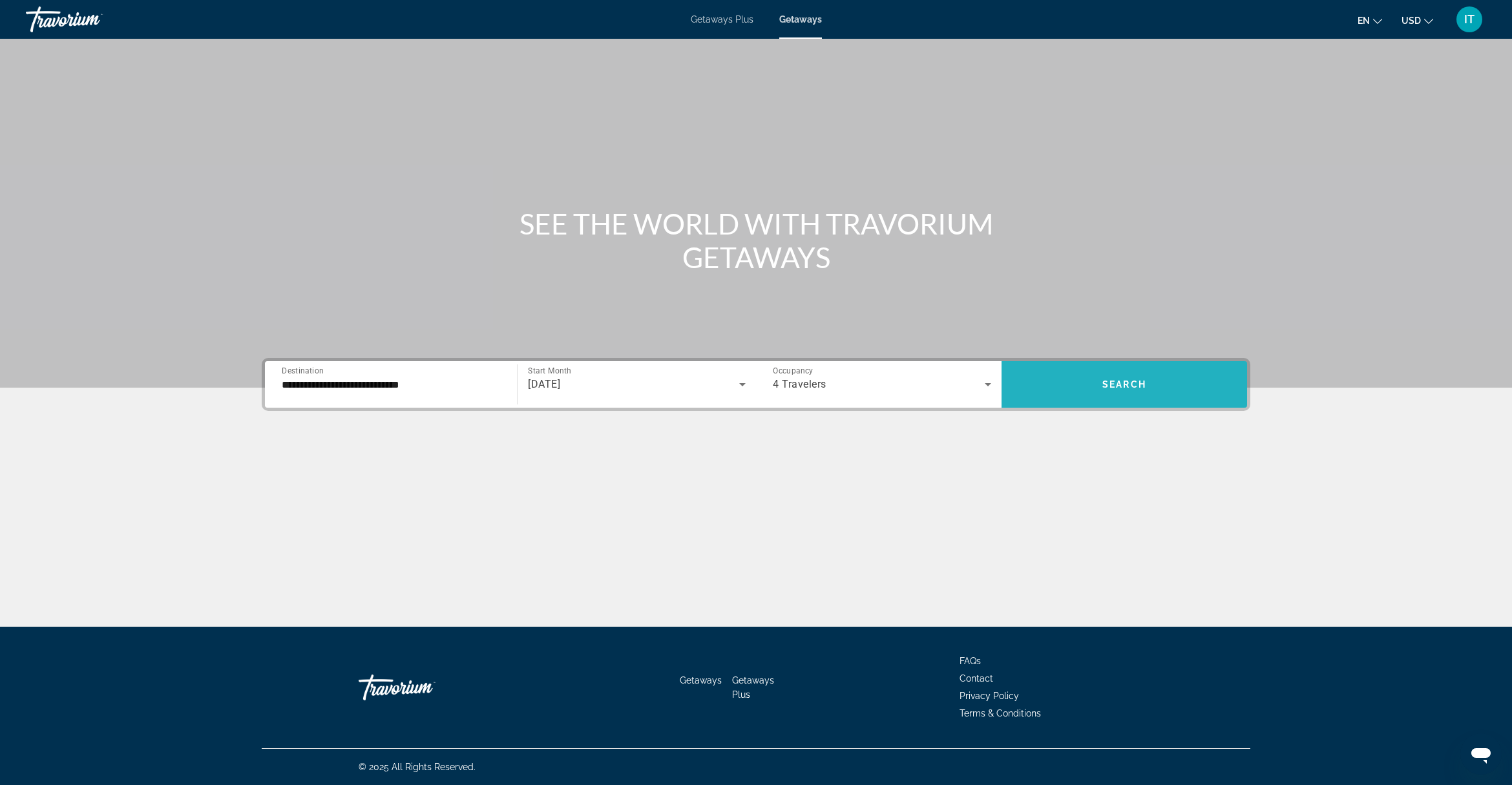
click at [1105, 380] on span "Search" at bounding box center [1125, 384] width 44 height 10
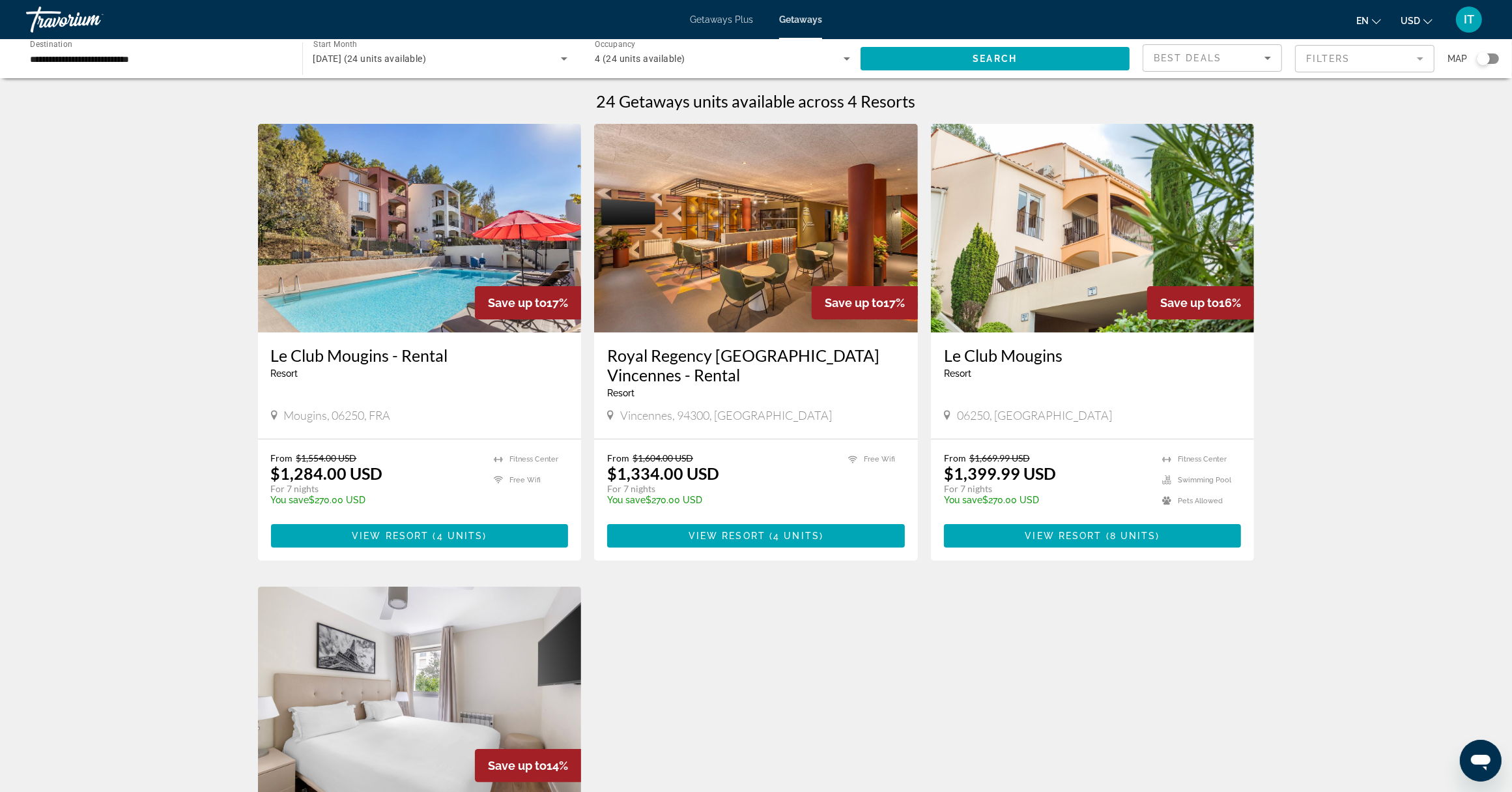
click at [1428, 20] on icon "Change currency" at bounding box center [1428, 21] width 9 height 9
click at [1405, 89] on button "CAD (Can$)" at bounding box center [1390, 86] width 64 height 17
click at [1123, 531] on span "8 units" at bounding box center [1133, 536] width 46 height 10
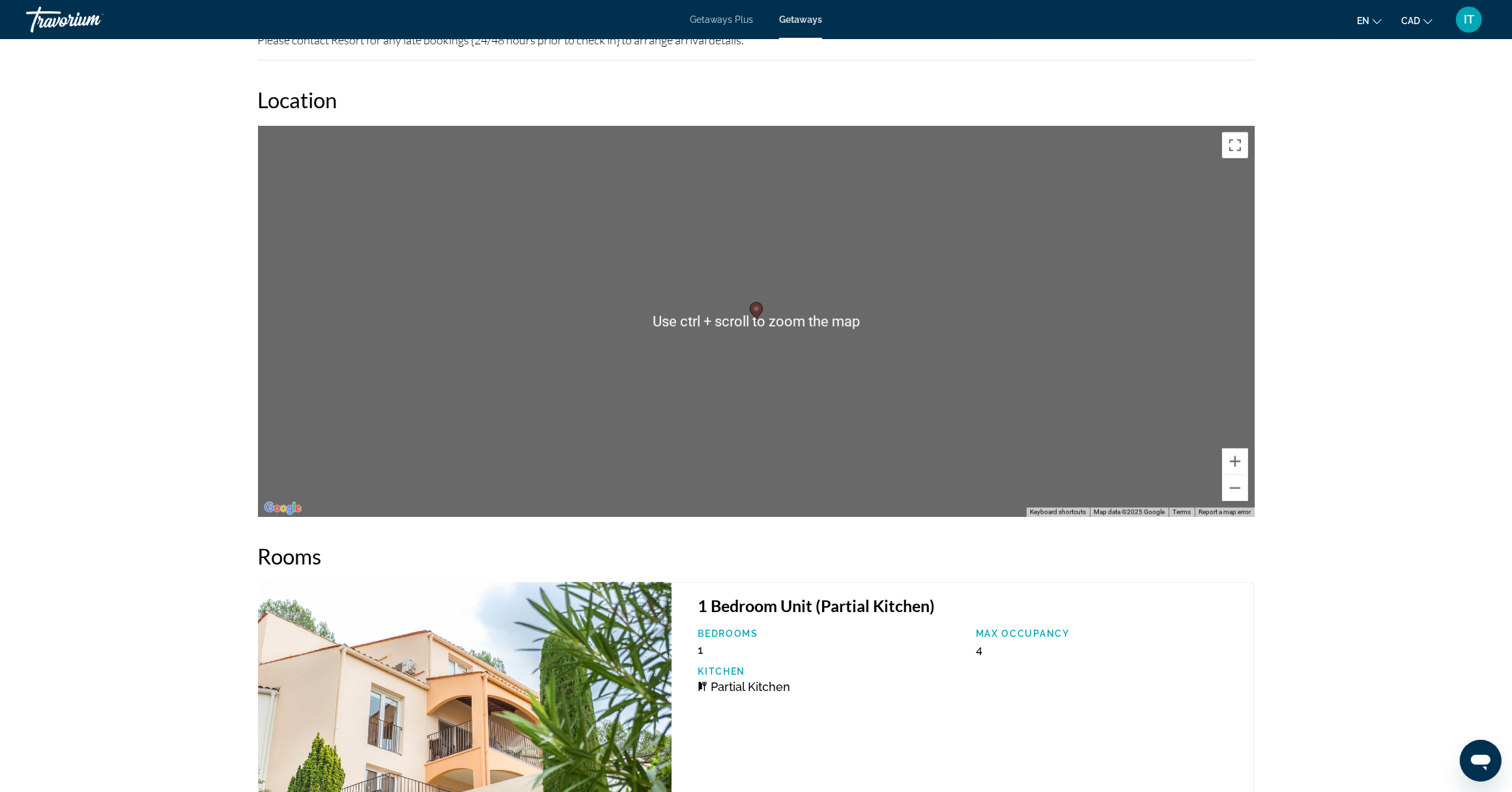
scroll to position [1792, 0]
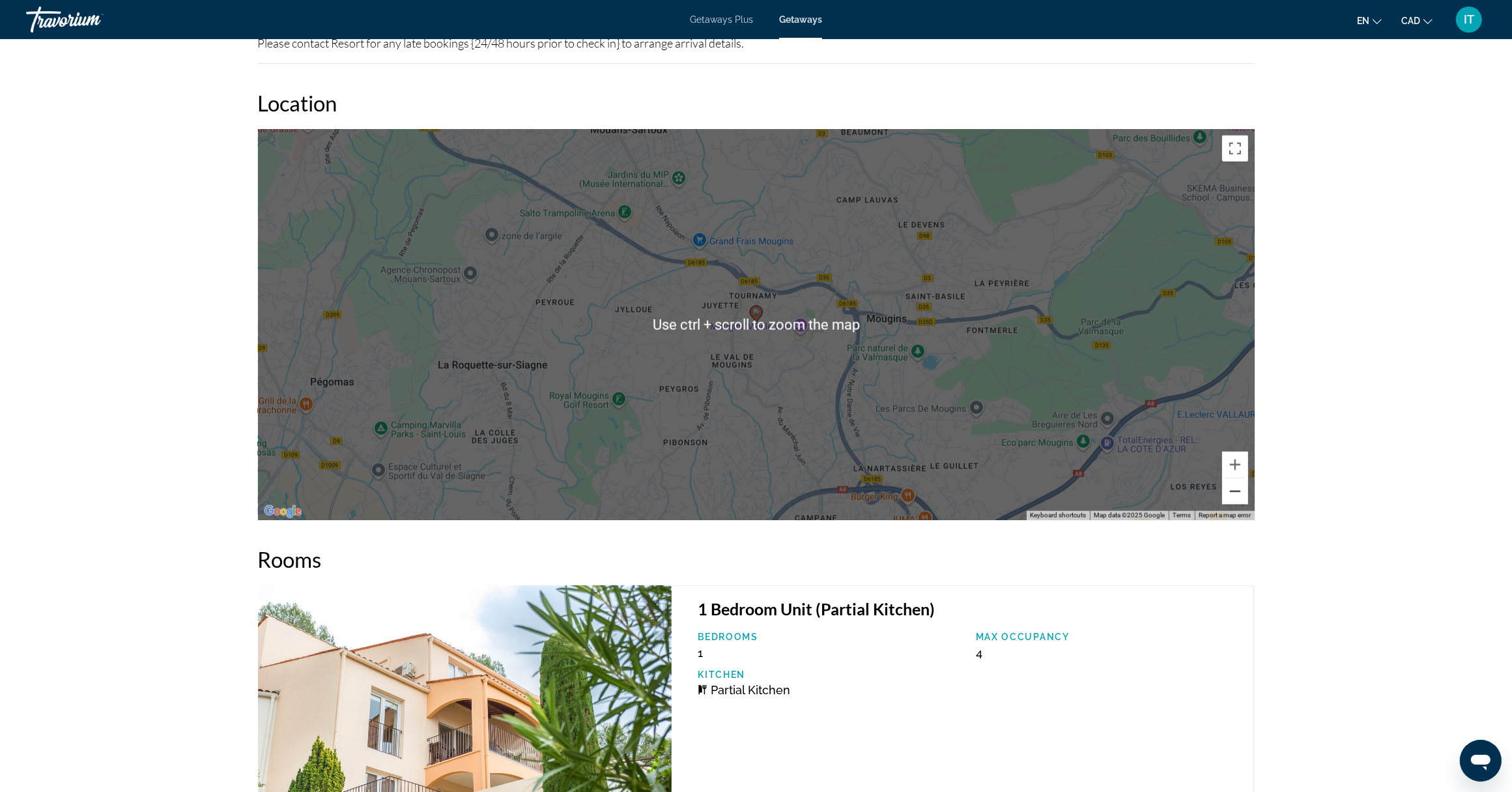
click at [1236, 488] on button "Zoom out" at bounding box center [1235, 491] width 26 height 26
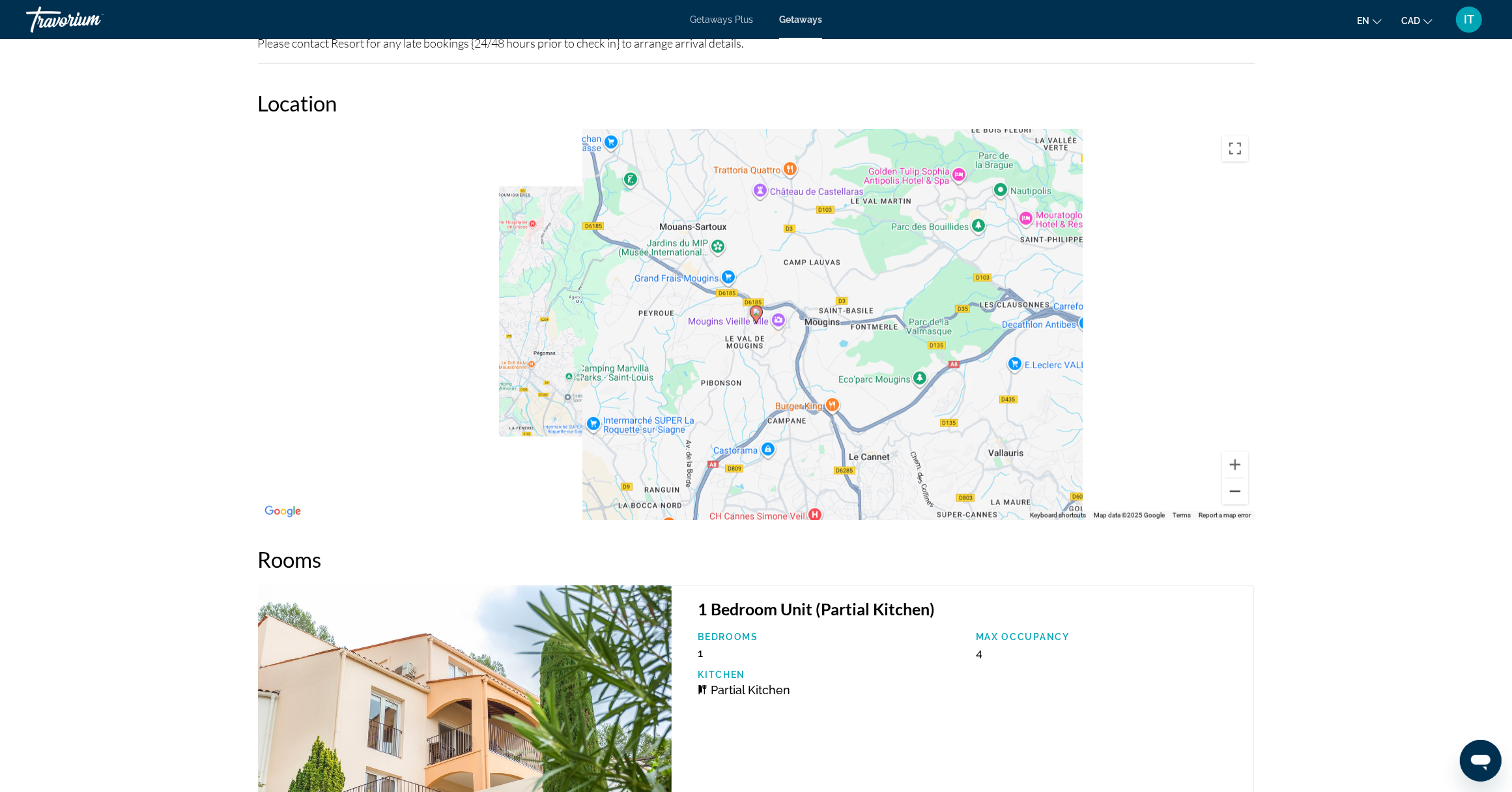
click at [1236, 488] on button "Zoom out" at bounding box center [1235, 491] width 26 height 26
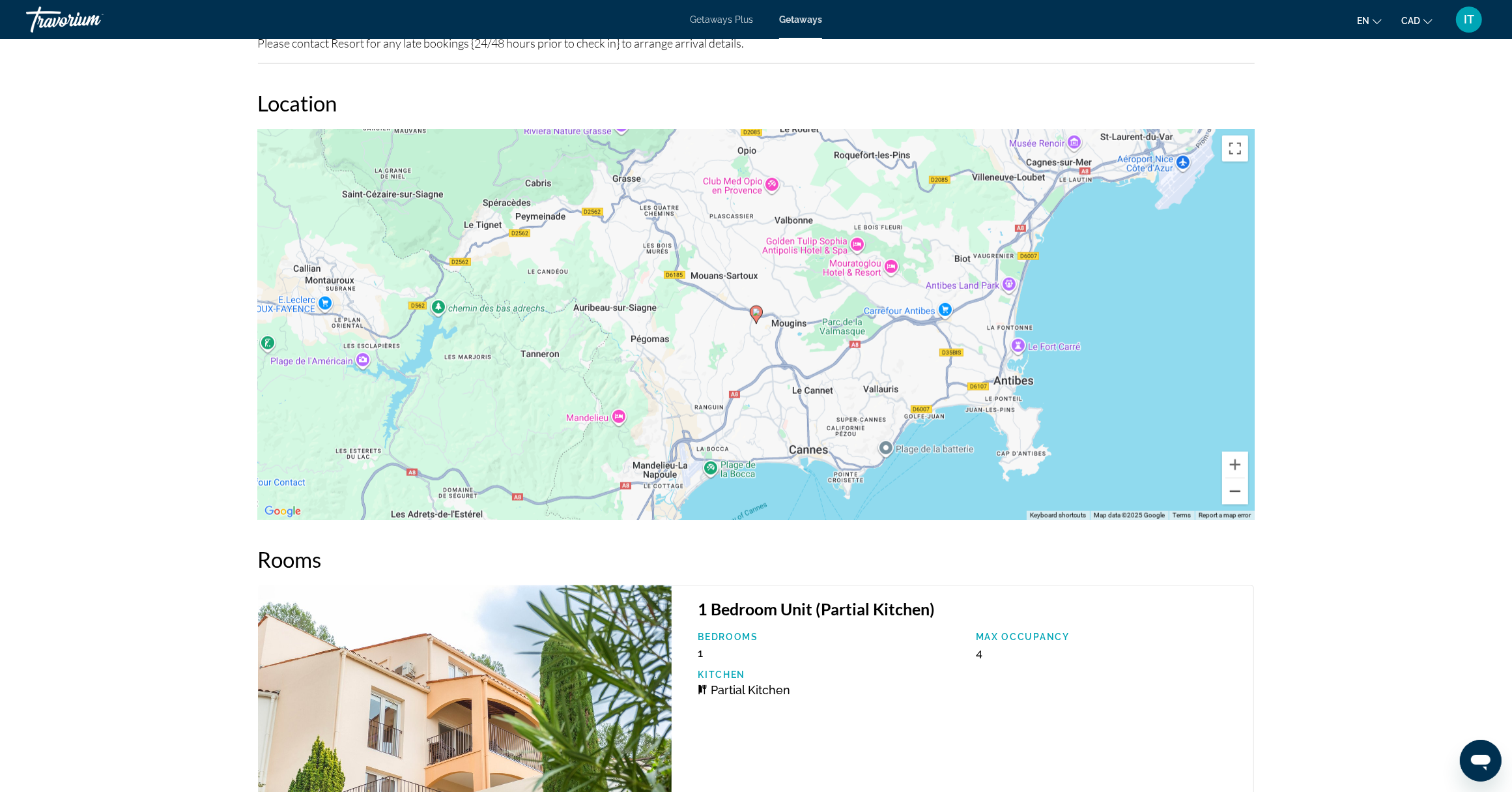
click at [1235, 490] on button "Zoom out" at bounding box center [1235, 491] width 26 height 26
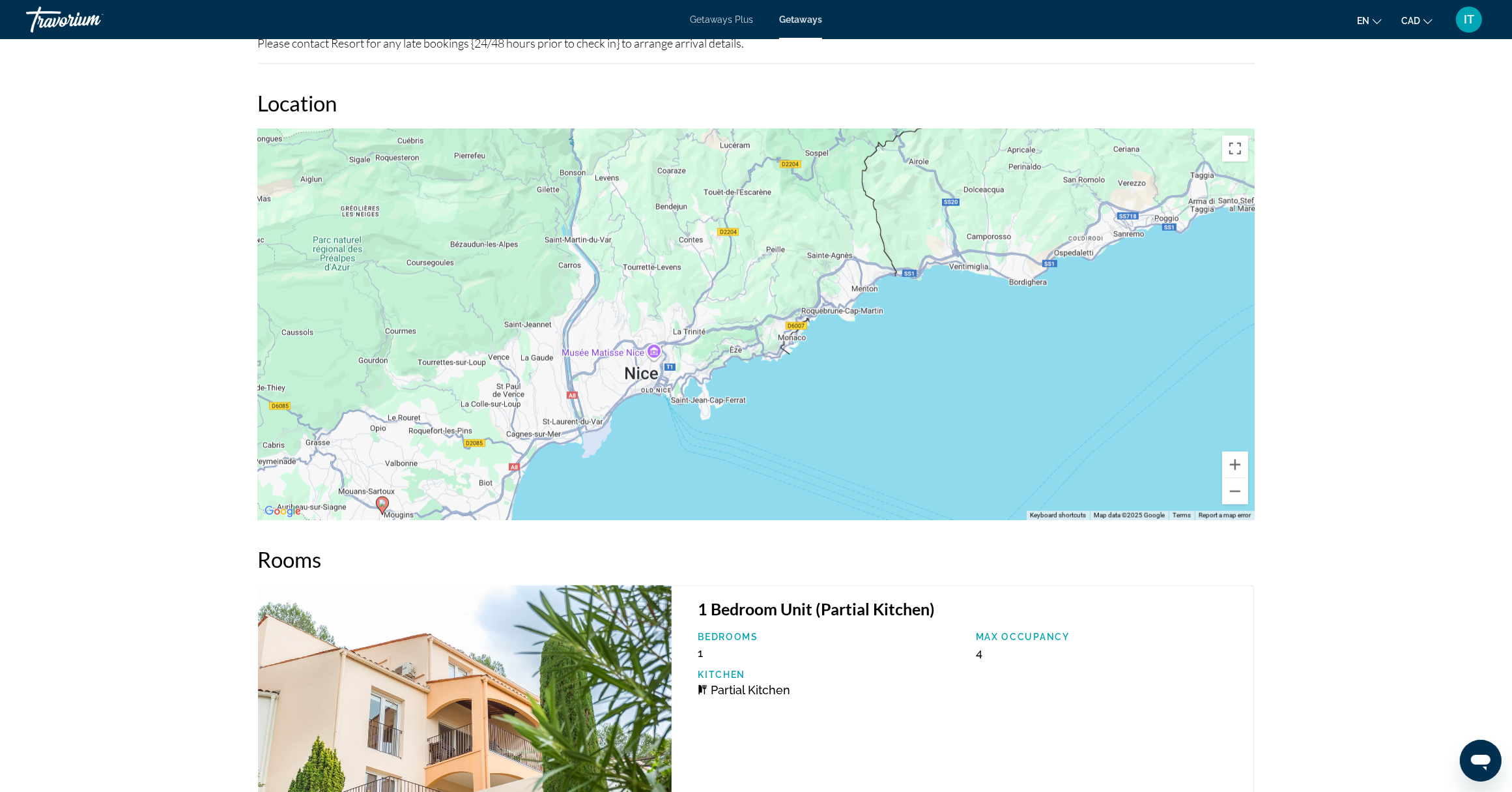
drag, startPoint x: 888, startPoint y: 255, endPoint x: 510, endPoint y: 447, distance: 424.0
click at [510, 447] on div "To activate drag with keyboard, press Alt + Enter. Once in keyboard drag state,…" at bounding box center [756, 324] width 997 height 391
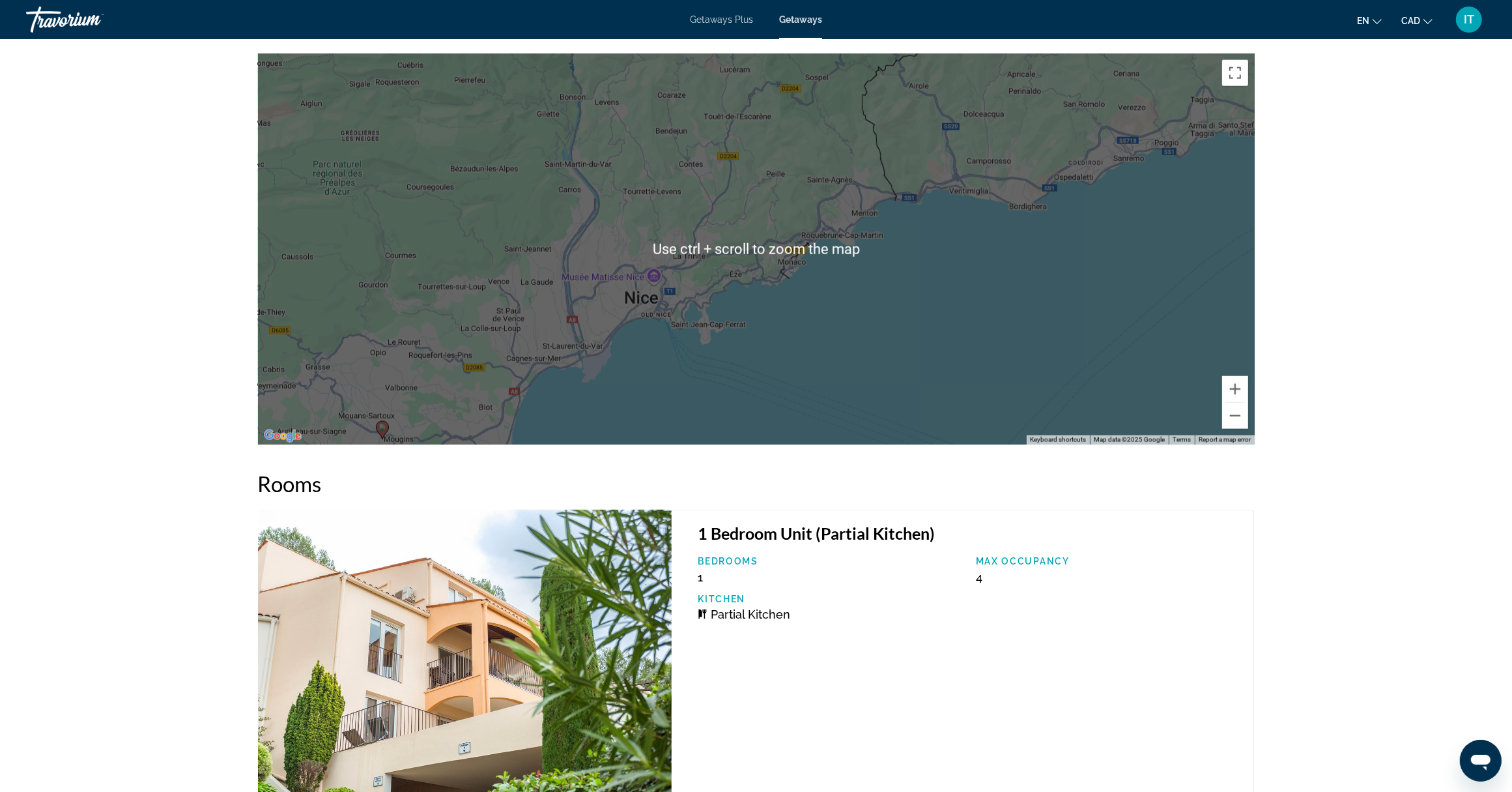
scroll to position [1955, 0]
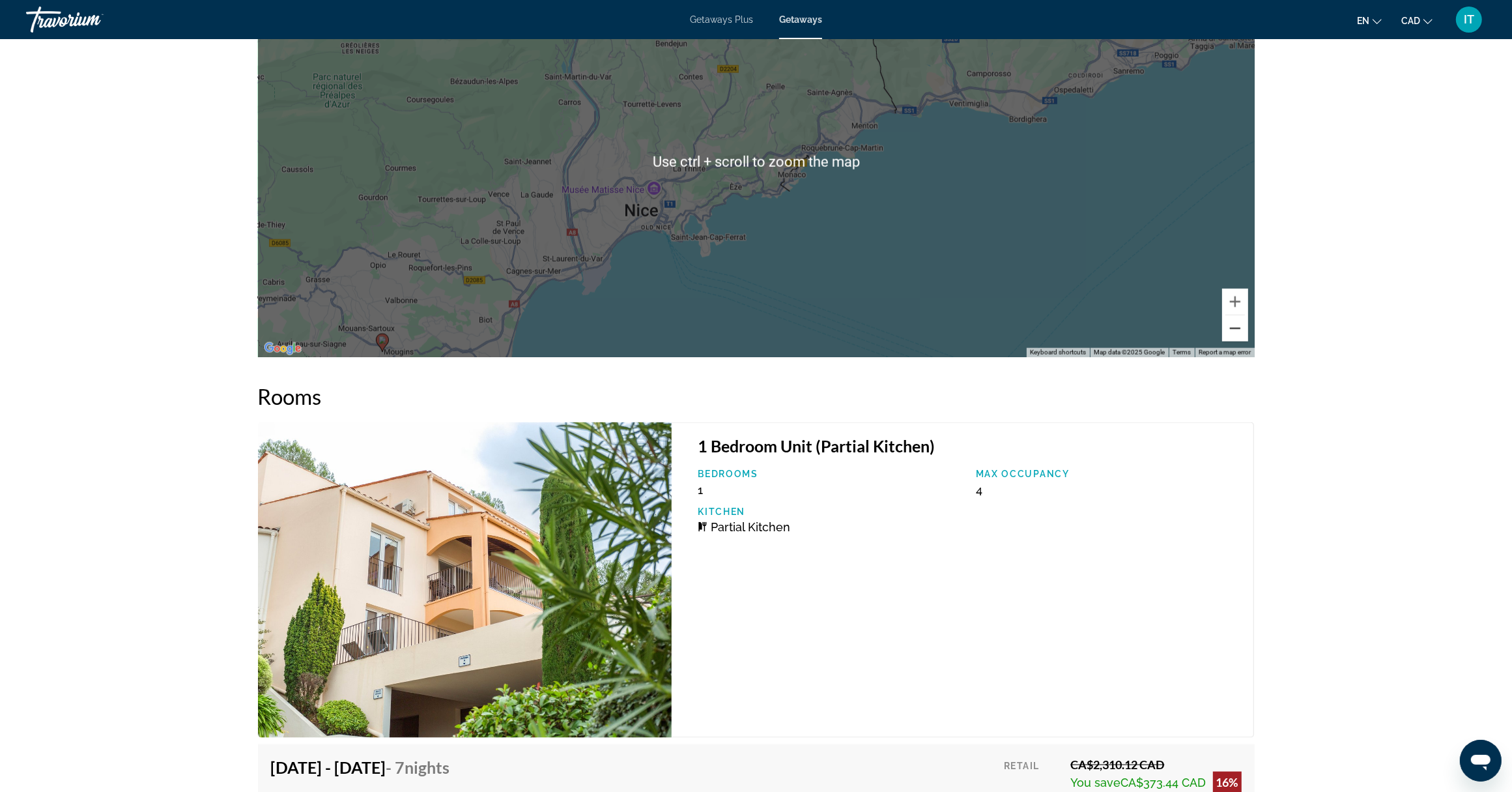
click at [1232, 327] on button "Zoom out" at bounding box center [1235, 328] width 26 height 26
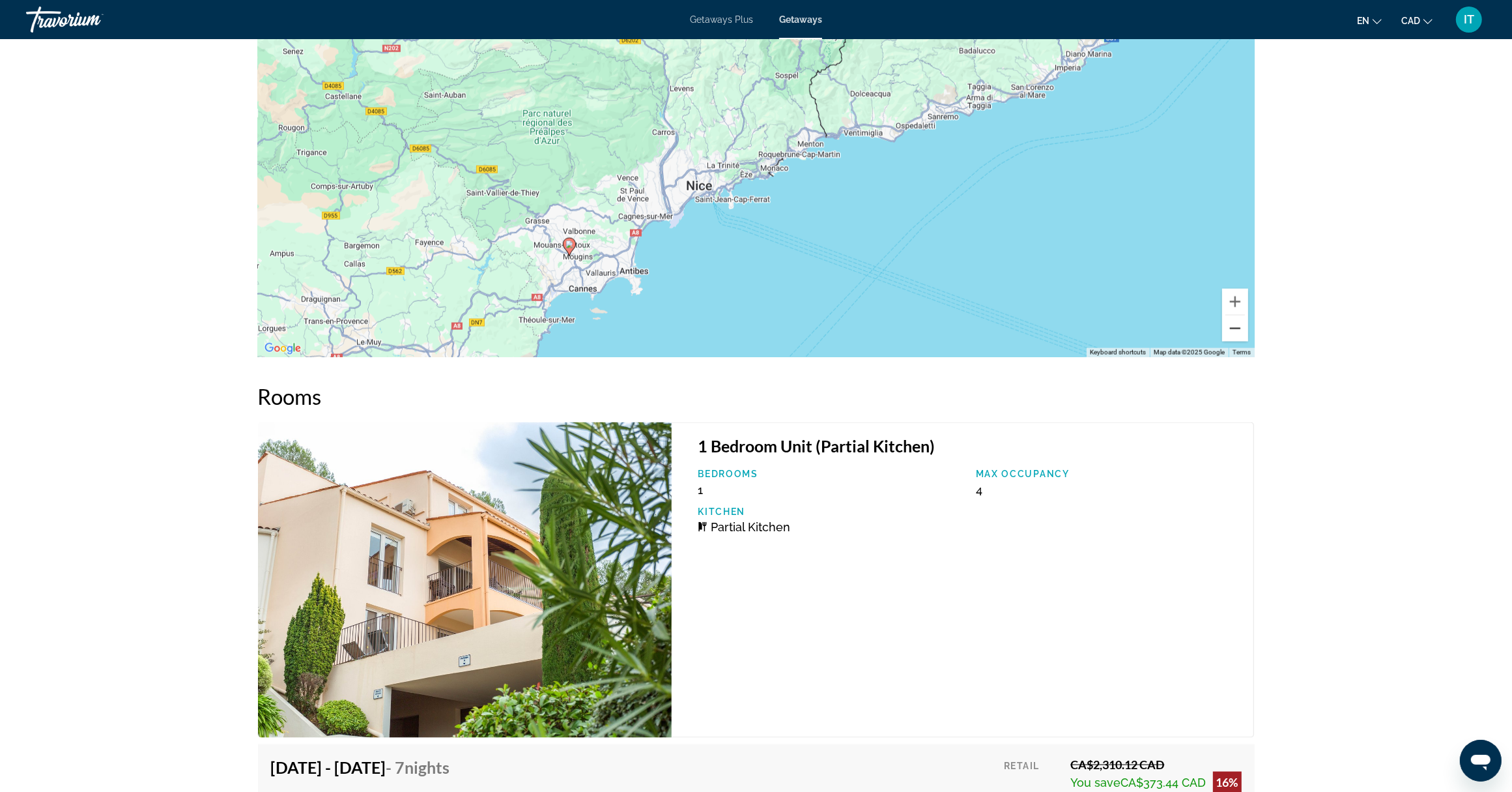
click at [1232, 327] on button "Zoom out" at bounding box center [1235, 328] width 26 height 26
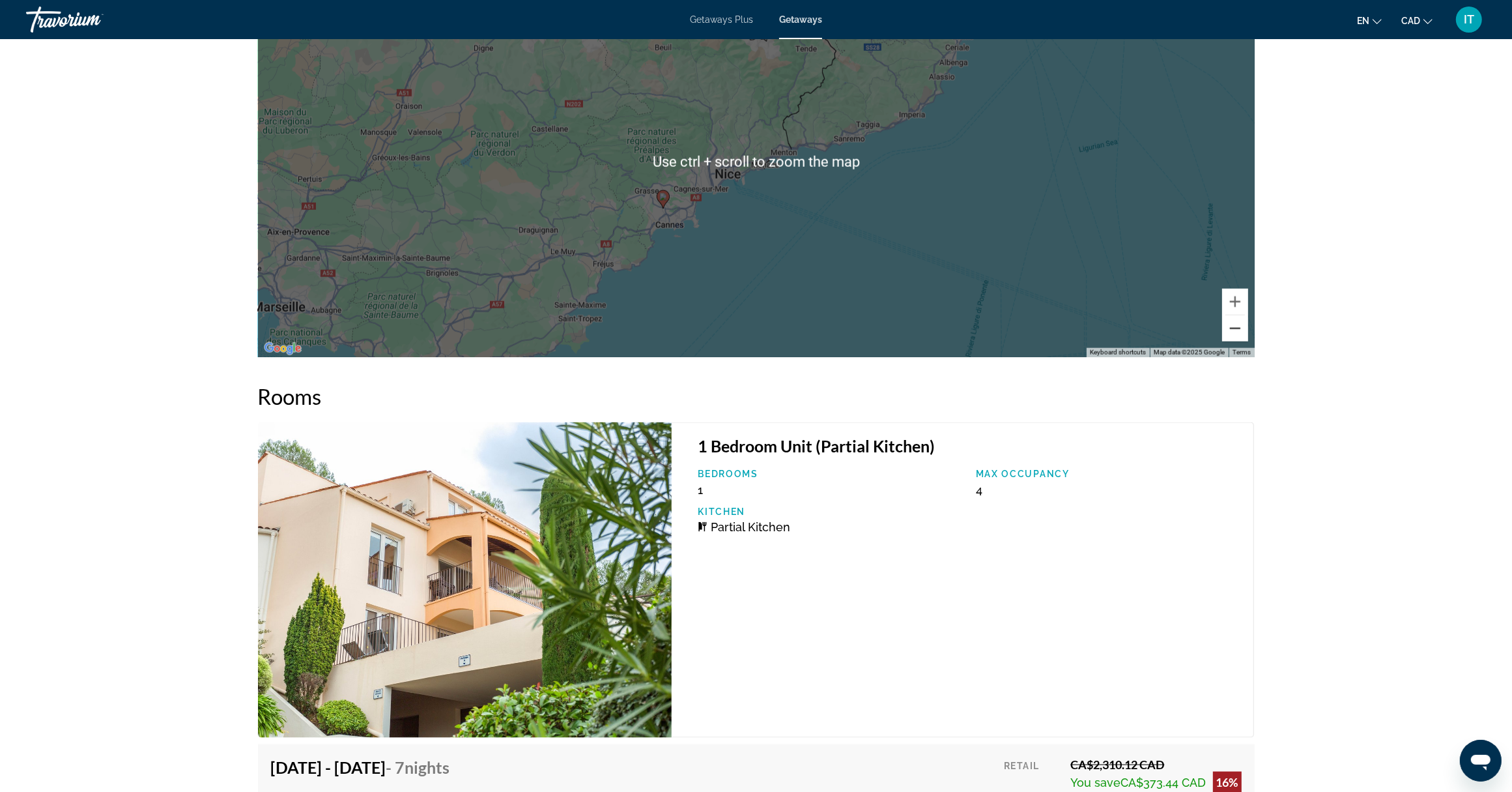
scroll to position [2036, 0]
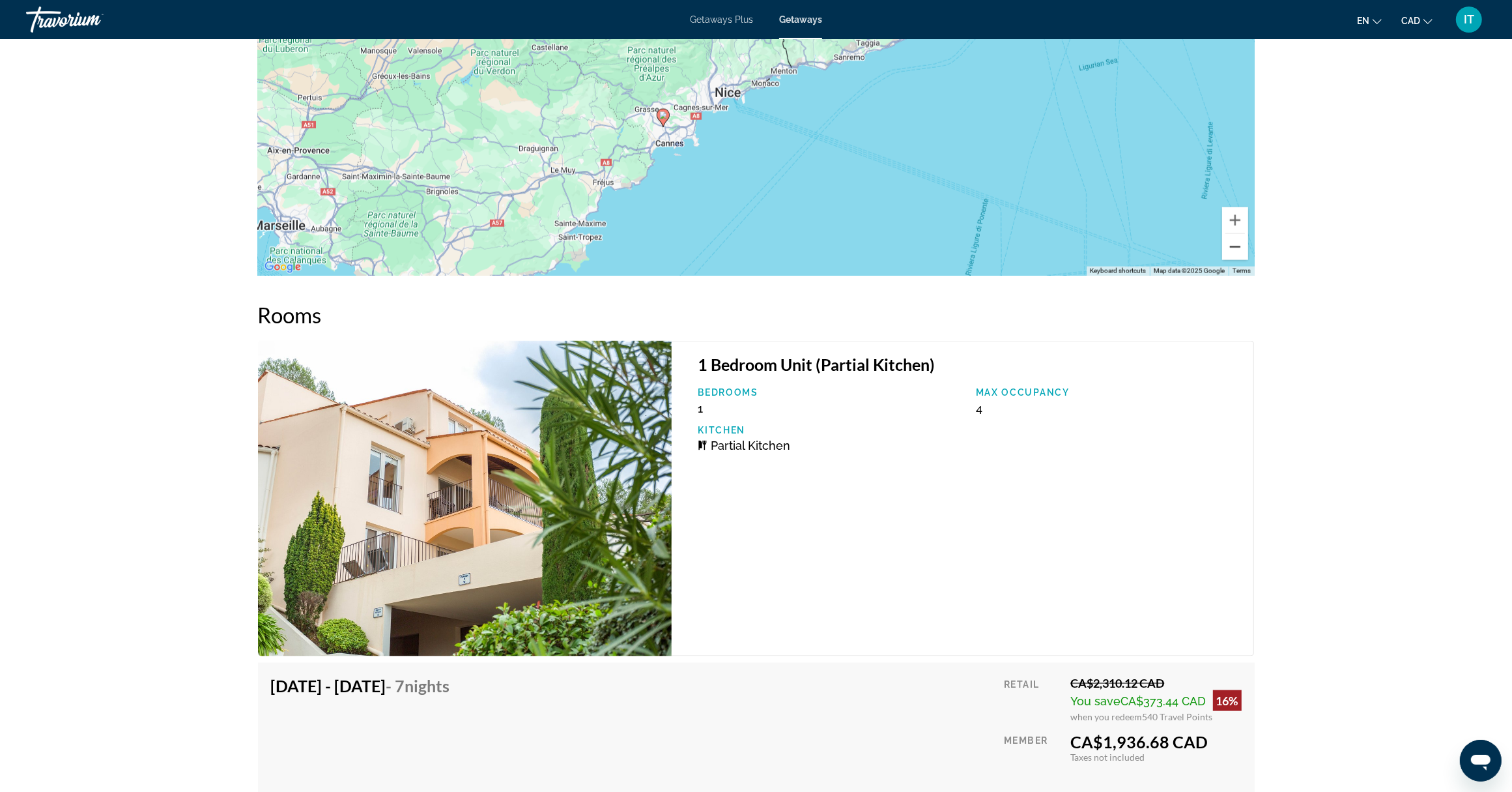
click at [1235, 252] on button "Zoom out" at bounding box center [1235, 247] width 26 height 26
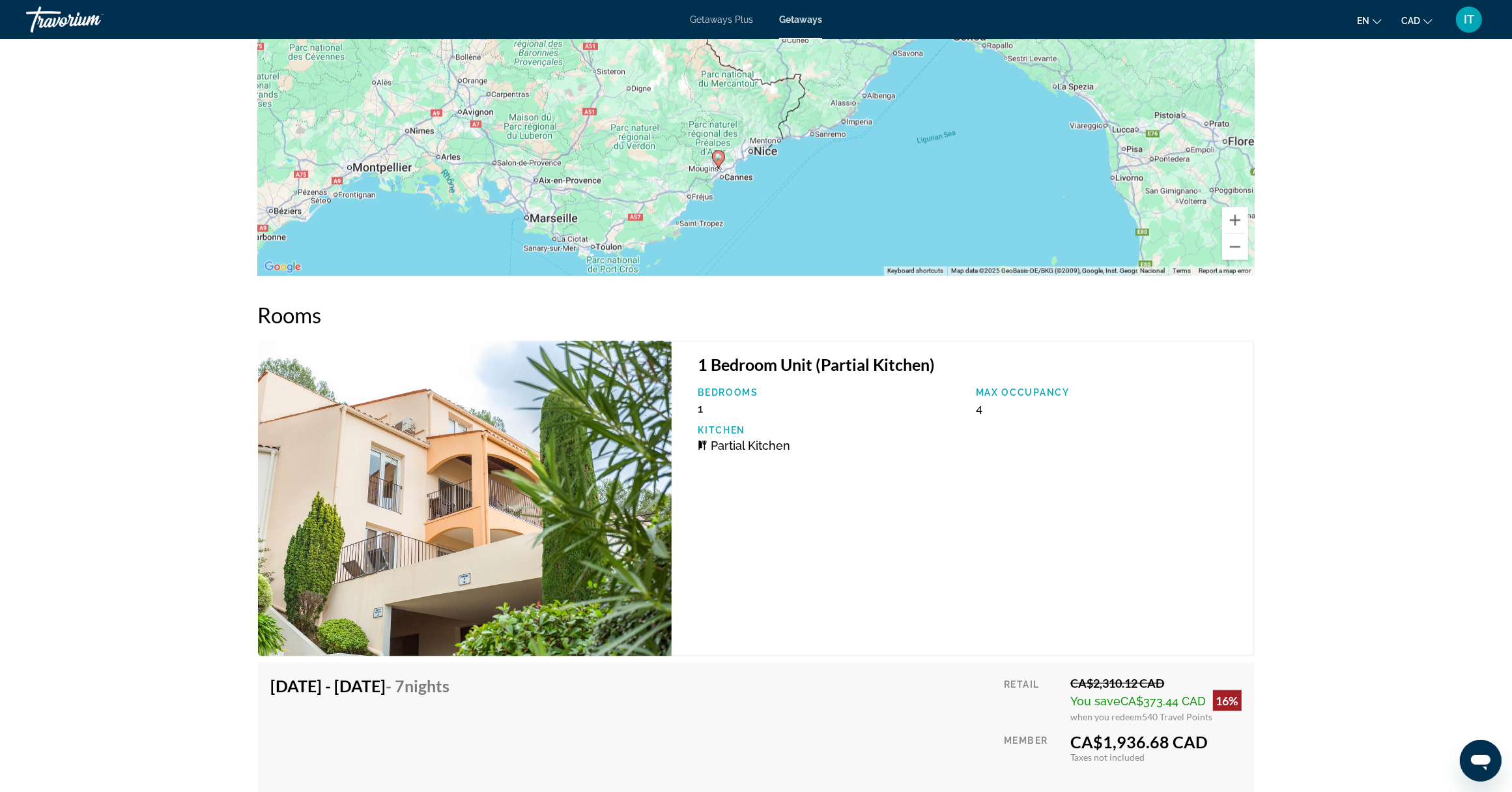
drag, startPoint x: 893, startPoint y: 147, endPoint x: 903, endPoint y: 212, distance: 65.8
click at [903, 212] on div "To activate drag with keyboard, press Alt + Enter. Once in keyboard drag state,…" at bounding box center [756, 80] width 997 height 391
click at [1230, 246] on button "Zoom out" at bounding box center [1235, 247] width 26 height 26
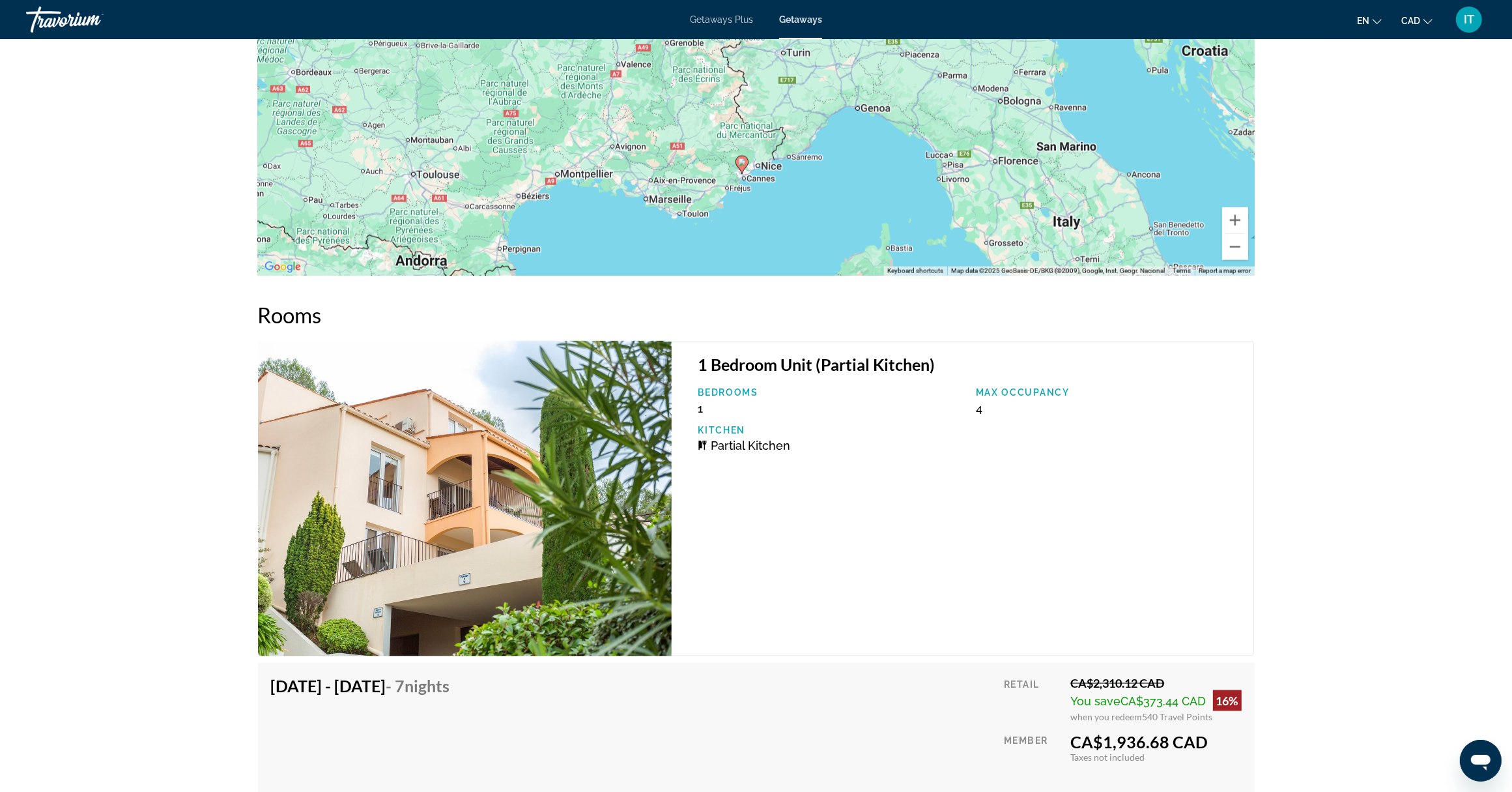
drag, startPoint x: 950, startPoint y: 163, endPoint x: 957, endPoint y: 217, distance: 54.5
click at [957, 217] on div "To activate drag with keyboard, press Alt + Enter. Once in keyboard drag state,…" at bounding box center [756, 80] width 997 height 391
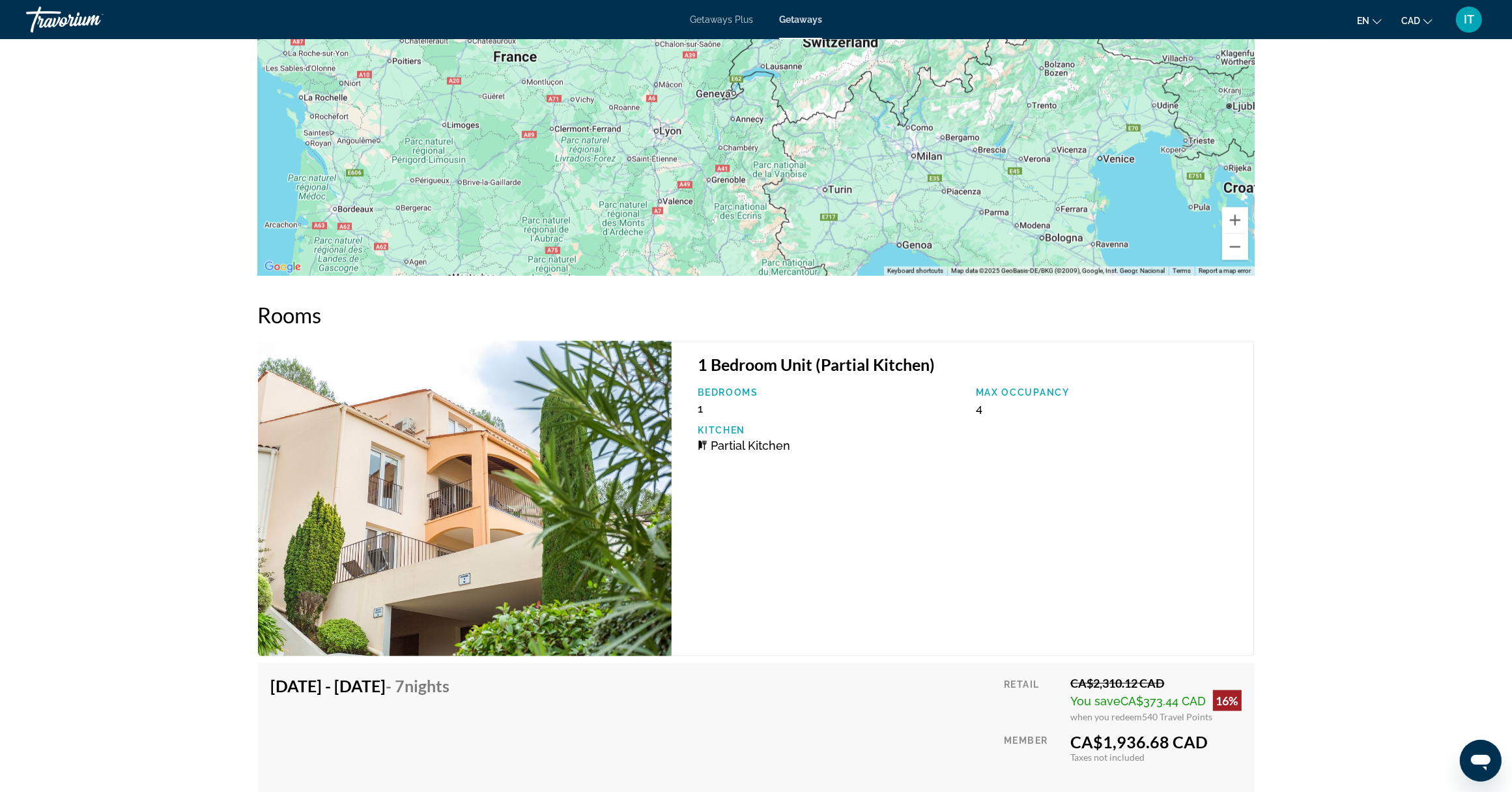
drag, startPoint x: 867, startPoint y: 104, endPoint x: 909, endPoint y: 241, distance: 143.3
click at [909, 241] on div "To activate drag with keyboard, press Alt + Enter. Once in keyboard drag state,…" at bounding box center [756, 80] width 997 height 391
click at [1235, 251] on button "Zoom out" at bounding box center [1235, 247] width 26 height 26
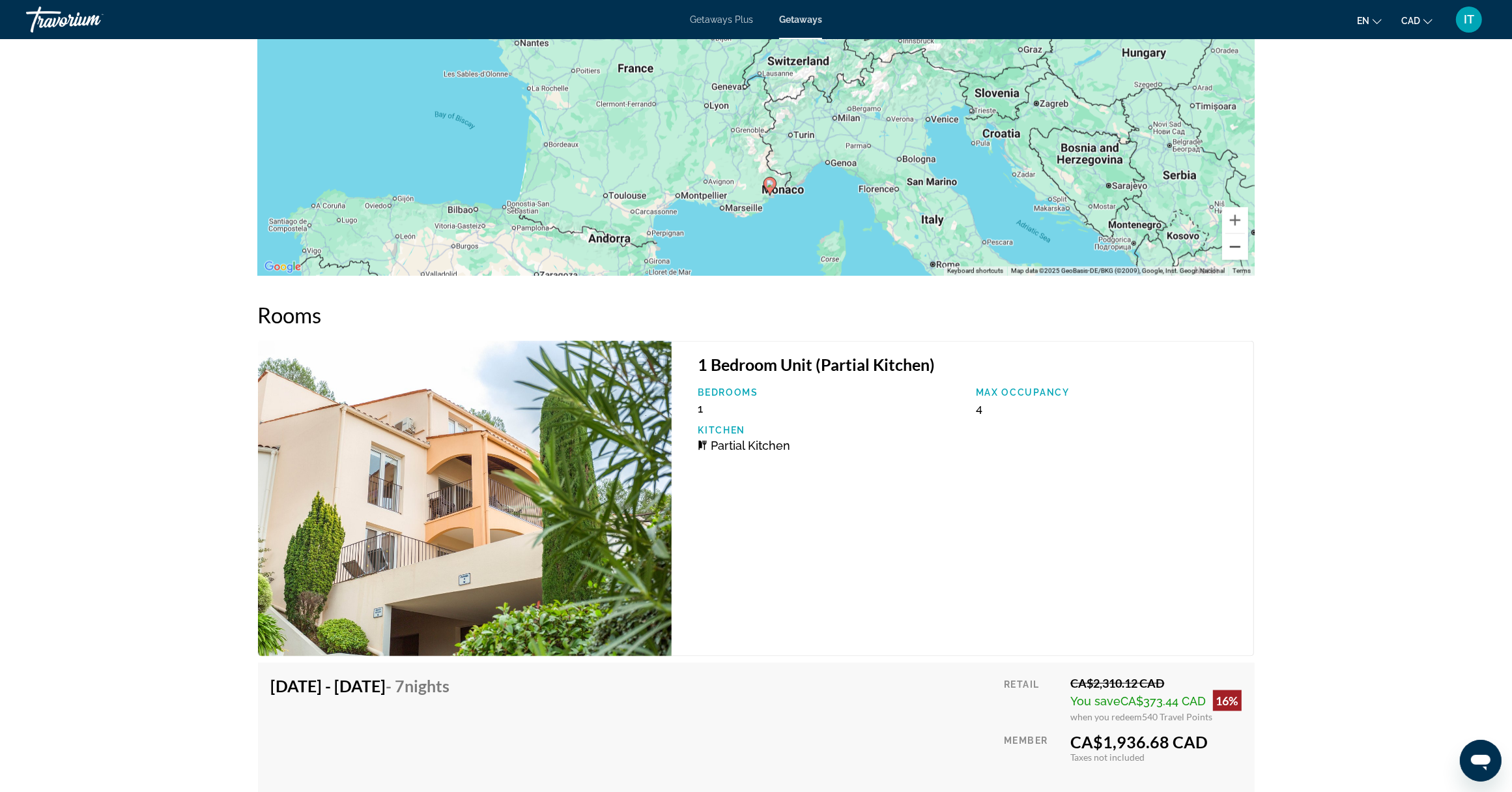
click at [1233, 249] on button "Zoom out" at bounding box center [1235, 247] width 26 height 26
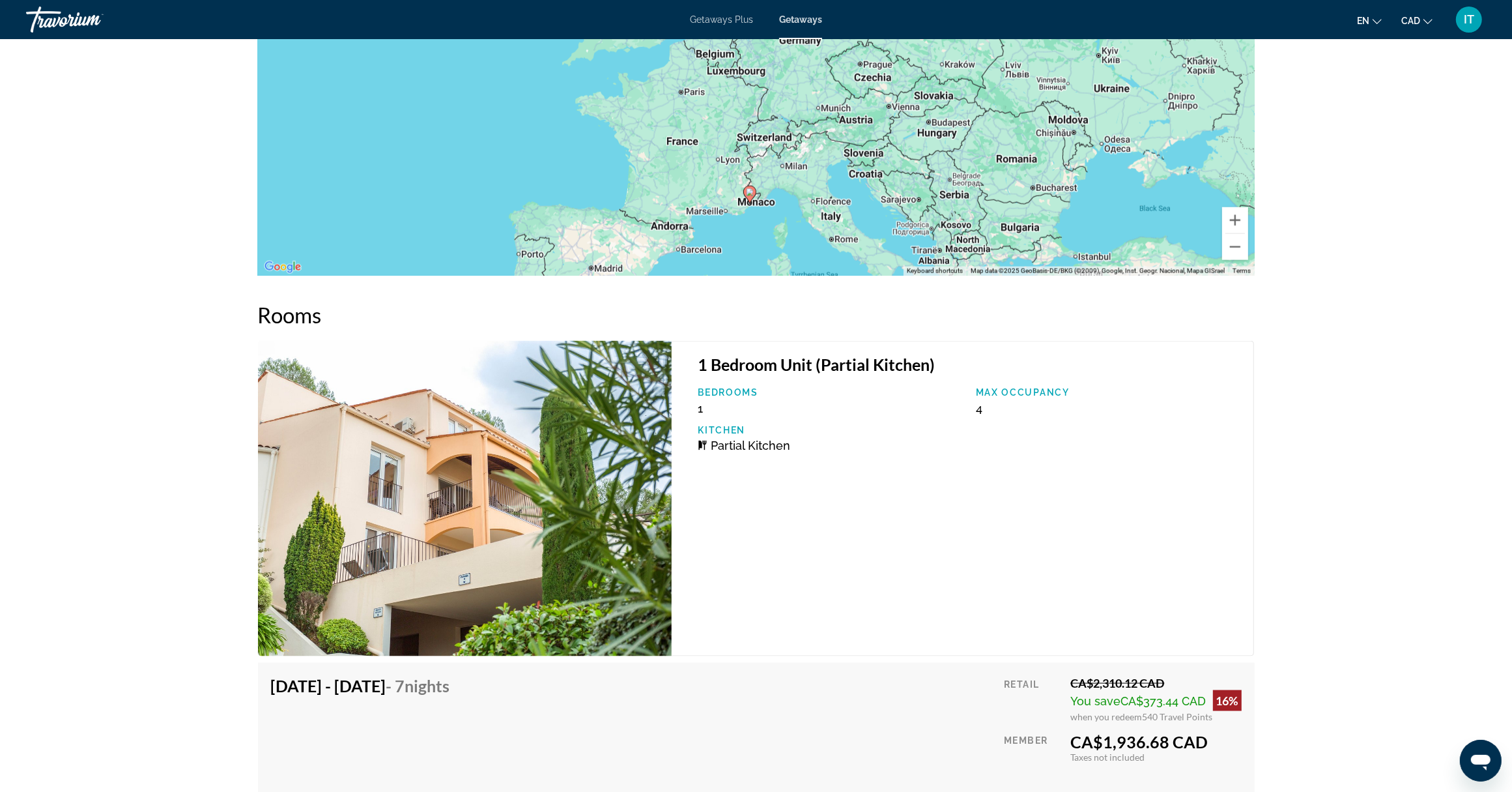
drag, startPoint x: 848, startPoint y: 149, endPoint x: 833, endPoint y: 211, distance: 63.8
click at [833, 211] on div "To activate drag with keyboard, press Alt + Enter. Once in keyboard drag state,…" at bounding box center [756, 80] width 997 height 391
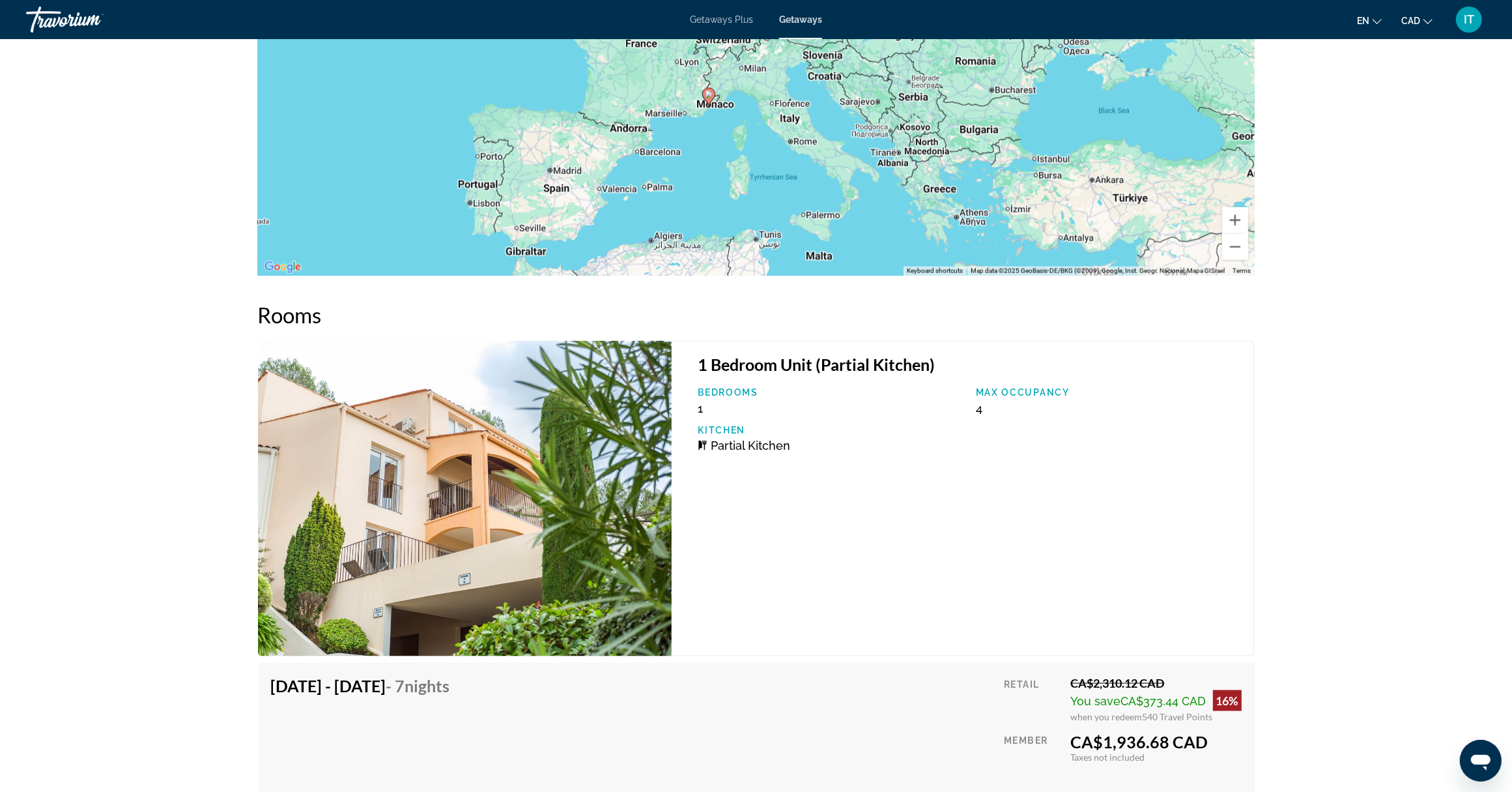
drag, startPoint x: 907, startPoint y: 222, endPoint x: 865, endPoint y: 134, distance: 97.5
click at [865, 134] on div "To activate drag with keyboard, press Alt + Enter. Once in keyboard drag state,…" at bounding box center [756, 80] width 997 height 391
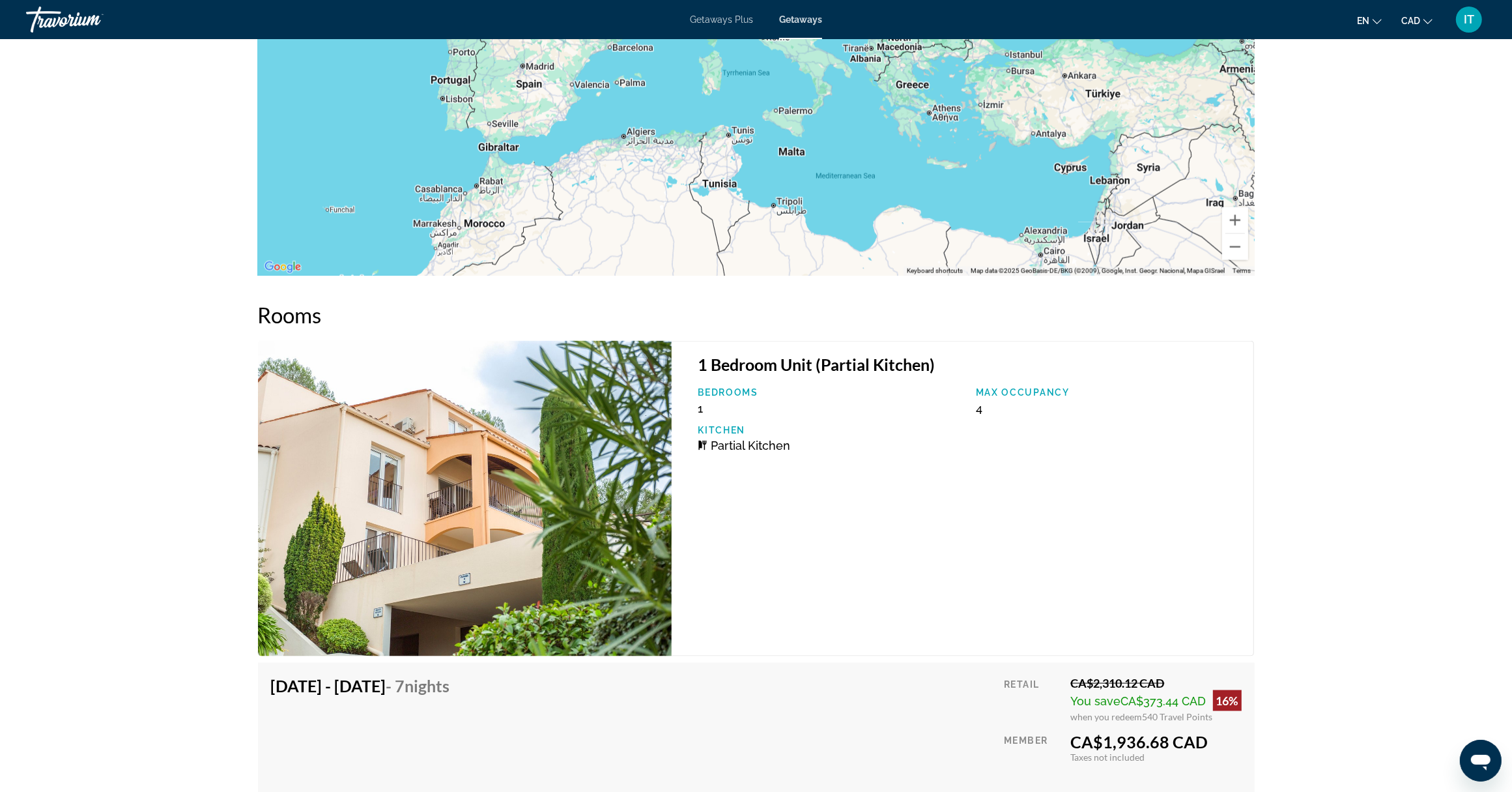
drag, startPoint x: 897, startPoint y: 230, endPoint x: 868, endPoint y: 122, distance: 111.8
click at [868, 122] on div "To activate drag with keyboard, press Alt + Enter. Once in keyboard drag state,…" at bounding box center [756, 80] width 997 height 391
click at [858, 233] on div "To activate drag with keyboard, press Alt + Enter. Once in keyboard drag state,…" at bounding box center [756, 80] width 997 height 391
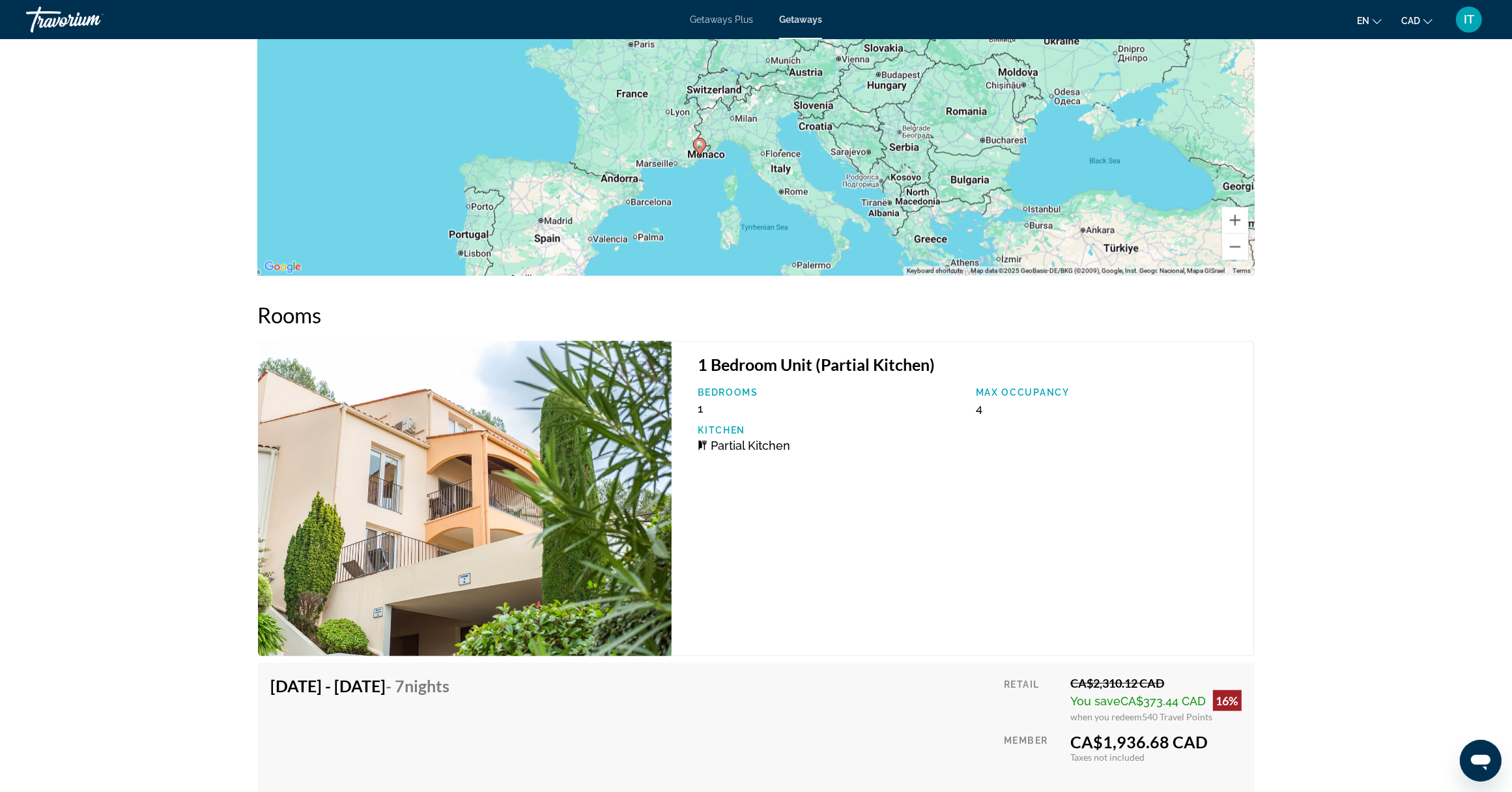
drag, startPoint x: 809, startPoint y: 136, endPoint x: 824, endPoint y: 294, distance: 158.7
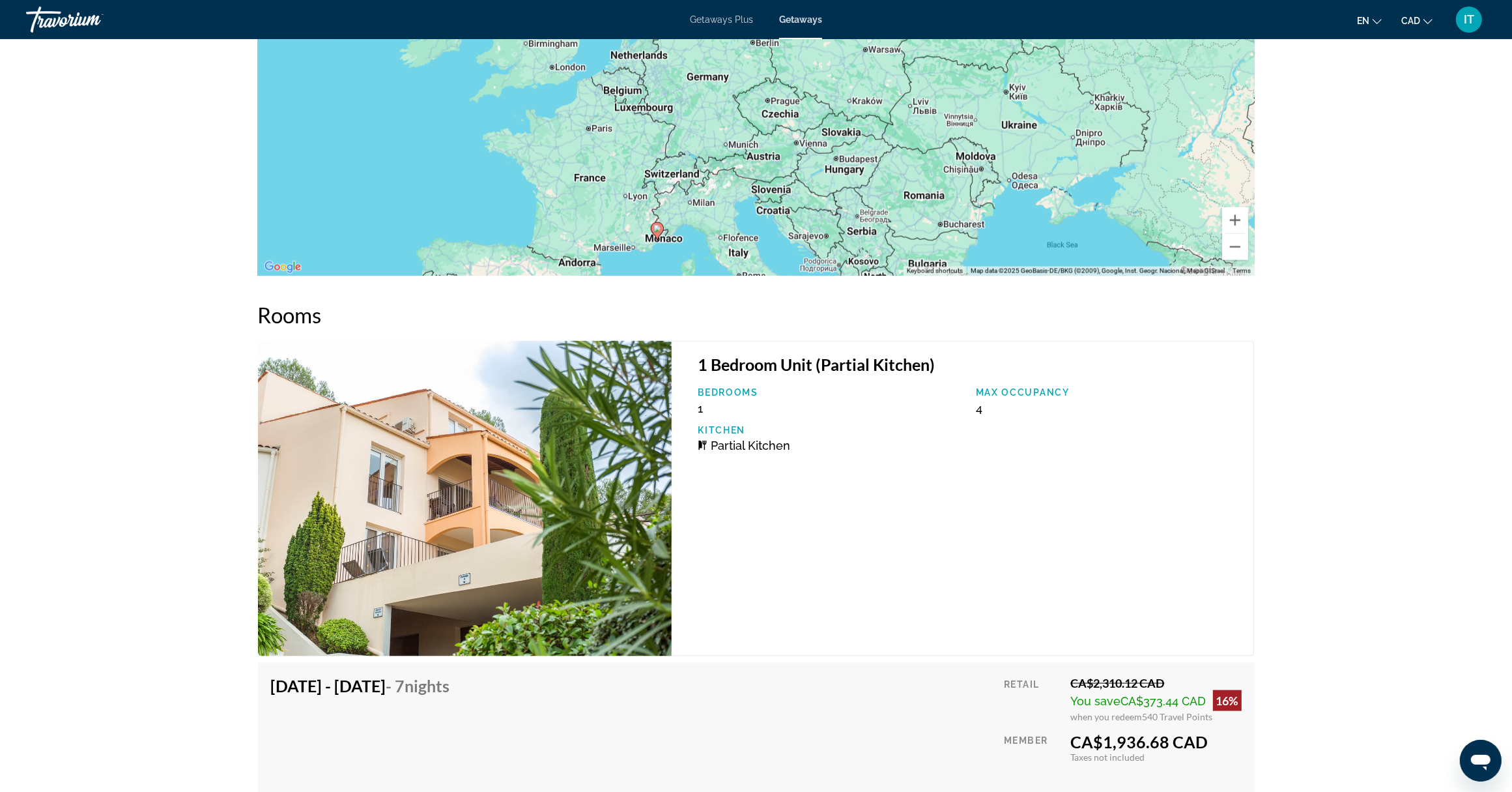
drag, startPoint x: 848, startPoint y: 195, endPoint x: 818, endPoint y: 272, distance: 82.6
click at [818, 272] on div "To activate drag with keyboard, press Alt + Enter. Once in keyboard drag state,…" at bounding box center [756, 80] width 997 height 391
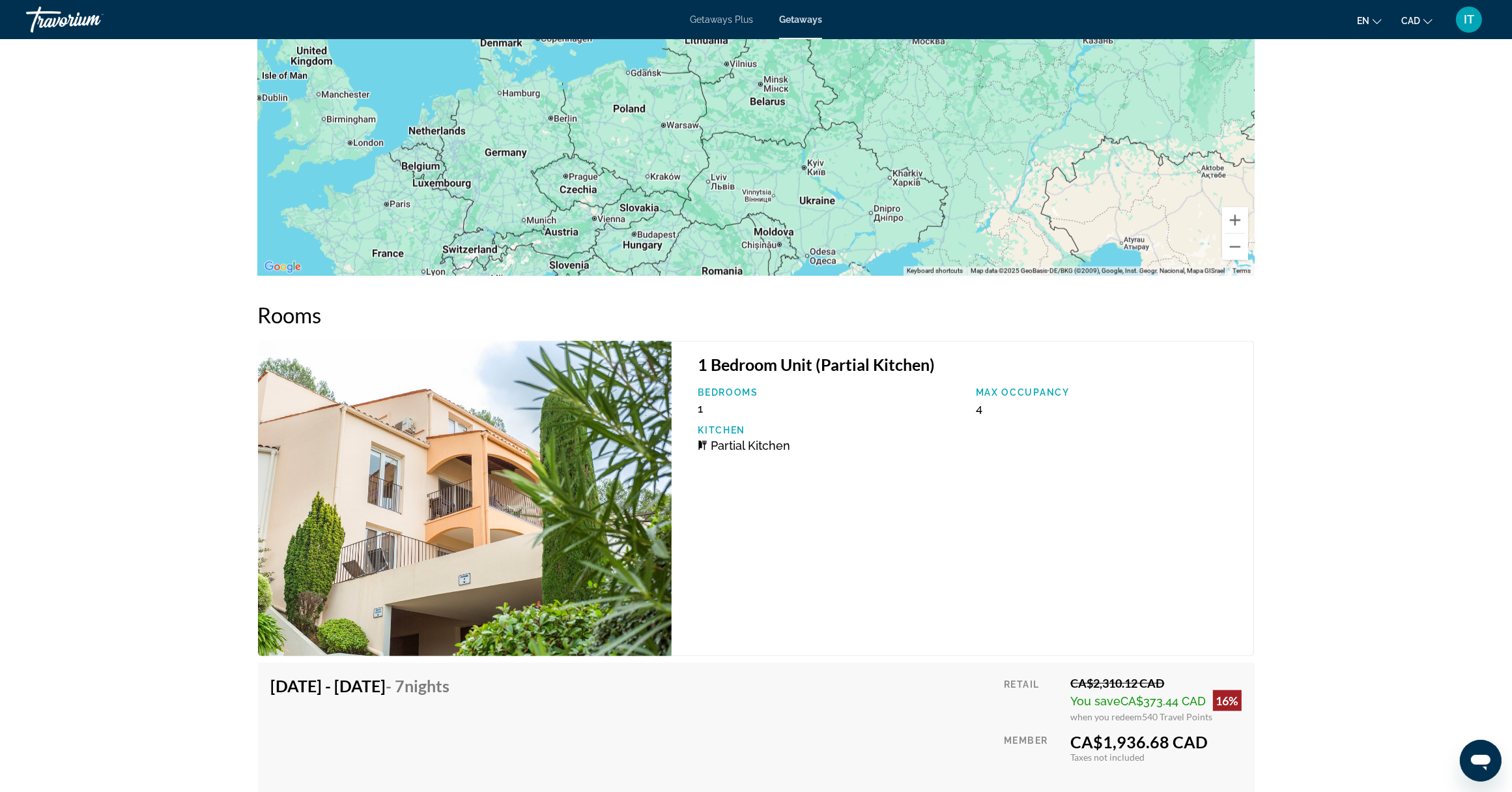
drag, startPoint x: 801, startPoint y: 145, endPoint x: 603, endPoint y: 225, distance: 213.6
click at [603, 225] on div "To activate drag with keyboard, press Alt + Enter. Once in keyboard drag state,…" at bounding box center [756, 80] width 997 height 391
click at [1239, 248] on button "Zoom out" at bounding box center [1235, 247] width 26 height 26
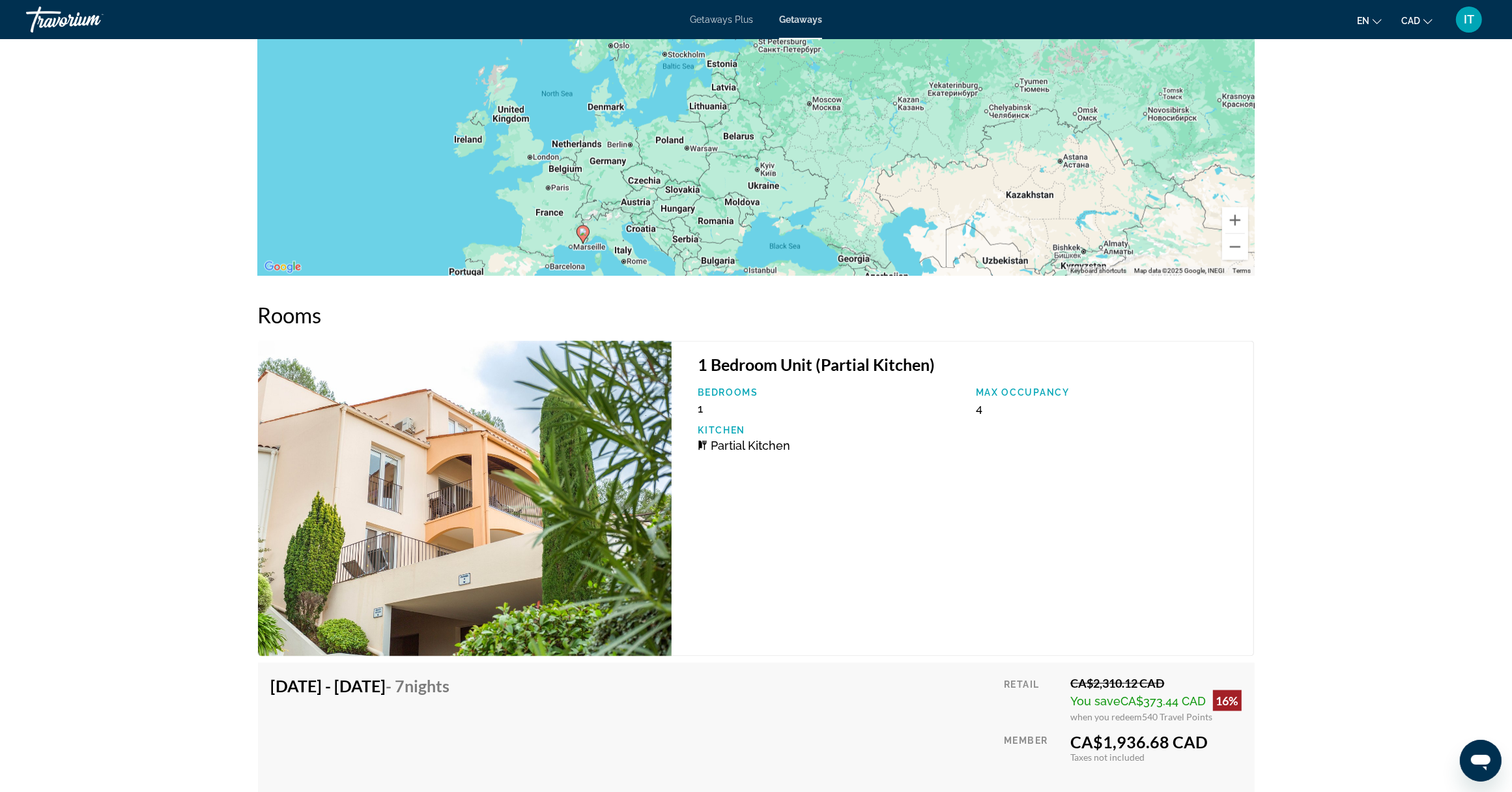
drag, startPoint x: 911, startPoint y: 184, endPoint x: 884, endPoint y: 233, distance: 55.9
click at [884, 233] on div "To activate drag with keyboard, press Alt + Enter. Once in keyboard drag state,…" at bounding box center [756, 80] width 997 height 391
click at [1233, 246] on button "Zoom out" at bounding box center [1235, 247] width 26 height 26
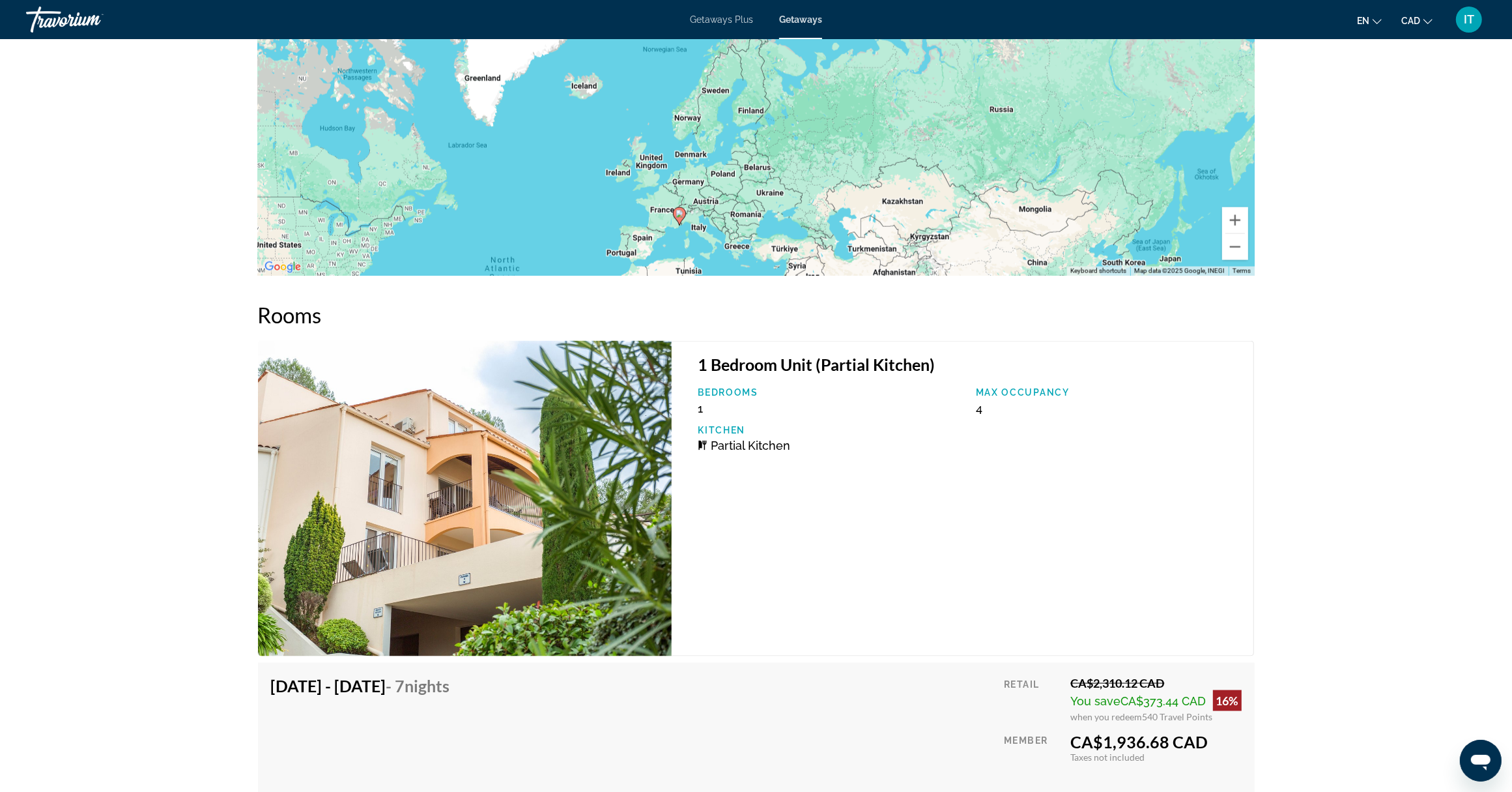
drag, startPoint x: 876, startPoint y: 207, endPoint x: 887, endPoint y: 272, distance: 65.9
click at [887, 272] on div "To activate drag with keyboard, press Alt + Enter. Once in keyboard drag state,…" at bounding box center [756, 80] width 997 height 391
click at [1233, 238] on button "Zoom out" at bounding box center [1235, 247] width 26 height 26
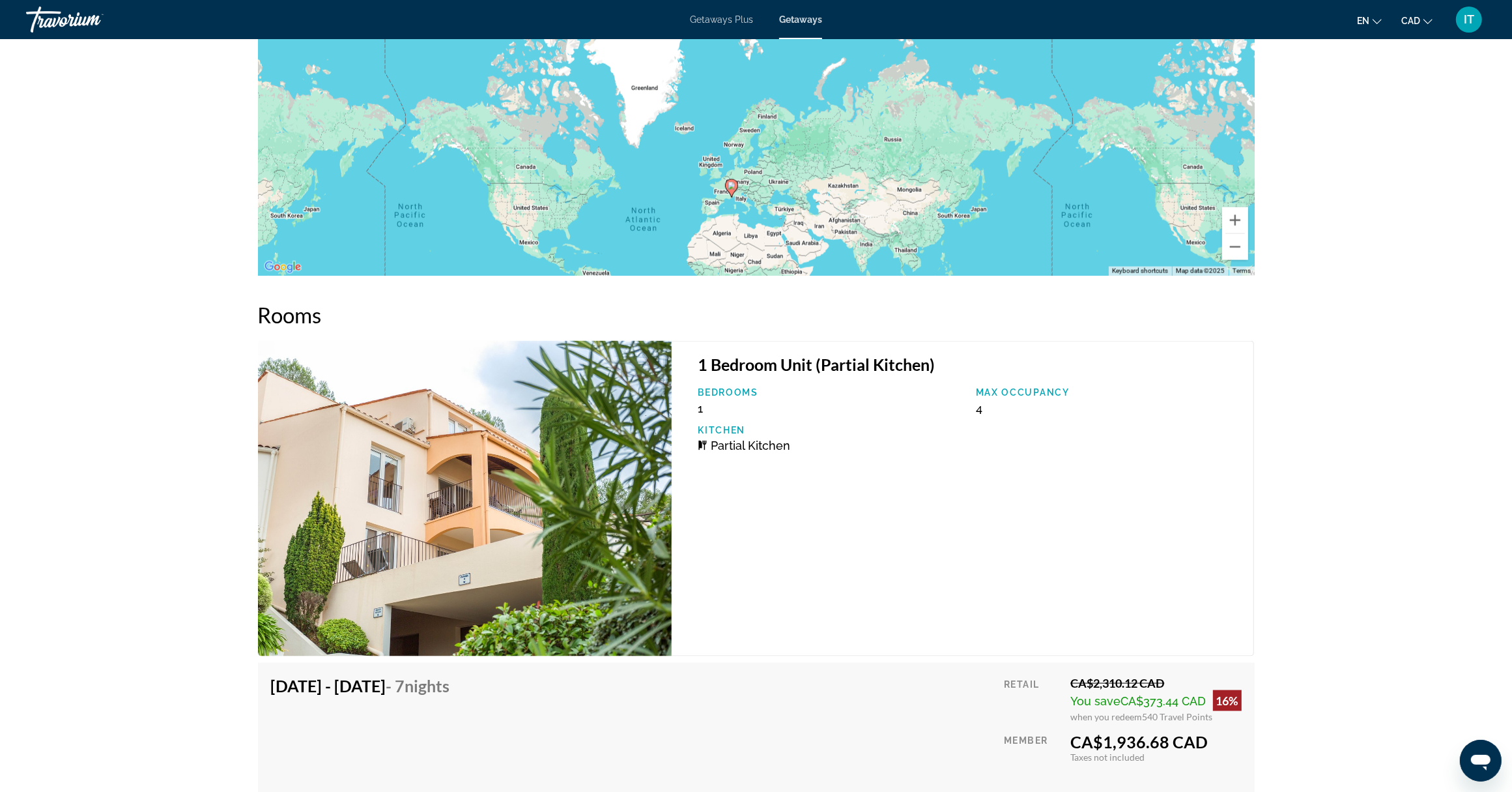
drag, startPoint x: 976, startPoint y: 190, endPoint x: 991, endPoint y: 236, distance: 48.4
click at [991, 236] on div "To activate drag with keyboard, press Alt + Enter. Once in keyboard drag state,…" at bounding box center [756, 80] width 997 height 391
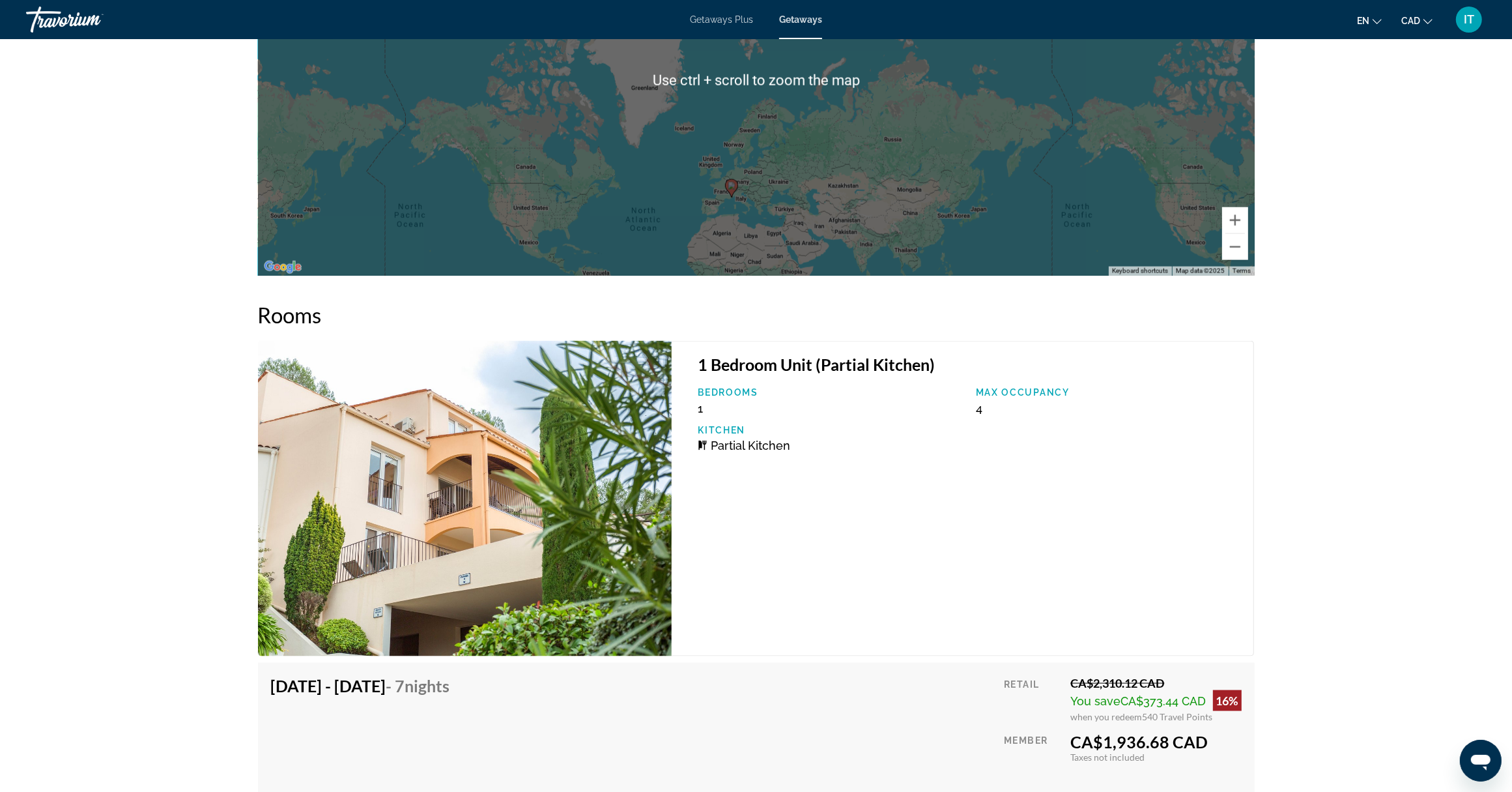
scroll to position [1955, 0]
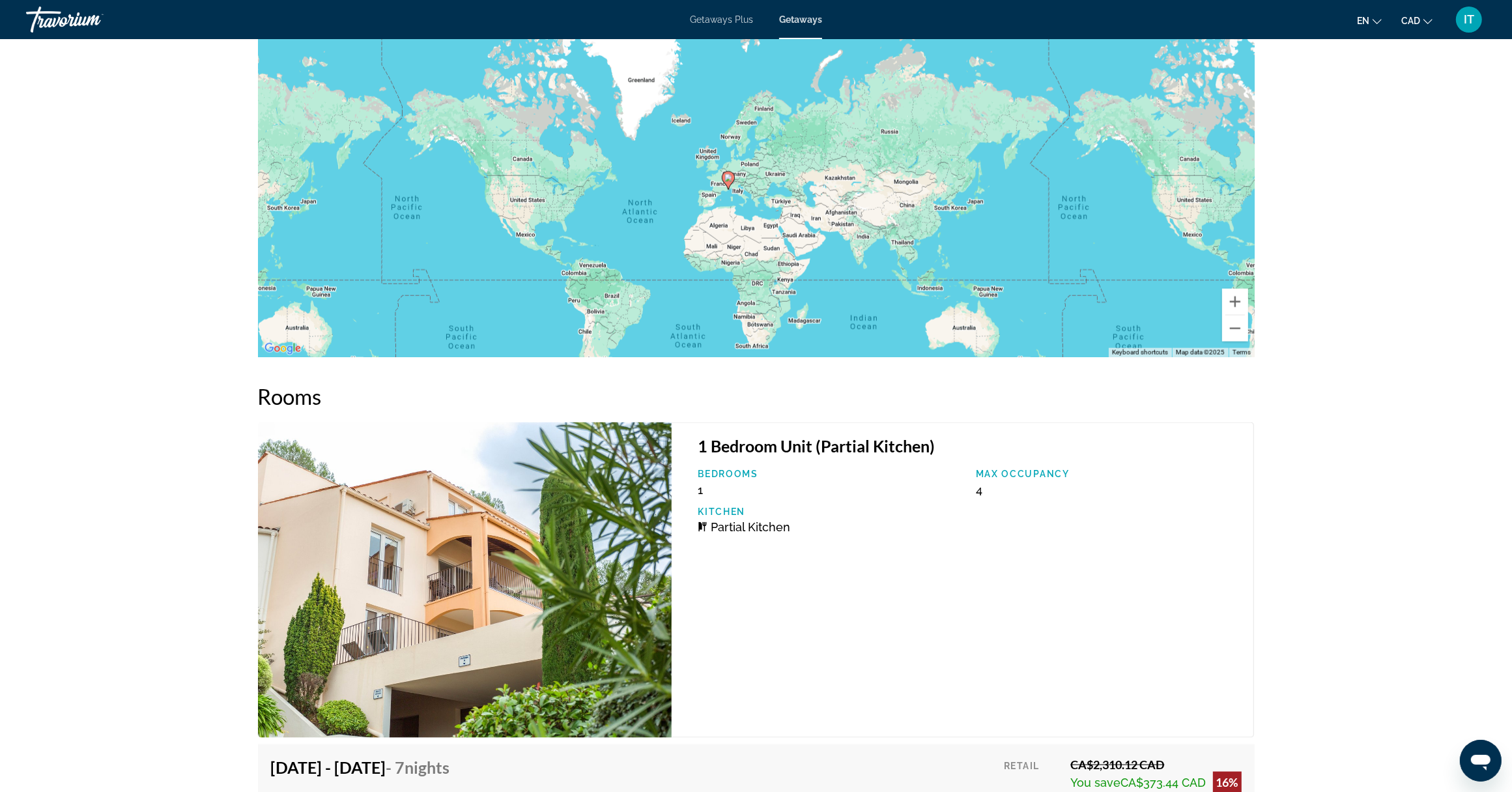
drag, startPoint x: 1001, startPoint y: 319, endPoint x: 1000, endPoint y: 230, distance: 89.0
click at [1000, 230] on div "To activate drag with keyboard, press Alt + Enter. Once in keyboard drag state,…" at bounding box center [756, 162] width 997 height 391
